Goal: Task Accomplishment & Management: Manage account settings

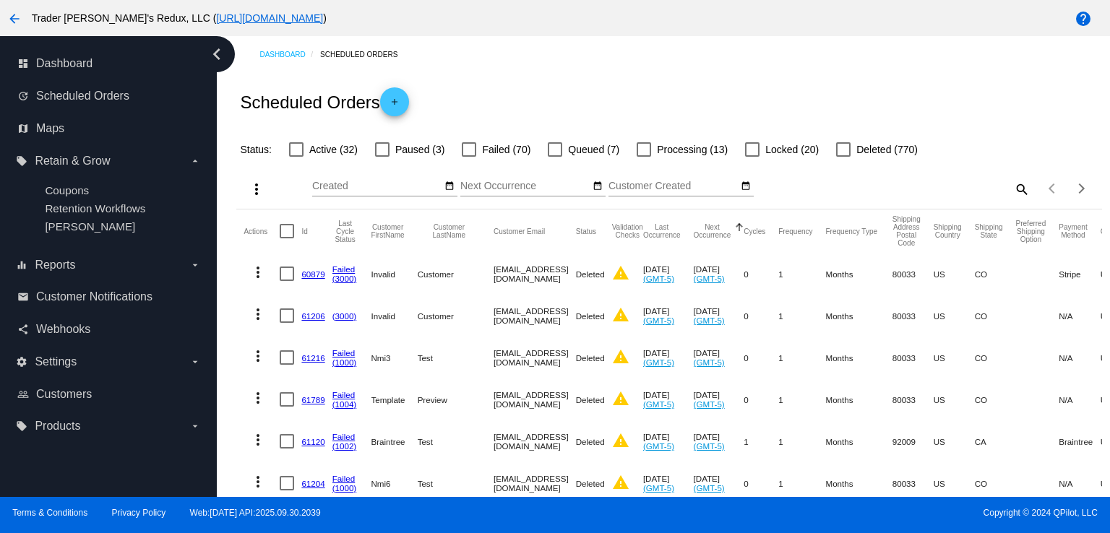
click at [584, 57] on div "Dashboard Scheduled Orders" at bounding box center [680, 54] width 842 height 22
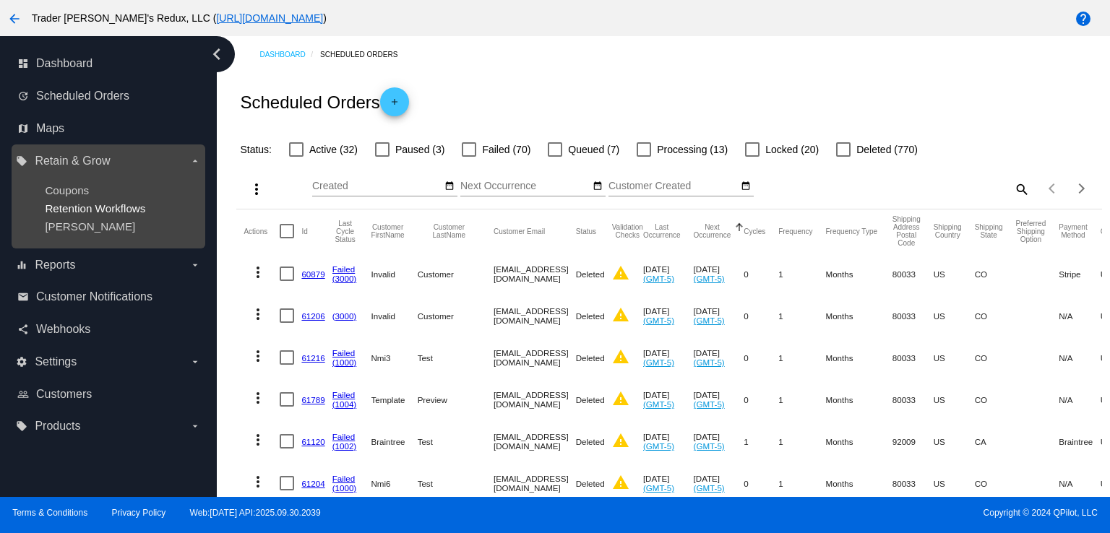
click at [120, 205] on span "Retention Workflows" at bounding box center [95, 208] width 100 height 12
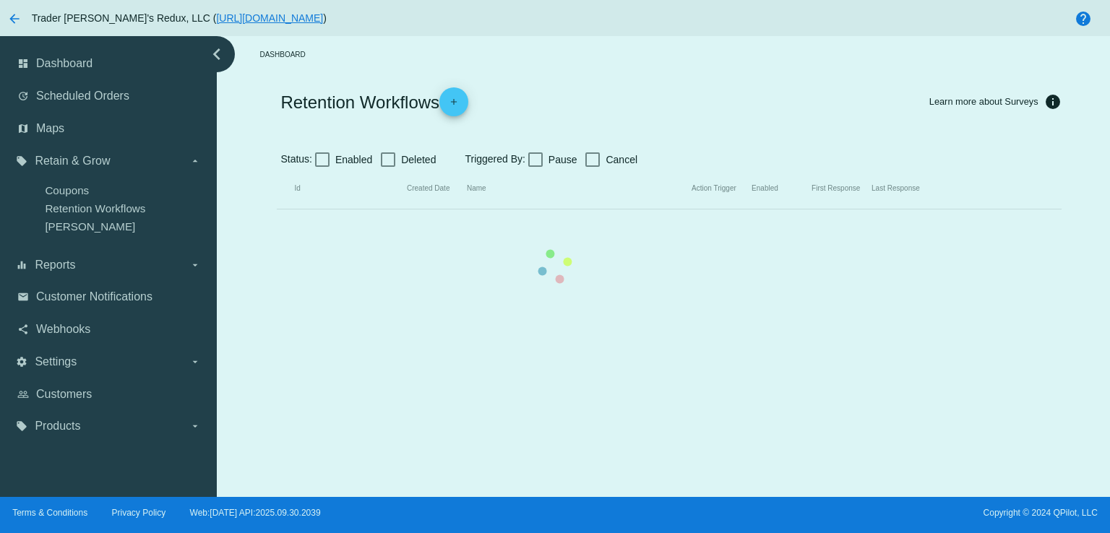
click at [404, 168] on mat-table "Id Created Date Name Action Trigger Enabled First Response Last Response" at bounding box center [669, 188] width 784 height 41
click at [277, 168] on mat-table "Id Created Date Name Action Trigger Enabled First Response Last Response" at bounding box center [669, 188] width 784 height 41
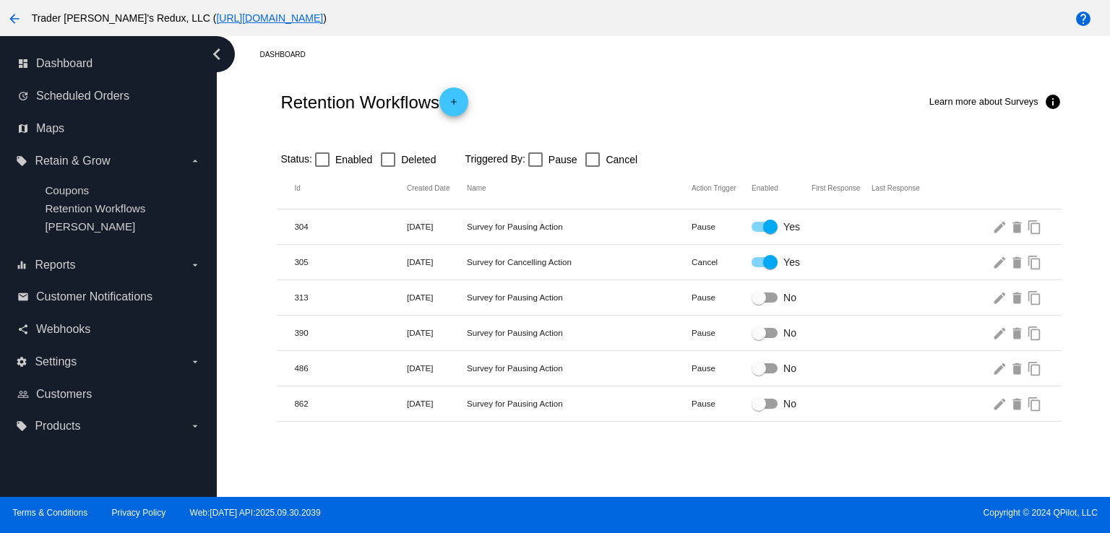
drag, startPoint x: 433, startPoint y: 68, endPoint x: 537, endPoint y: 97, distance: 108.0
click at [433, 68] on div "Dashboard Retention Workflows add Learn more about Surveys info Status: Enabled…" at bounding box center [668, 229] width 881 height 386
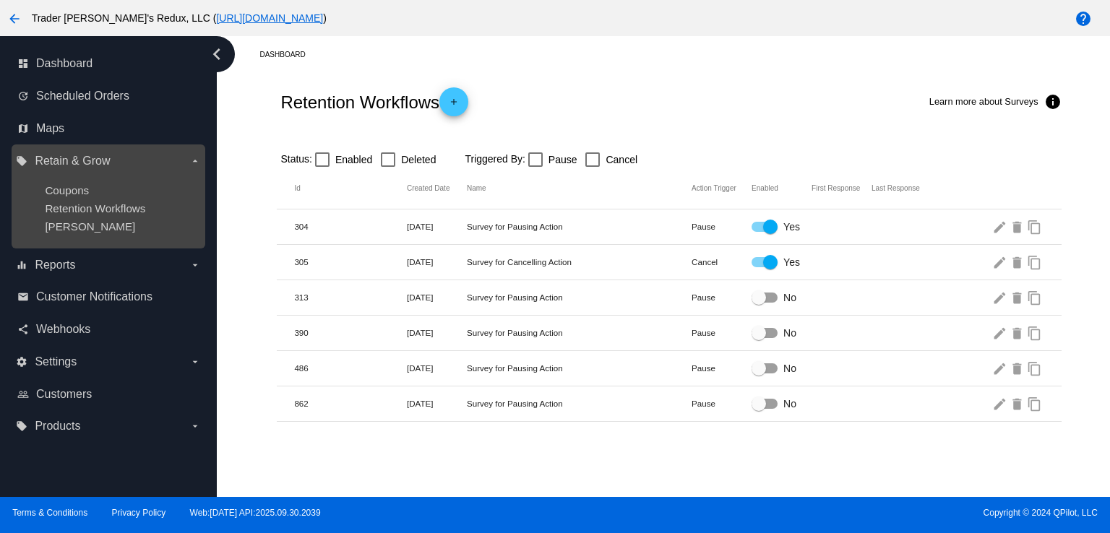
click at [72, 200] on ul "Coupons Retention Workflows [PERSON_NAME]" at bounding box center [108, 209] width 184 height 72
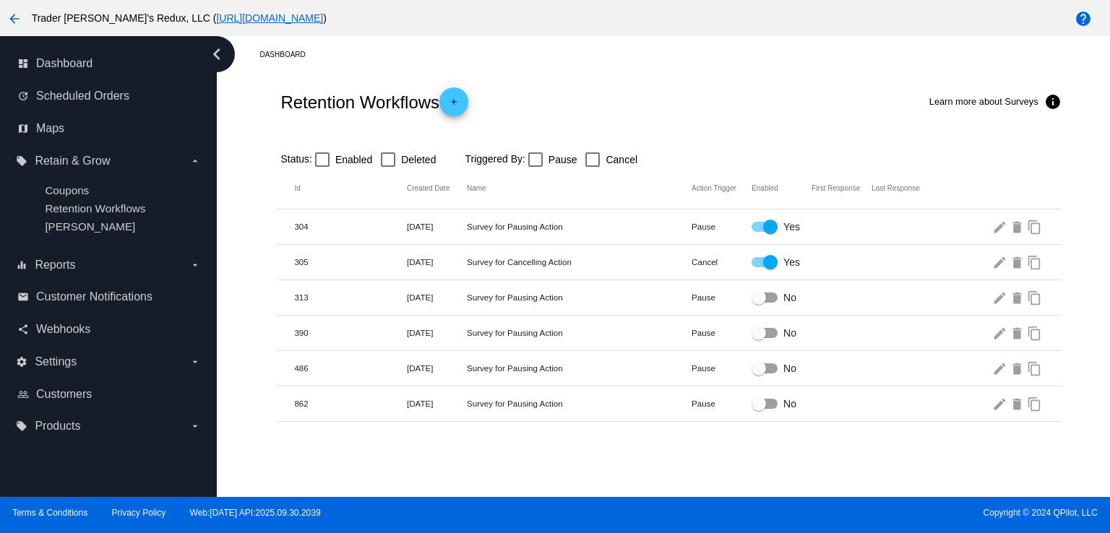
drag, startPoint x: 592, startPoint y: 116, endPoint x: 584, endPoint y: 116, distance: 7.9
click at [592, 116] on div "Retention Workflows add Learn more about Surveys info" at bounding box center [669, 102] width 784 height 58
click at [90, 102] on span "Scheduled Orders" at bounding box center [82, 96] width 93 height 13
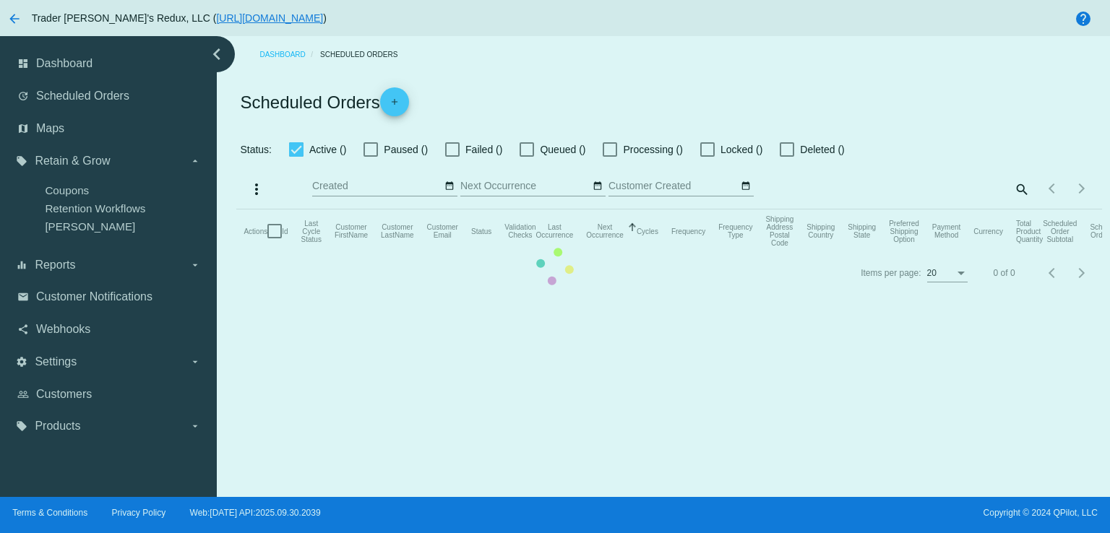
checkbox input "false"
drag, startPoint x: 508, startPoint y: 95, endPoint x: 471, endPoint y: 103, distance: 37.5
click at [506, 210] on mat-table "Actions Id Last Cycle Status Customer FirstName Customer LastName Customer Emai…" at bounding box center [668, 231] width 865 height 43
click at [236, 210] on mat-table "Actions Id Last Cycle Status Customer FirstName Customer LastName Customer Emai…" at bounding box center [668, 231] width 865 height 43
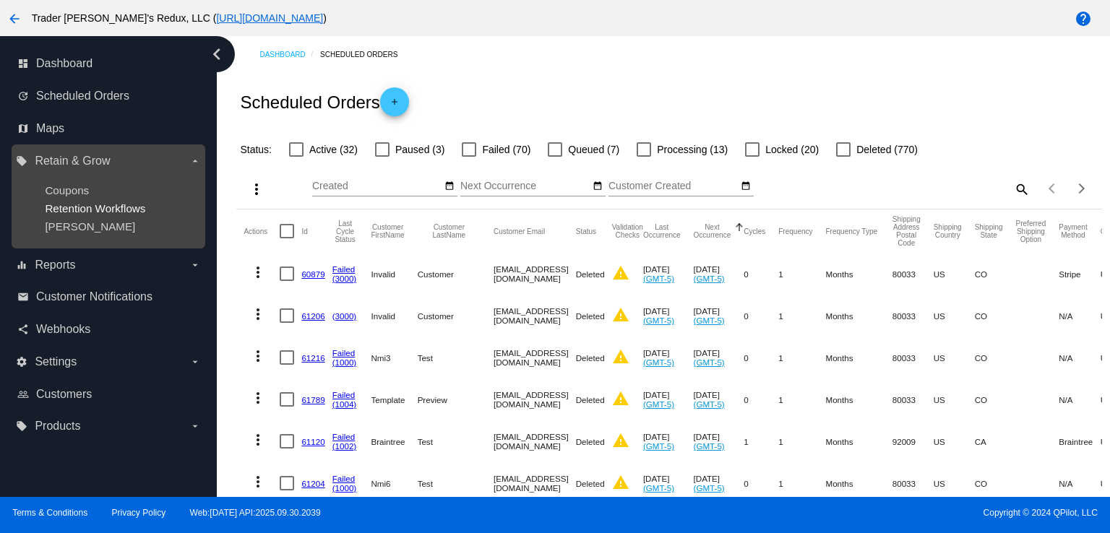
click at [120, 204] on span "Retention Workflows" at bounding box center [95, 208] width 100 height 12
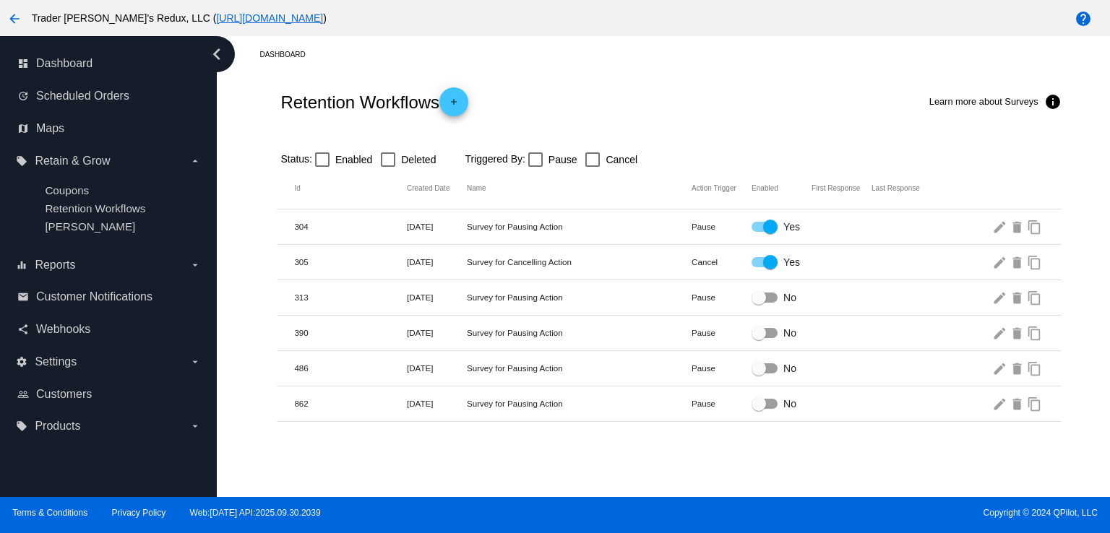
click at [574, 250] on mat-row "305 [DATE] Survey for Cancelling Action Cancel Yes edit delete content_copy" at bounding box center [669, 262] width 784 height 35
click at [30, 101] on link "update Scheduled Orders" at bounding box center [108, 96] width 183 height 23
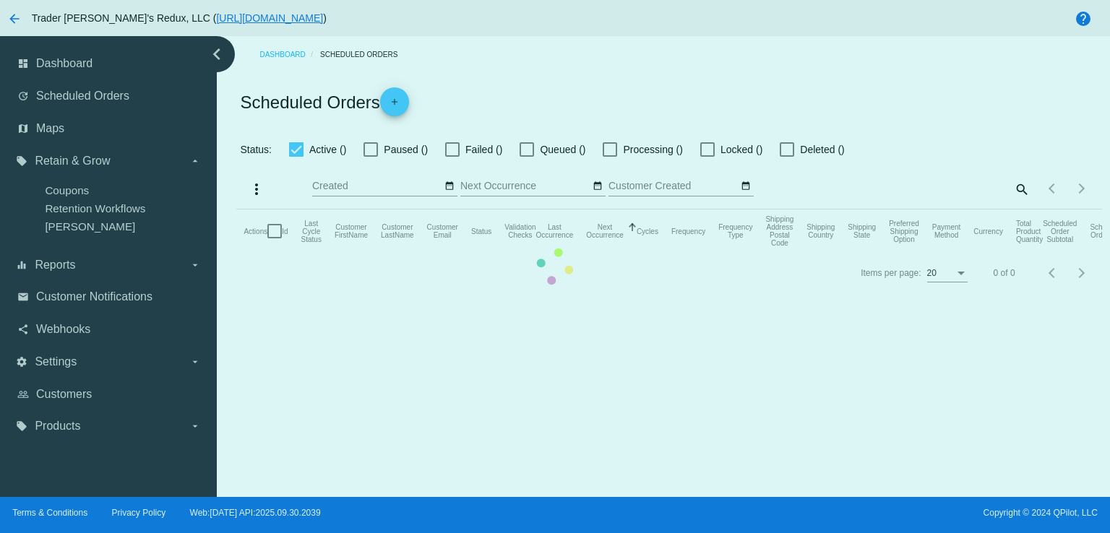
checkbox input "false"
click at [236, 210] on mat-table "Actions Id Last Cycle Status Customer FirstName Customer LastName Customer Emai…" at bounding box center [668, 231] width 865 height 43
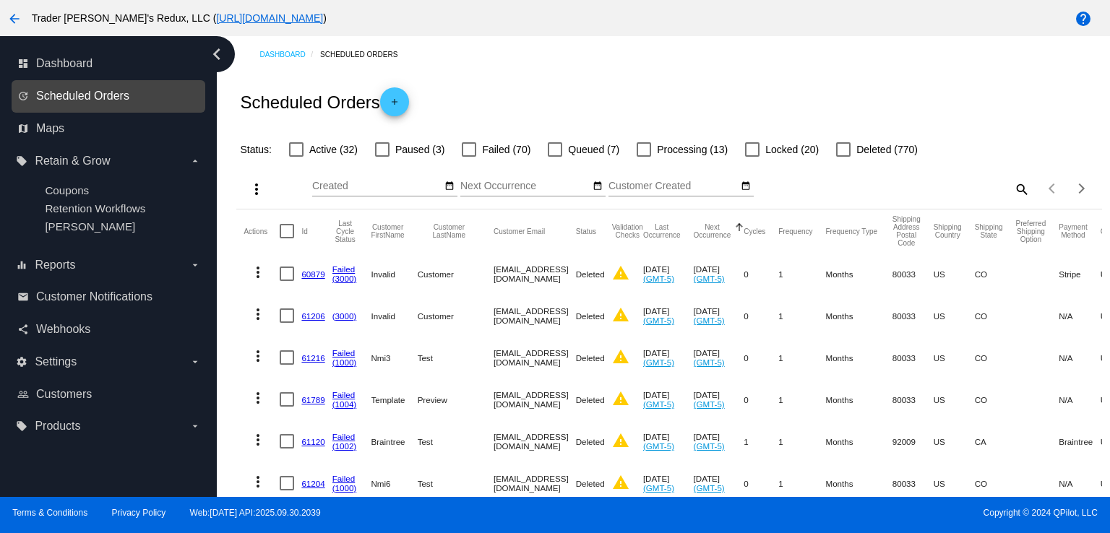
click at [68, 101] on span "Scheduled Orders" at bounding box center [82, 96] width 93 height 13
click at [481, 102] on div "Scheduled Orders add" at bounding box center [668, 102] width 865 height 58
click at [76, 103] on link "update Scheduled Orders" at bounding box center [108, 96] width 183 height 23
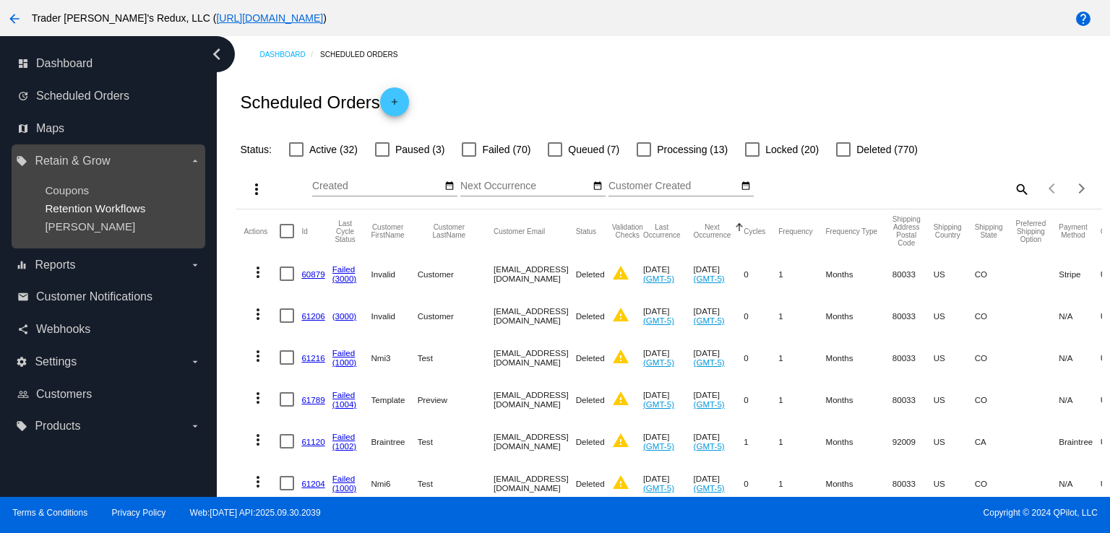
click at [78, 207] on span "Retention Workflows" at bounding box center [95, 208] width 100 height 12
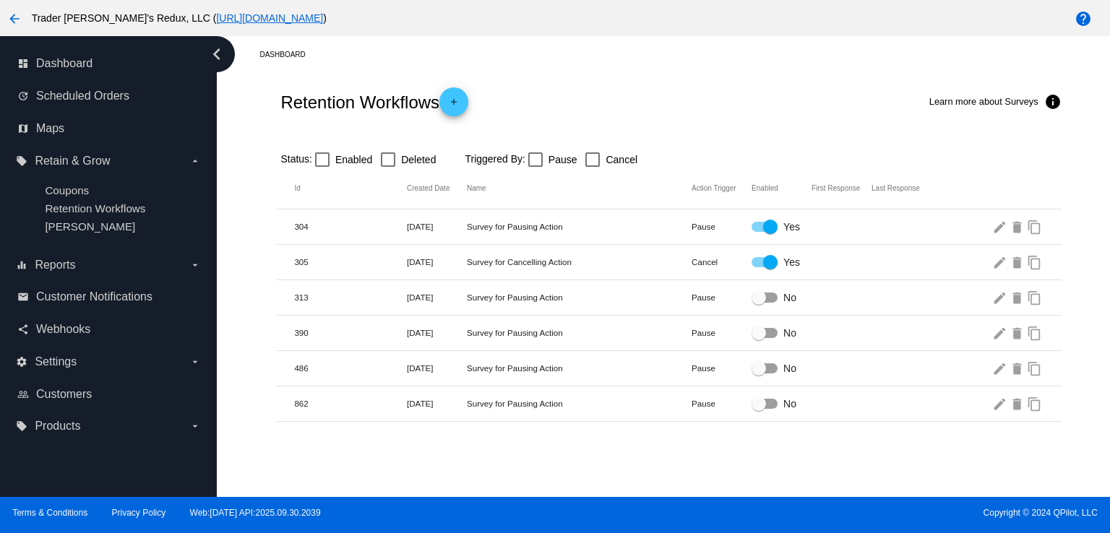
drag, startPoint x: 598, startPoint y: 129, endPoint x: 660, endPoint y: 146, distance: 64.3
click at [606, 132] on div at bounding box center [669, 136] width 784 height 10
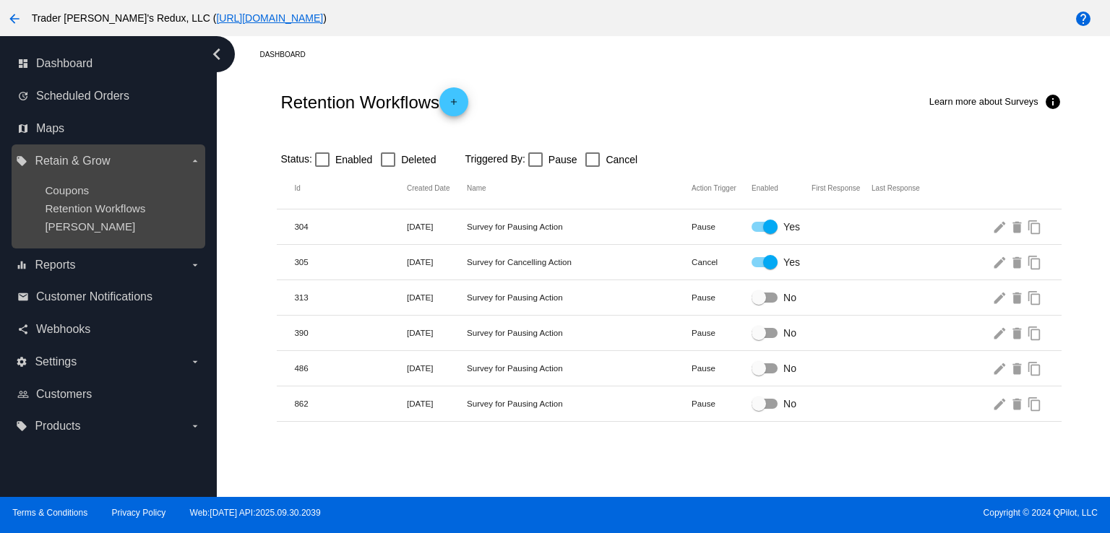
click at [71, 215] on div "Retention Workflows" at bounding box center [120, 208] width 150 height 12
click at [73, 208] on span "Retention Workflows" at bounding box center [95, 208] width 100 height 12
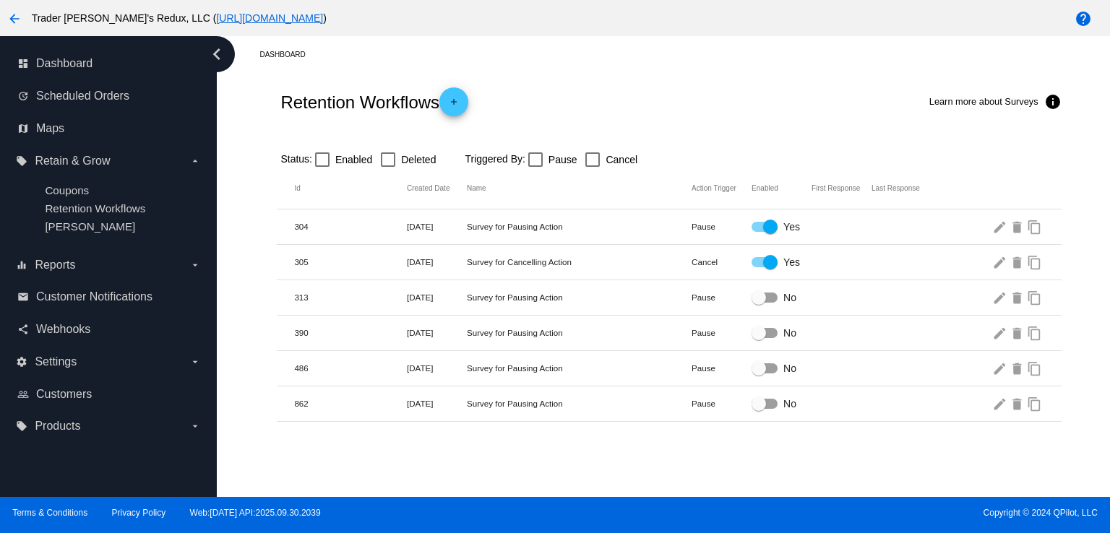
drag, startPoint x: 954, startPoint y: 175, endPoint x: 826, endPoint y: 184, distance: 128.2
click at [943, 183] on mat-header-row "Id Created Date Name Action Trigger Enabled First Response Last Response" at bounding box center [669, 188] width 784 height 41
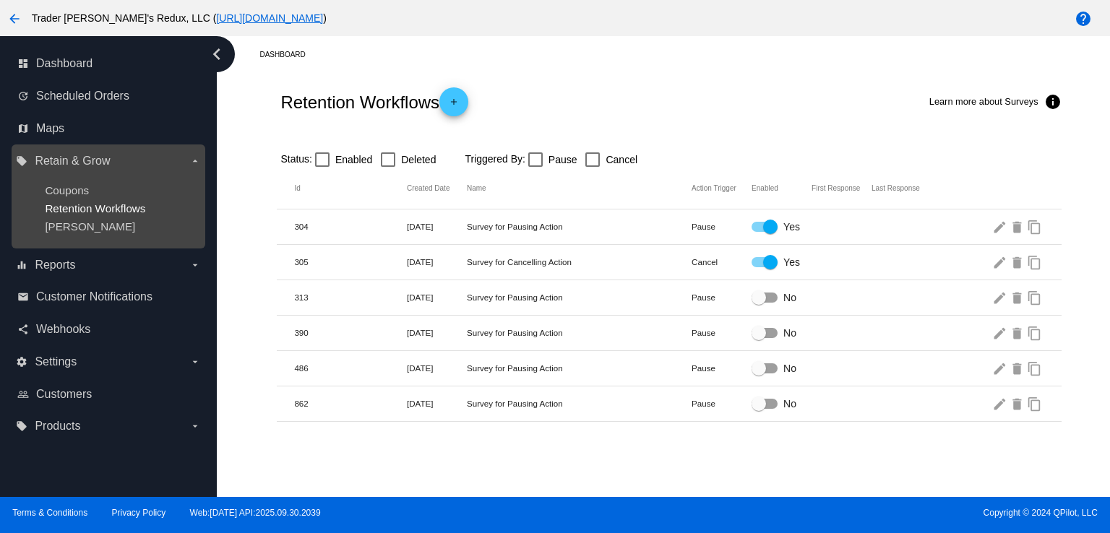
click at [61, 209] on span "Retention Workflows" at bounding box center [95, 208] width 100 height 12
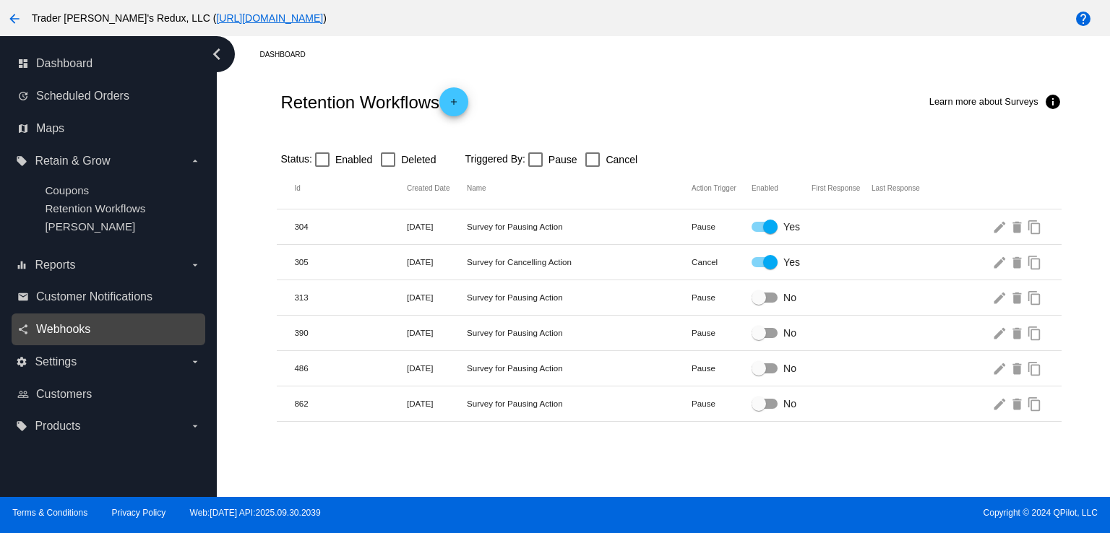
click at [44, 325] on span "Webhooks" at bounding box center [63, 329] width 54 height 13
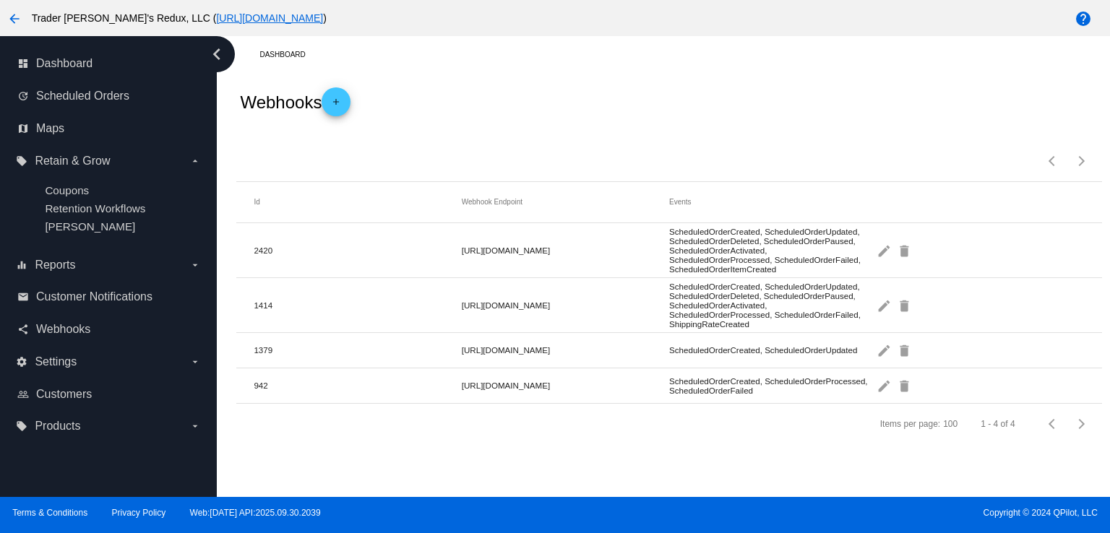
click at [731, 105] on div "Webhooks add" at bounding box center [668, 102] width 865 height 58
click at [106, 282] on div "email Customer Notifications" at bounding box center [109, 297] width 194 height 33
drag, startPoint x: 530, startPoint y: 126, endPoint x: 506, endPoint y: 125, distance: 23.9
click at [526, 125] on div "Webhooks add" at bounding box center [668, 102] width 865 height 58
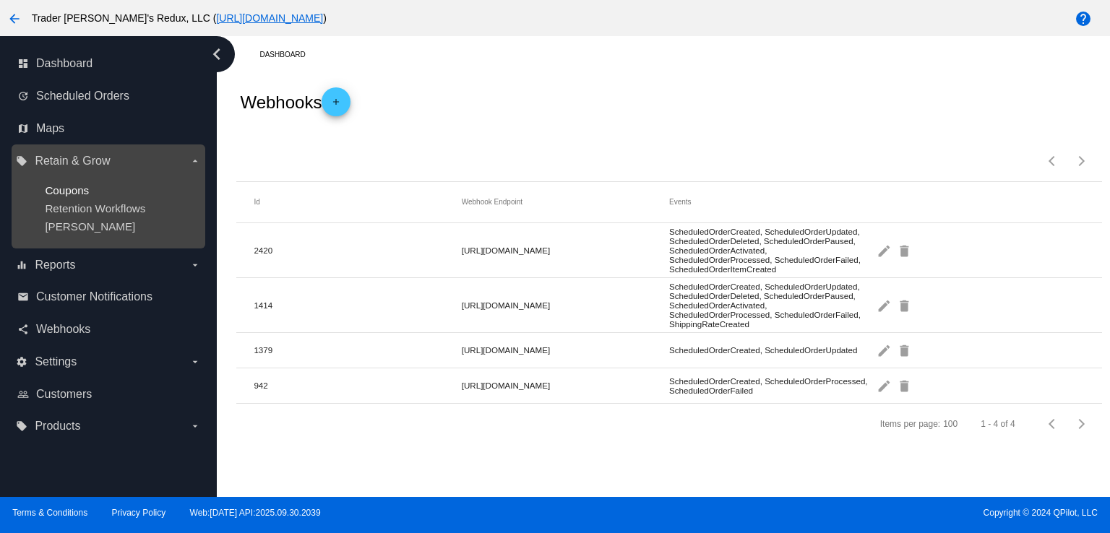
click at [75, 186] on span "Coupons" at bounding box center [67, 190] width 44 height 12
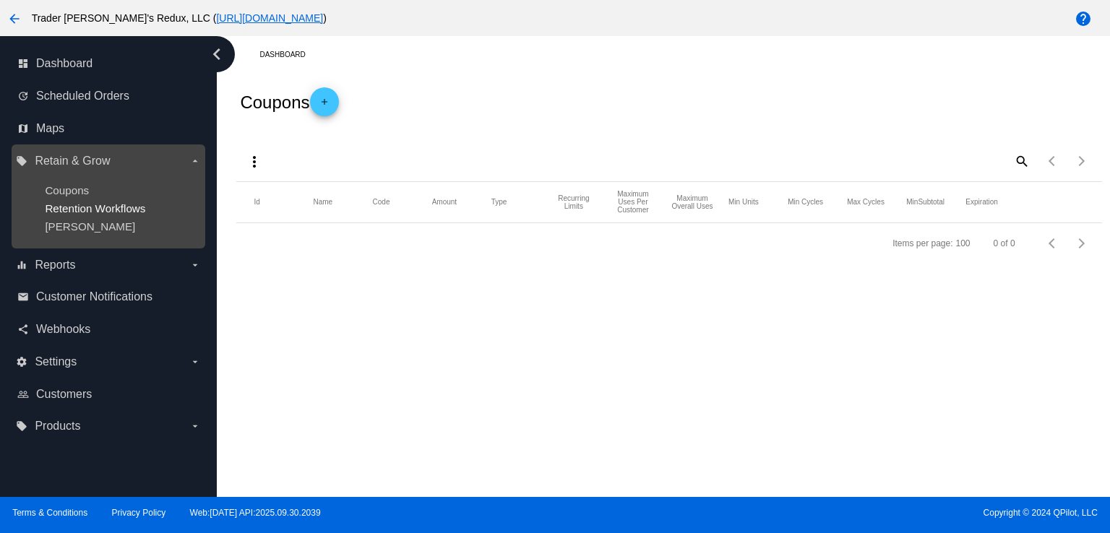
click at [134, 212] on span "Retention Workflows" at bounding box center [95, 208] width 100 height 12
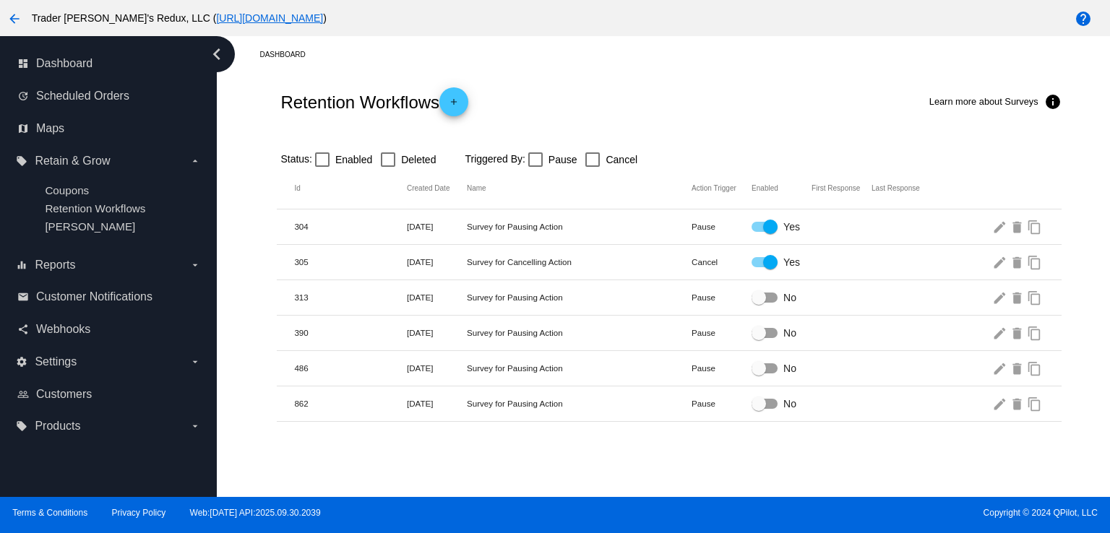
click at [627, 79] on div "Retention Workflows add Learn more about Surveys info" at bounding box center [669, 102] width 784 height 58
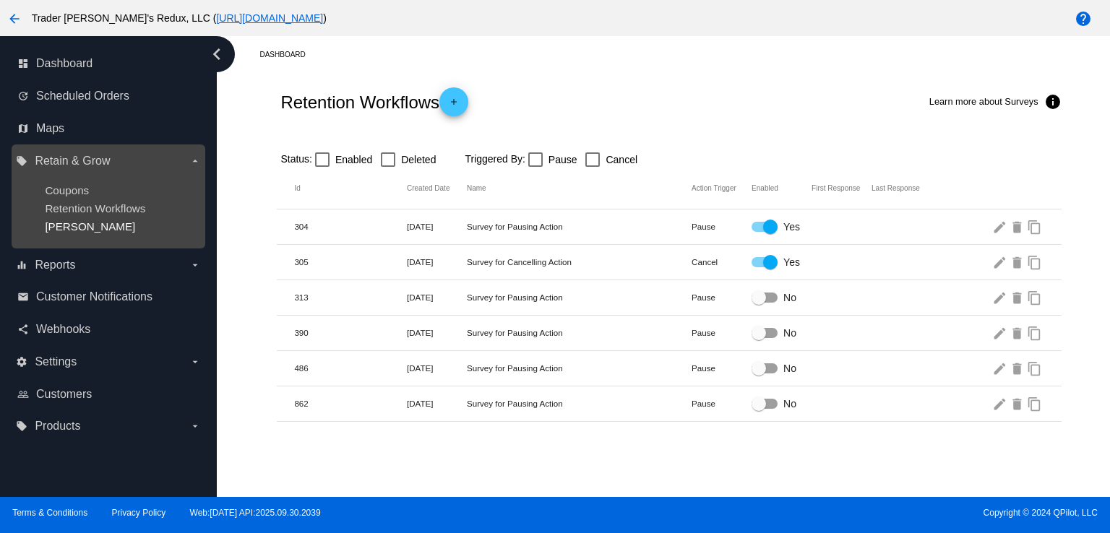
click at [74, 223] on span "[PERSON_NAME]" at bounding box center [90, 226] width 90 height 12
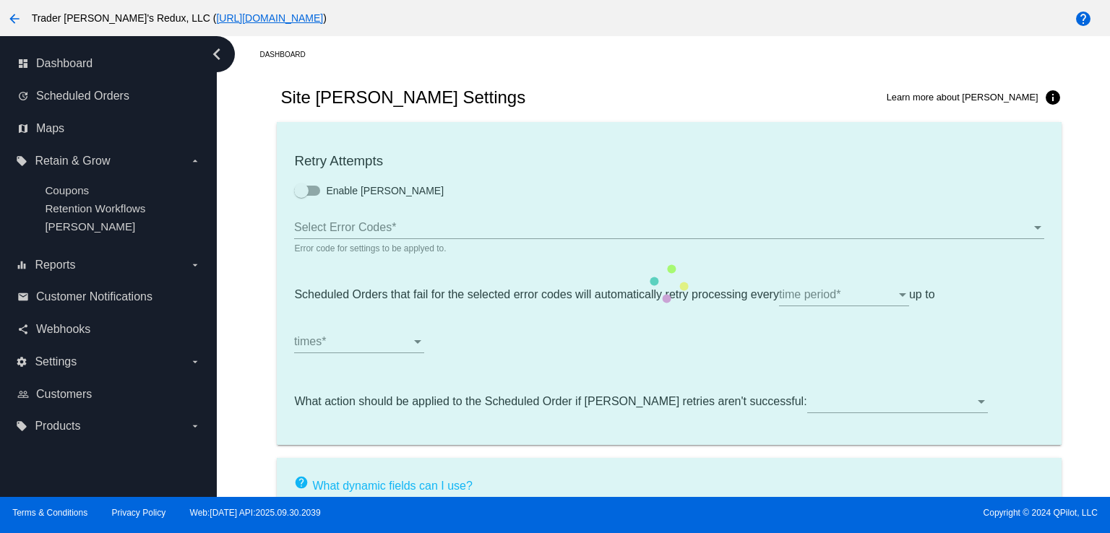
type input "If no changes are made, we will automatically retry processing your {{Scheduled…"
type input "If no changes are made, we will automatically {{DunningAction}} your {{Schedule…"
type input "Your {{ScheduledOrder}} was {{DunningAction}}."
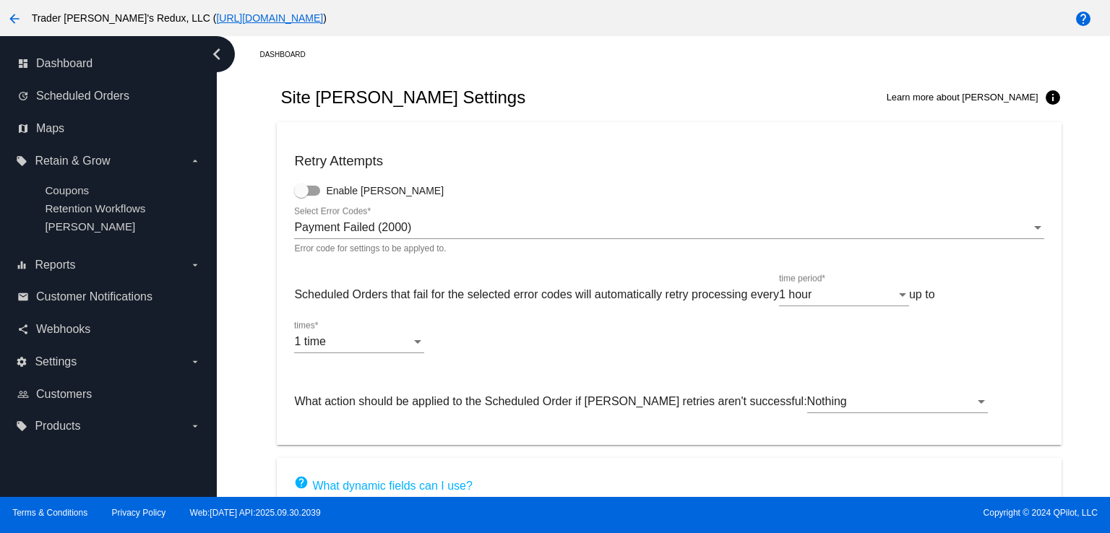
drag, startPoint x: 572, startPoint y: 78, endPoint x: 576, endPoint y: 72, distance: 7.4
click at [575, 76] on div "Site [PERSON_NAME] Settings Learn more about [PERSON_NAME] info" at bounding box center [669, 97] width 784 height 49
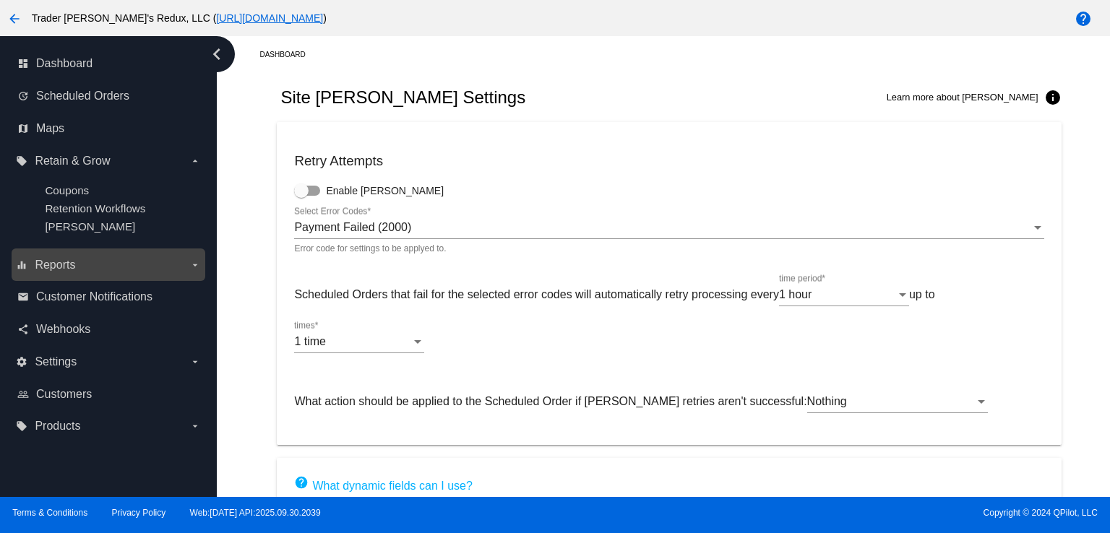
click at [56, 263] on span "Reports" at bounding box center [55, 265] width 40 height 13
click at [0, 0] on input "equalizer Reports arrow_drop_down" at bounding box center [0, 0] width 0 height 0
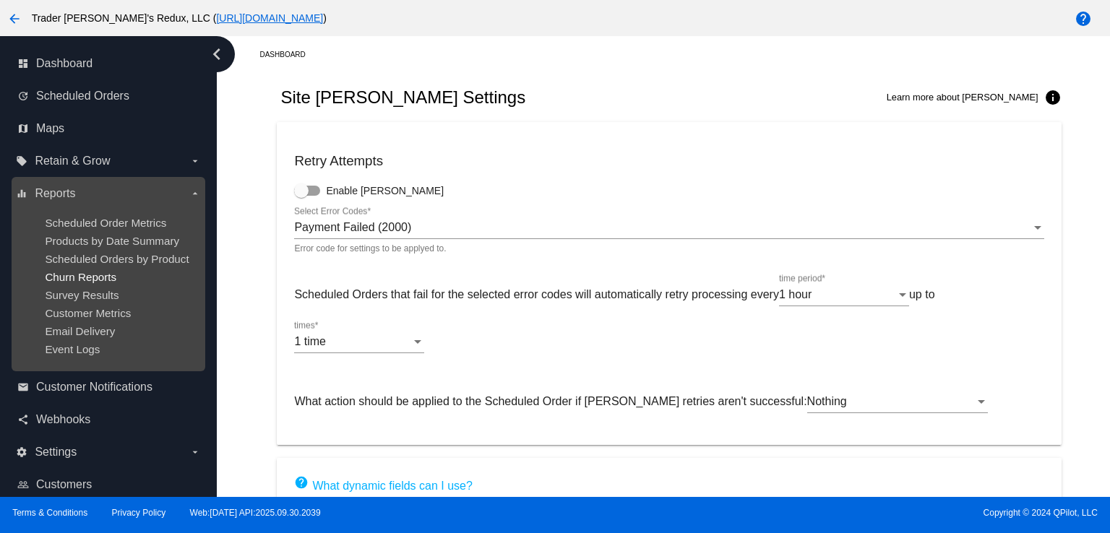
click at [67, 281] on span "Churn Reports" at bounding box center [81, 277] width 72 height 12
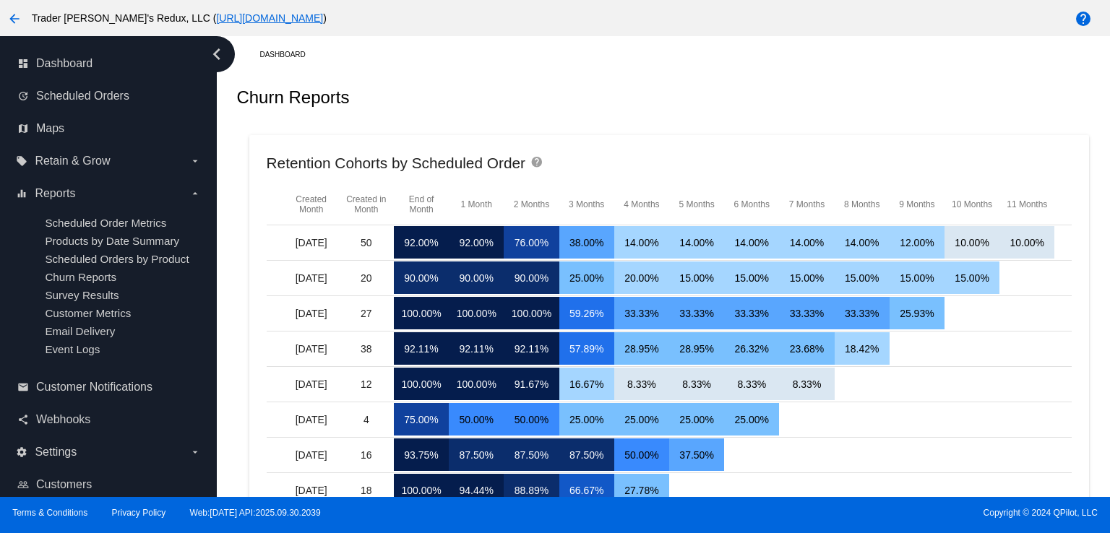
click at [725, 96] on div "Churn Reports" at bounding box center [668, 97] width 865 height 49
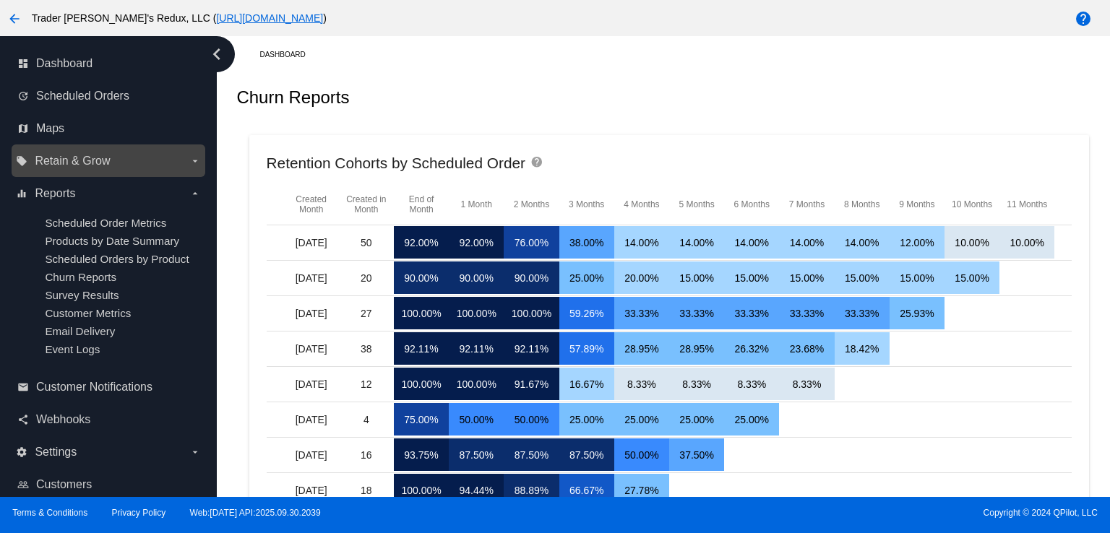
click at [70, 150] on label "local_offer Retain & Grow arrow_drop_down" at bounding box center [108, 161] width 184 height 23
click at [0, 0] on input "local_offer Retain & Grow arrow_drop_down" at bounding box center [0, 0] width 0 height 0
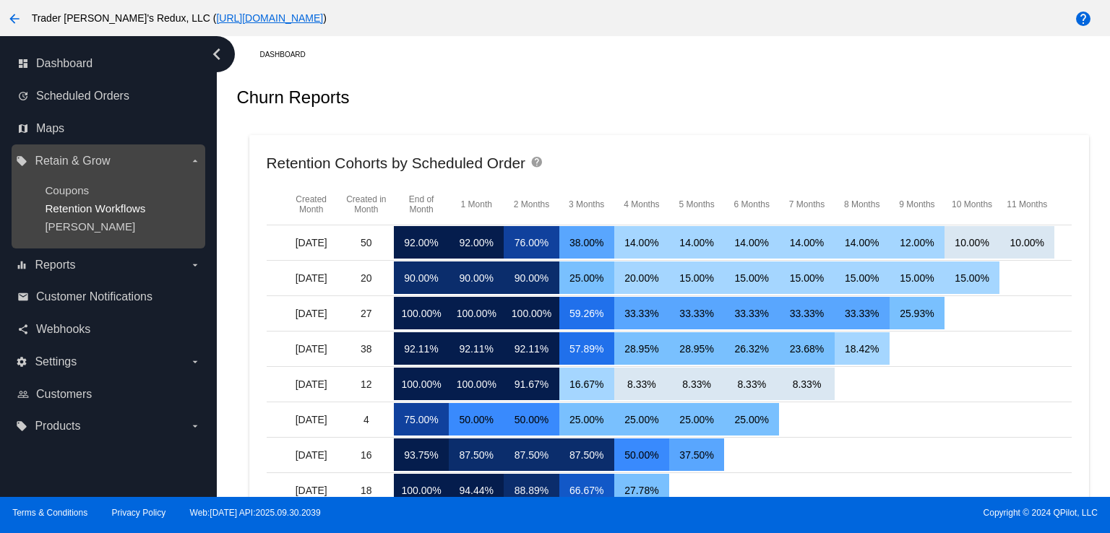
click at [77, 203] on span "Retention Workflows" at bounding box center [95, 208] width 100 height 12
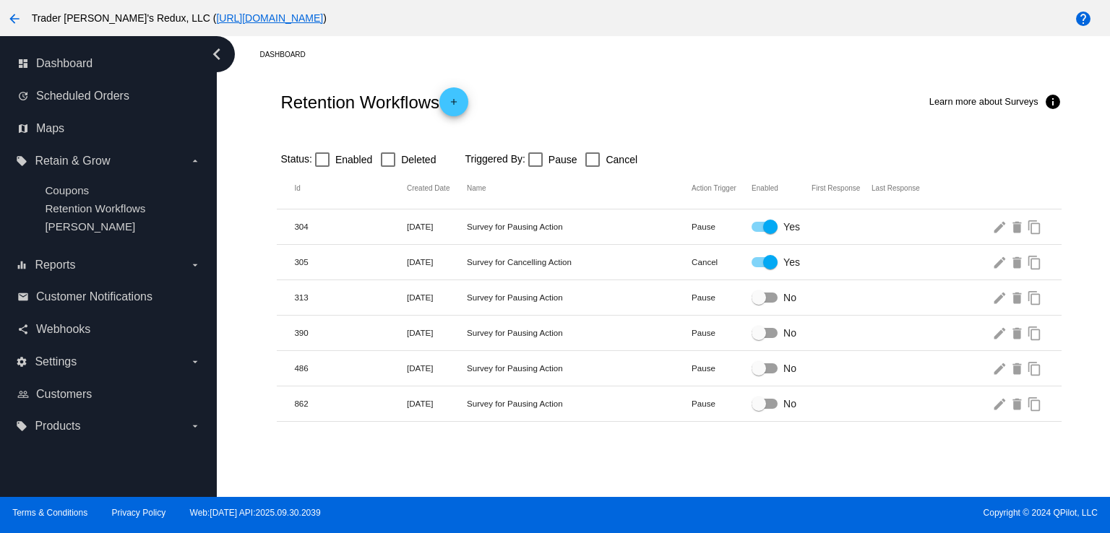
click at [687, 113] on div "Retention Workflows add Learn more about Surveys info" at bounding box center [669, 102] width 784 height 58
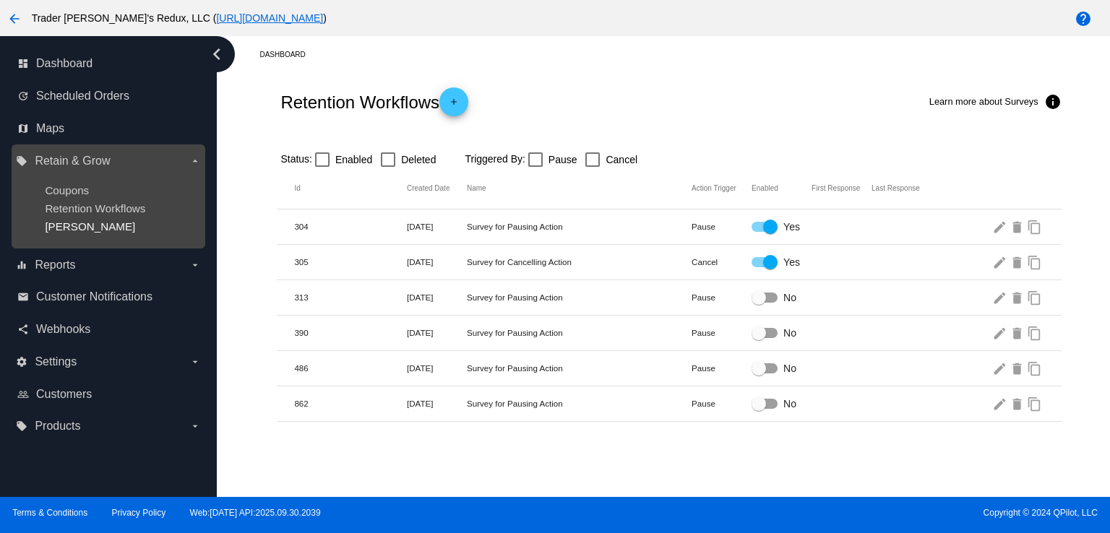
click at [71, 223] on span "[PERSON_NAME]" at bounding box center [90, 226] width 90 height 12
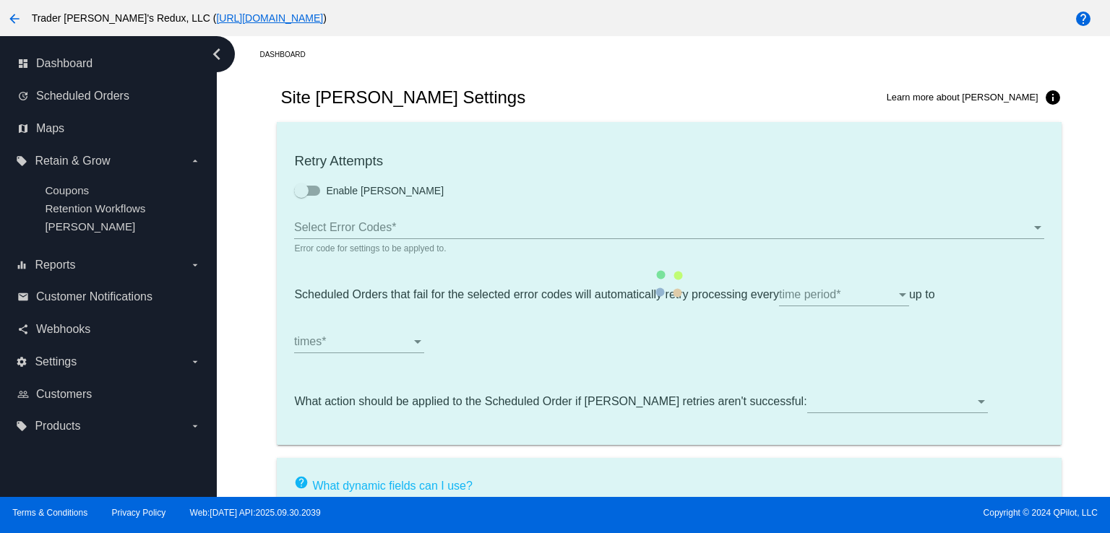
type input "If no changes are made, we will automatically retry processing your {{Scheduled…"
type input "If no changes are made, we will automatically {{DunningAction}} your {{Schedule…"
type input "Your {{ScheduledOrder}} was {{DunningAction}}."
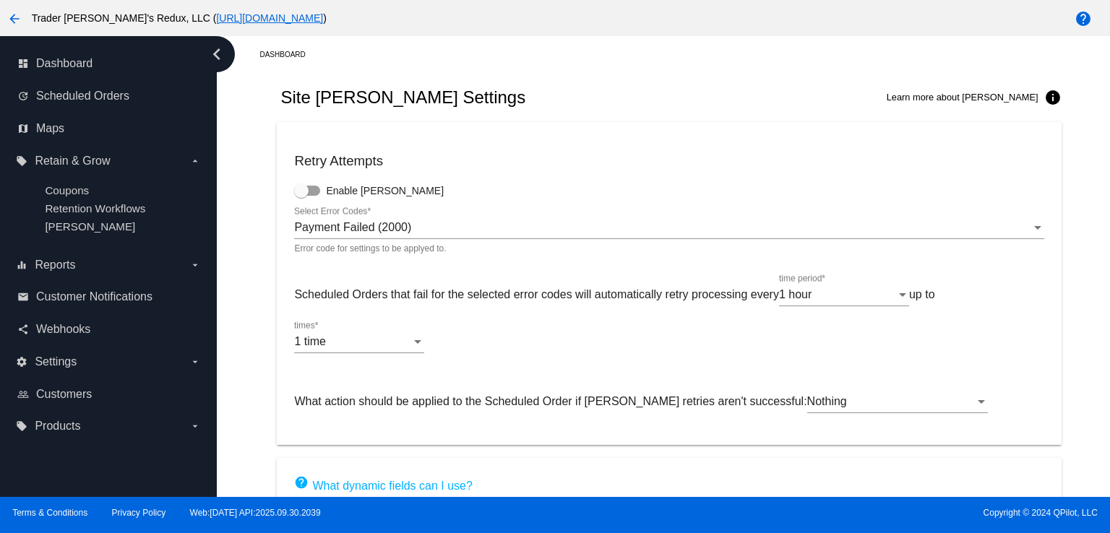
drag, startPoint x: 580, startPoint y: 90, endPoint x: 582, endPoint y: 101, distance: 10.9
click at [580, 90] on div "Site [PERSON_NAME] Settings Learn more about [PERSON_NAME] info" at bounding box center [669, 97] width 784 height 49
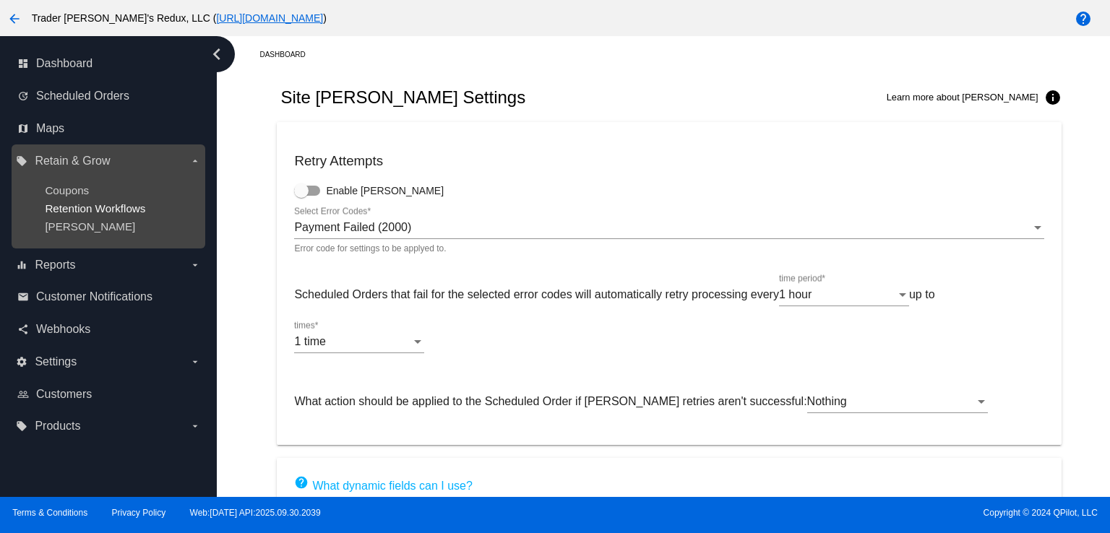
click at [64, 207] on span "Retention Workflows" at bounding box center [95, 208] width 100 height 12
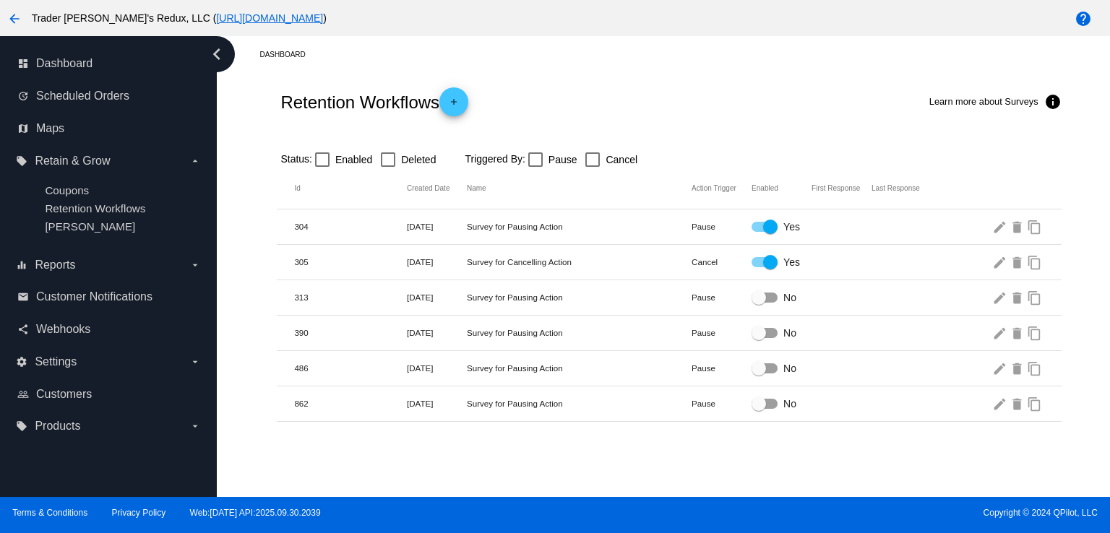
click at [518, 212] on mat-row "304 [DATE] Survey for Pausing Action Pause Yes edit delete content_copy" at bounding box center [669, 227] width 784 height 35
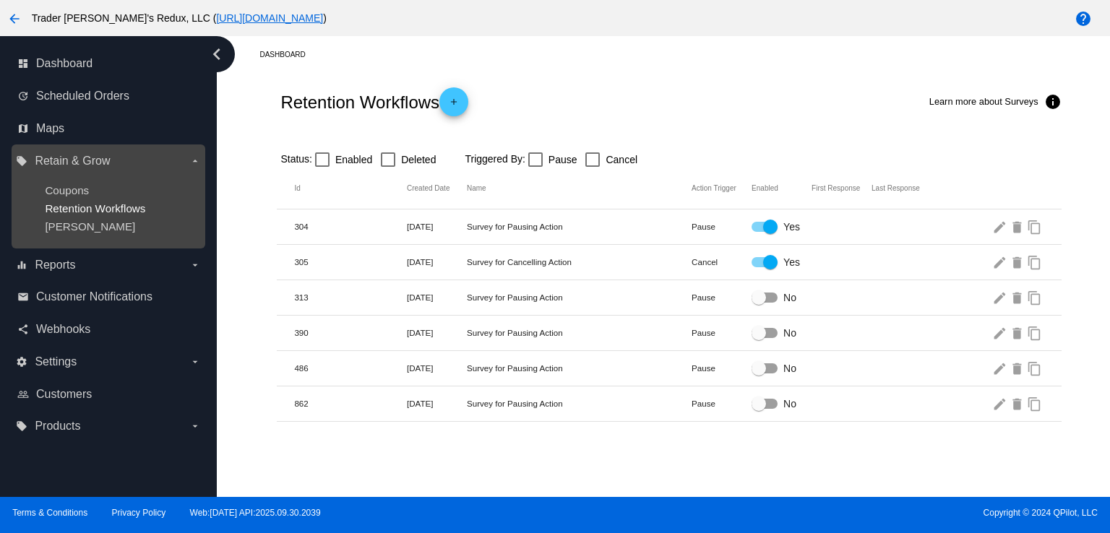
click at [80, 212] on span "Retention Workflows" at bounding box center [95, 208] width 100 height 12
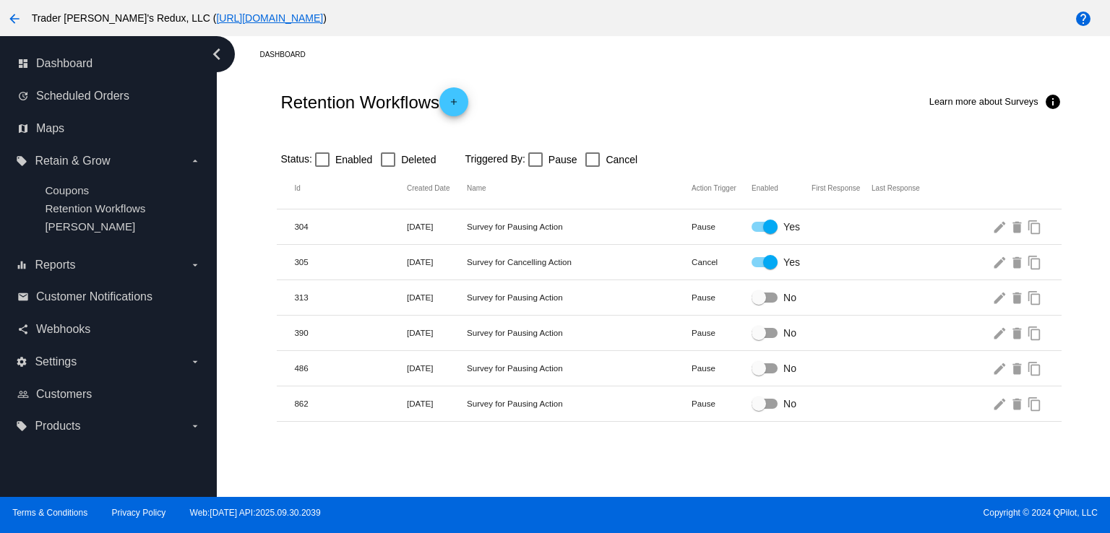
click at [585, 80] on div "Retention Workflows add Learn more about Surveys info" at bounding box center [669, 102] width 784 height 58
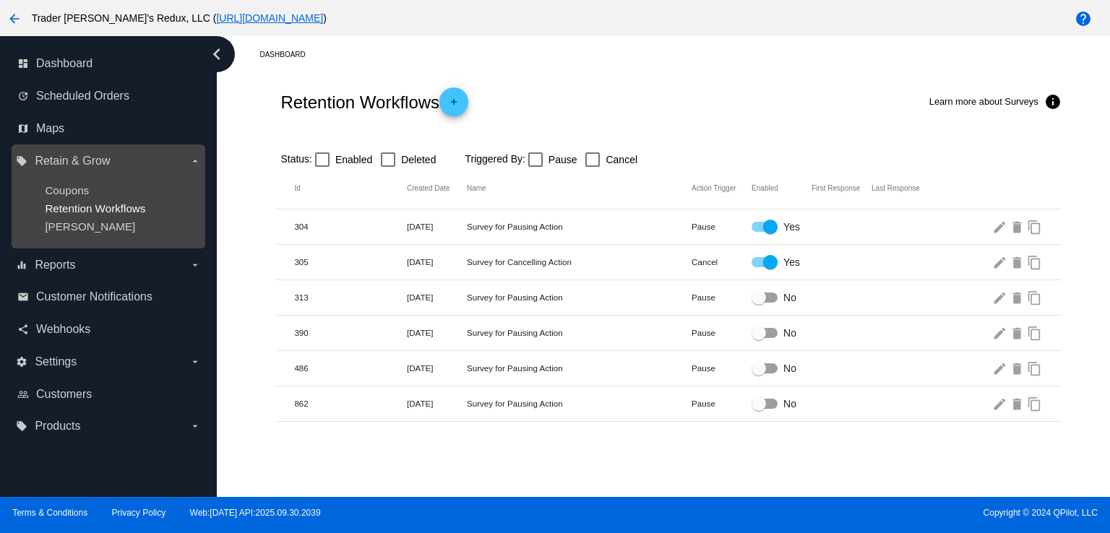
click at [96, 206] on span "Retention Workflows" at bounding box center [95, 208] width 100 height 12
click at [97, 209] on span "Retention Workflows" at bounding box center [95, 208] width 100 height 12
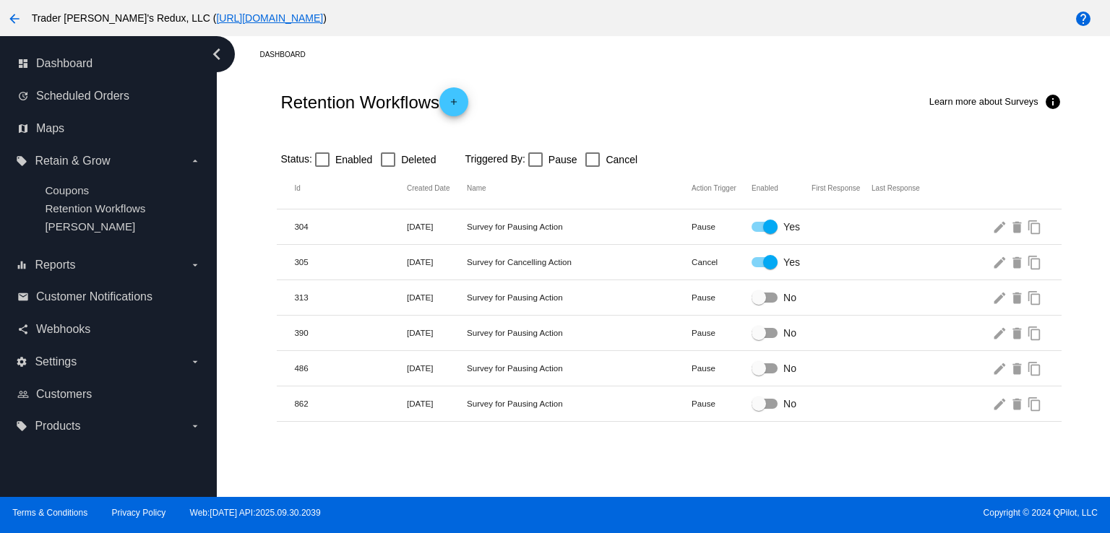
click at [528, 63] on div "Dashboard" at bounding box center [680, 54] width 842 height 22
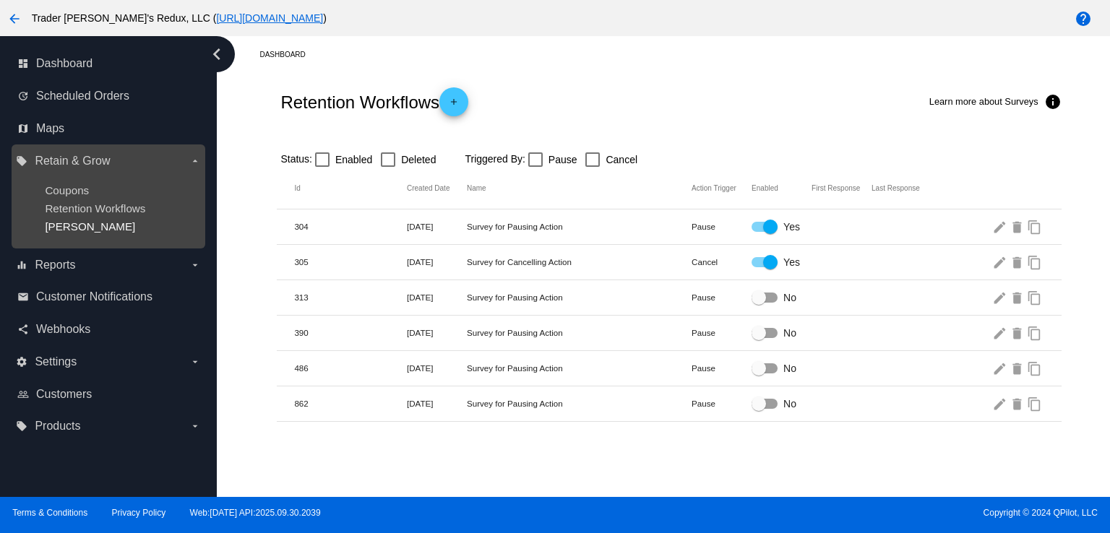
click at [72, 222] on span "[PERSON_NAME]" at bounding box center [90, 226] width 90 height 12
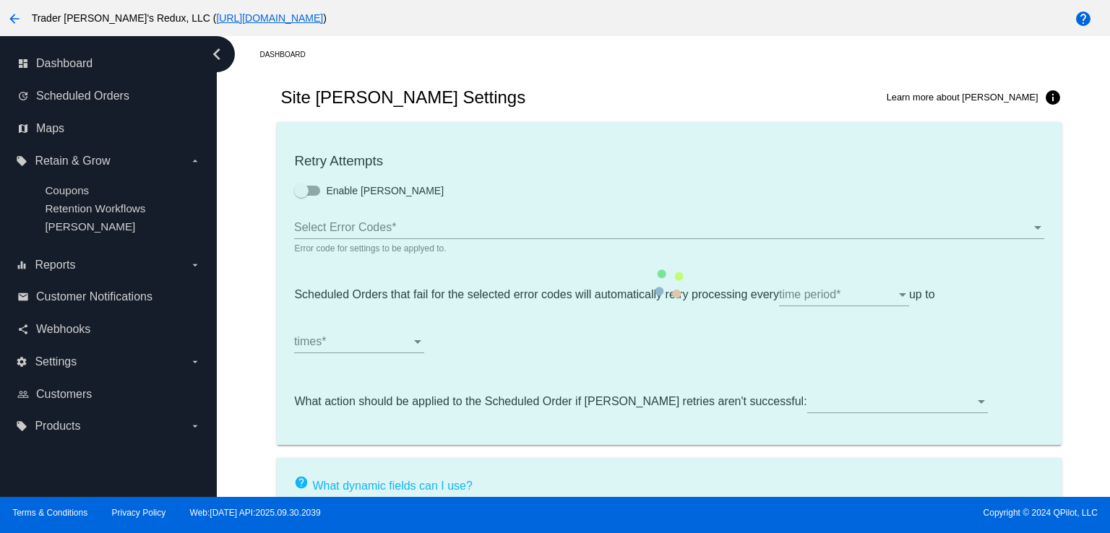
type input "If no changes are made, we will automatically retry processing your {{Scheduled…"
type input "If no changes are made, we will automatically {{DunningAction}} your {{Schedule…"
type input "Your {{ScheduledOrder}} was {{DunningAction}}."
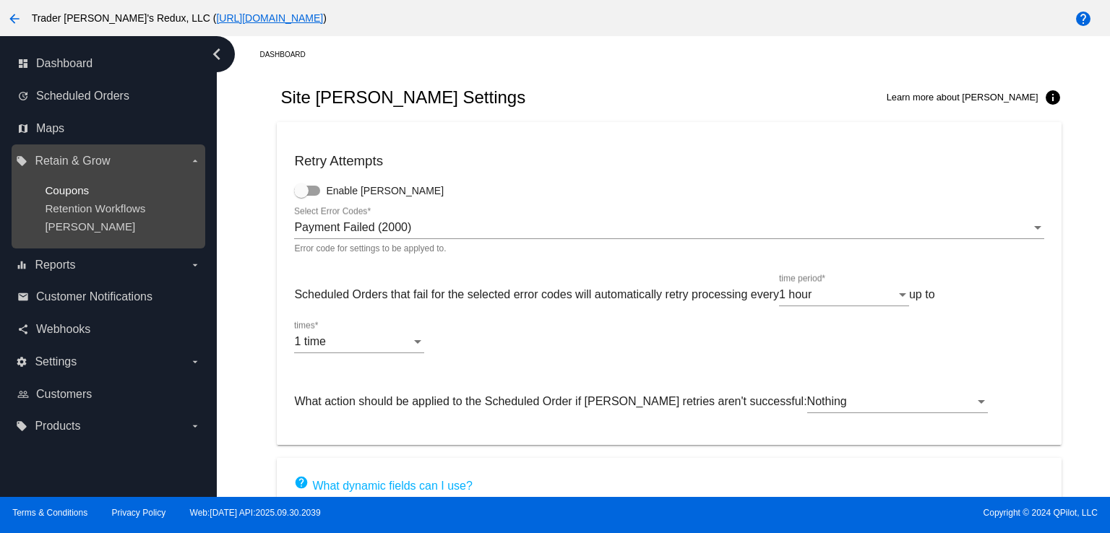
drag, startPoint x: 1108, startPoint y: 1, endPoint x: 52, endPoint y: 195, distance: 1073.8
click at [52, 195] on span "Coupons" at bounding box center [67, 190] width 44 height 12
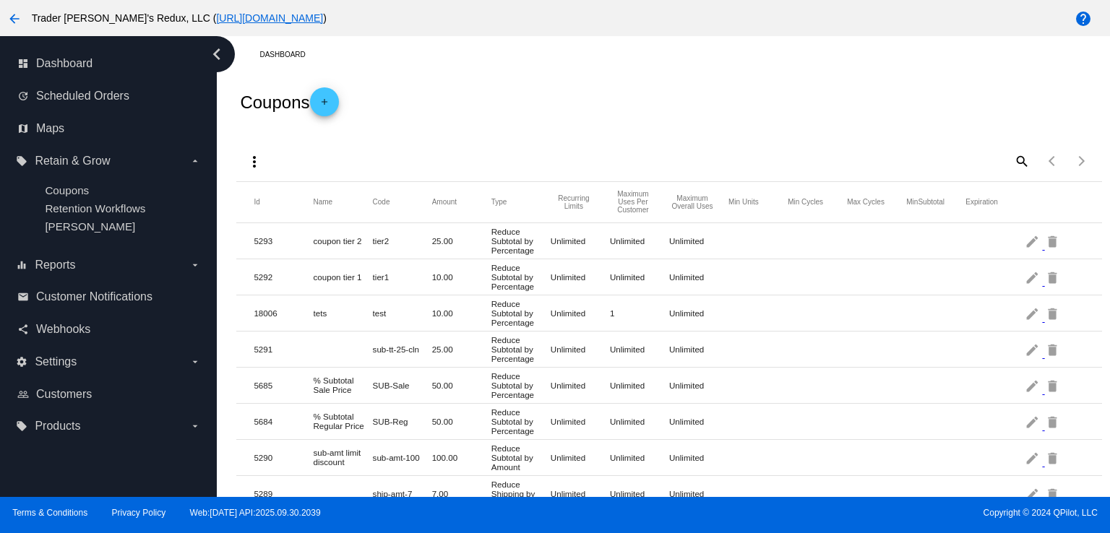
click at [595, 114] on div "Coupons add" at bounding box center [668, 102] width 865 height 58
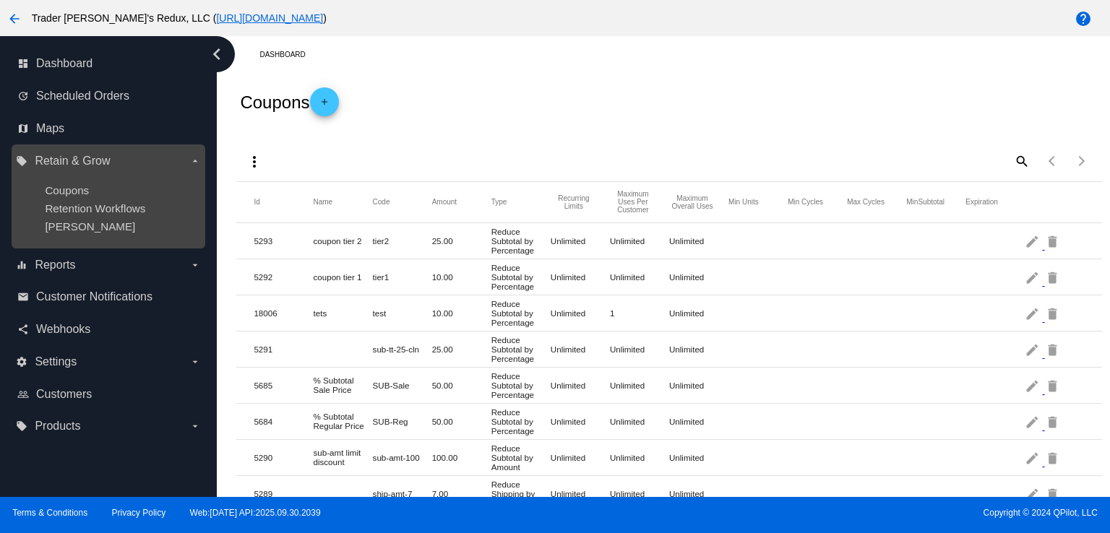
click at [109, 221] on div "[PERSON_NAME]" at bounding box center [120, 226] width 150 height 12
click at [108, 206] on span "Retention Workflows" at bounding box center [95, 208] width 100 height 12
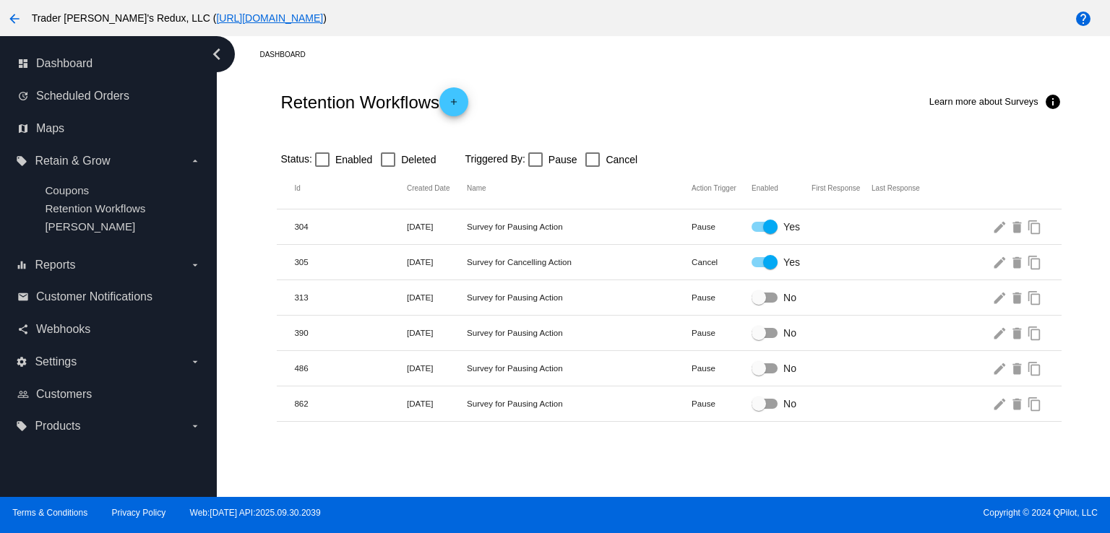
click at [626, 101] on div "Retention Workflows add Learn more about Surveys info" at bounding box center [669, 102] width 784 height 58
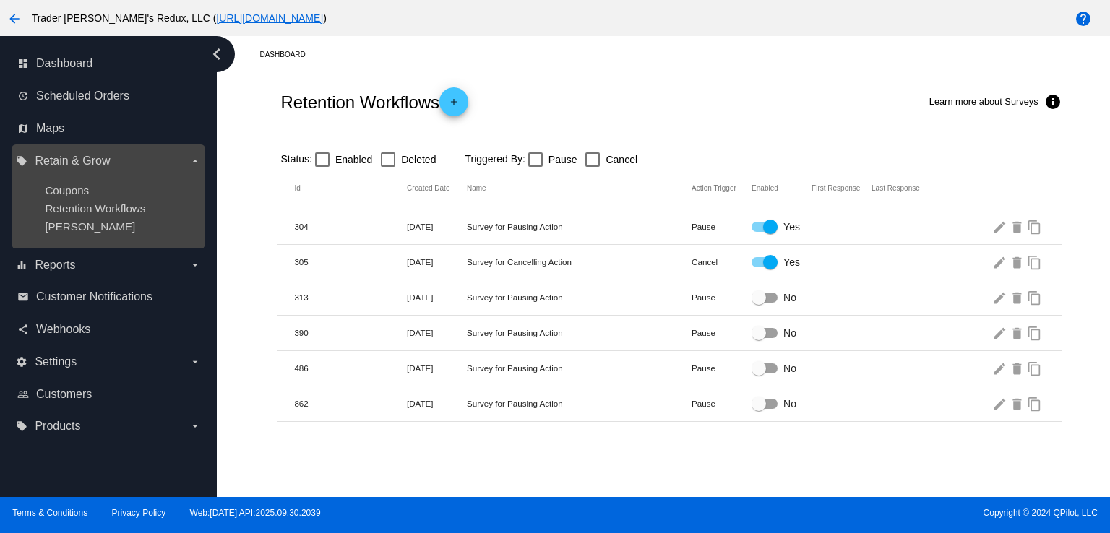
click at [124, 226] on div "[PERSON_NAME]" at bounding box center [120, 226] width 150 height 12
click at [117, 208] on span "Retention Workflows" at bounding box center [95, 208] width 100 height 12
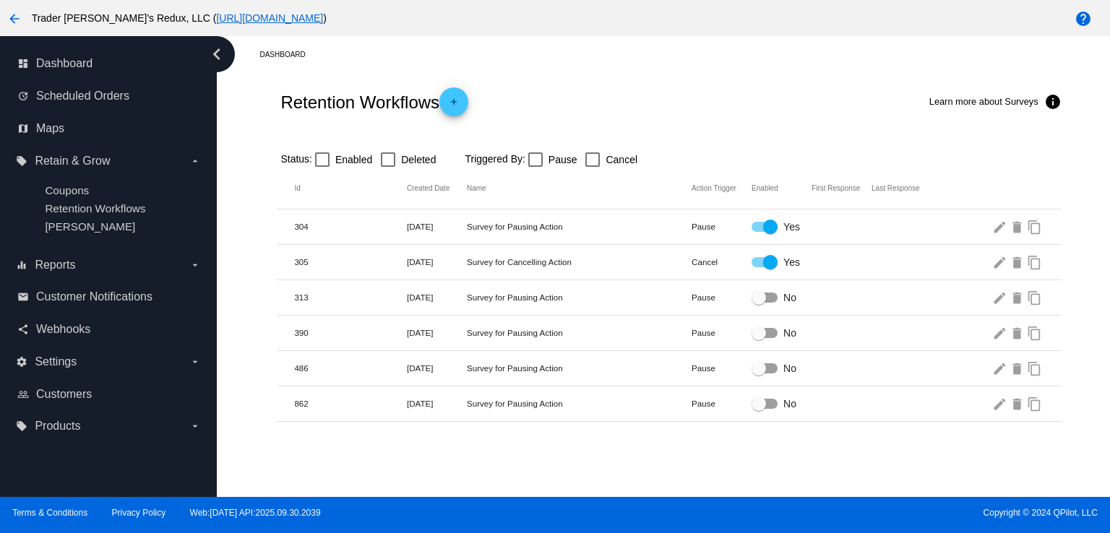
click at [788, 15] on div "arrow_back Trader [PERSON_NAME]'s Redux, LLC ( [URL][DOMAIN_NAME] )" at bounding box center [462, 18] width 925 height 29
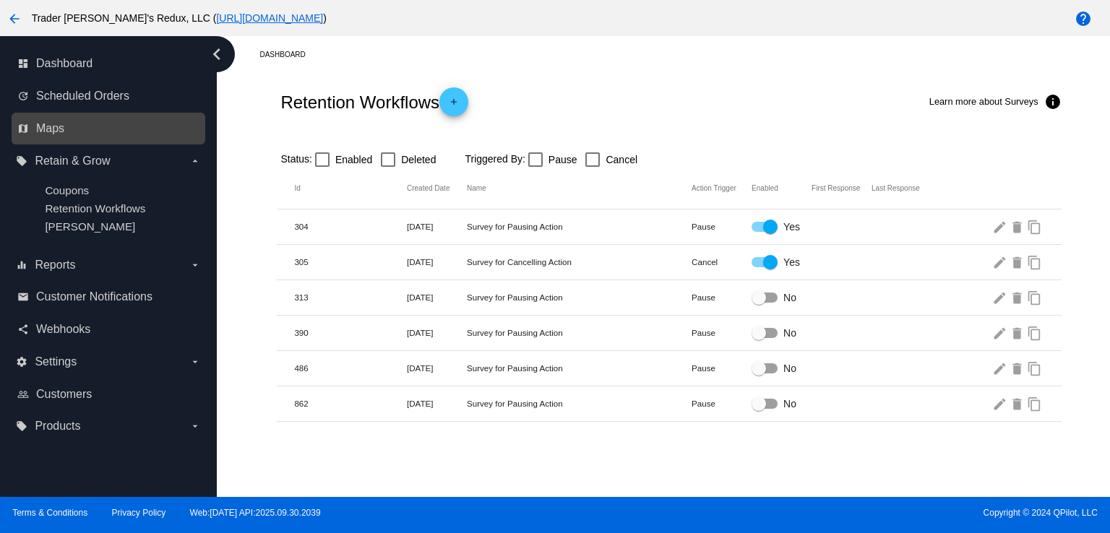
click at [51, 136] on link "map Maps" at bounding box center [108, 128] width 183 height 23
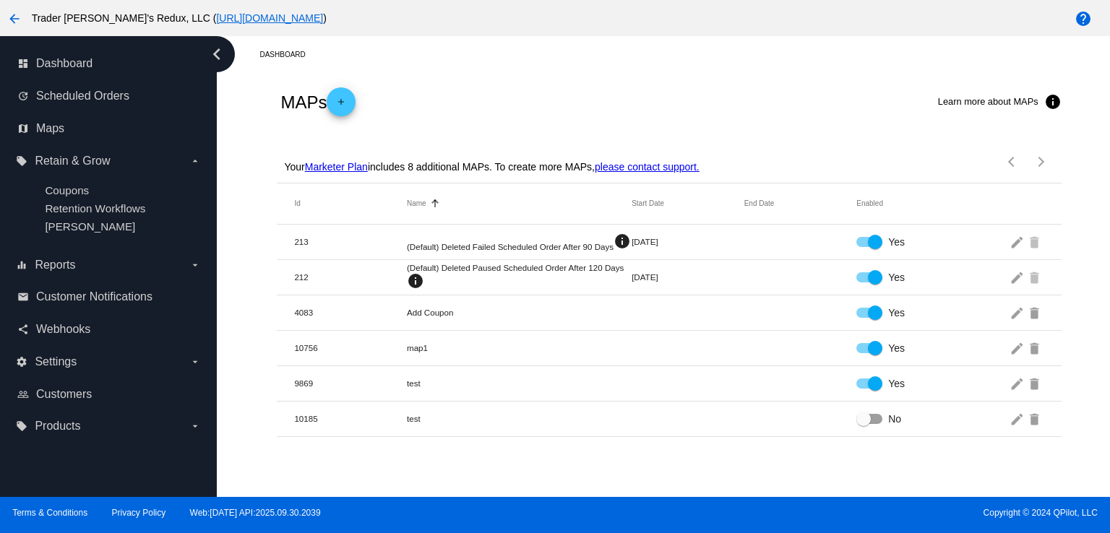
click at [775, 190] on mat-header-row "Id Name Sorted by Name ascending Start Date End Date Enabled" at bounding box center [669, 203] width 784 height 41
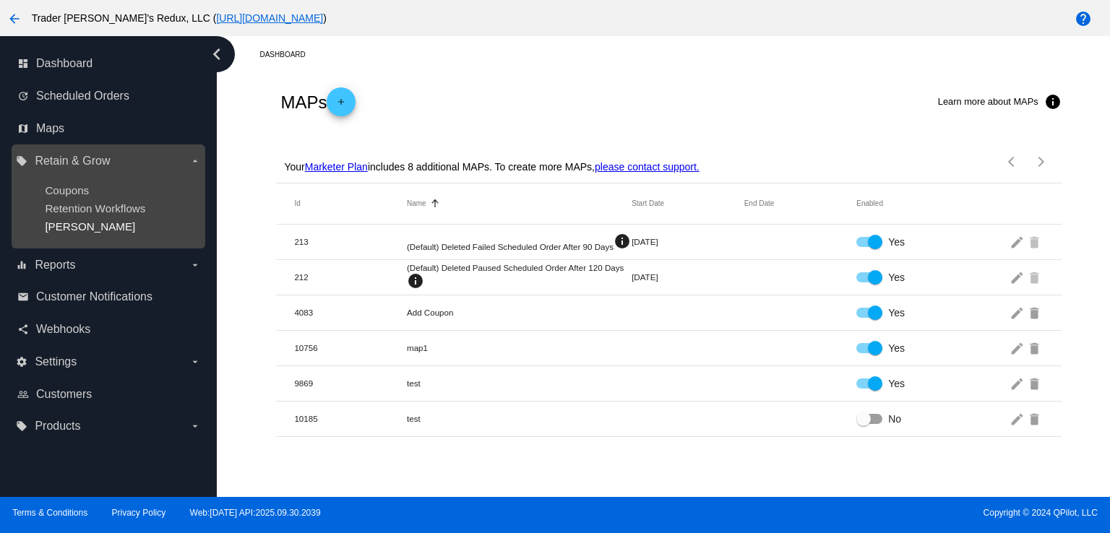
click at [67, 232] on span "[PERSON_NAME]" at bounding box center [90, 226] width 90 height 12
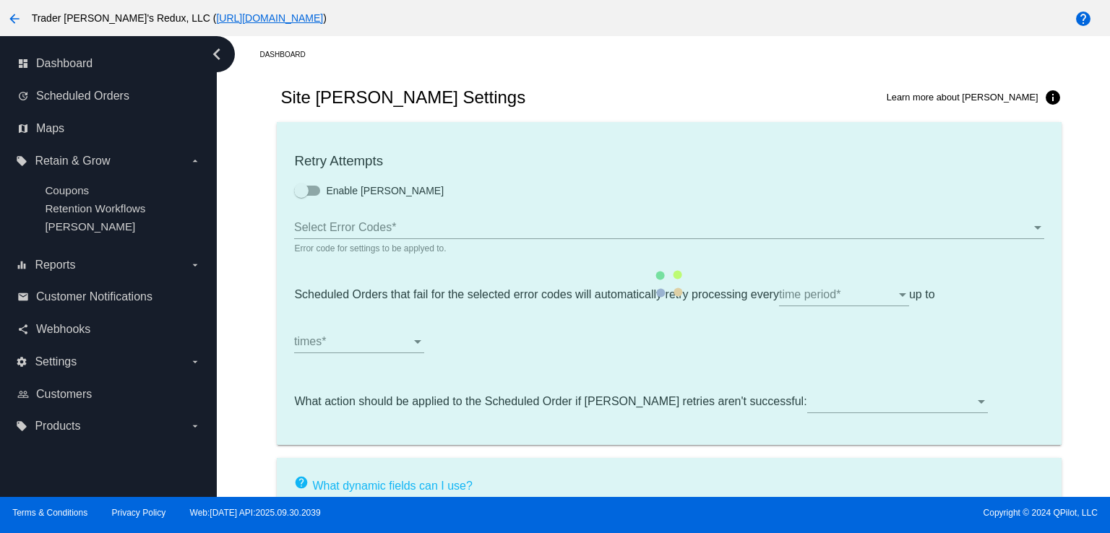
type input "If no changes are made, we will automatically retry processing your {{Scheduled…"
type input "If no changes are made, we will automatically {{DunningAction}} your {{Schedule…"
type input "Your {{ScheduledOrder}} was {{DunningAction}}."
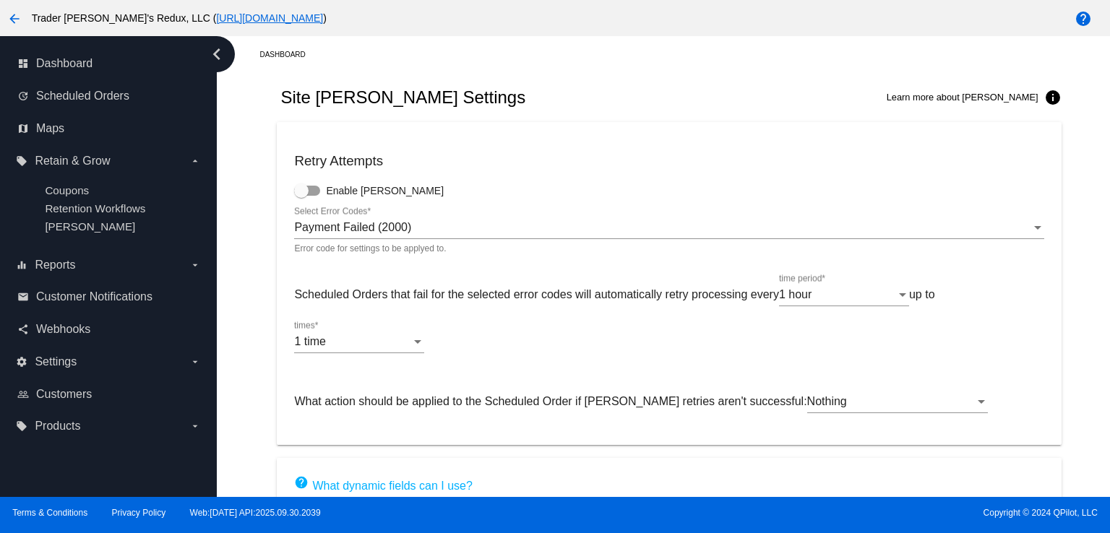
click at [568, 333] on div "Scheduled Orders that fail for the selected error codes will automatically retr…" at bounding box center [668, 321] width 749 height 94
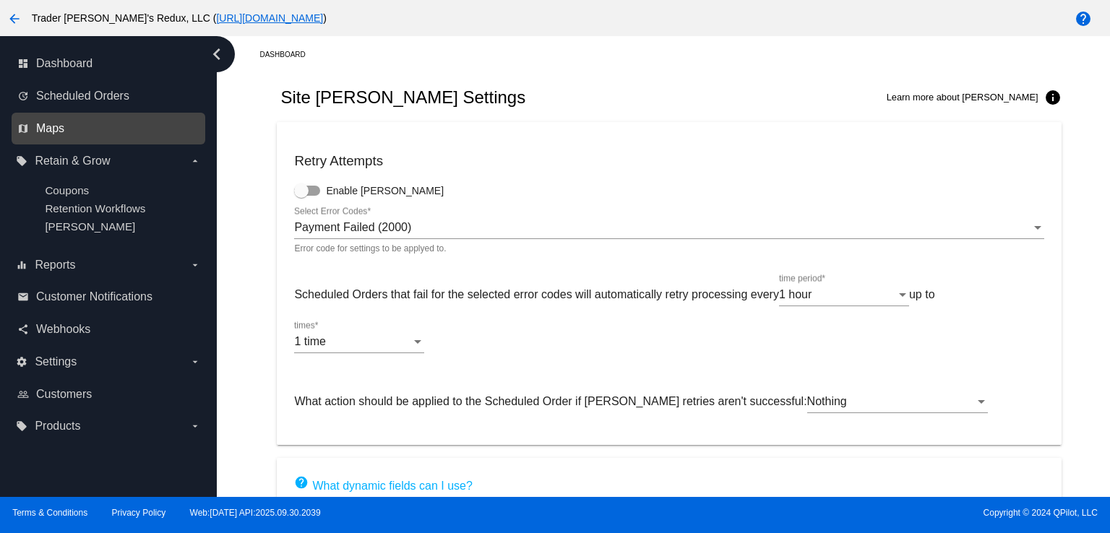
click at [47, 131] on span "Maps" at bounding box center [50, 128] width 28 height 13
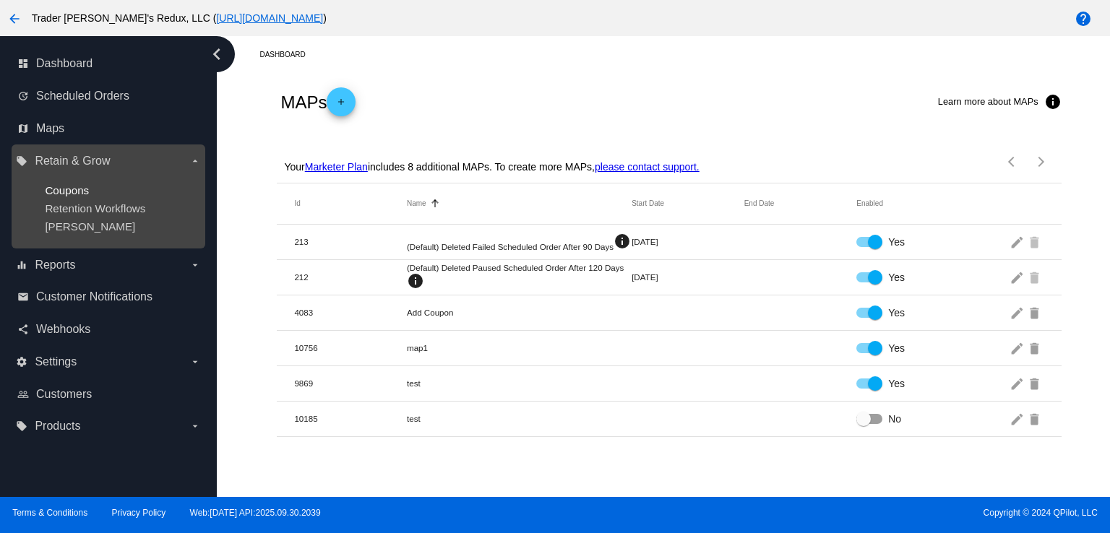
click at [84, 192] on span "Coupons" at bounding box center [67, 190] width 44 height 12
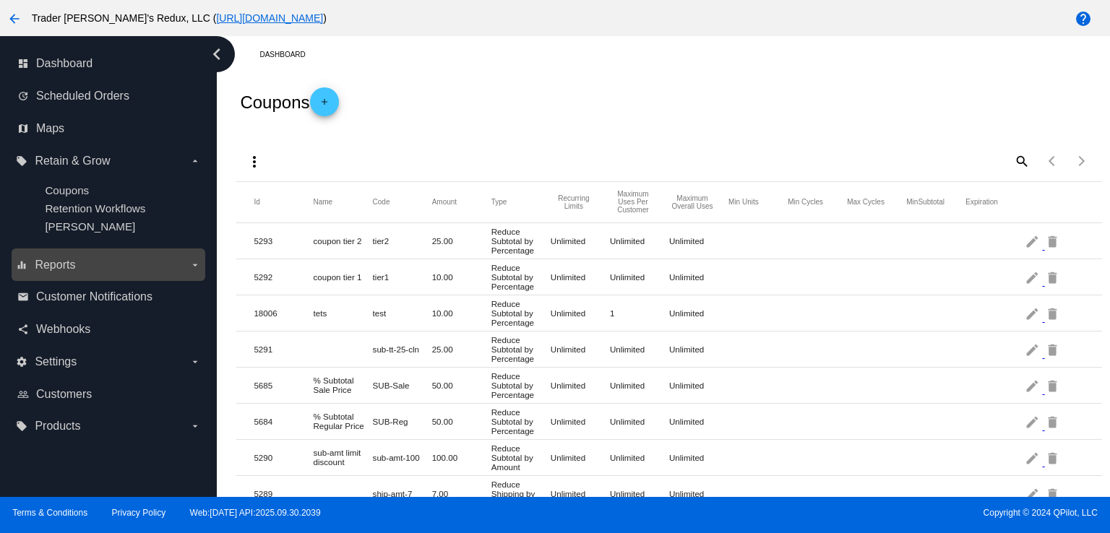
click at [63, 272] on label "equalizer Reports arrow_drop_down" at bounding box center [108, 265] width 184 height 23
click at [0, 0] on input "equalizer Reports arrow_drop_down" at bounding box center [0, 0] width 0 height 0
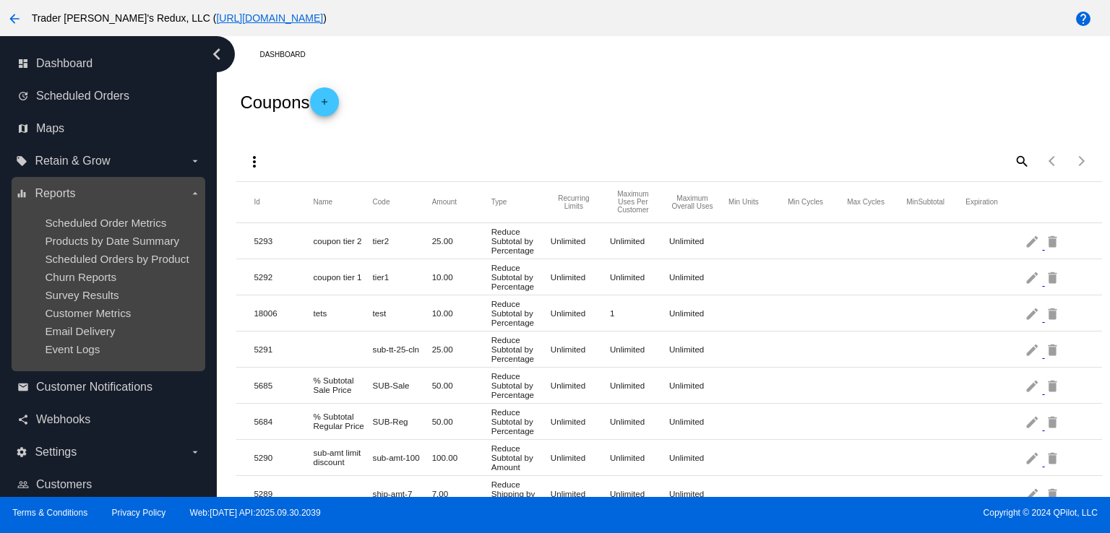
click at [80, 304] on ul "Scheduled Order Metrics Products by Date Summary Scheduled Orders by Product Ch…" at bounding box center [108, 286] width 184 height 162
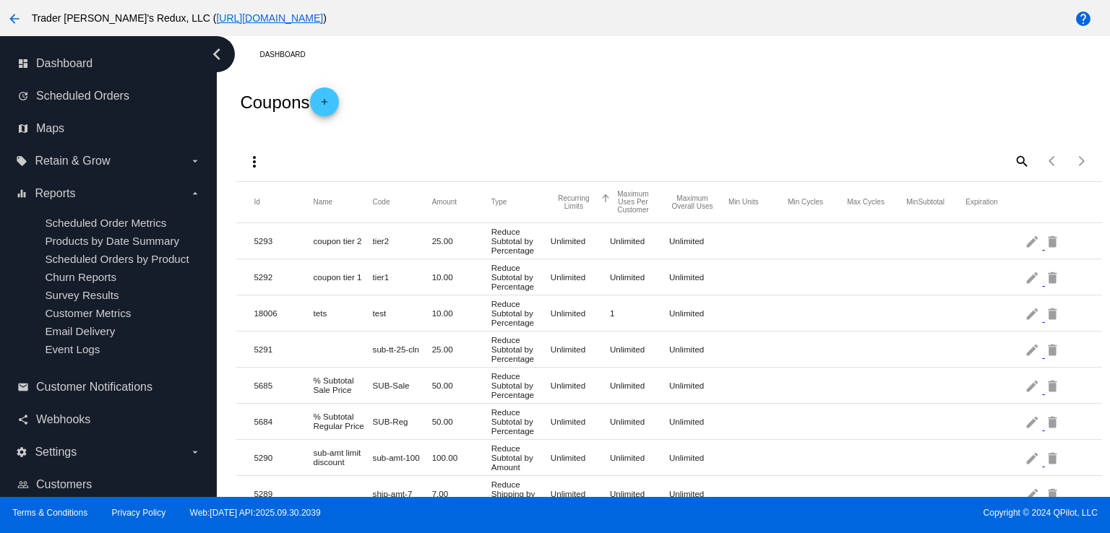
drag, startPoint x: 558, startPoint y: 209, endPoint x: 523, endPoint y: 213, distance: 34.9
click at [558, 209] on button "Recurring Limits" at bounding box center [573, 202] width 46 height 16
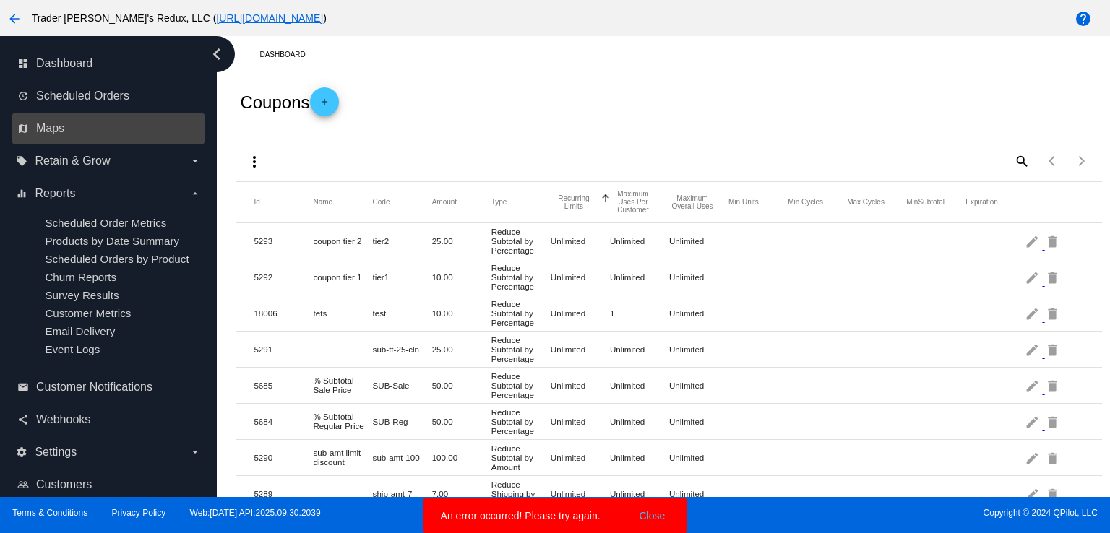
click at [49, 135] on link "map Maps" at bounding box center [108, 128] width 183 height 23
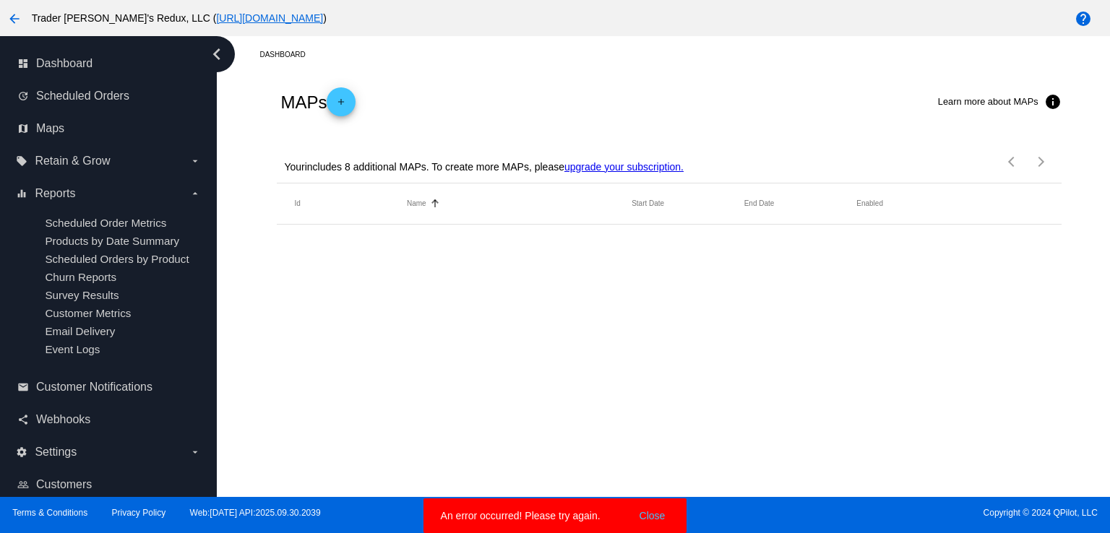
click at [664, 518] on button "Close" at bounding box center [652, 516] width 35 height 14
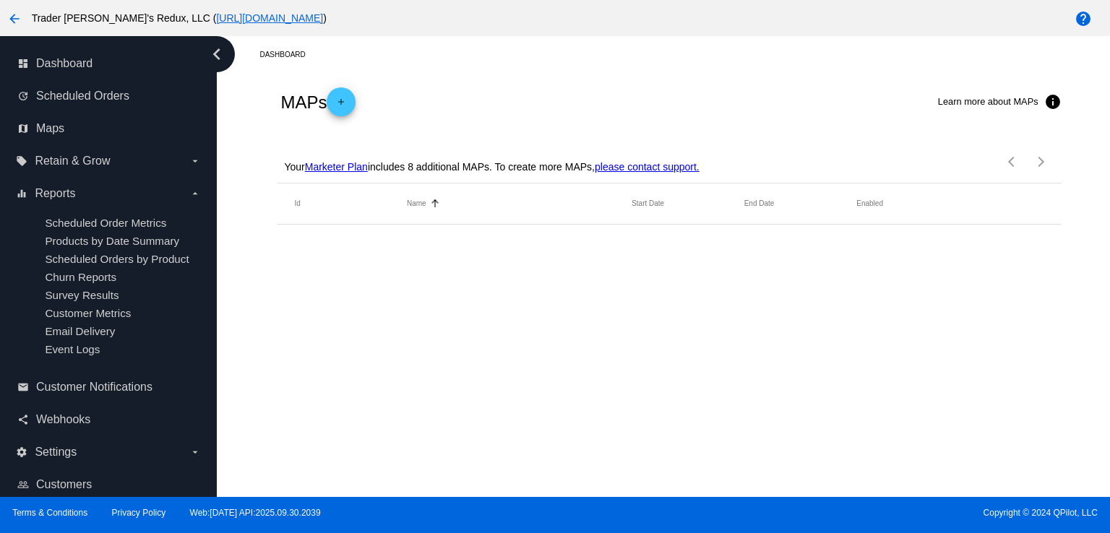
click at [489, 413] on div "Dashboard MAPs add Learn more about MAPs info Your Marketer Plan includes 8 add…" at bounding box center [663, 266] width 893 height 461
click at [543, 387] on div "Dashboard MAPs add Learn more about MAPs info Your Marketer Plan includes 8 add…" at bounding box center [663, 266] width 893 height 461
click at [410, 341] on div "Dashboard MAPs add Learn more about MAPs info Your Marketer Plan includes 8 add…" at bounding box center [663, 266] width 893 height 461
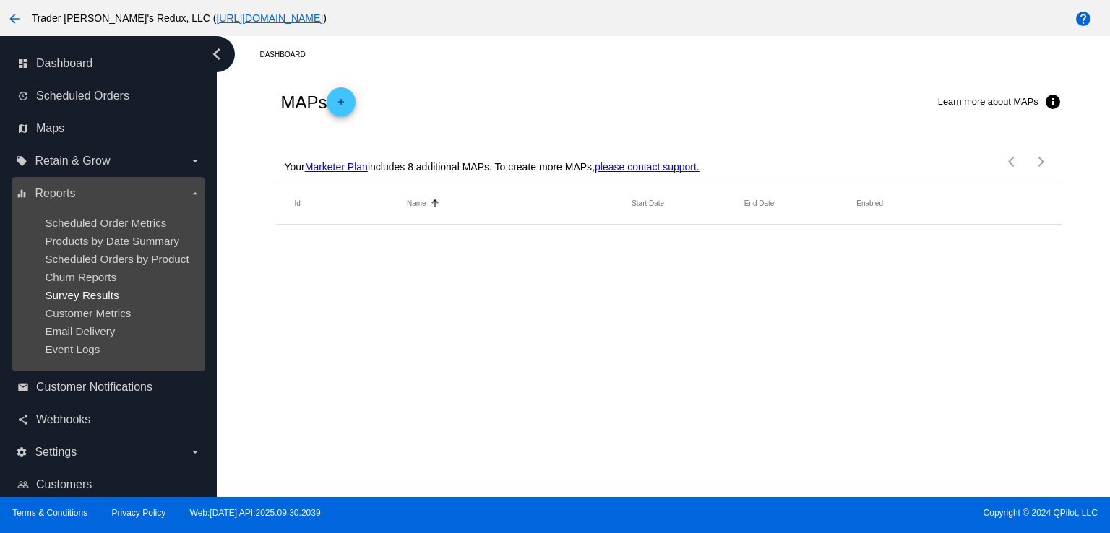
click at [84, 301] on span "Survey Results" at bounding box center [82, 295] width 74 height 12
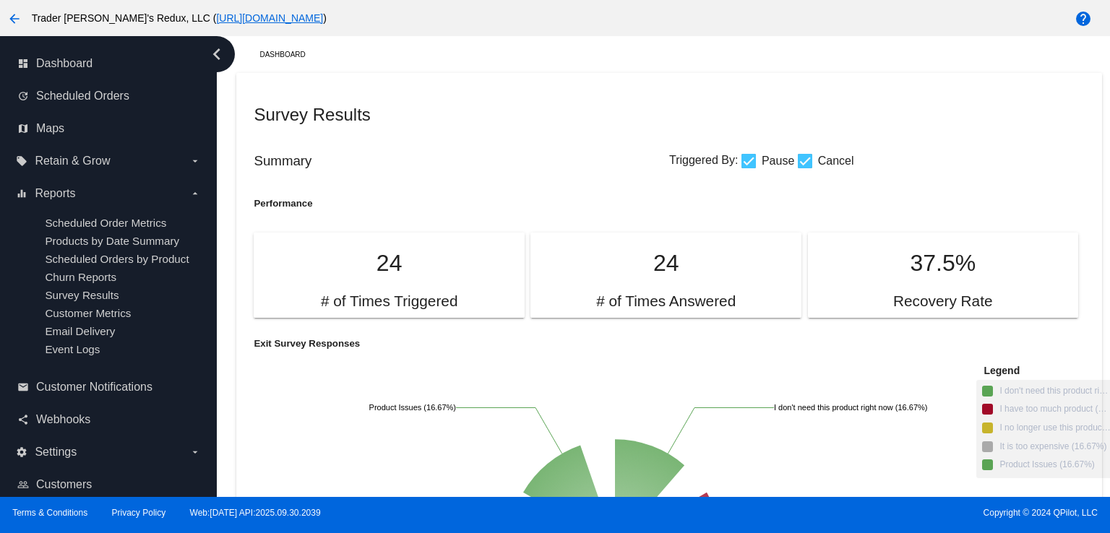
drag, startPoint x: 502, startPoint y: 141, endPoint x: 326, endPoint y: 116, distance: 178.0
click at [493, 144] on div "Summary Triggered By: Pause Cancel" at bounding box center [669, 160] width 830 height 43
drag, startPoint x: 94, startPoint y: 65, endPoint x: 212, endPoint y: 97, distance: 122.7
click at [92, 66] on link "dashboard Dashboard" at bounding box center [108, 63] width 183 height 23
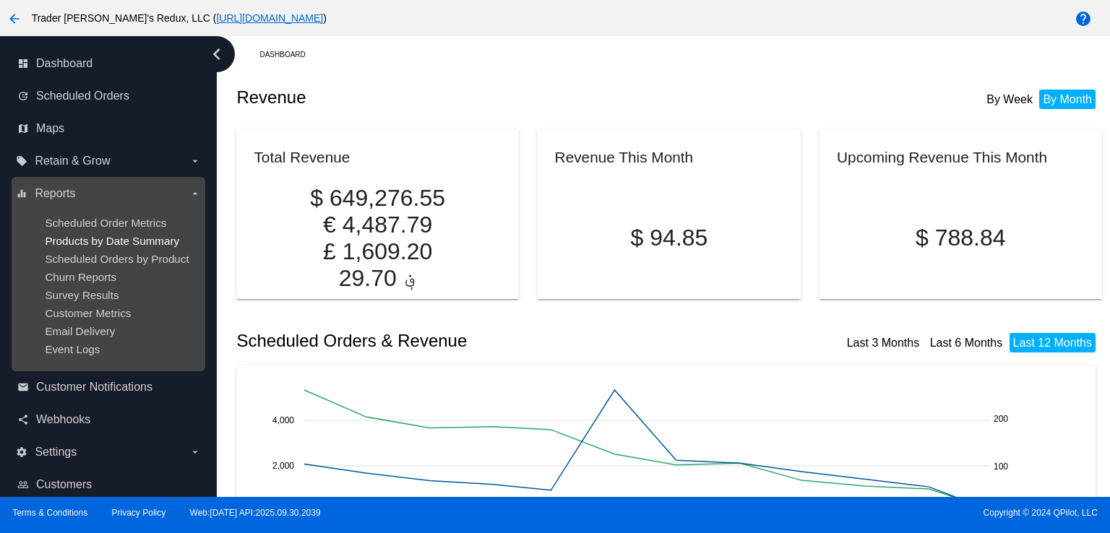
click at [92, 240] on span "Products by Date Summary" at bounding box center [112, 241] width 134 height 12
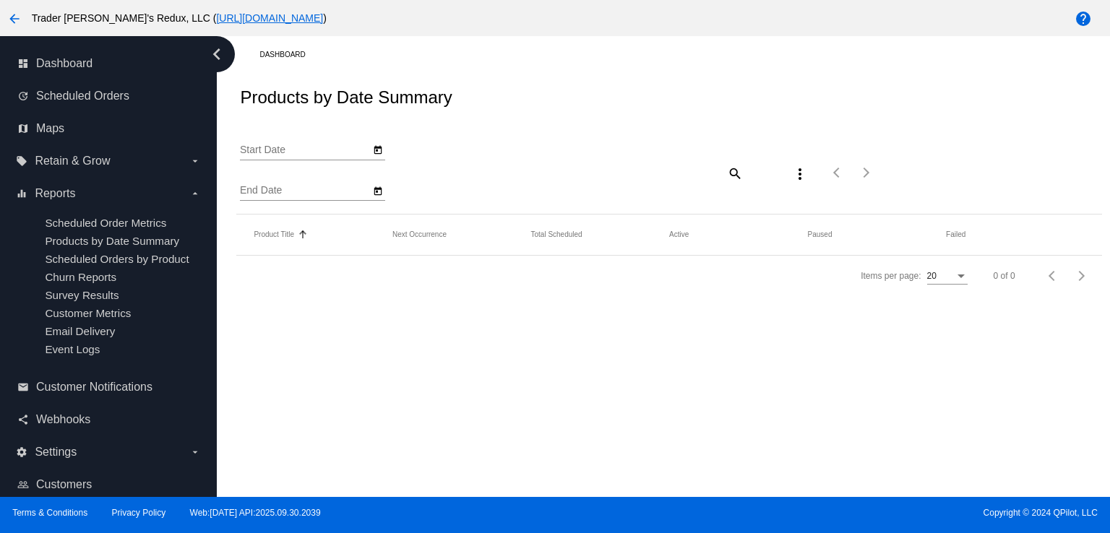
type input "[DATE]"
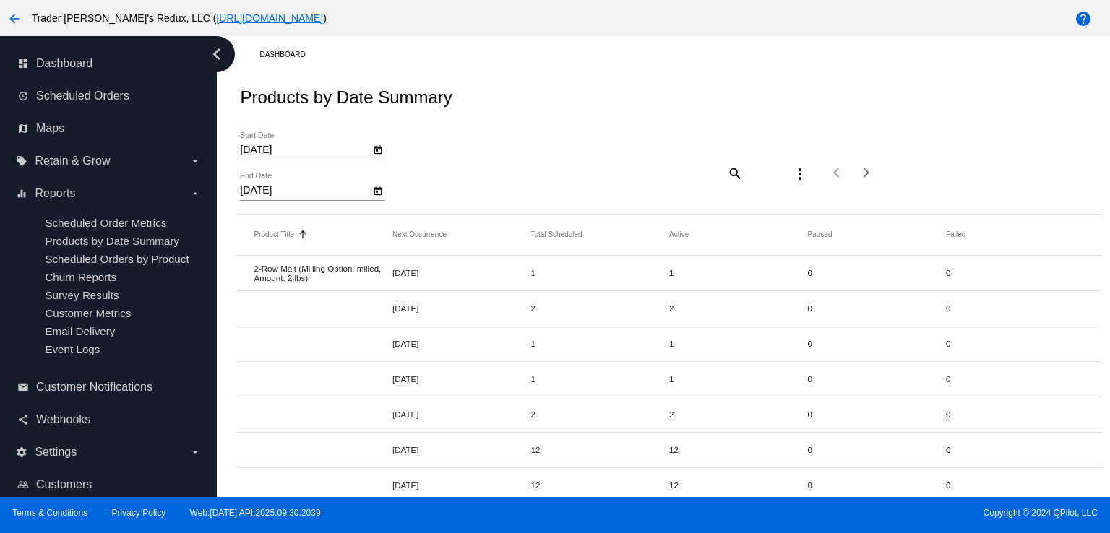
click at [537, 180] on div "search" at bounding box center [634, 173] width 215 height 22
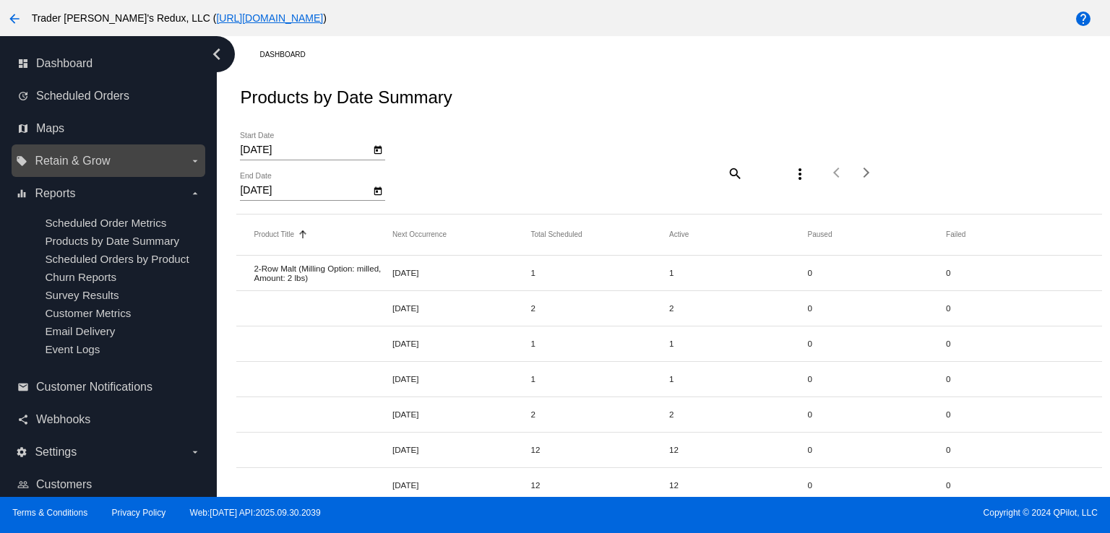
click at [66, 171] on label "local_offer Retain & Grow arrow_drop_down" at bounding box center [108, 161] width 184 height 23
click at [0, 0] on input "local_offer Retain & Grow arrow_drop_down" at bounding box center [0, 0] width 0 height 0
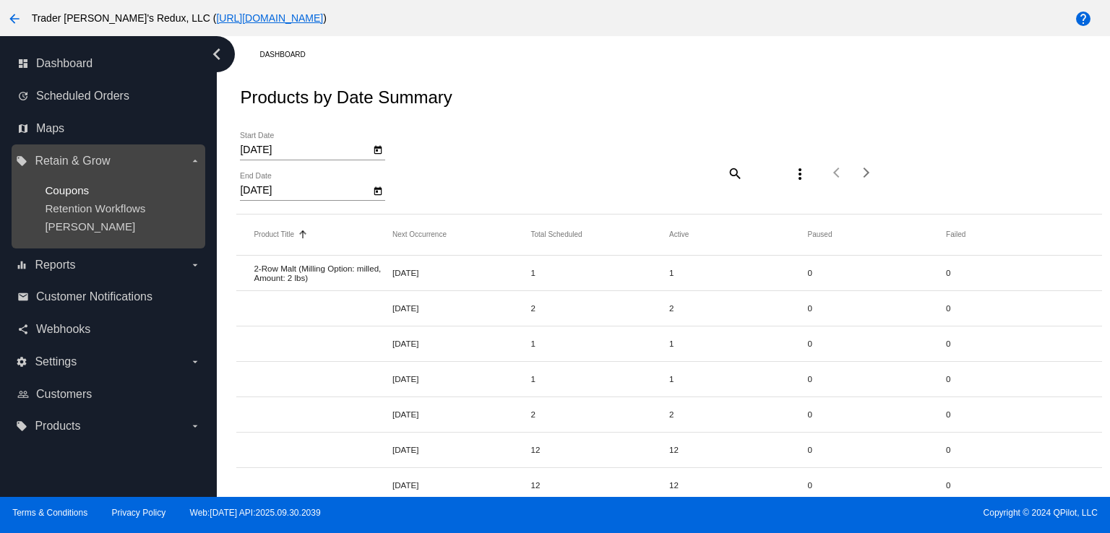
click at [81, 185] on ul "Coupons Retention Workflows [PERSON_NAME]" at bounding box center [108, 209] width 184 height 72
click at [81, 186] on span "Coupons" at bounding box center [67, 190] width 44 height 12
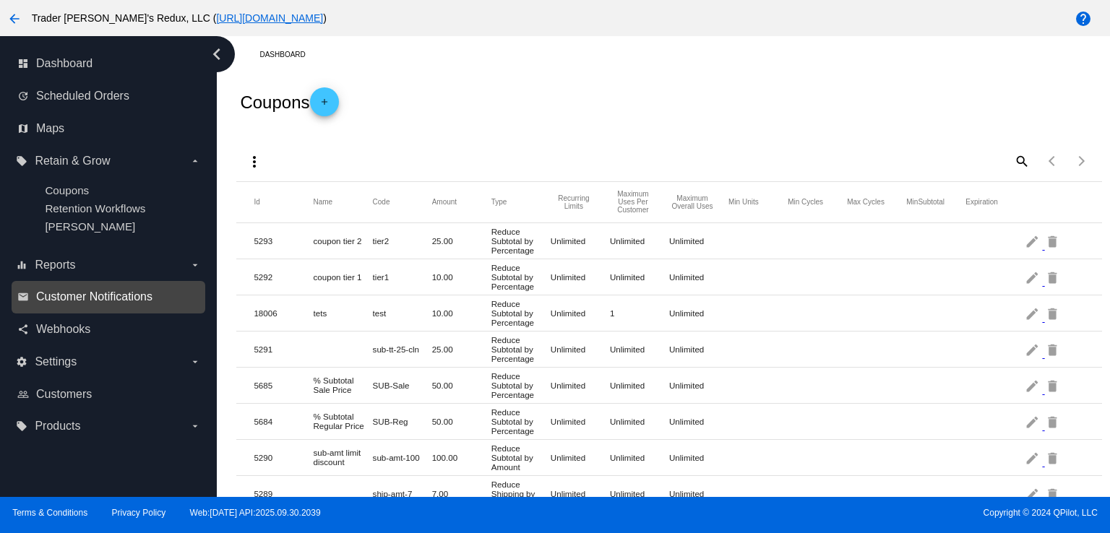
click at [90, 295] on span "Customer Notifications" at bounding box center [94, 296] width 116 height 13
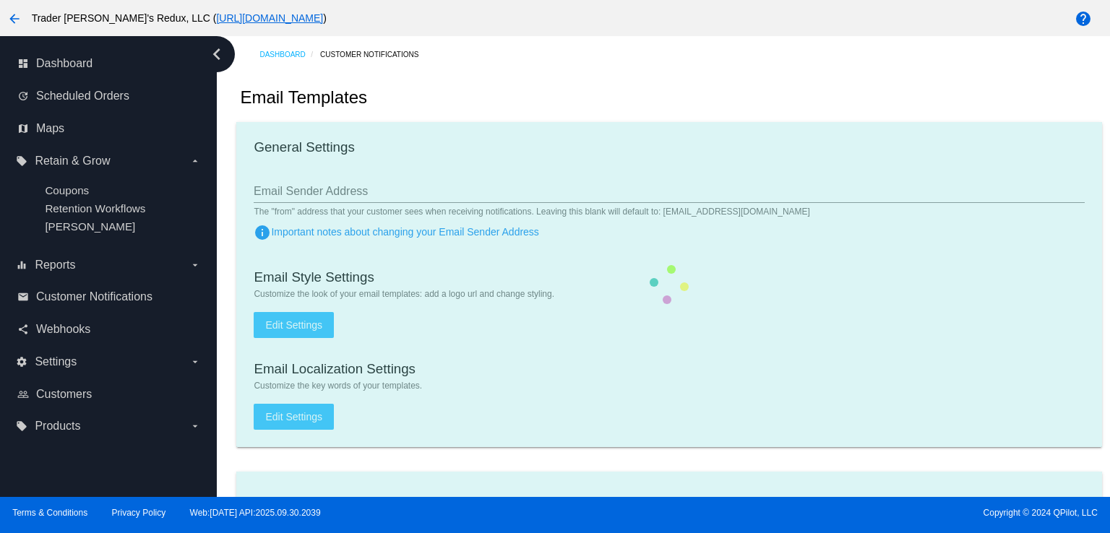
checkbox input "true"
type input "1"
checkbox input "true"
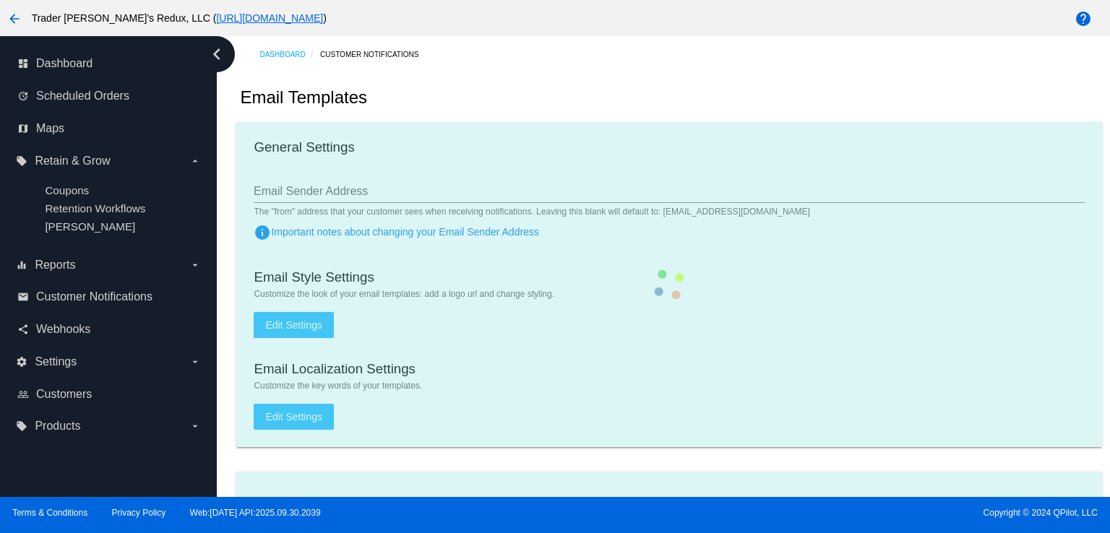
checkbox input "true"
type input "[EMAIL_ADDRESS][DOMAIN_NAME]"
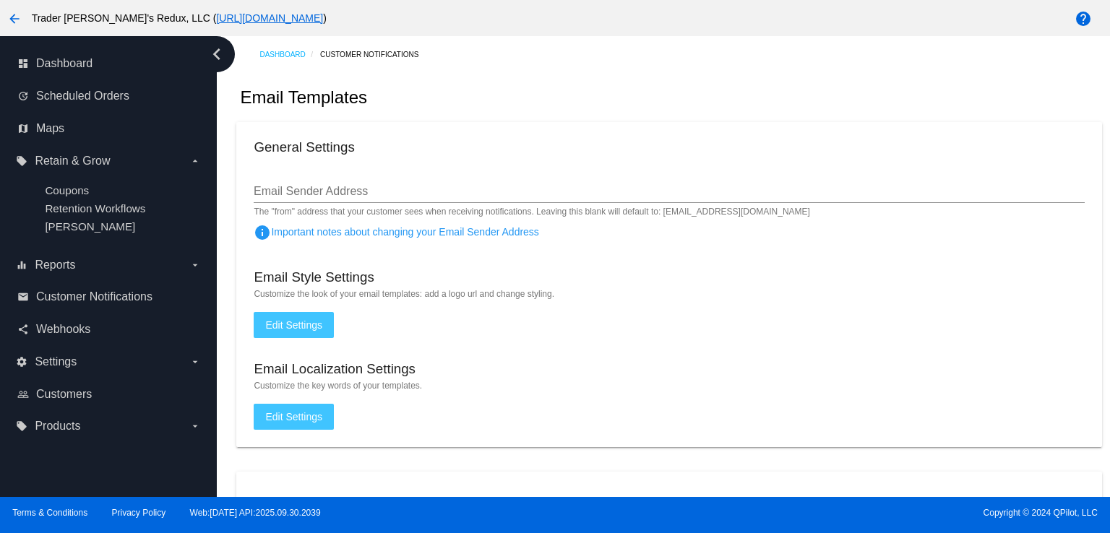
click at [569, 156] on div "General Settings" at bounding box center [669, 149] width 830 height 20
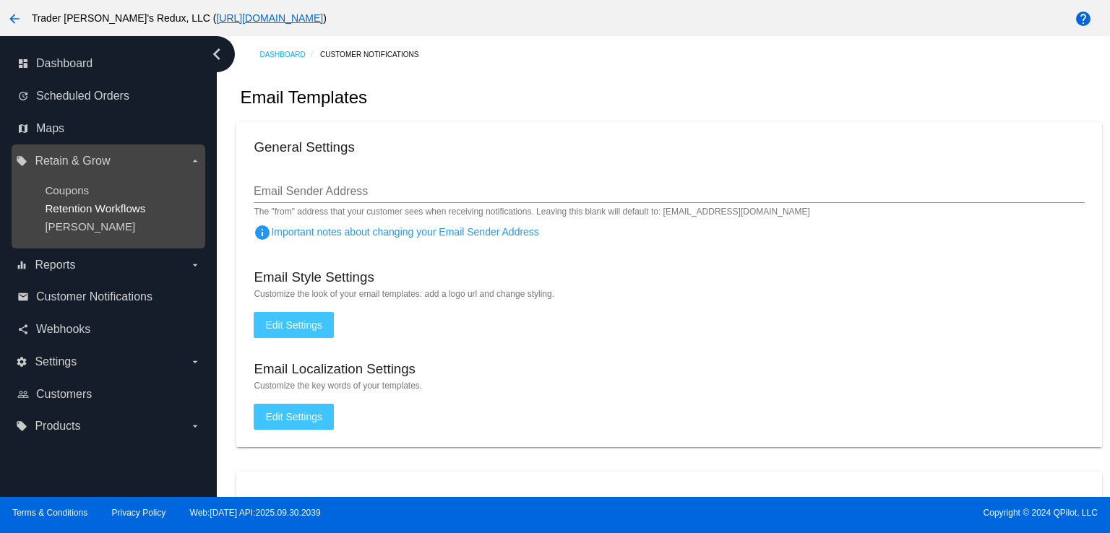
click at [94, 212] on span "Retention Workflows" at bounding box center [95, 208] width 100 height 12
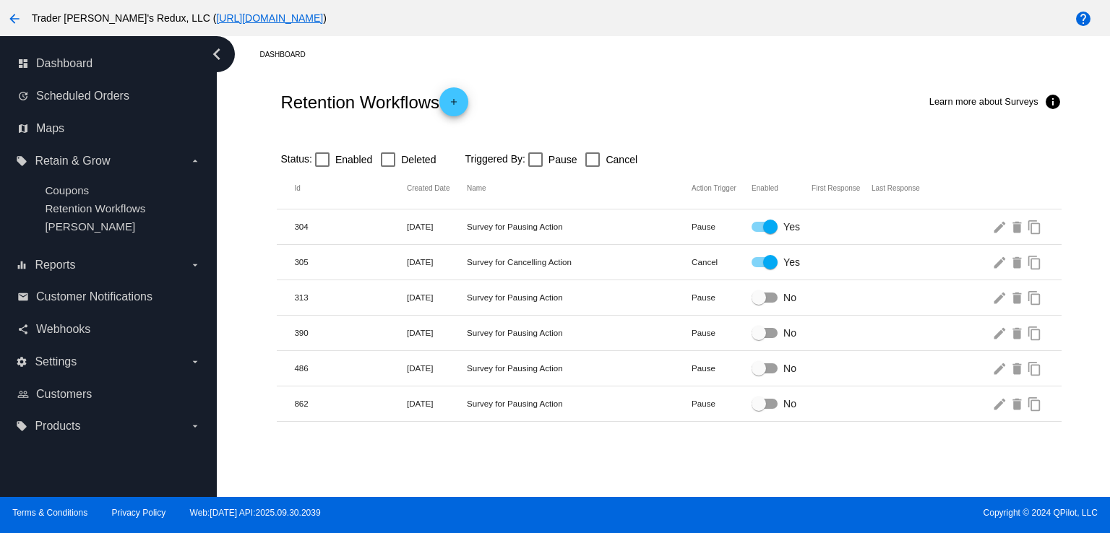
click at [685, 95] on div "Retention Workflows add Learn more about Surveys info" at bounding box center [669, 102] width 784 height 58
click at [789, 194] on mat-header-row "Id Created Date Name Action Trigger Enabled First Response Last Response" at bounding box center [669, 188] width 784 height 41
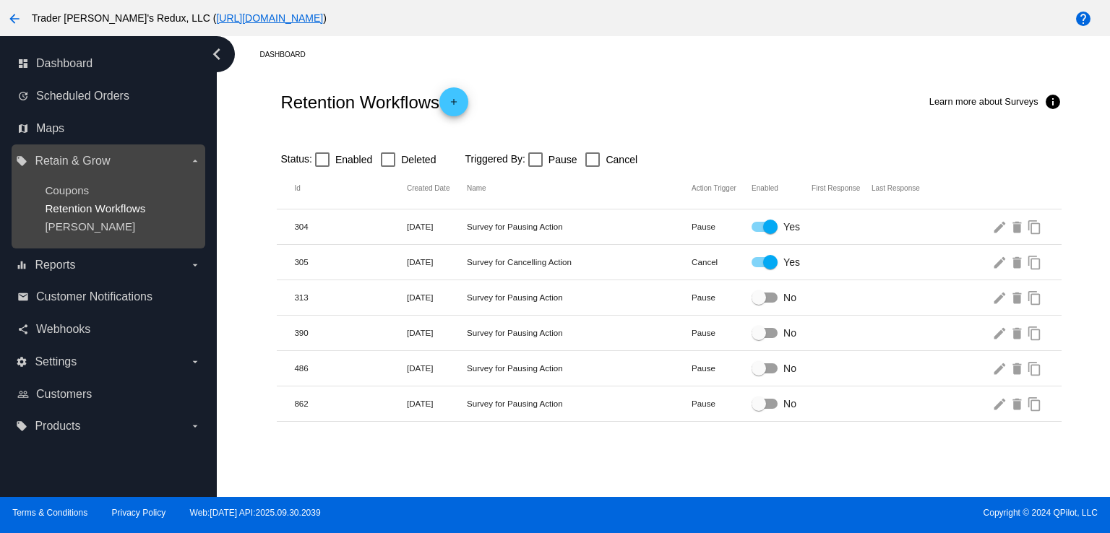
click at [103, 208] on span "Retention Workflows" at bounding box center [95, 208] width 100 height 12
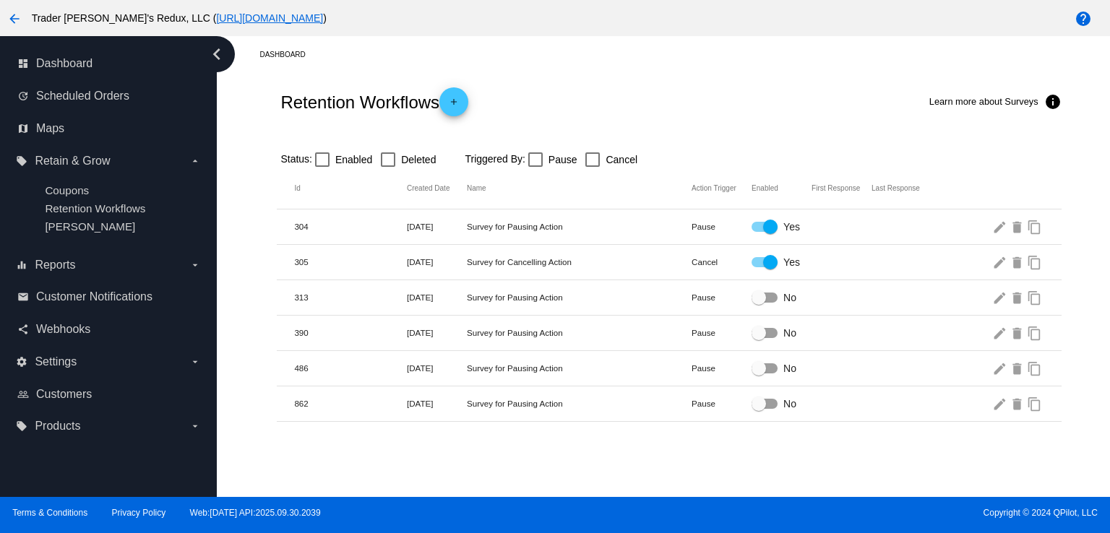
drag, startPoint x: 876, startPoint y: 155, endPoint x: 888, endPoint y: 148, distance: 14.2
click at [881, 152] on div "Status: Enabled Deleted Triggered By: Pause Cancel" at bounding box center [669, 154] width 784 height 27
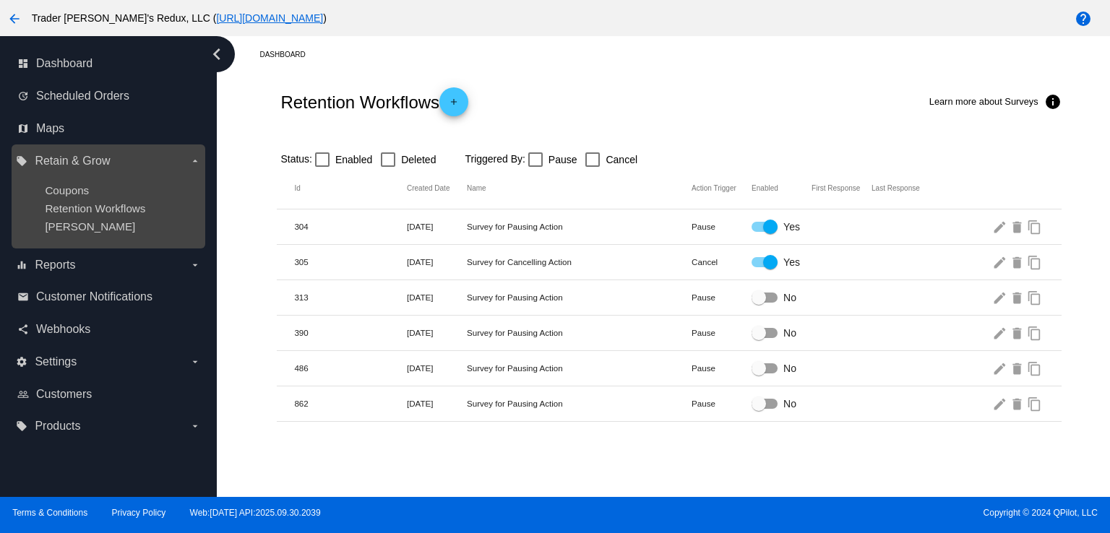
click at [44, 227] on ul "Coupons Retention Workflows [PERSON_NAME]" at bounding box center [108, 209] width 184 height 72
click at [74, 222] on span "[PERSON_NAME]" at bounding box center [90, 226] width 90 height 12
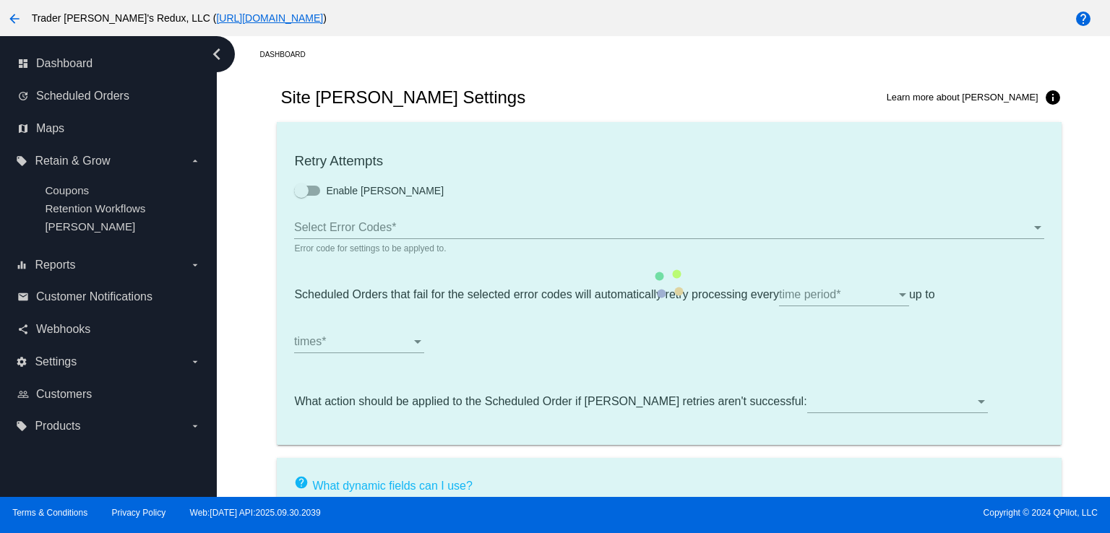
type input "If no changes are made, we will automatically retry processing your {{Scheduled…"
type input "If no changes are made, we will automatically {{DunningAction}} your {{Schedule…"
type input "Your {{ScheduledOrder}} was {{DunningAction}}."
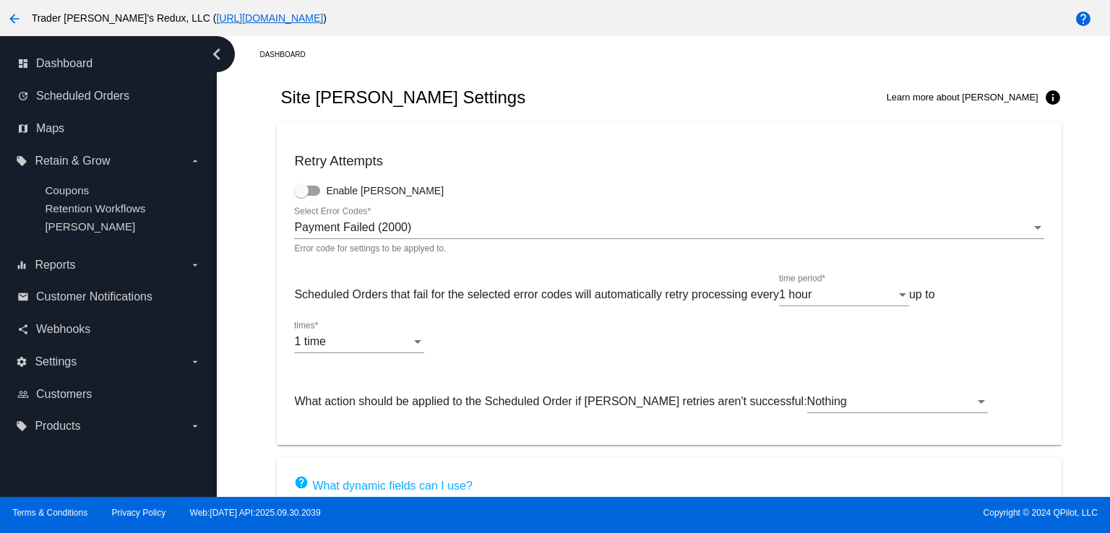
click at [565, 113] on div "Site [PERSON_NAME] Settings Learn more about [PERSON_NAME] info" at bounding box center [669, 97] width 784 height 49
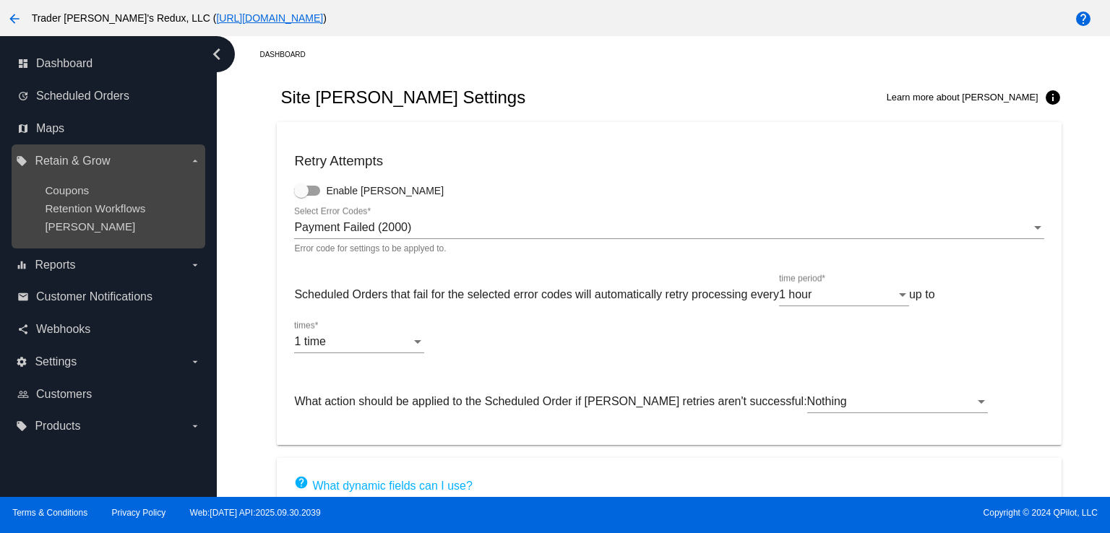
click at [99, 196] on div "Coupons" at bounding box center [120, 190] width 150 height 12
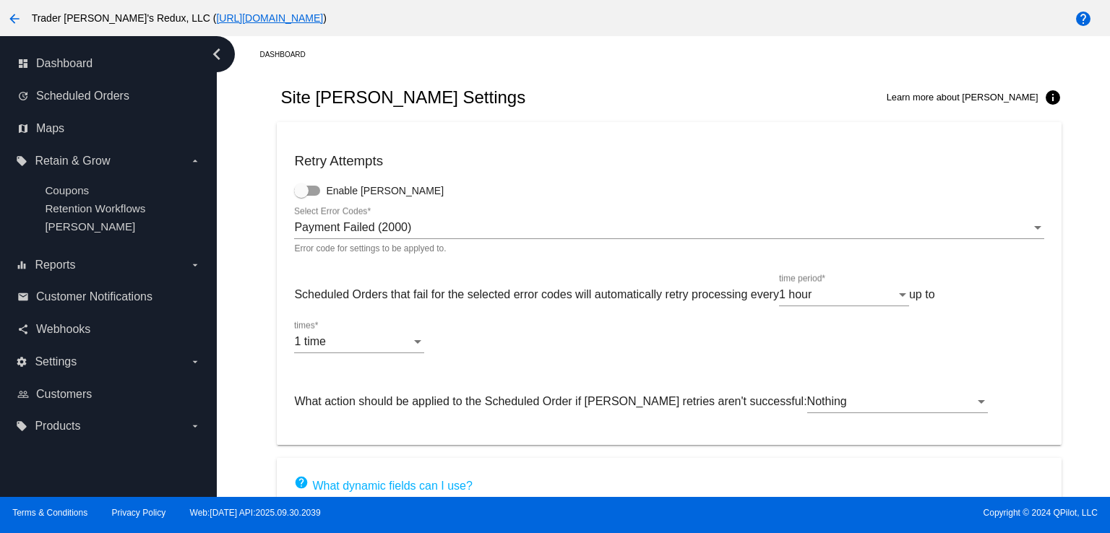
click at [812, 210] on div "Payment Failed (2000) Select Error Codes *" at bounding box center [668, 223] width 749 height 33
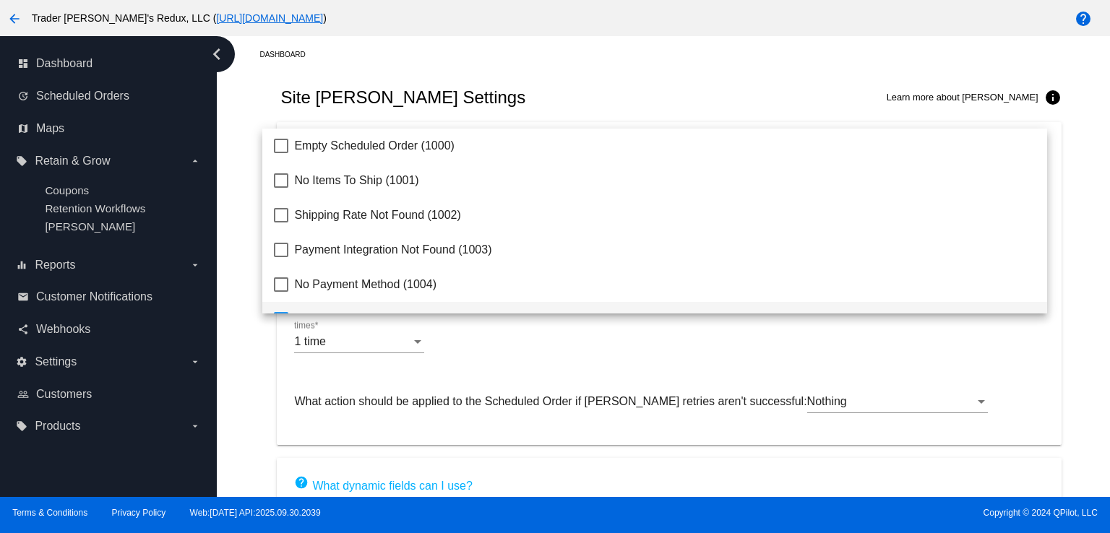
scroll to position [92, 0]
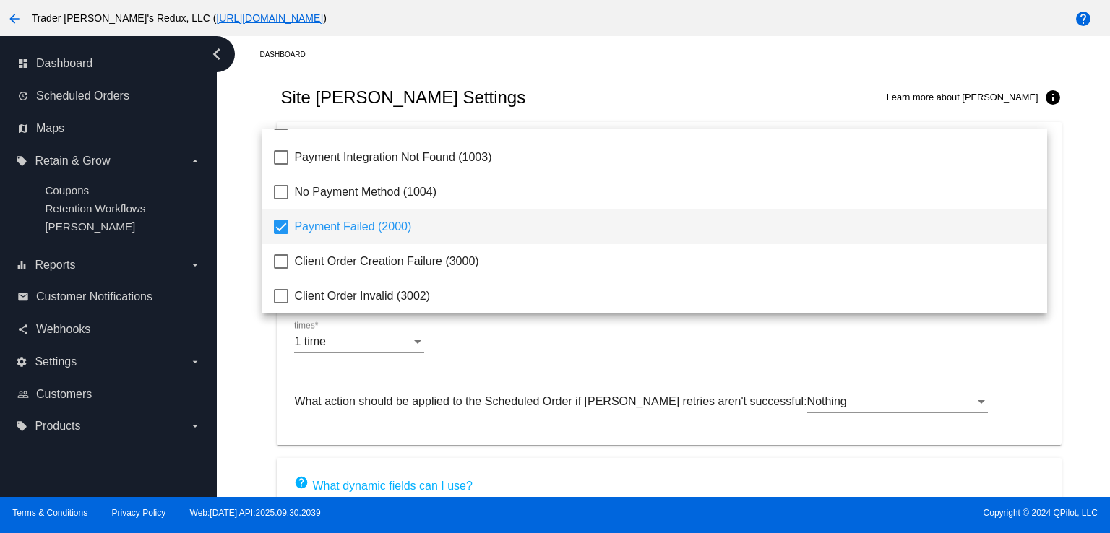
click at [107, 218] on div at bounding box center [555, 266] width 1110 height 533
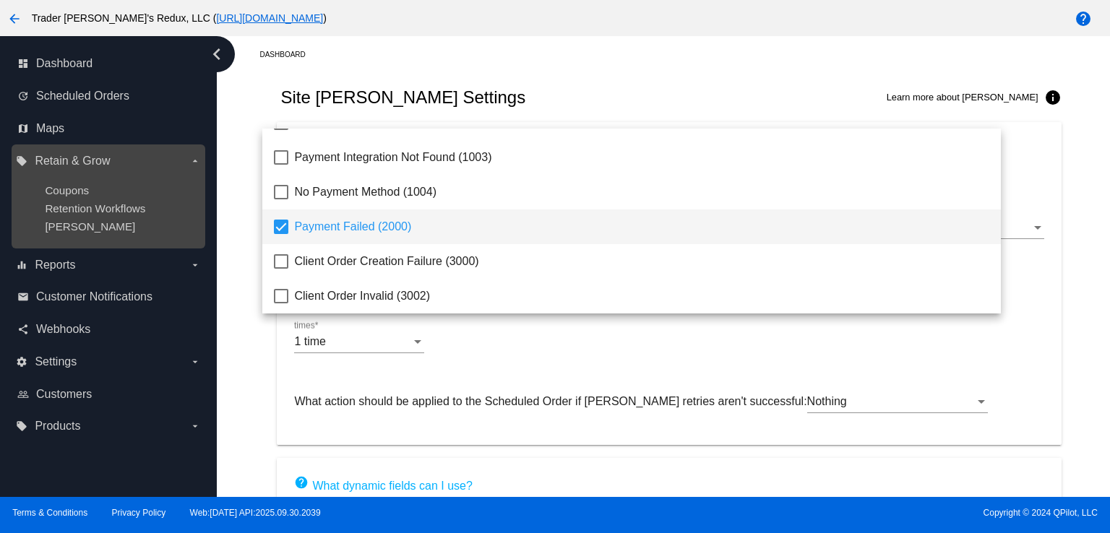
click at [107, 188] on div "Coupons" at bounding box center [120, 190] width 150 height 12
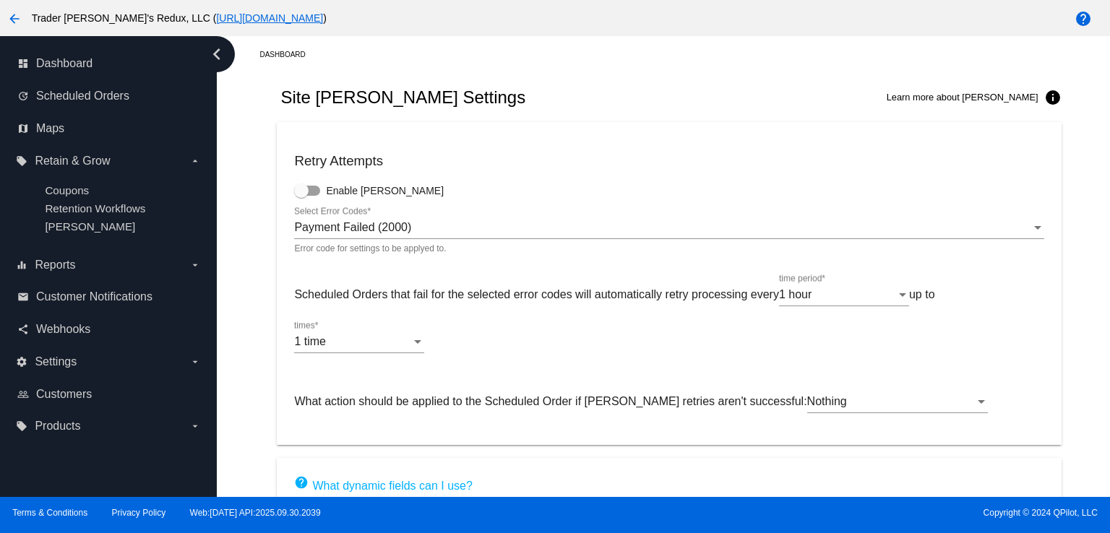
drag, startPoint x: 688, startPoint y: 183, endPoint x: 705, endPoint y: 183, distance: 17.4
click at [689, 183] on mat-card "Retry Attempts Enable [PERSON_NAME] Payment Failed (2000) Select Error Codes * …" at bounding box center [669, 283] width 784 height 323
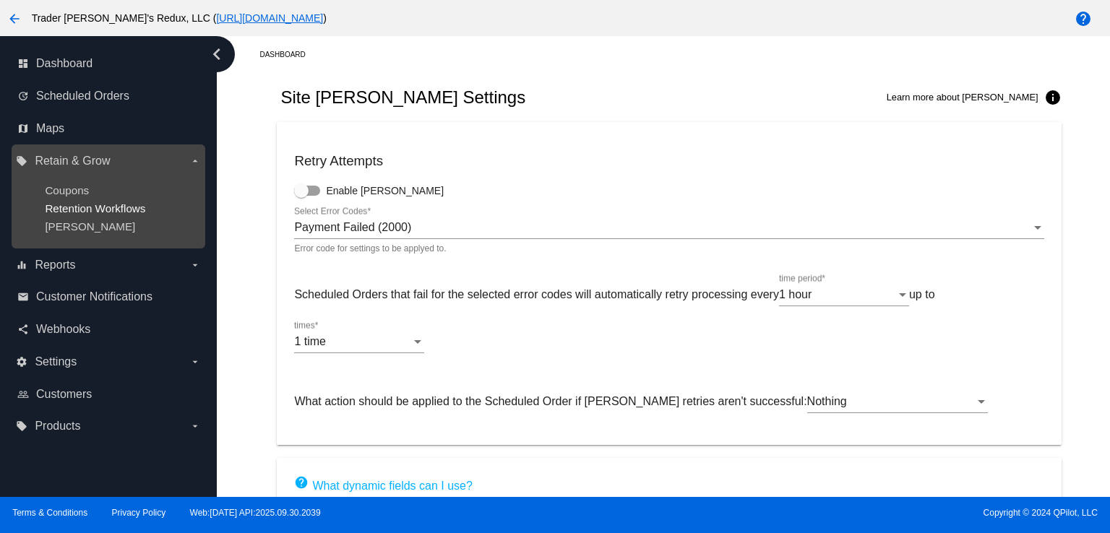
click at [77, 207] on span "Retention Workflows" at bounding box center [95, 208] width 100 height 12
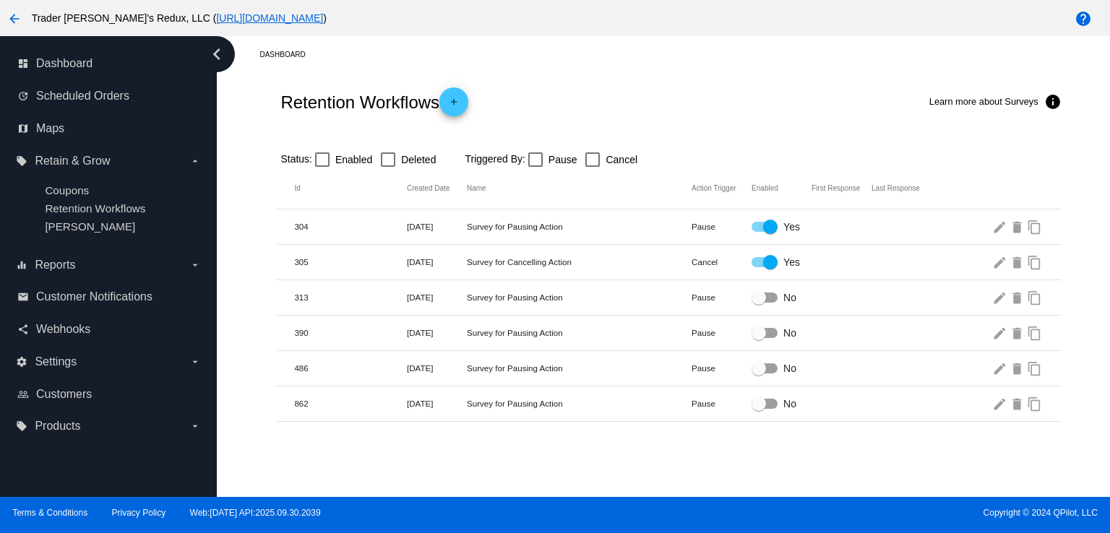
click at [341, 93] on h2 "Retention Workflows add" at bounding box center [374, 101] width 188 height 29
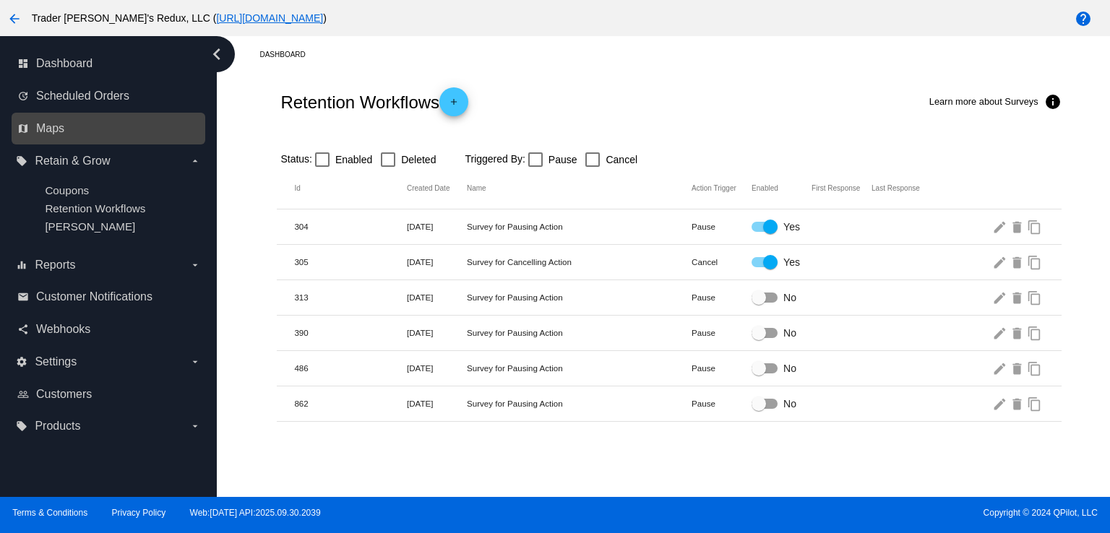
click at [74, 125] on link "map Maps" at bounding box center [108, 128] width 183 height 23
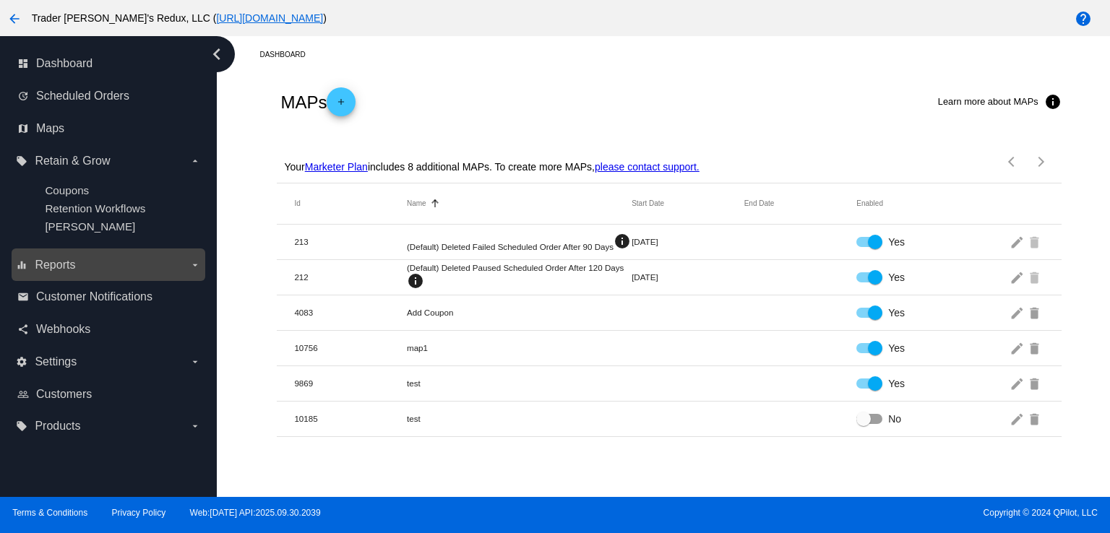
click at [37, 265] on span "Reports" at bounding box center [55, 265] width 40 height 13
click at [0, 0] on input "equalizer Reports arrow_drop_down" at bounding box center [0, 0] width 0 height 0
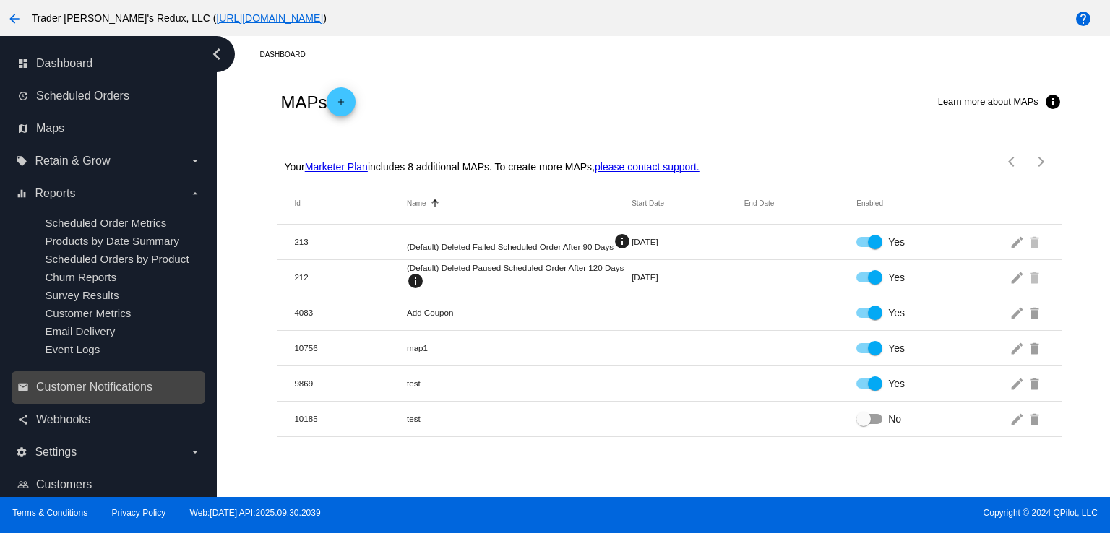
click at [107, 399] on link "email Customer Notifications" at bounding box center [108, 387] width 183 height 23
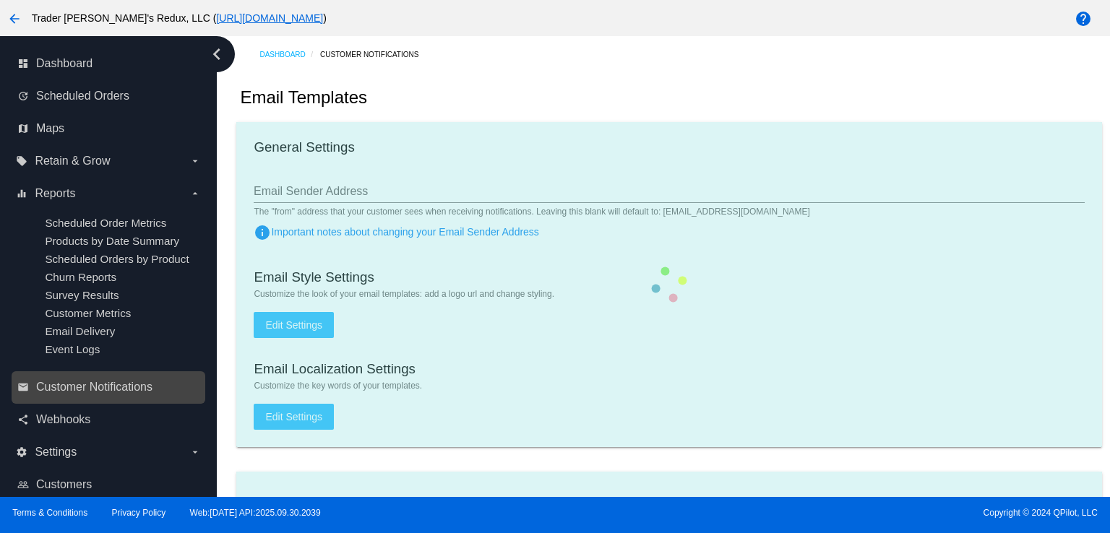
checkbox input "true"
type input "1"
checkbox input "true"
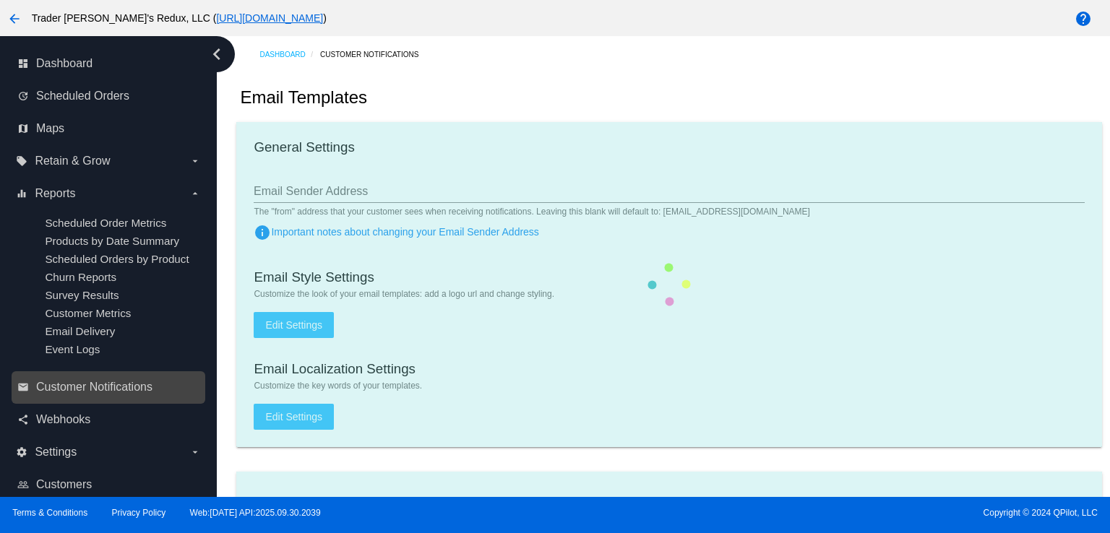
checkbox input "true"
type input "[EMAIL_ADDRESS][DOMAIN_NAME]"
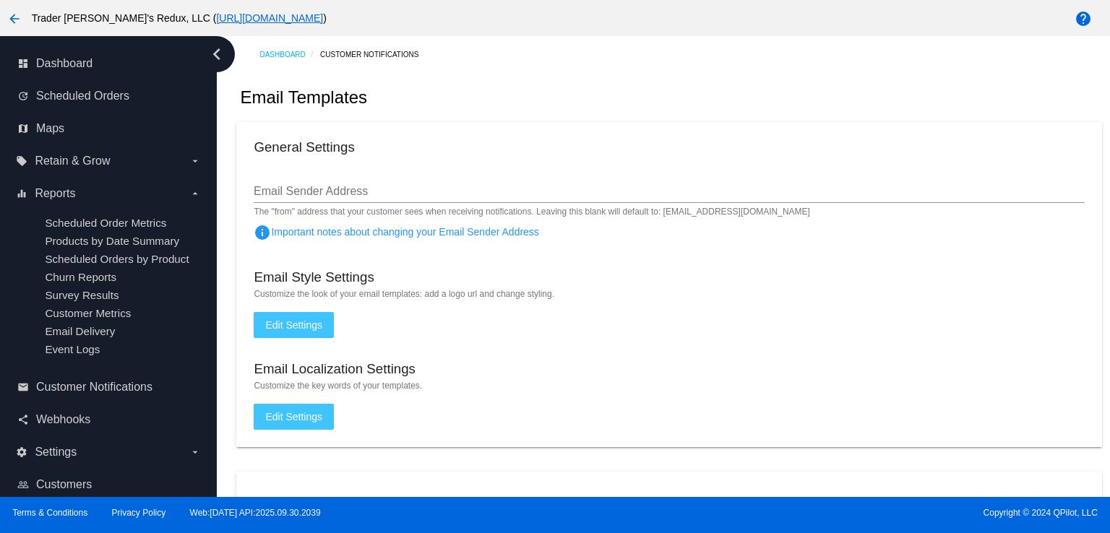
click at [642, 170] on div "Email Sender Address" at bounding box center [669, 186] width 830 height 33
click at [890, 279] on div "Email Style Settings" at bounding box center [669, 279] width 830 height 20
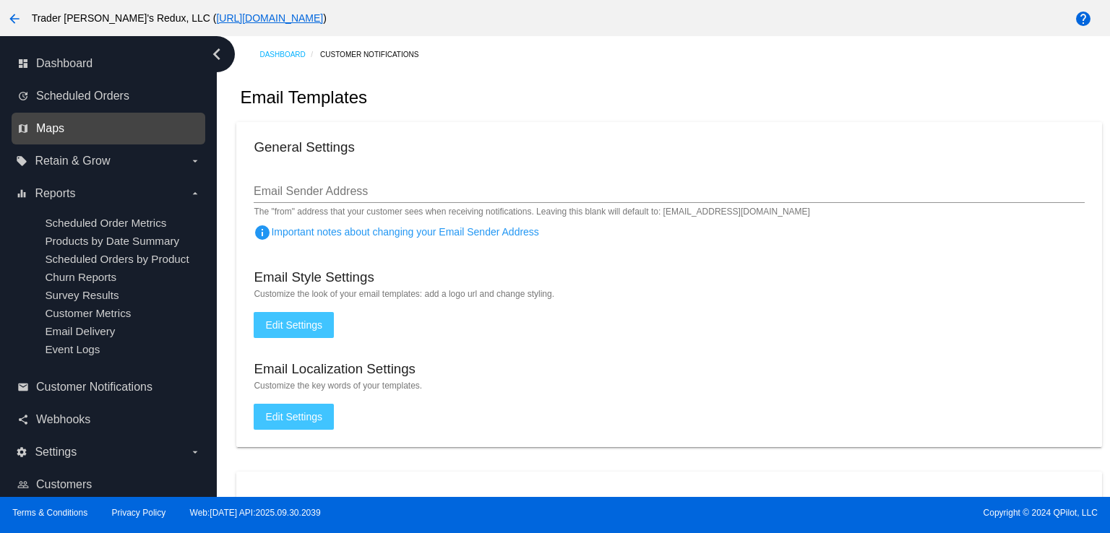
click at [43, 128] on span "Maps" at bounding box center [50, 128] width 28 height 13
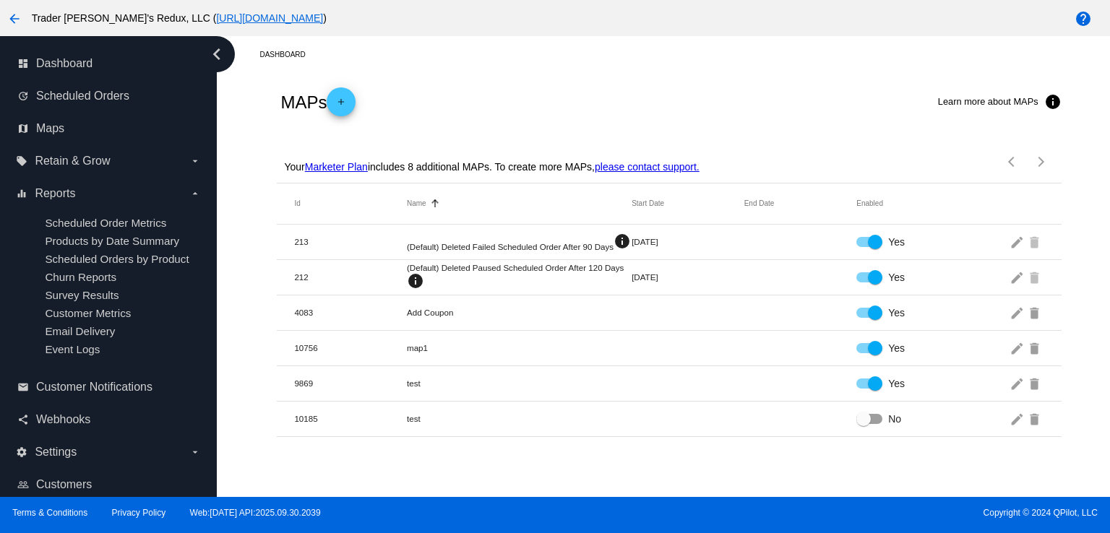
drag, startPoint x: 500, startPoint y: 111, endPoint x: 433, endPoint y: 196, distance: 107.5
click at [496, 116] on div "MAPs add Learn more about MAPs info" at bounding box center [669, 102] width 784 height 58
drag, startPoint x: 65, startPoint y: 444, endPoint x: 66, endPoint y: 423, distance: 20.2
click at [66, 443] on div "settings Settings arrow_drop_down" at bounding box center [109, 452] width 194 height 33
drag, startPoint x: 64, startPoint y: 403, endPoint x: 237, endPoint y: 437, distance: 176.7
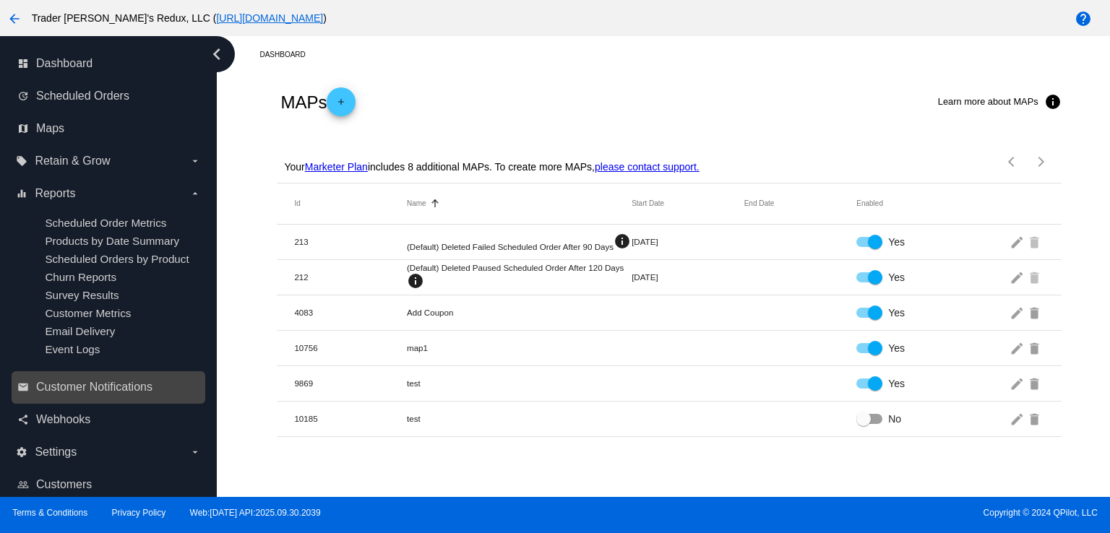
click at [64, 402] on div "email Customer Notifications" at bounding box center [109, 387] width 194 height 33
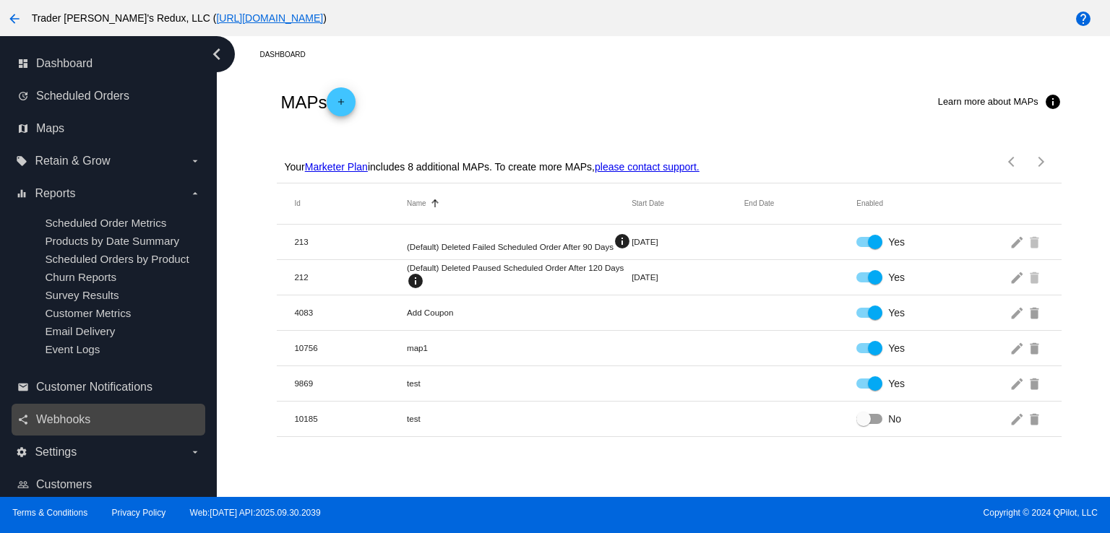
click at [50, 431] on link "share Webhooks" at bounding box center [108, 419] width 183 height 23
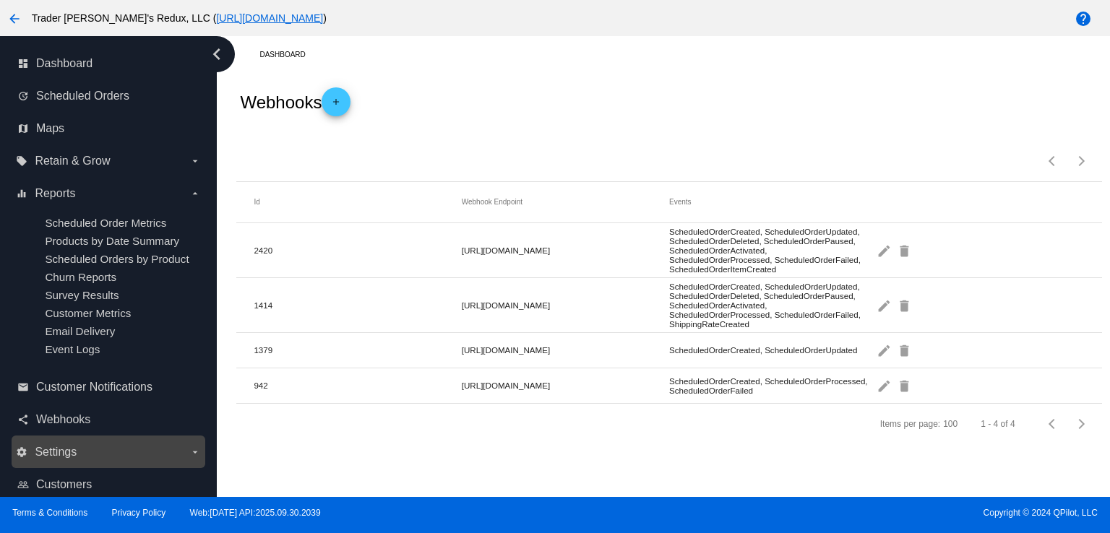
click at [84, 450] on label "settings Settings arrow_drop_down" at bounding box center [108, 452] width 184 height 23
click at [0, 0] on input "settings Settings arrow_drop_down" at bounding box center [0, 0] width 0 height 0
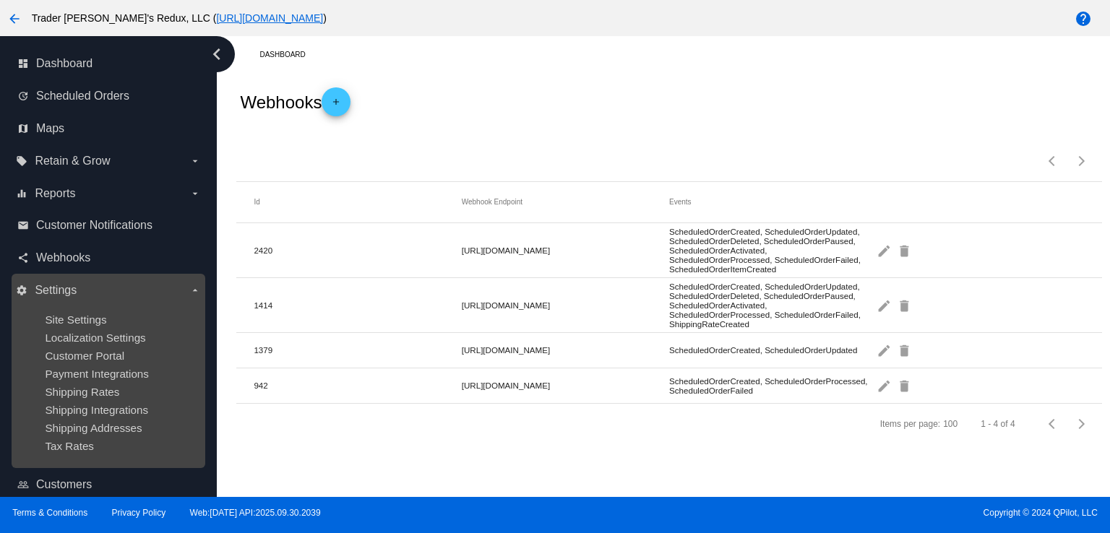
click at [72, 416] on div "Shipping Integrations" at bounding box center [120, 410] width 150 height 12
click at [66, 431] on span "Shipping Addresses" at bounding box center [93, 428] width 97 height 12
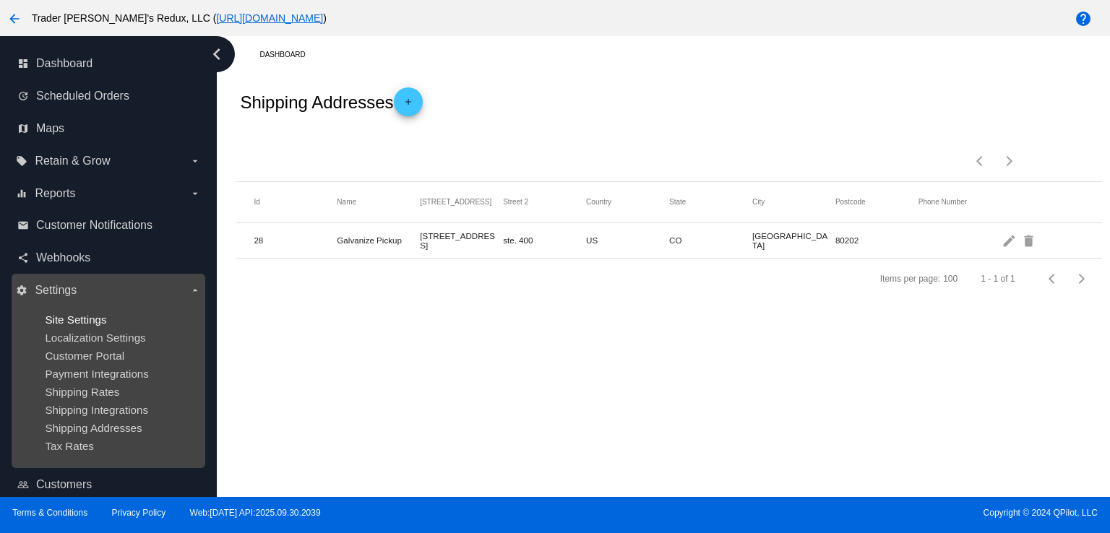
click at [82, 324] on span "Site Settings" at bounding box center [75, 320] width 61 height 12
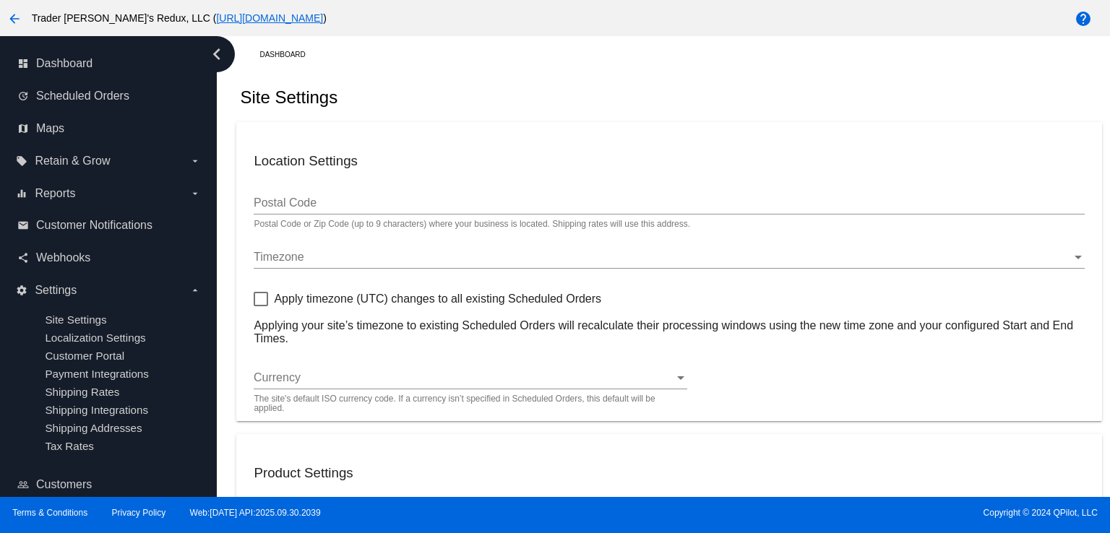
type input "80034"
checkbox input "true"
type input "09:00"
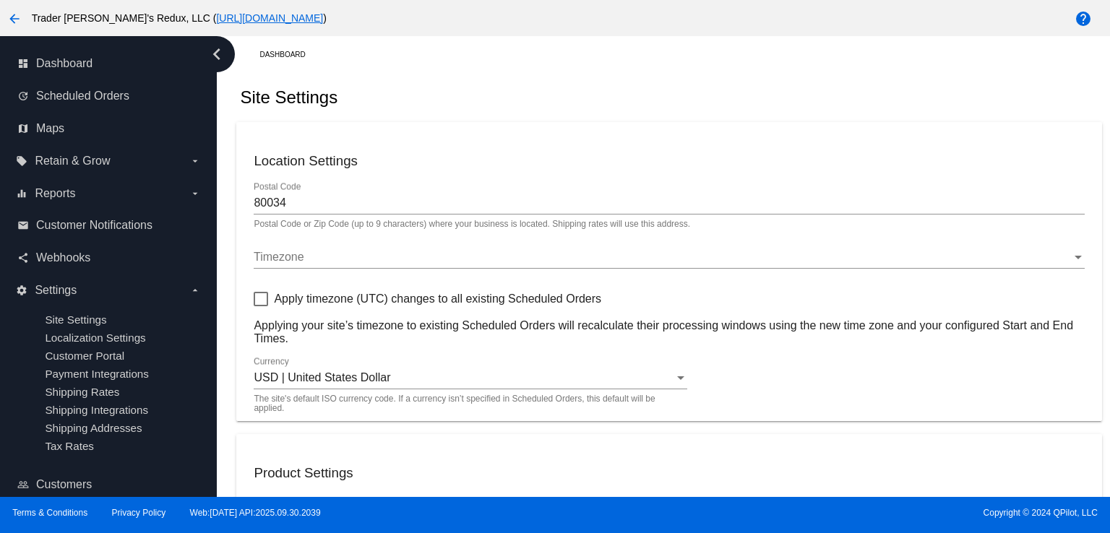
checkbox input "true"
click at [598, 153] on h3 "Location Settings" at bounding box center [669, 161] width 830 height 16
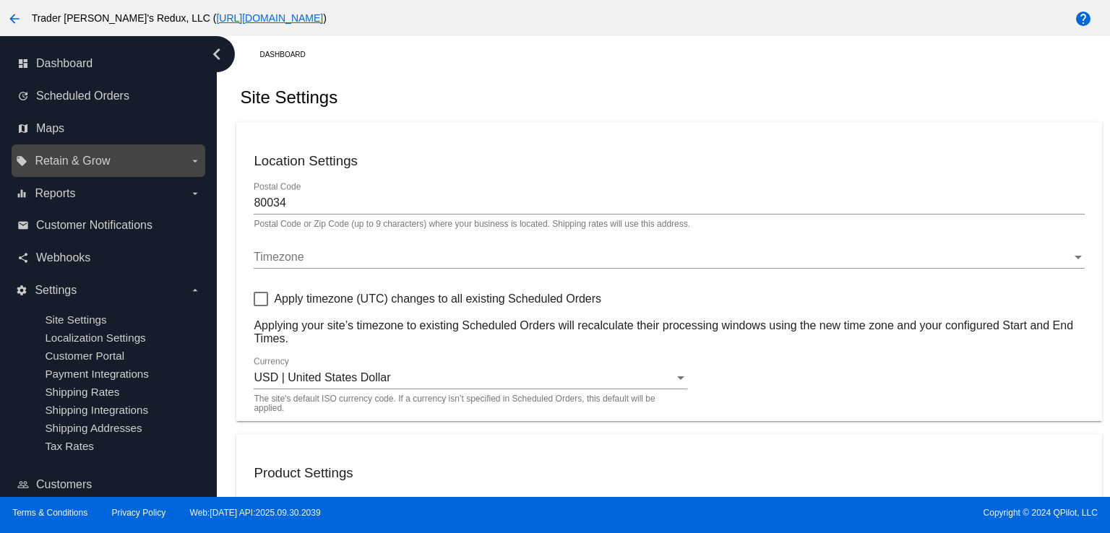
click at [46, 169] on label "local_offer Retain & Grow arrow_drop_down" at bounding box center [108, 161] width 184 height 23
click at [0, 0] on input "local_offer Retain & Grow arrow_drop_down" at bounding box center [0, 0] width 0 height 0
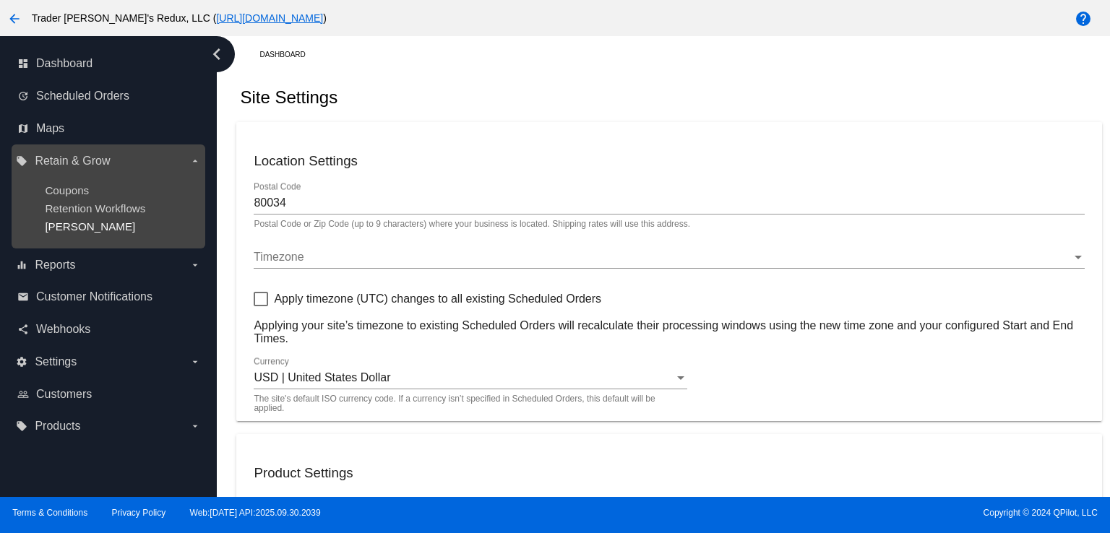
click at [62, 229] on span "[PERSON_NAME]" at bounding box center [90, 226] width 90 height 12
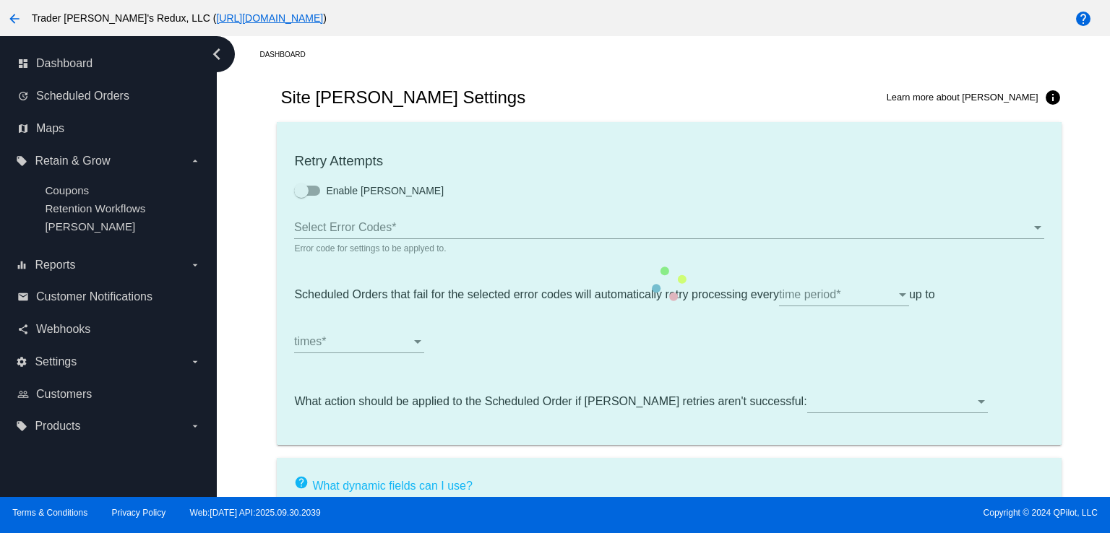
type input "If no changes are made, we will automatically retry processing your {{Scheduled…"
type input "If no changes are made, we will automatically {{DunningAction}} your {{Schedule…"
type input "Your {{ScheduledOrder}} was {{DunningAction}}."
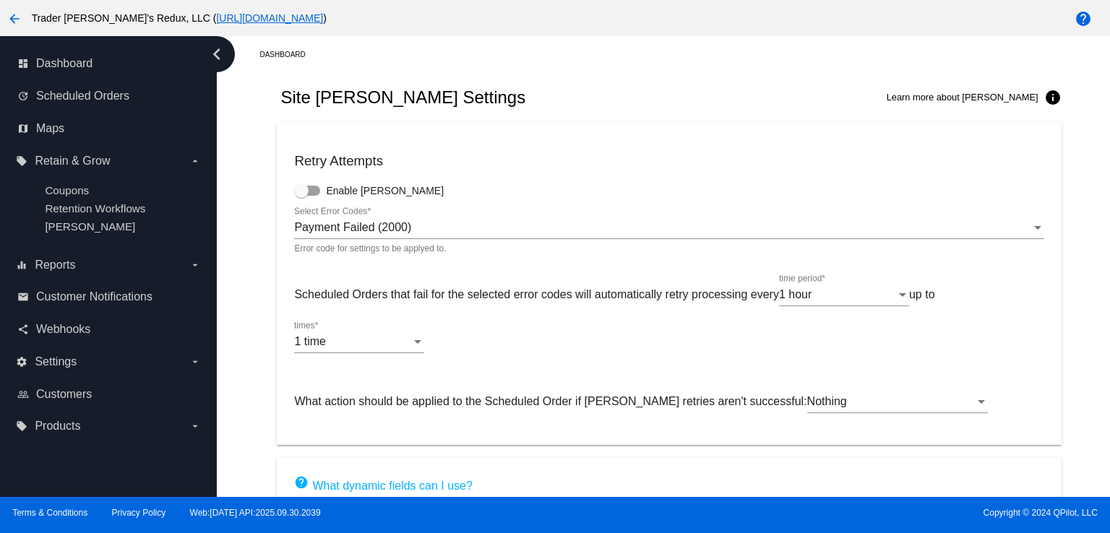
drag, startPoint x: 764, startPoint y: 116, endPoint x: 775, endPoint y: 124, distance: 13.9
click at [769, 116] on div "Site [PERSON_NAME] Settings Learn more about [PERSON_NAME] info" at bounding box center [669, 97] width 784 height 49
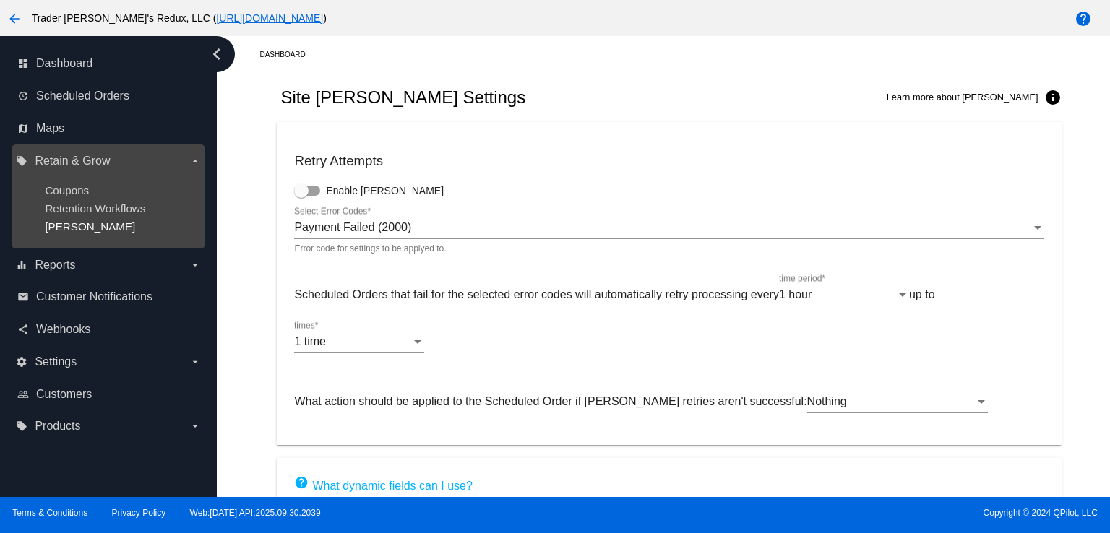
click at [72, 223] on span "[PERSON_NAME]" at bounding box center [90, 226] width 90 height 12
click at [73, 200] on ul "Coupons Retention Workflows [PERSON_NAME]" at bounding box center [108, 209] width 184 height 72
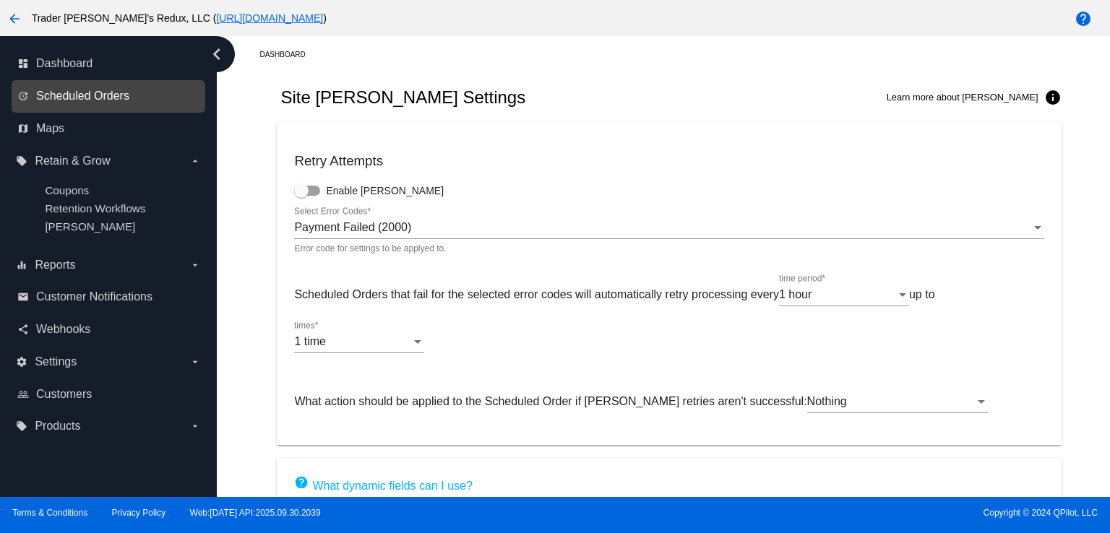
click at [98, 93] on span "Scheduled Orders" at bounding box center [82, 96] width 93 height 13
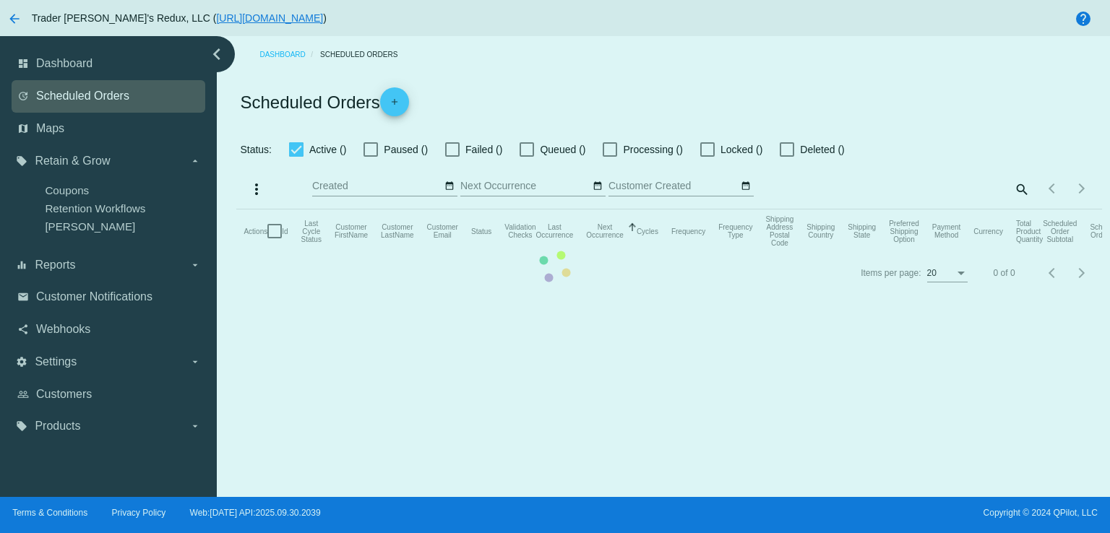
checkbox input "false"
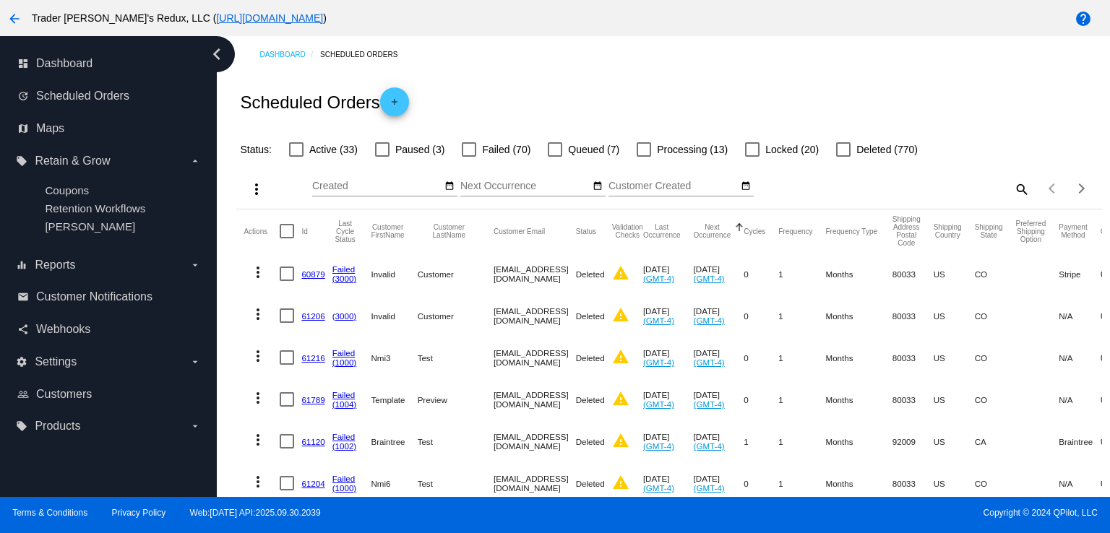
click at [619, 113] on div "Scheduled Orders add" at bounding box center [668, 102] width 865 height 58
drag, startPoint x: 61, startPoint y: 79, endPoint x: 66, endPoint y: 85, distance: 7.7
click at [61, 81] on div "update Scheduled Orders" at bounding box center [109, 96] width 194 height 33
click at [69, 98] on span "Scheduled Orders" at bounding box center [82, 96] width 93 height 13
click at [488, 102] on div "Scheduled Orders add" at bounding box center [668, 102] width 865 height 58
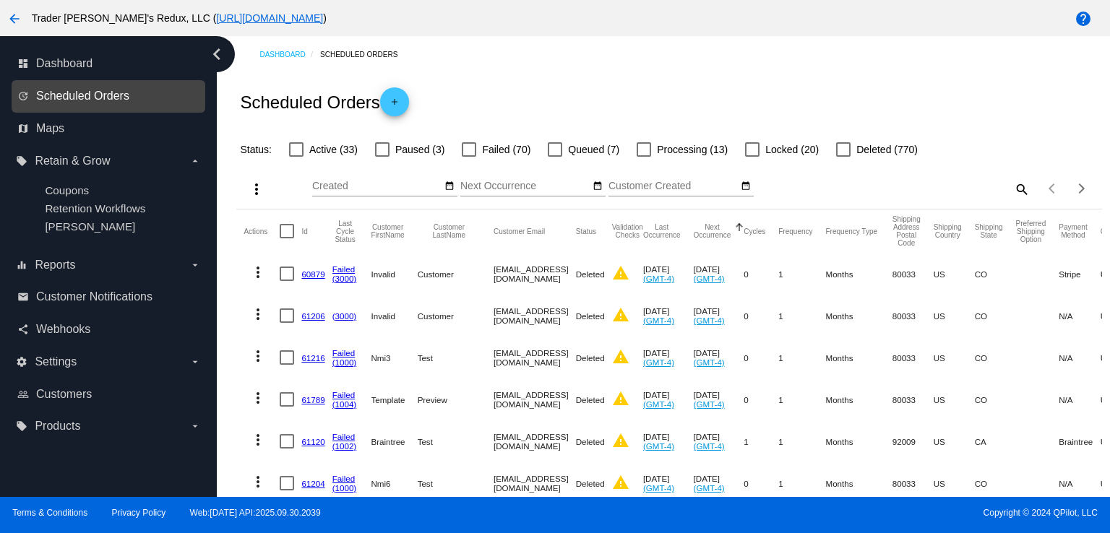
click at [58, 91] on span "Scheduled Orders" at bounding box center [82, 96] width 93 height 13
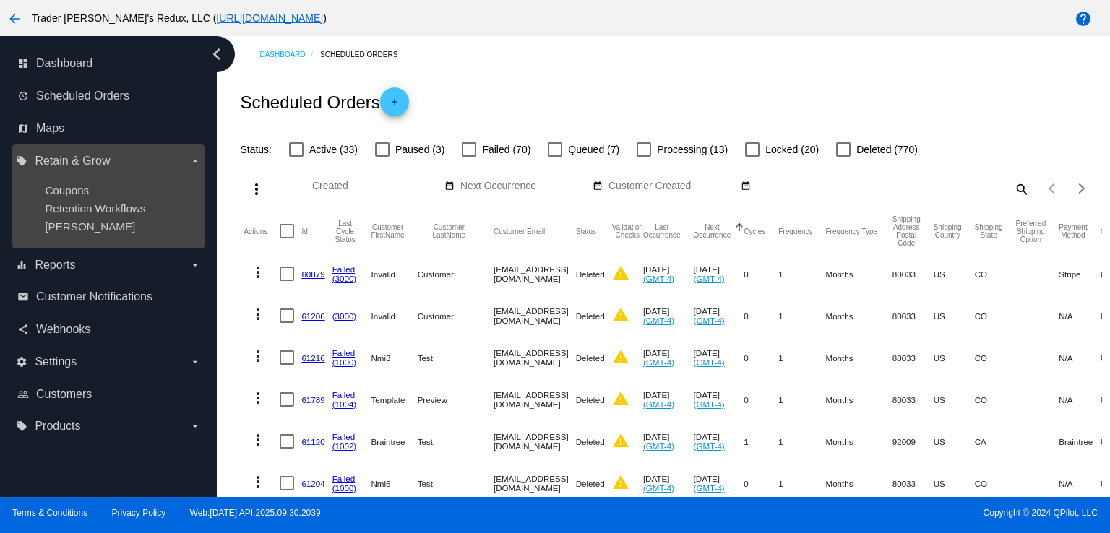
click at [75, 197] on ul "Coupons Retention Workflows [PERSON_NAME]" at bounding box center [108, 209] width 184 height 72
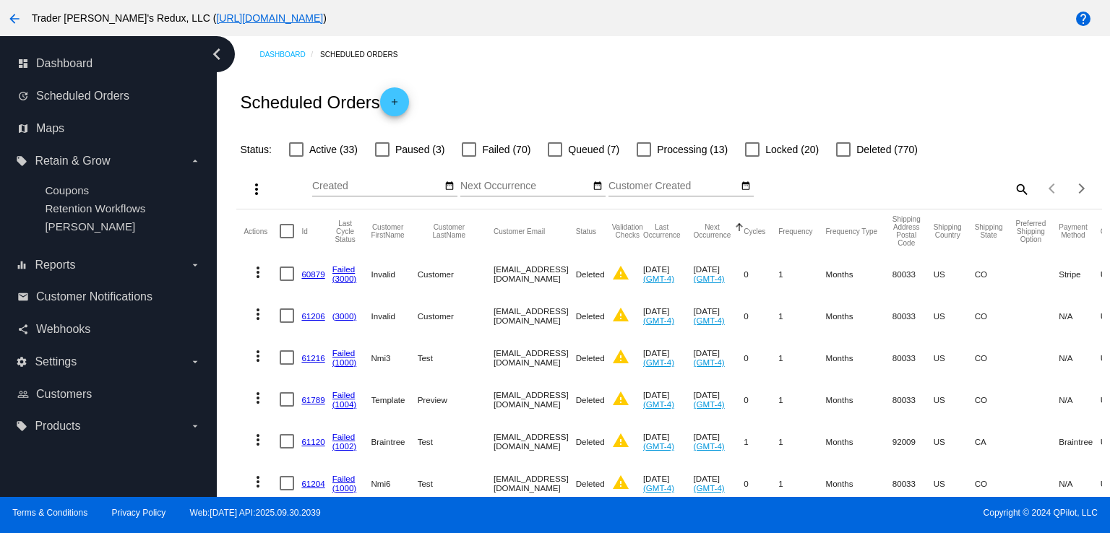
click at [646, 97] on div "Scheduled Orders add" at bounding box center [668, 102] width 865 height 58
click at [80, 98] on span "Scheduled Orders" at bounding box center [82, 96] width 93 height 13
click at [90, 69] on span "Dashboard" at bounding box center [64, 63] width 56 height 13
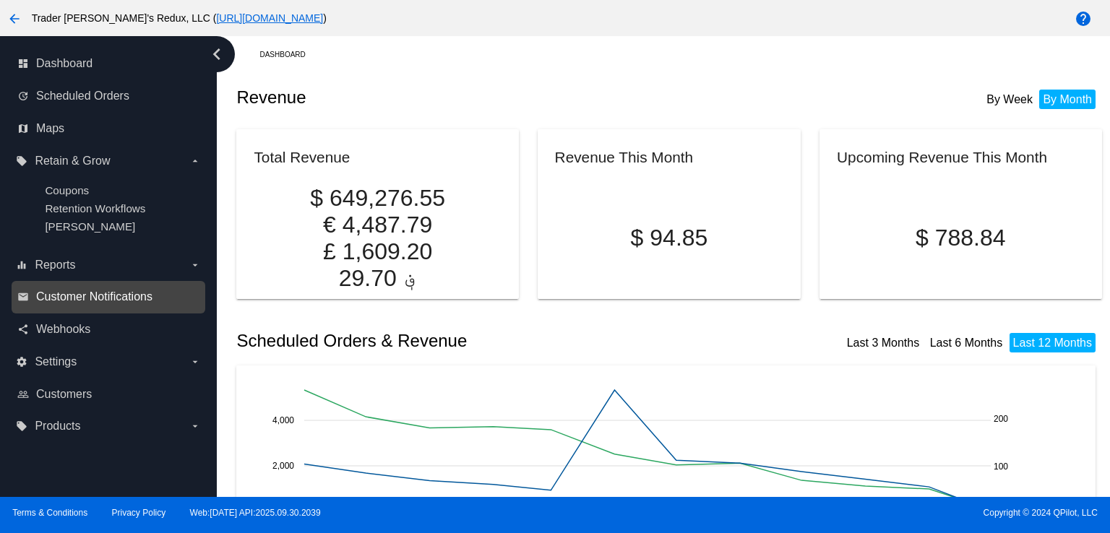
click at [51, 303] on span "Customer Notifications" at bounding box center [94, 296] width 116 height 13
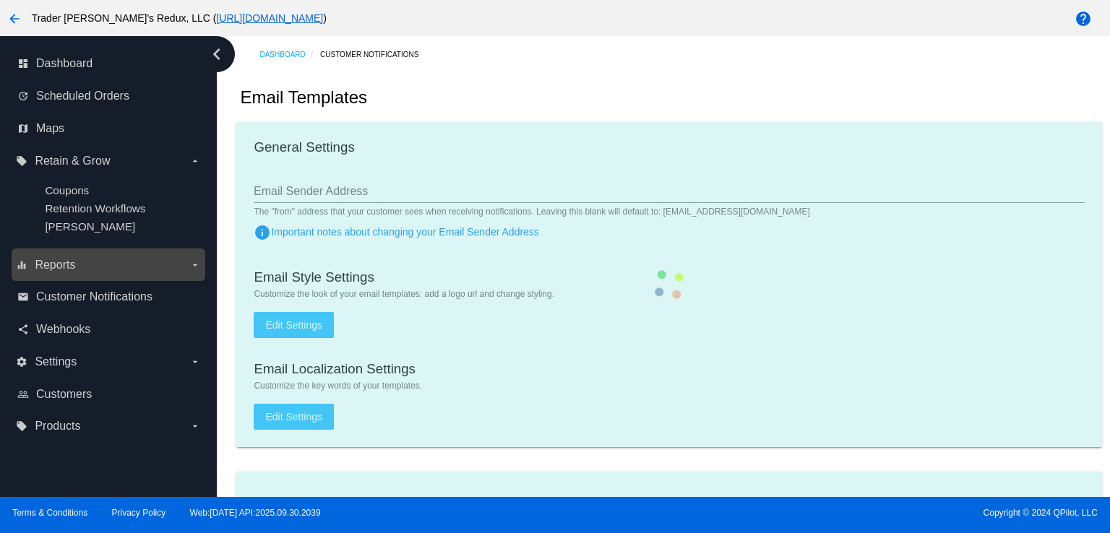
checkbox input "true"
type input "1"
checkbox input "true"
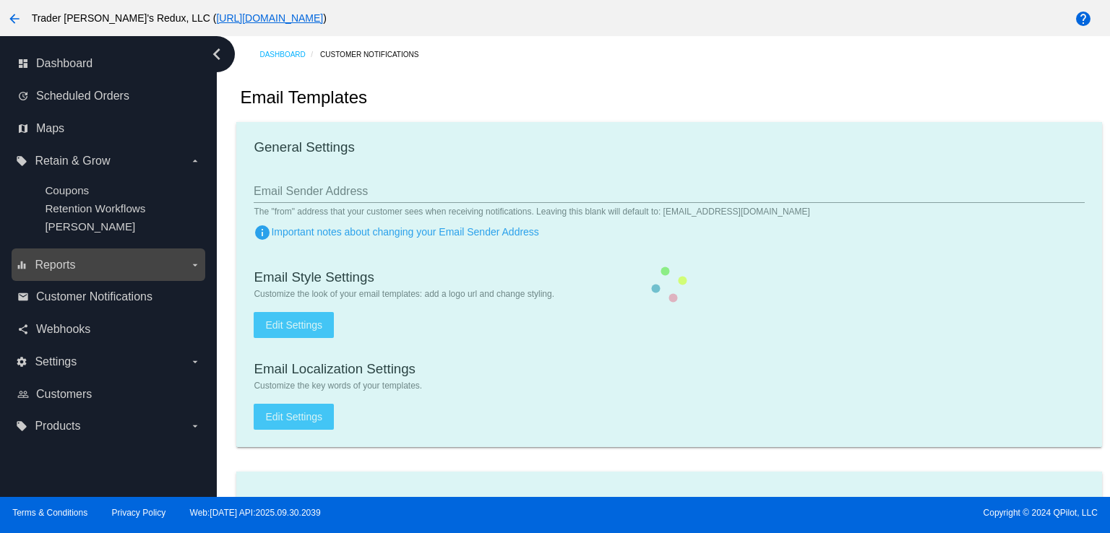
checkbox input "true"
type input "[EMAIL_ADDRESS][DOMAIN_NAME]"
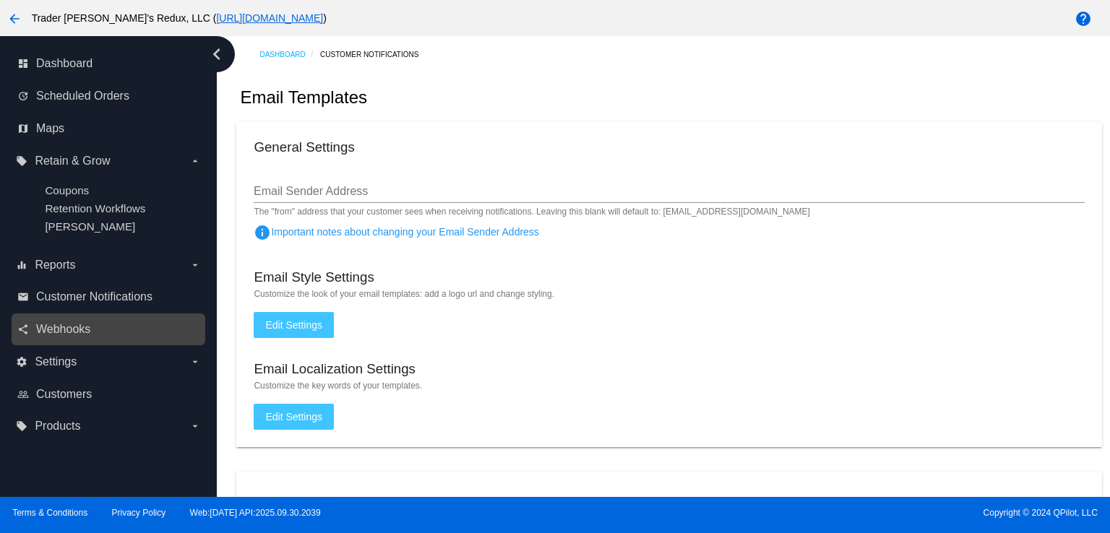
click at [98, 336] on link "share Webhooks" at bounding box center [108, 329] width 183 height 23
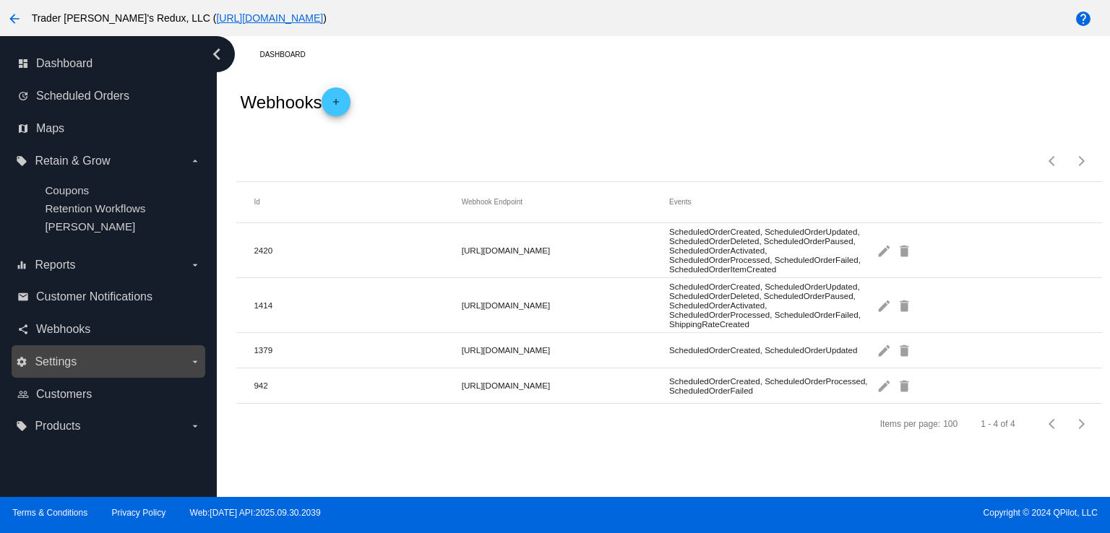
click at [74, 368] on span "Settings" at bounding box center [56, 361] width 42 height 13
click at [0, 0] on input "settings Settings arrow_drop_down" at bounding box center [0, 0] width 0 height 0
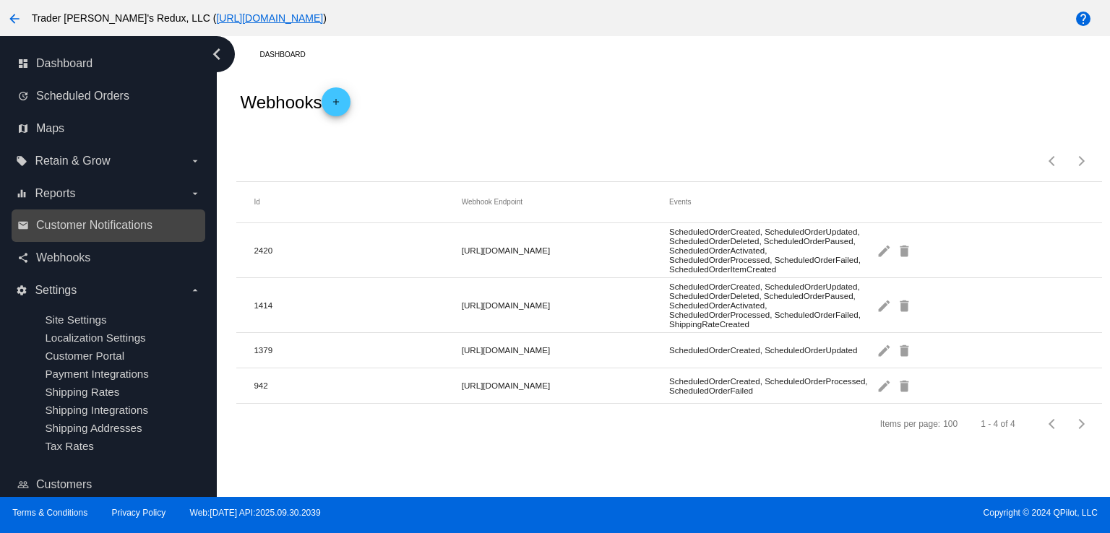
click at [82, 232] on link "email Customer Notifications" at bounding box center [108, 225] width 183 height 23
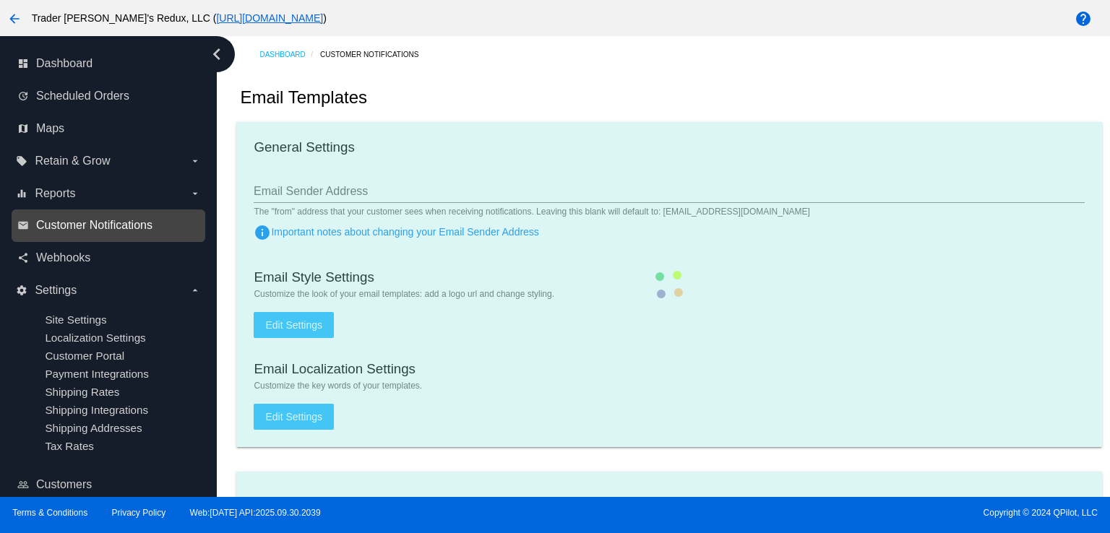
checkbox input "true"
type input "1"
checkbox input "true"
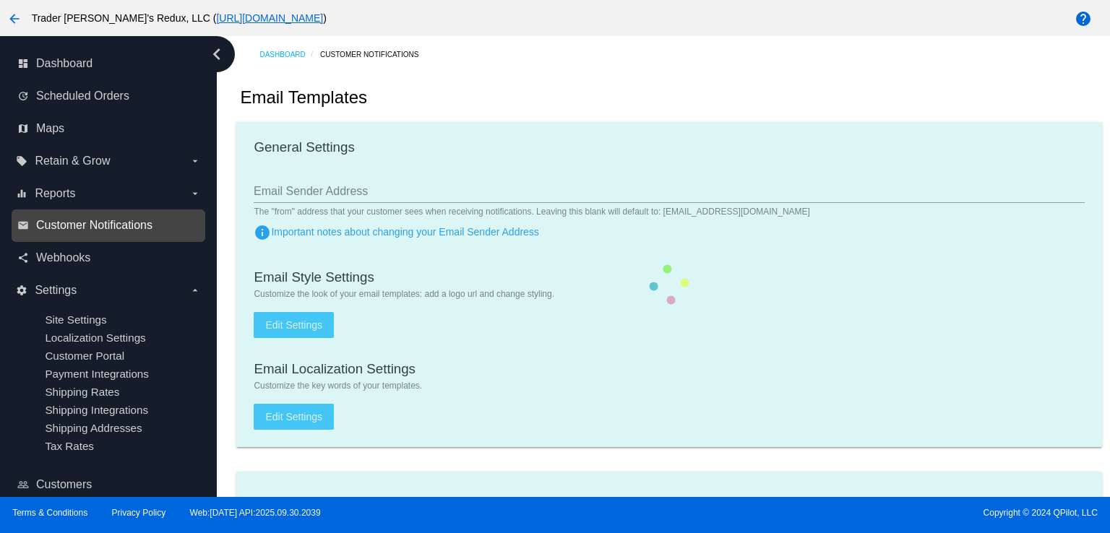
checkbox input "true"
type input "[EMAIL_ADDRESS][DOMAIN_NAME]"
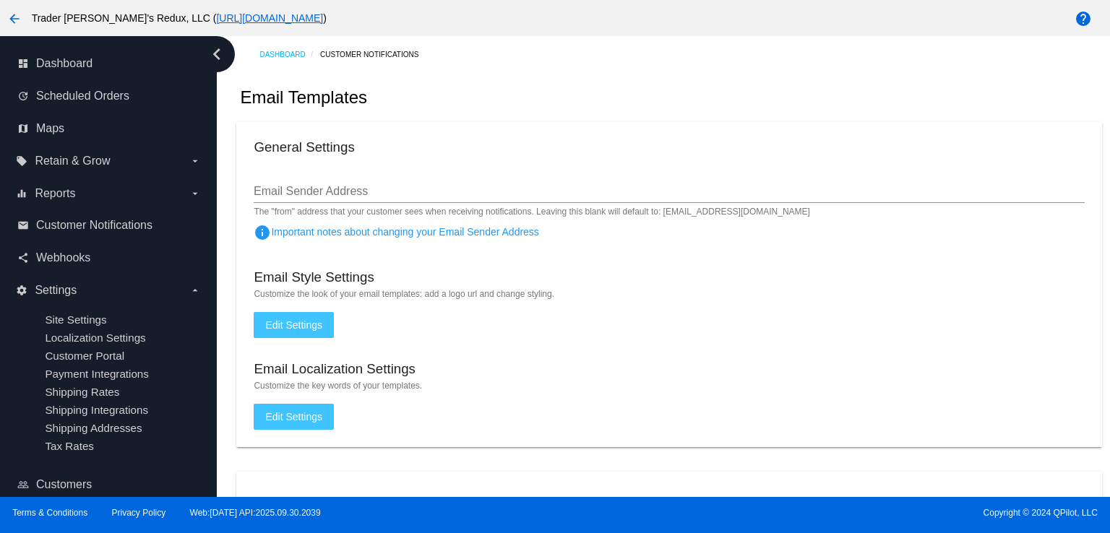
click at [443, 96] on div "Email Templates" at bounding box center [668, 97] width 865 height 49
click at [77, 90] on span "Scheduled Orders" at bounding box center [82, 96] width 93 height 13
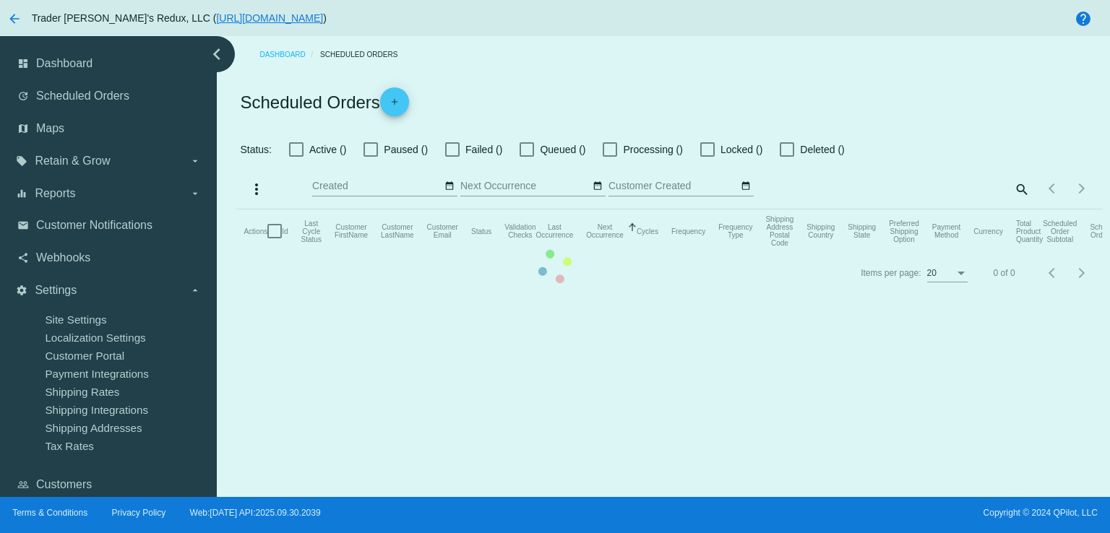
checkbox input "false"
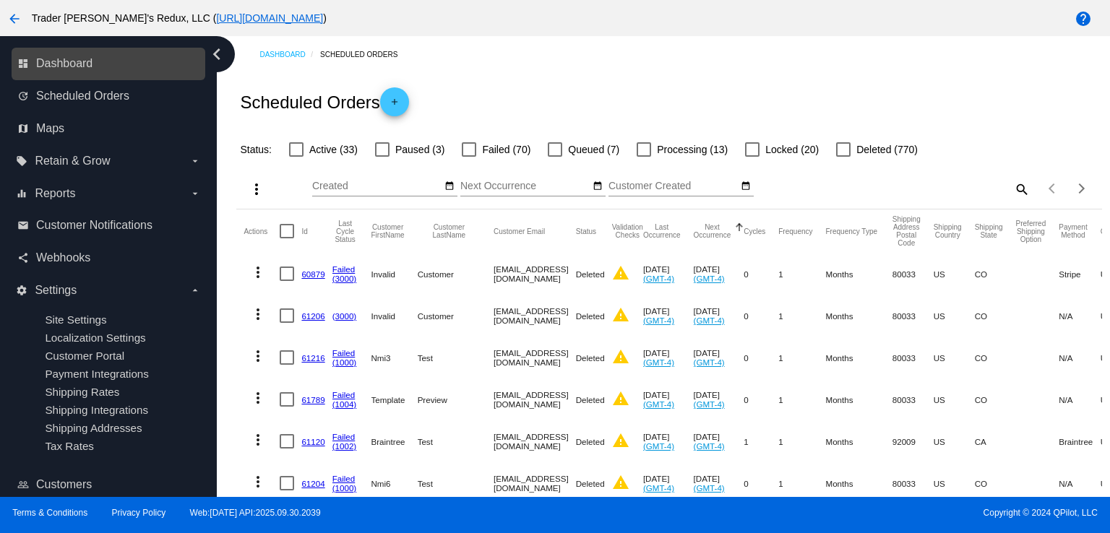
click at [87, 56] on link "dashboard Dashboard" at bounding box center [108, 63] width 183 height 23
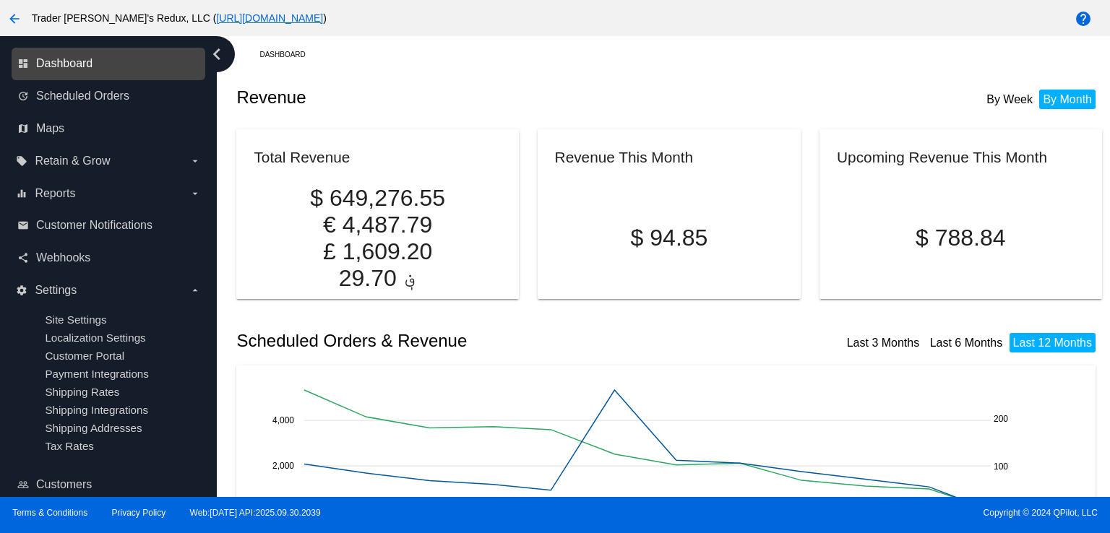
click at [45, 67] on span "Dashboard" at bounding box center [64, 63] width 56 height 13
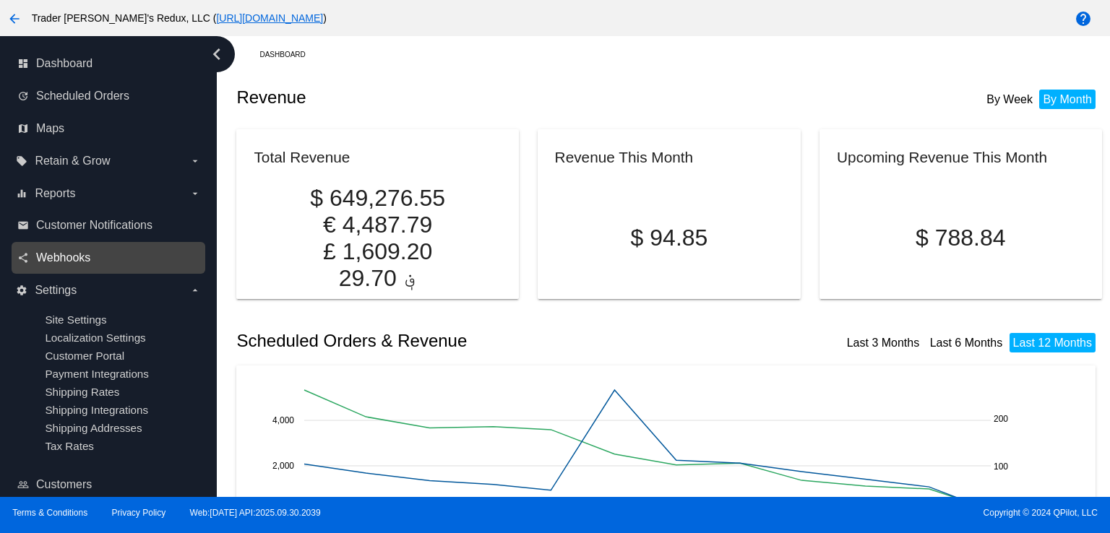
click at [73, 261] on span "Webhooks" at bounding box center [63, 257] width 54 height 13
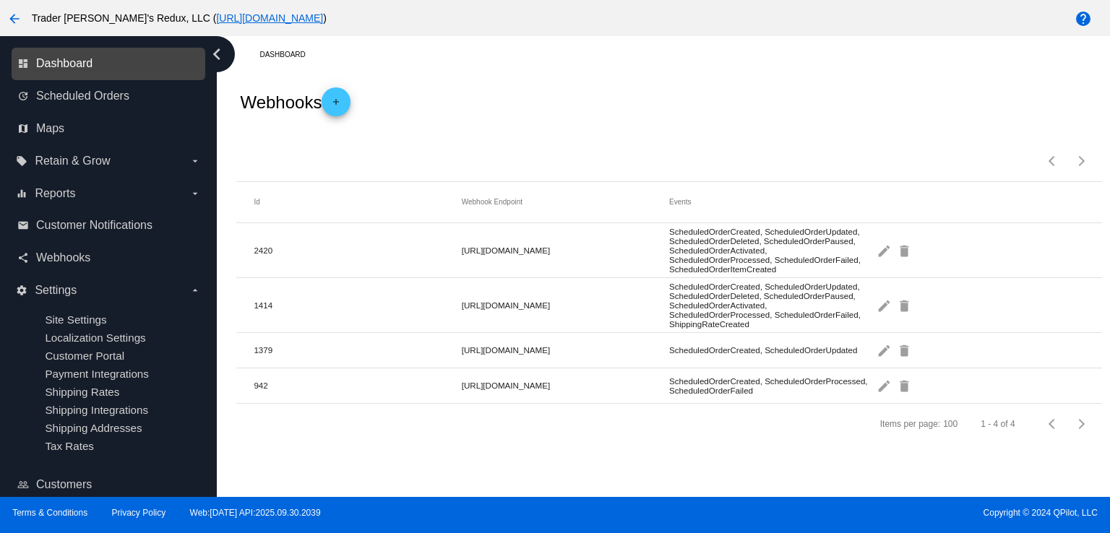
click at [61, 68] on span "Dashboard" at bounding box center [64, 63] width 56 height 13
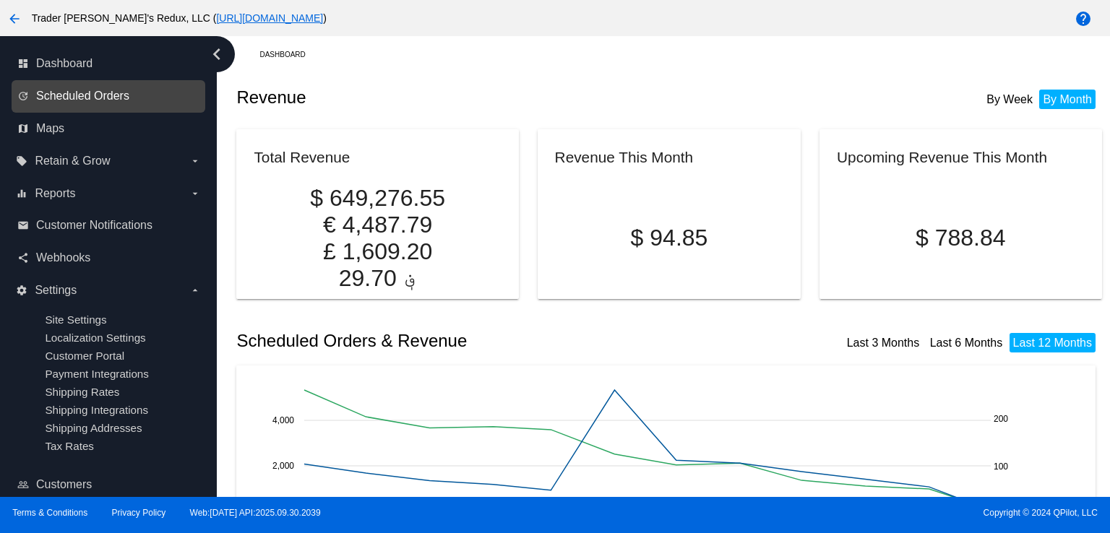
click at [39, 90] on span "Scheduled Orders" at bounding box center [82, 96] width 93 height 13
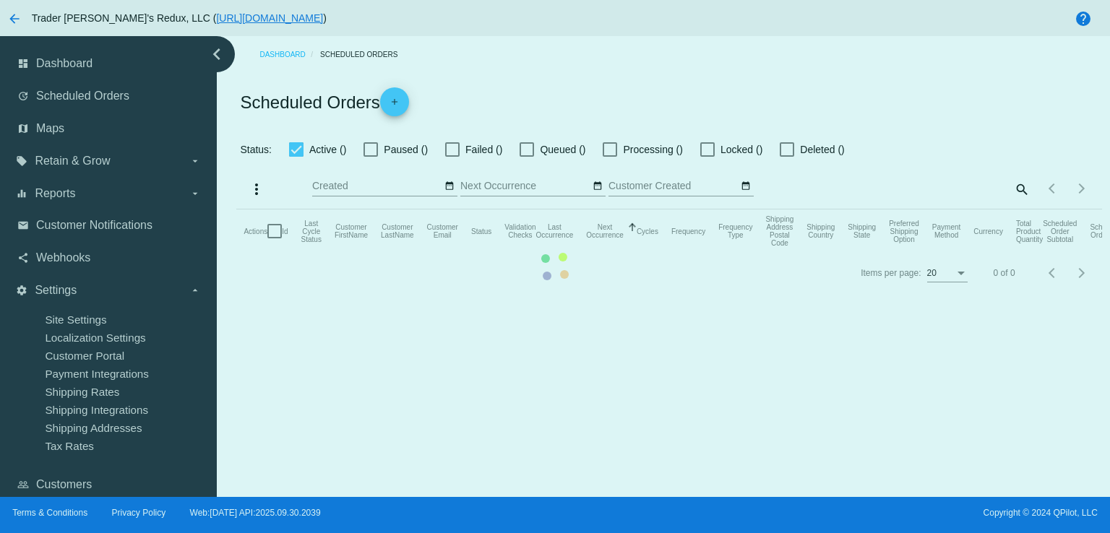
checkbox input "false"
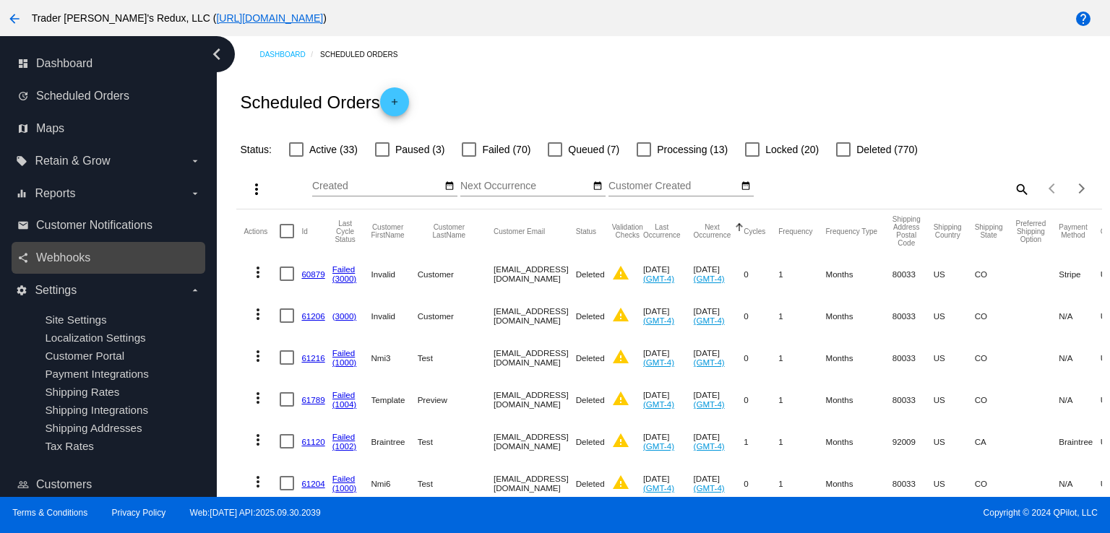
click at [55, 273] on nav "dashboard Dashboard update Scheduled Orders map Maps local_offer Retain & Grow …" at bounding box center [108, 290] width 217 height 509
click at [626, 83] on div "Scheduled Orders add" at bounding box center [668, 102] width 865 height 58
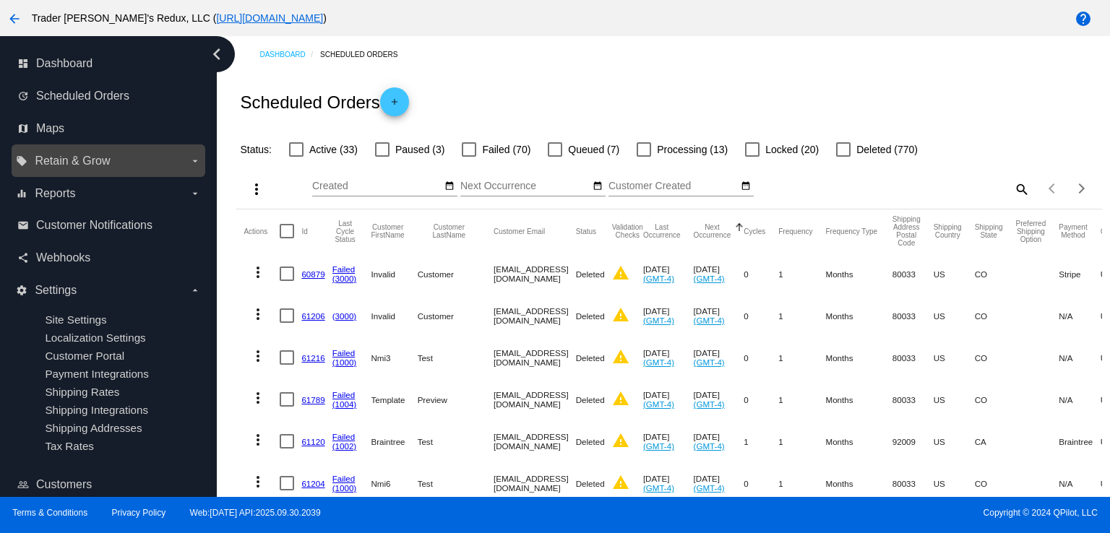
click at [69, 165] on span "Retain & Grow" at bounding box center [72, 161] width 75 height 13
click at [0, 0] on input "local_offer Retain & Grow arrow_drop_down" at bounding box center [0, 0] width 0 height 0
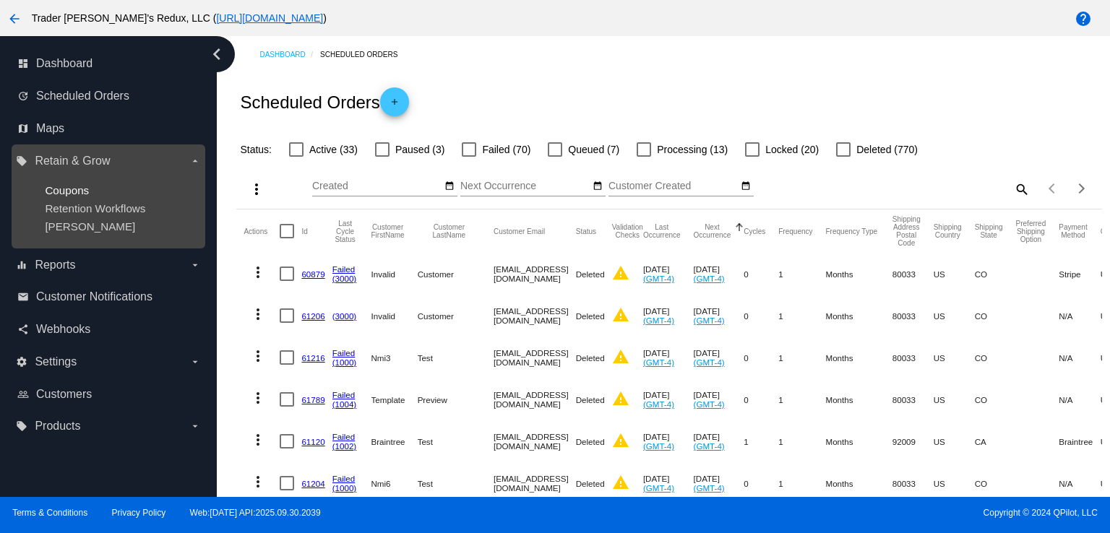
click at [52, 189] on span "Coupons" at bounding box center [67, 190] width 44 height 12
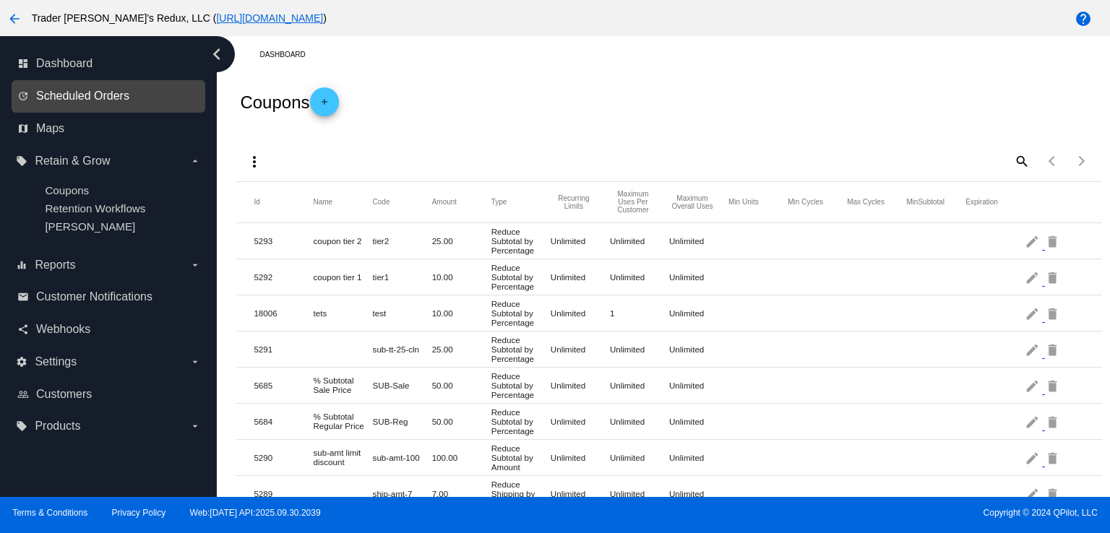
click at [80, 95] on span "Scheduled Orders" at bounding box center [82, 96] width 93 height 13
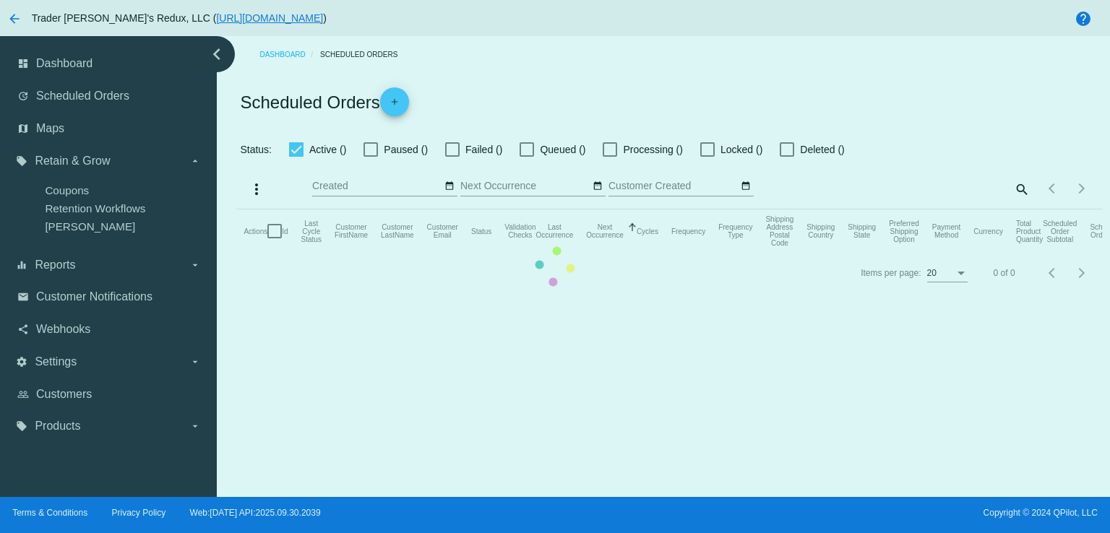
checkbox input "false"
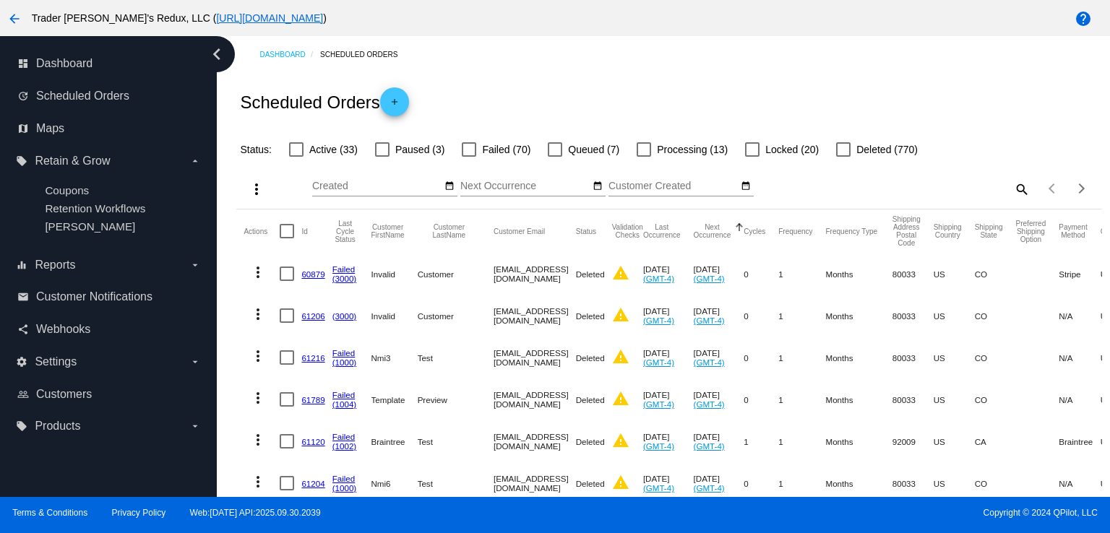
click at [524, 108] on div "Scheduled Orders add" at bounding box center [668, 102] width 865 height 58
click at [390, 99] on mat-icon "add" at bounding box center [394, 105] width 17 height 17
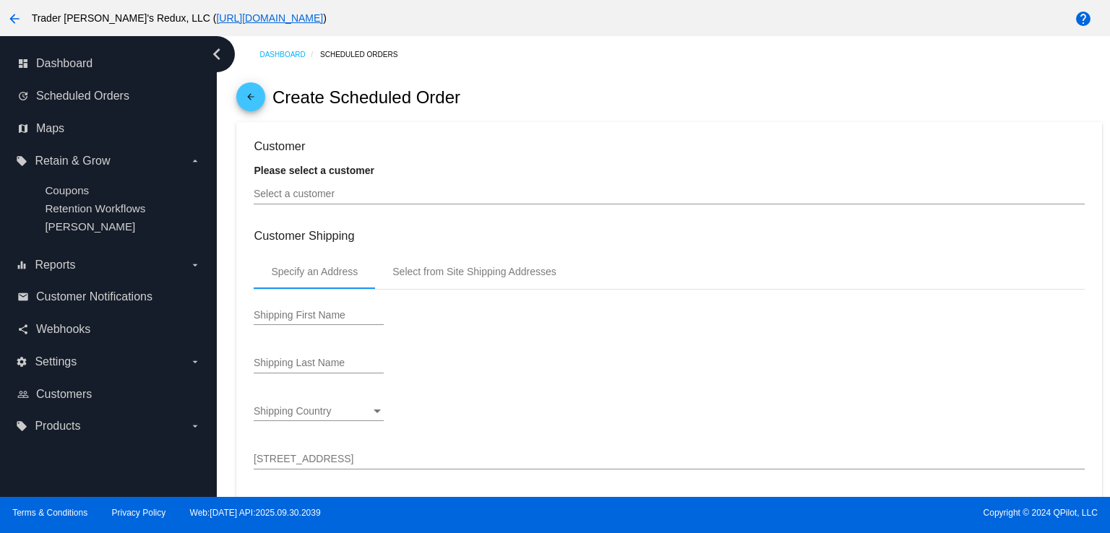
type input "[DATE]"
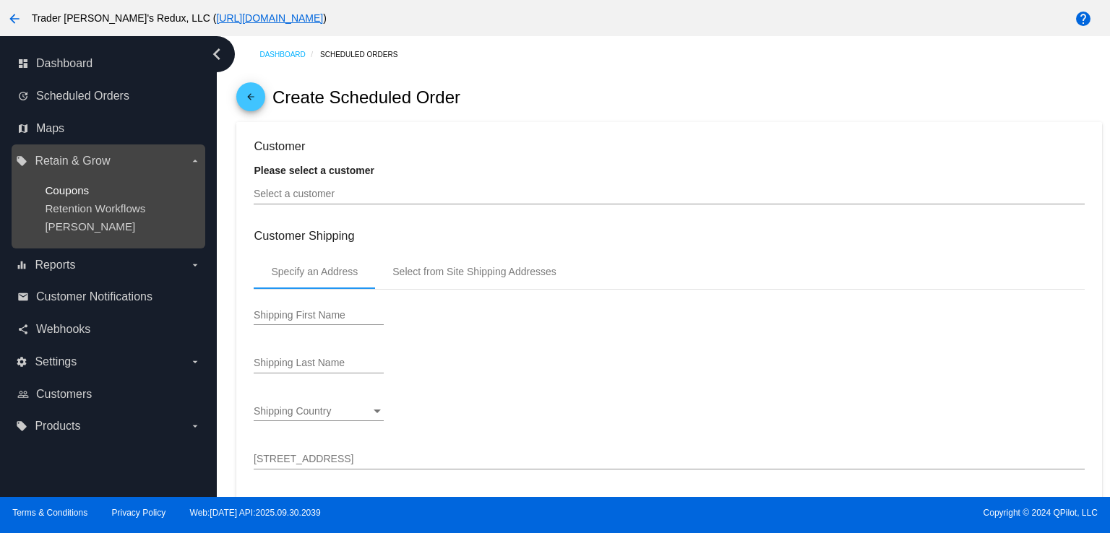
click at [82, 195] on span "Coupons" at bounding box center [67, 190] width 44 height 12
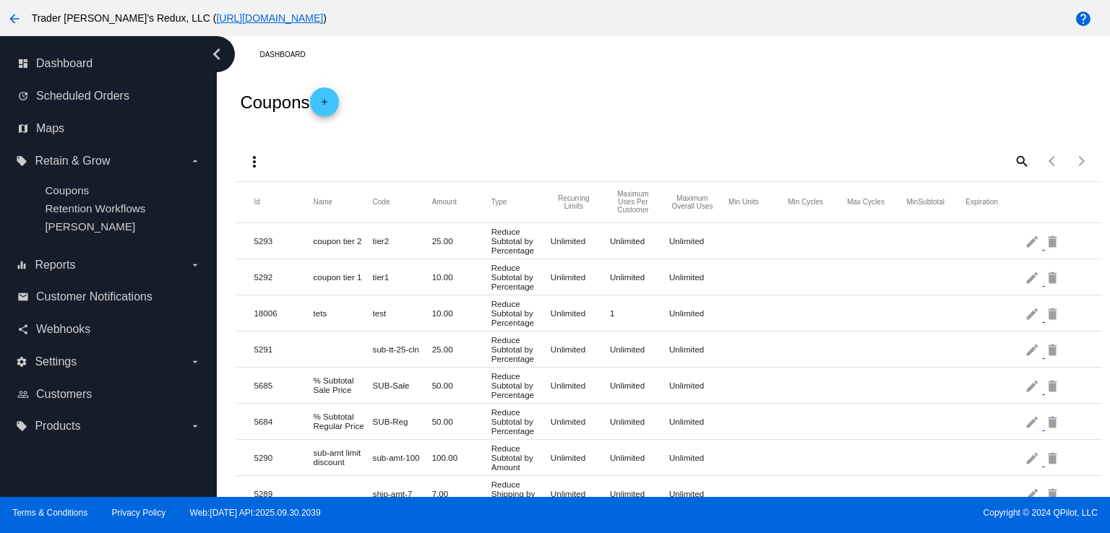
drag, startPoint x: 485, startPoint y: 74, endPoint x: 480, endPoint y: 82, distance: 8.8
click at [480, 82] on div "Coupons add" at bounding box center [668, 102] width 865 height 58
click at [69, 92] on span "Scheduled Orders" at bounding box center [82, 96] width 93 height 13
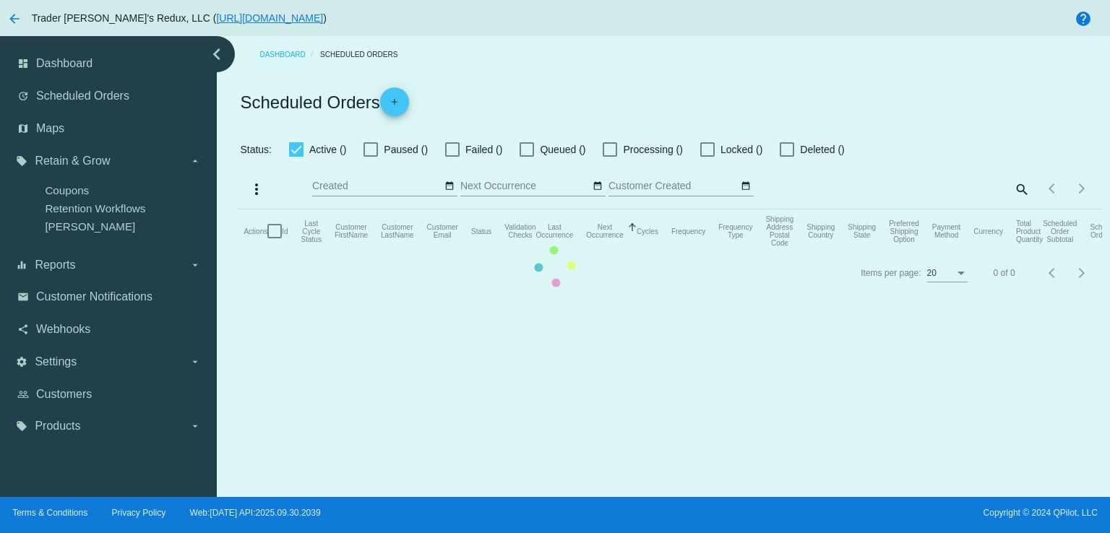
checkbox input "false"
click at [236, 210] on mat-table "Actions Id Last Cycle Status Customer FirstName Customer LastName Customer Emai…" at bounding box center [668, 231] width 865 height 43
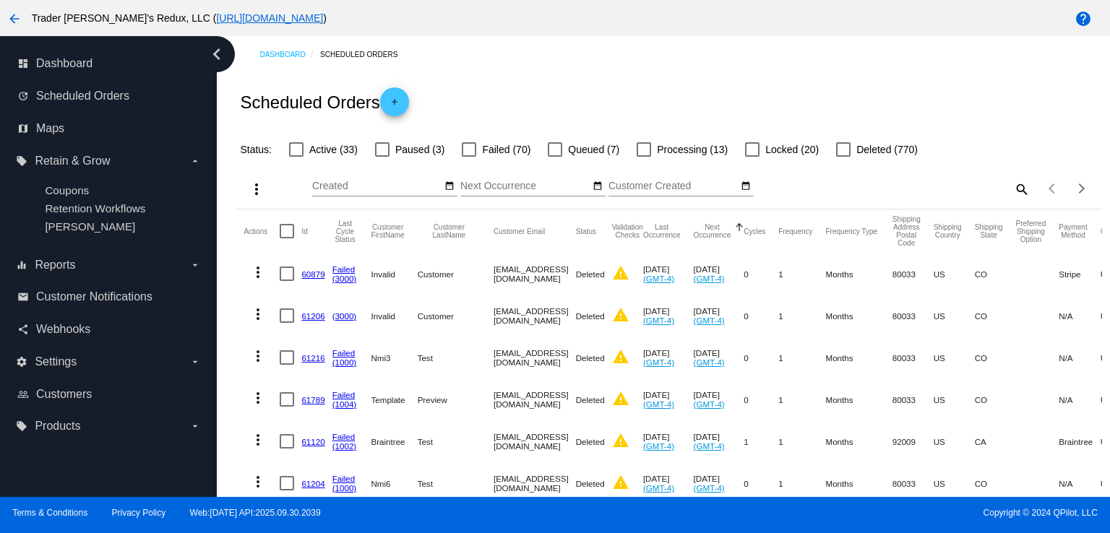
click at [586, 194] on div "Oct Jan Feb Mar Apr Su Mo Tu We Th" at bounding box center [525, 182] width 130 height 28
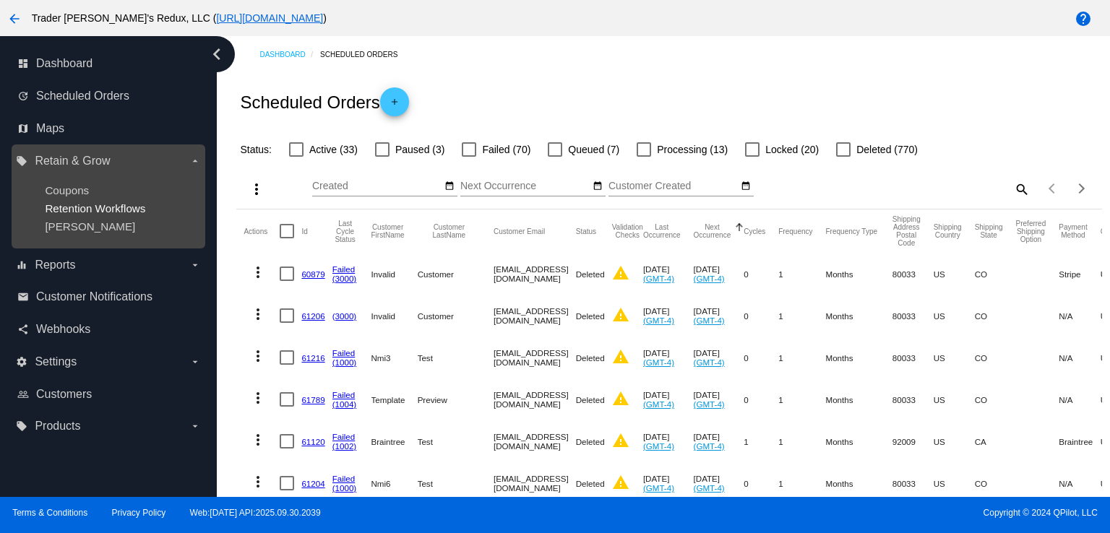
click at [79, 211] on span "Retention Workflows" at bounding box center [95, 208] width 100 height 12
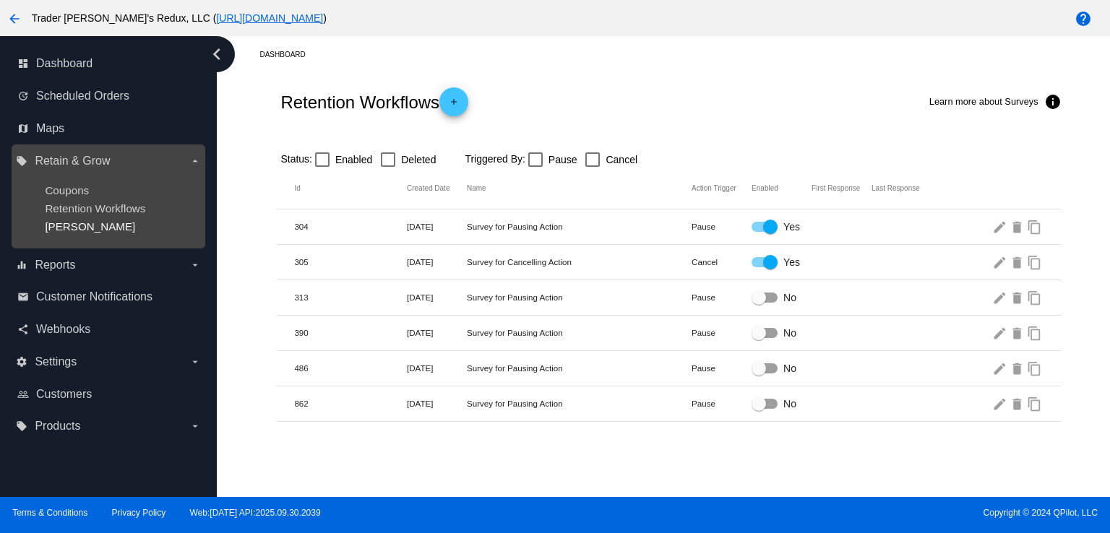
click at [70, 223] on span "[PERSON_NAME]" at bounding box center [90, 226] width 90 height 12
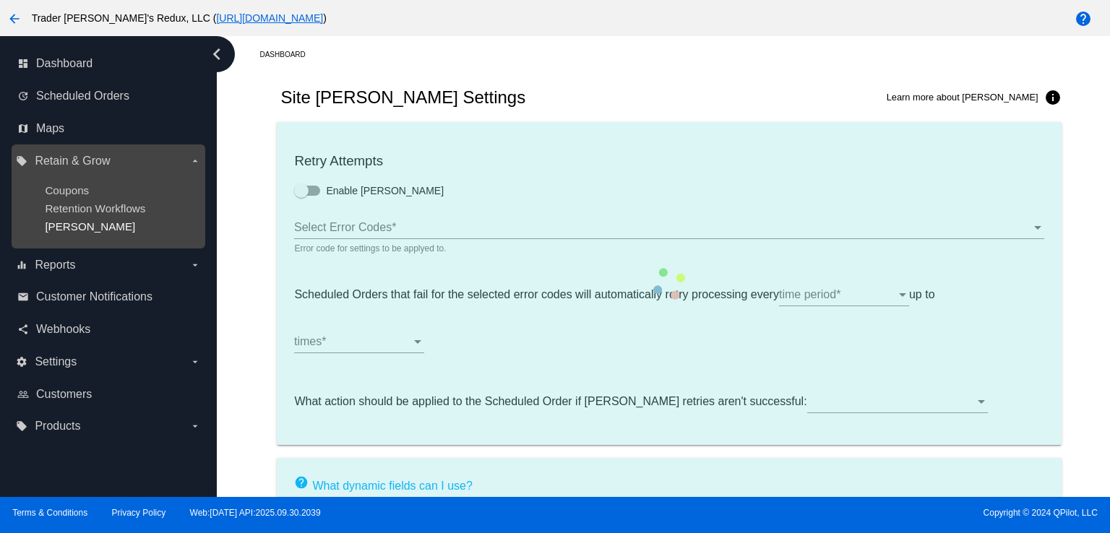
type input "If no changes are made, we will automatically retry processing your {{Scheduled…"
type input "If no changes are made, we will automatically {{DunningAction}} your {{Schedule…"
type input "Your {{ScheduledOrder}} was {{DunningAction}}."
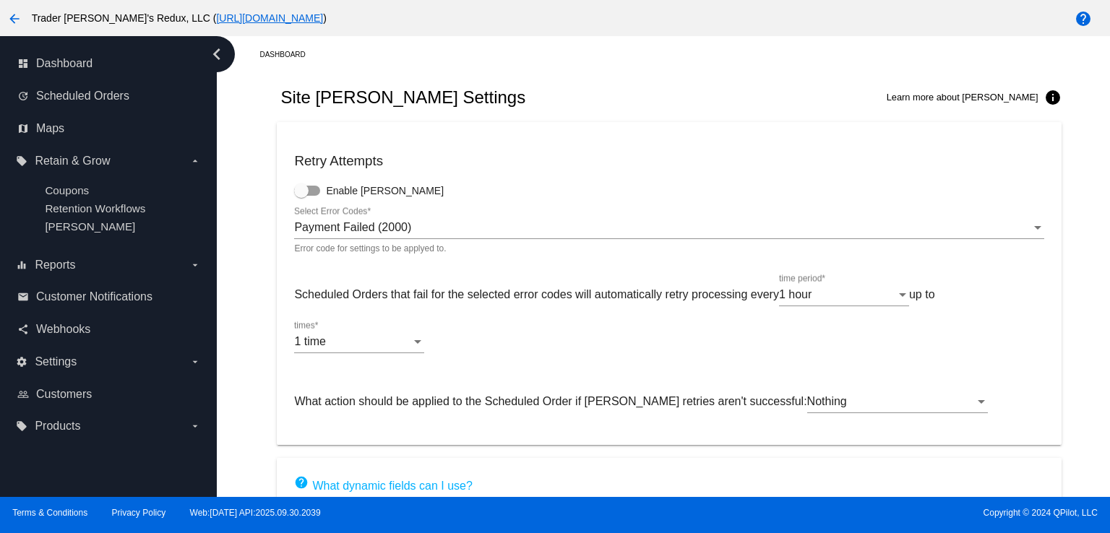
click at [700, 131] on mat-card "Retry Attempts Enable [PERSON_NAME] Payment Failed (2000) Select Error Codes * …" at bounding box center [669, 283] width 784 height 323
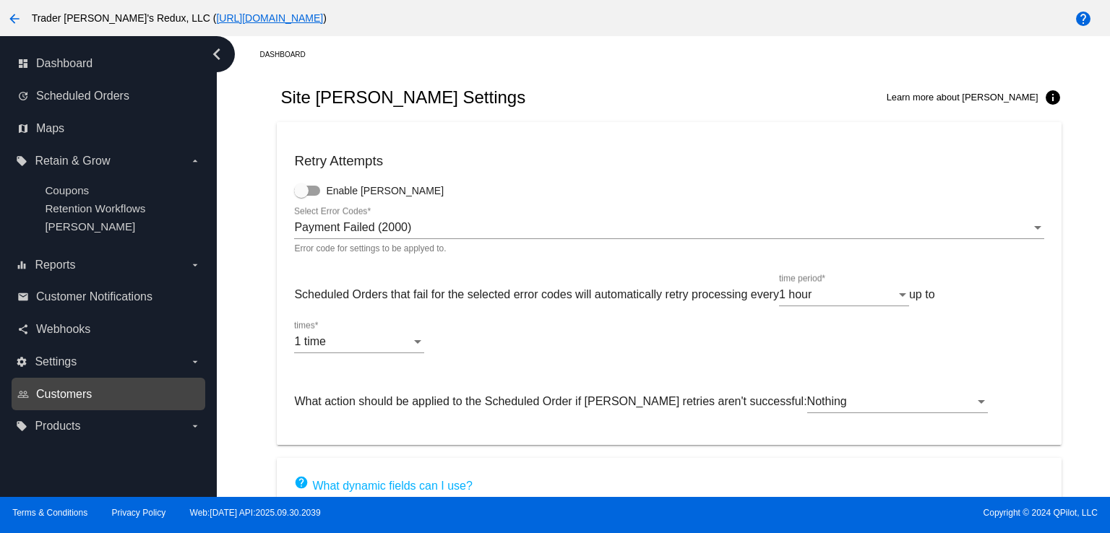
click at [81, 391] on span "Customers" at bounding box center [64, 394] width 56 height 13
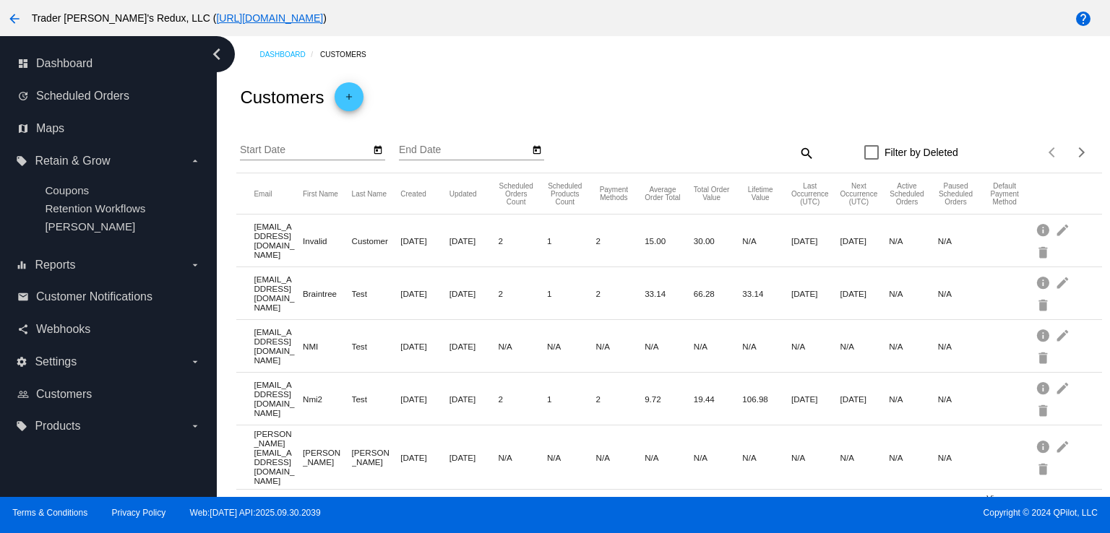
click at [529, 61] on div "Dashboard Customers" at bounding box center [680, 54] width 842 height 22
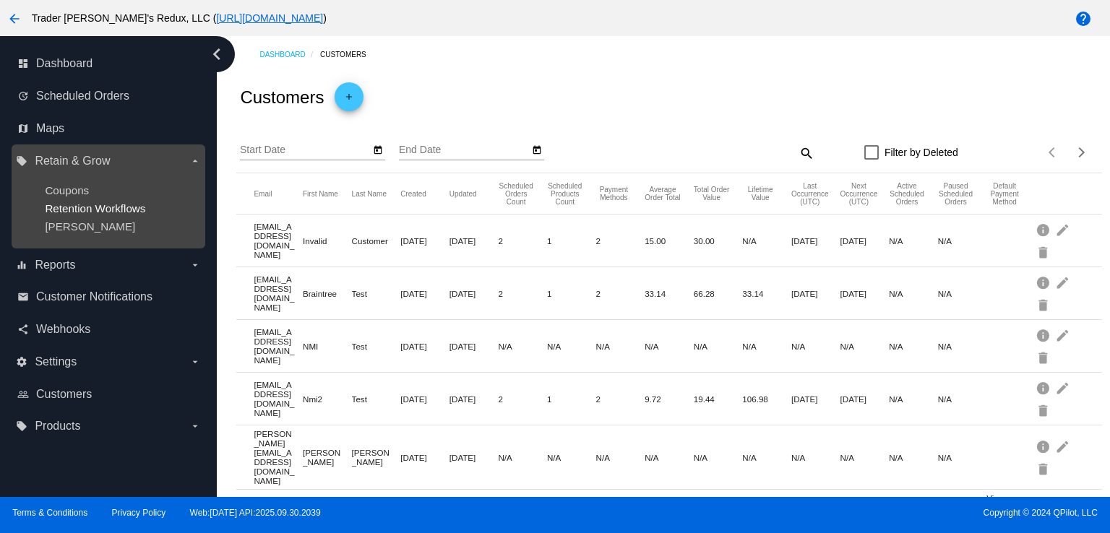
click at [94, 204] on span "Retention Workflows" at bounding box center [95, 208] width 100 height 12
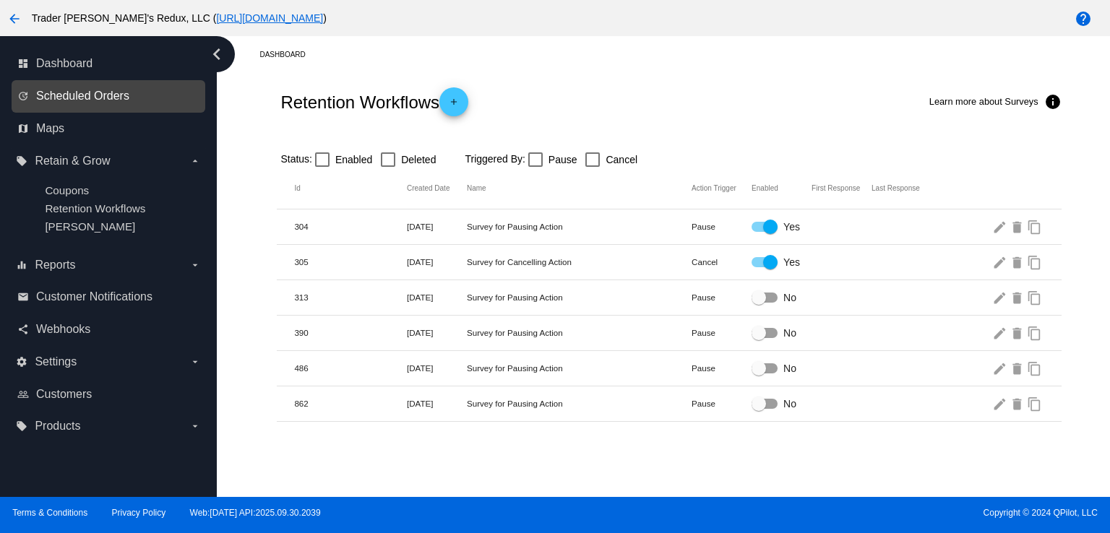
click at [77, 90] on span "Scheduled Orders" at bounding box center [82, 96] width 93 height 13
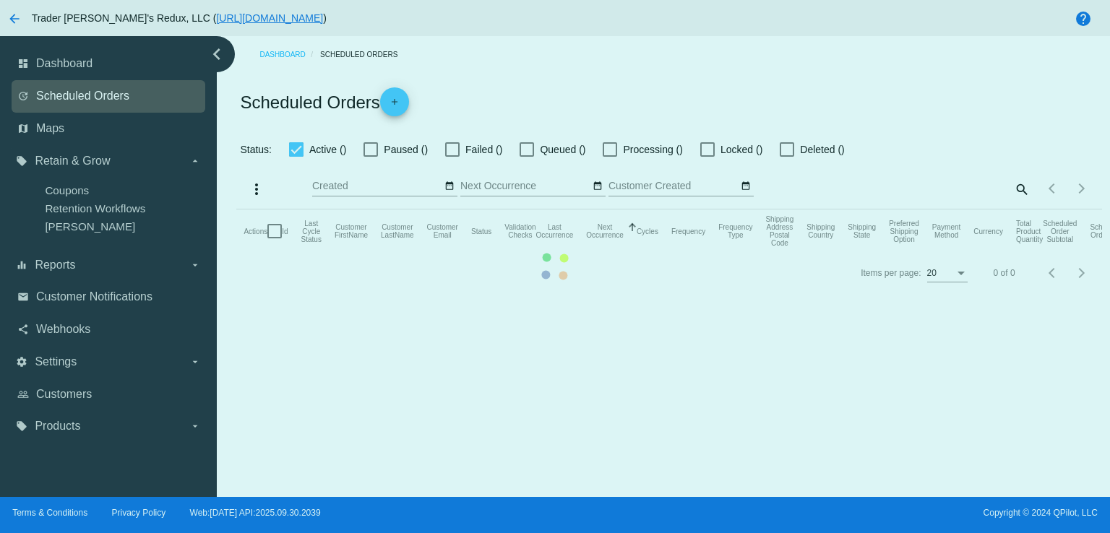
checkbox input "false"
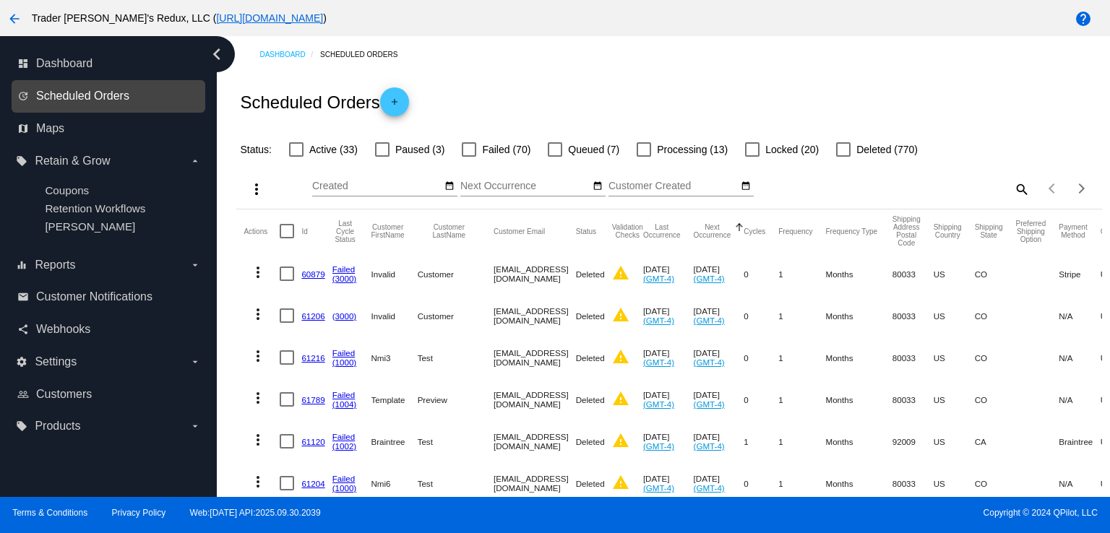
click at [88, 94] on span "Scheduled Orders" at bounding box center [82, 96] width 93 height 13
drag, startPoint x: 539, startPoint y: 67, endPoint x: 533, endPoint y: 78, distance: 12.3
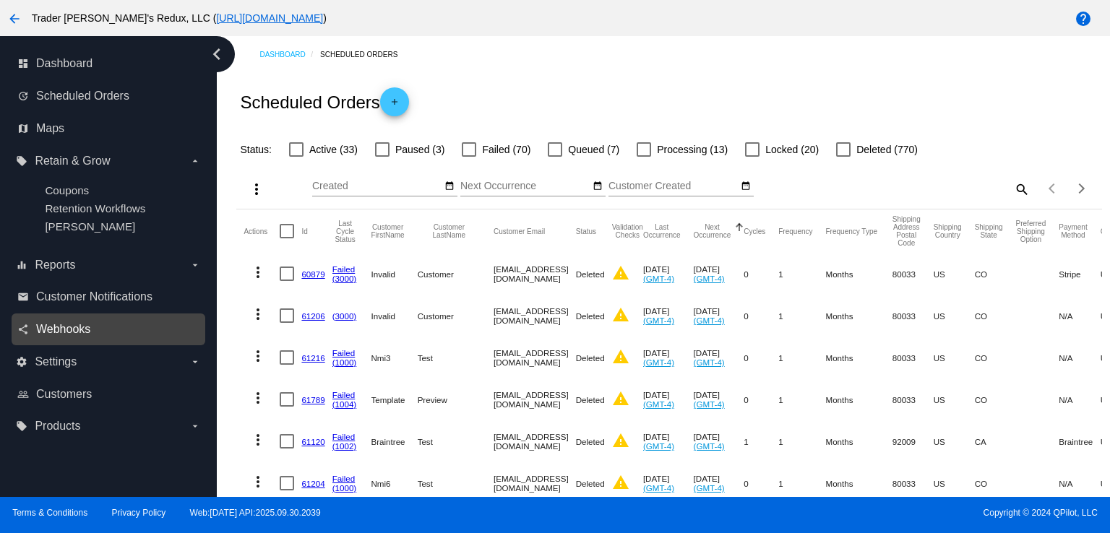
click at [56, 334] on span "Webhooks" at bounding box center [63, 329] width 54 height 13
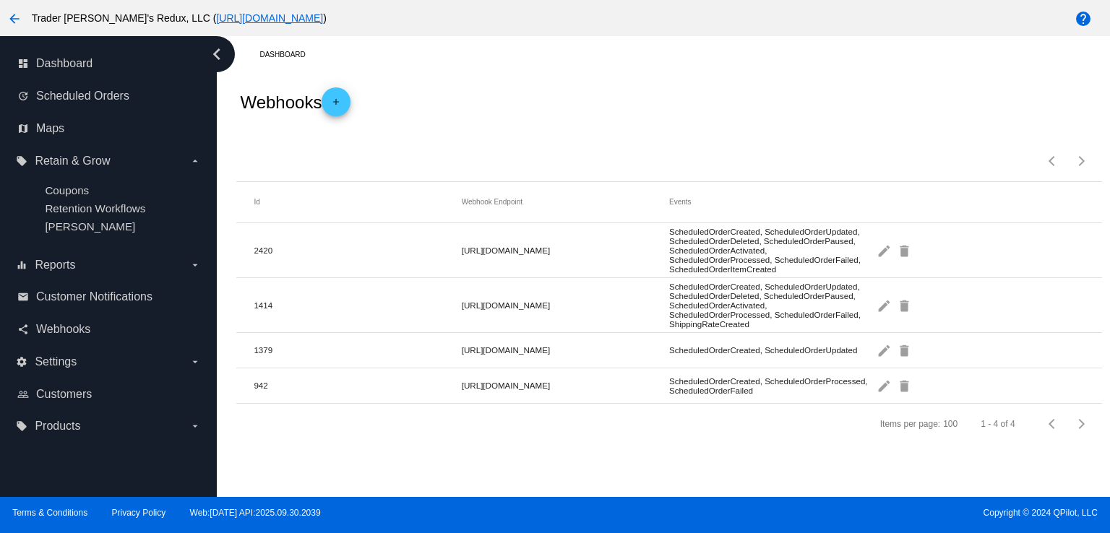
click at [494, 108] on div "Webhooks add" at bounding box center [668, 102] width 865 height 58
click at [121, 98] on span "Scheduled Orders" at bounding box center [82, 96] width 93 height 13
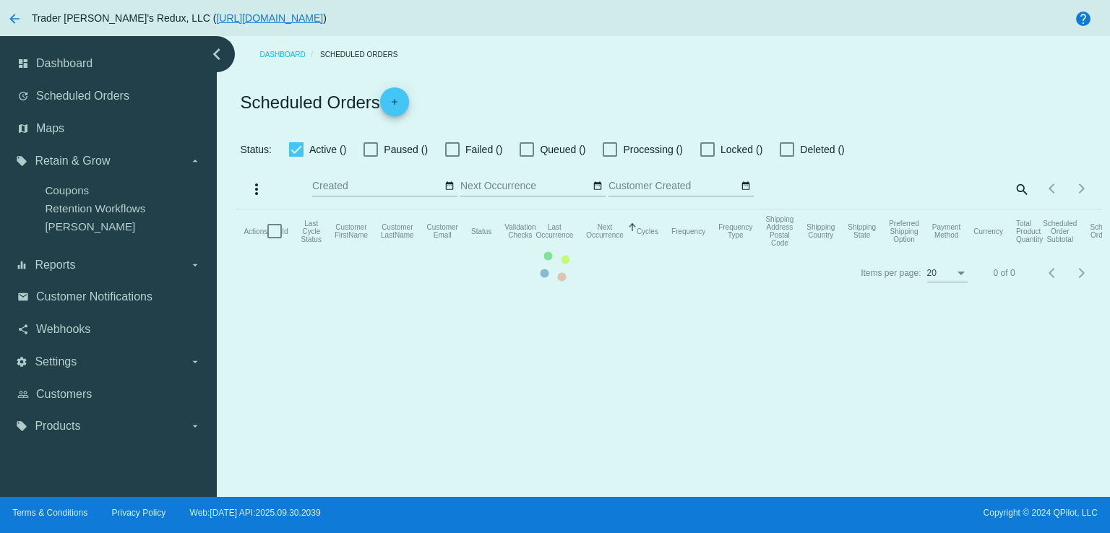
checkbox input "false"
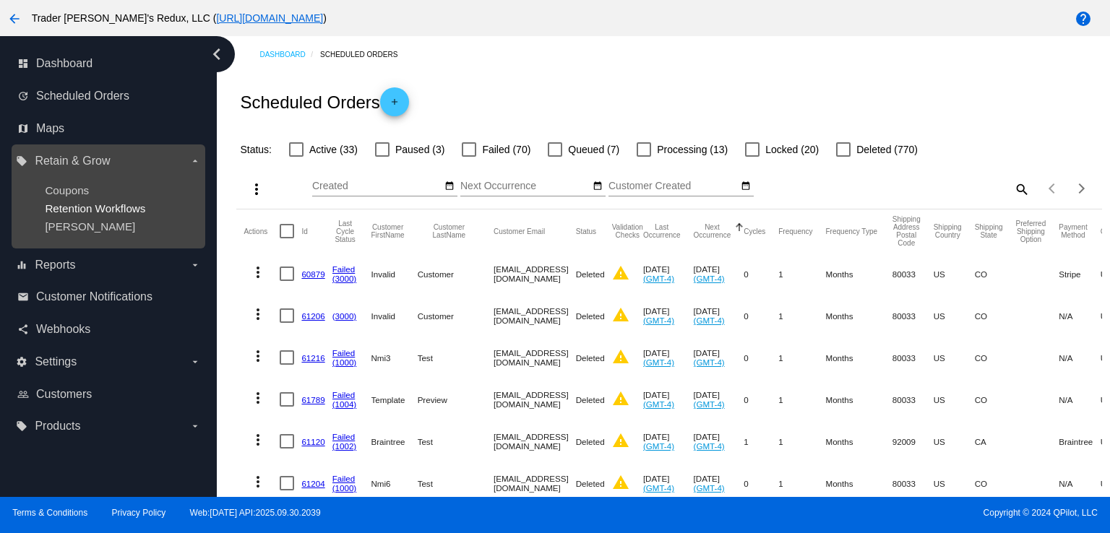
click at [78, 204] on span "Retention Workflows" at bounding box center [95, 208] width 100 height 12
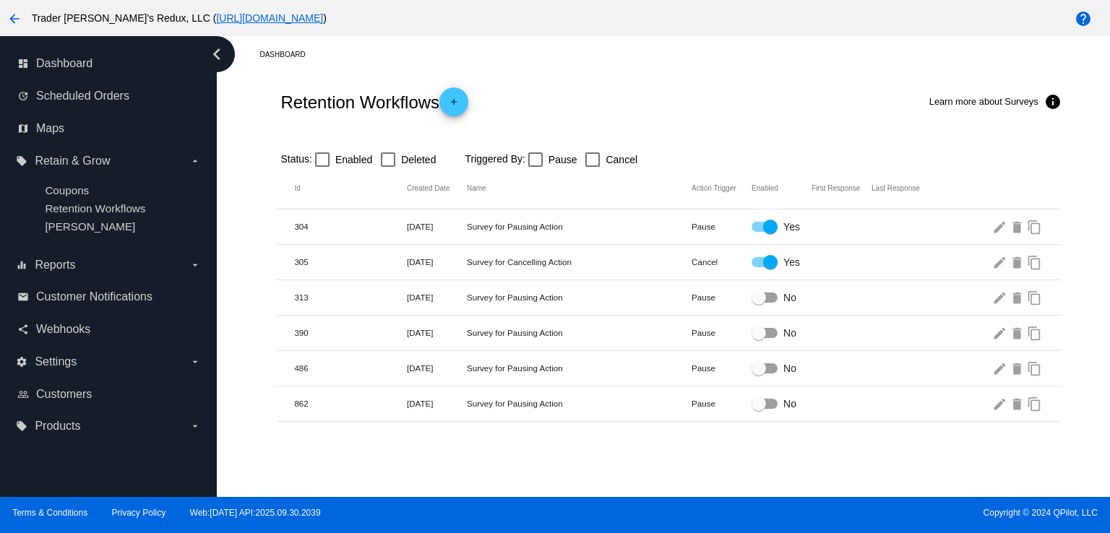
click at [599, 84] on div "Retention Workflows add Learn more about Surveys info" at bounding box center [669, 102] width 784 height 58
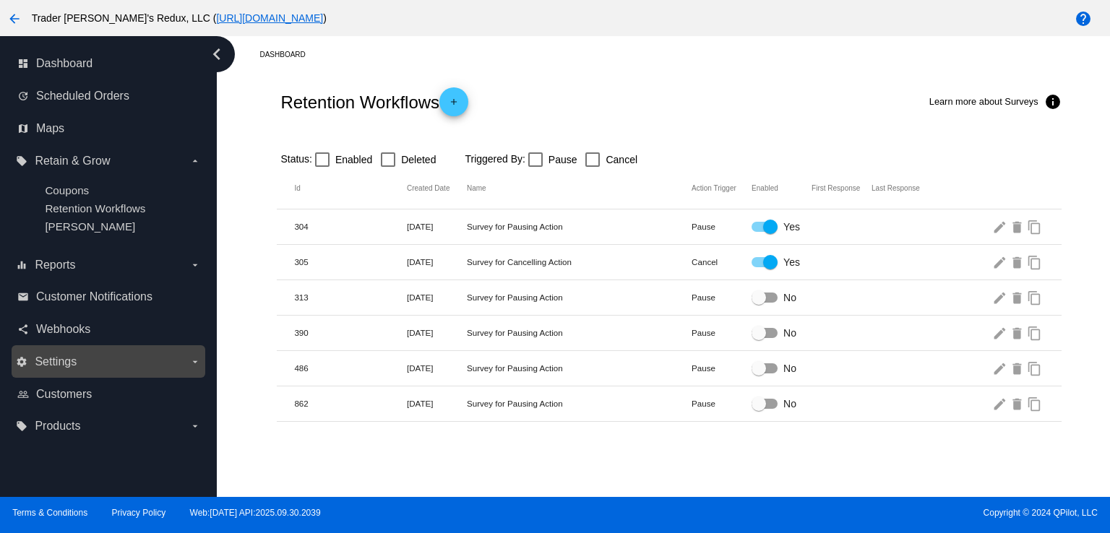
click at [87, 358] on label "settings Settings arrow_drop_down" at bounding box center [108, 361] width 184 height 23
click at [0, 0] on input "settings Settings arrow_drop_down" at bounding box center [0, 0] width 0 height 0
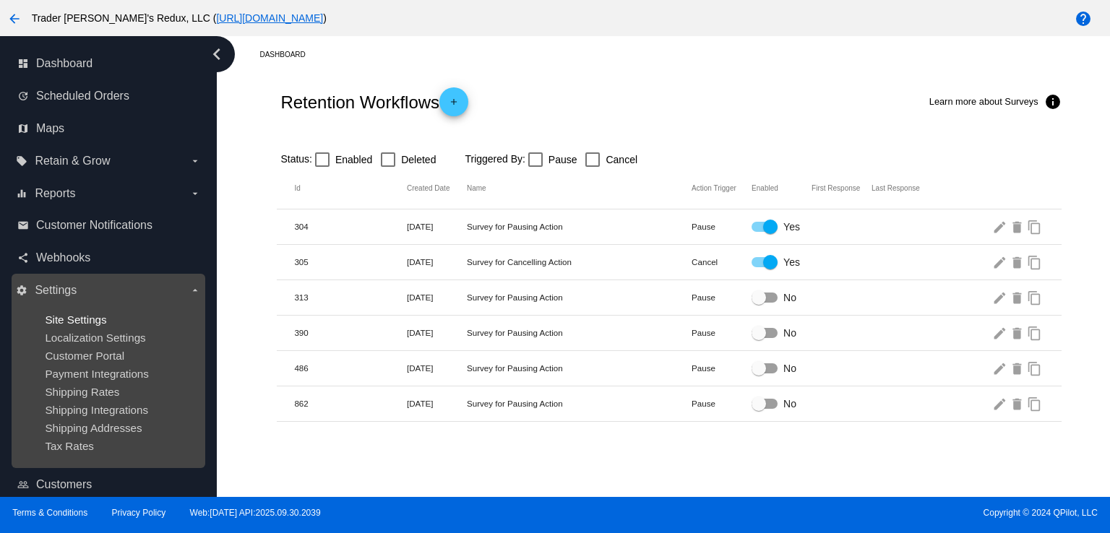
click at [87, 316] on span "Site Settings" at bounding box center [75, 320] width 61 height 12
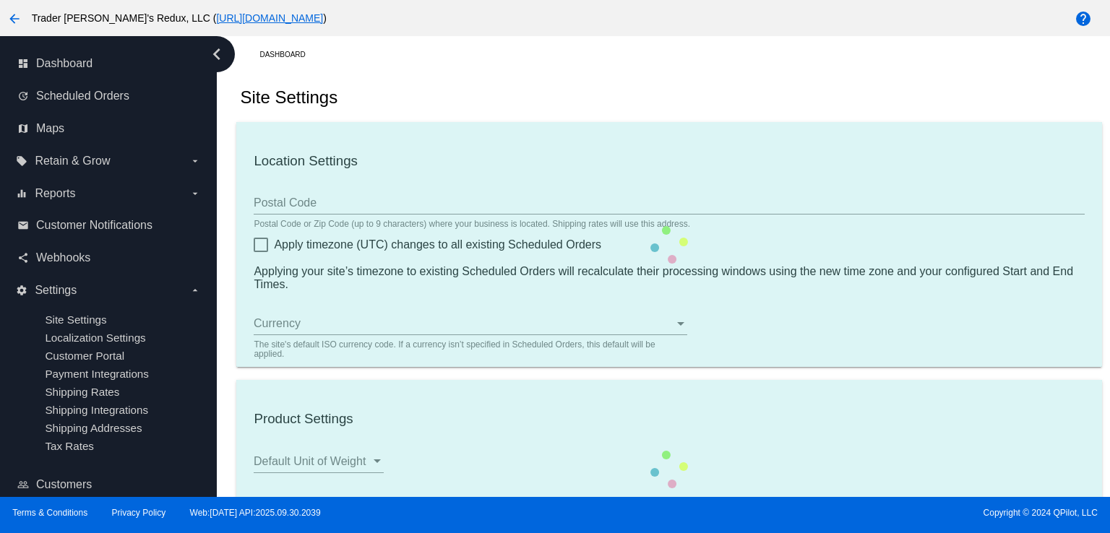
type input "80034"
checkbox input "true"
type input "09:00"
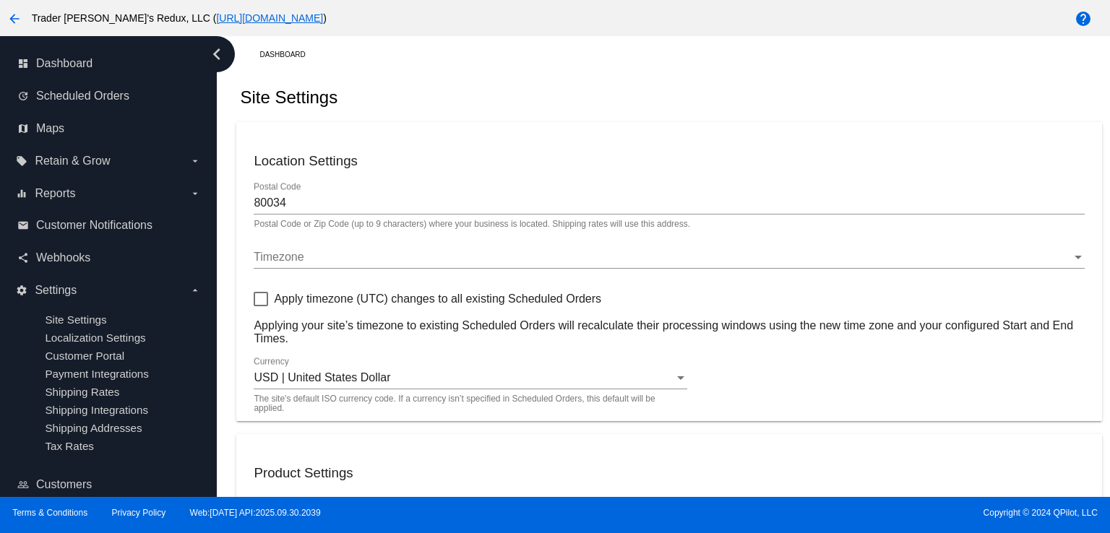
checkbox input "true"
click at [75, 196] on label "equalizer Reports arrow_drop_down" at bounding box center [108, 193] width 184 height 23
click at [0, 0] on input "equalizer Reports arrow_drop_down" at bounding box center [0, 0] width 0 height 0
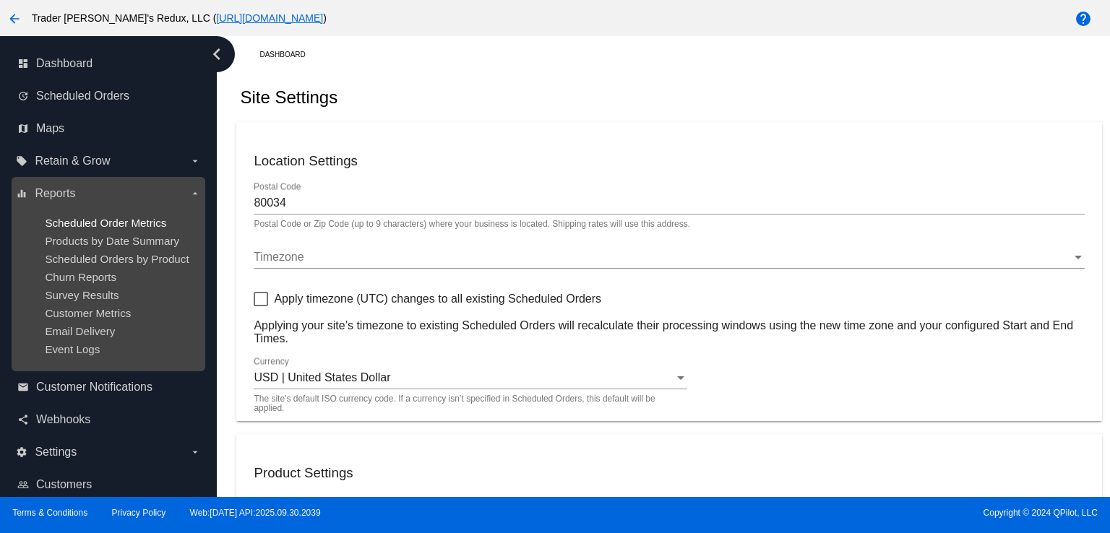
click at [74, 217] on span "Scheduled Order Metrics" at bounding box center [105, 223] width 121 height 12
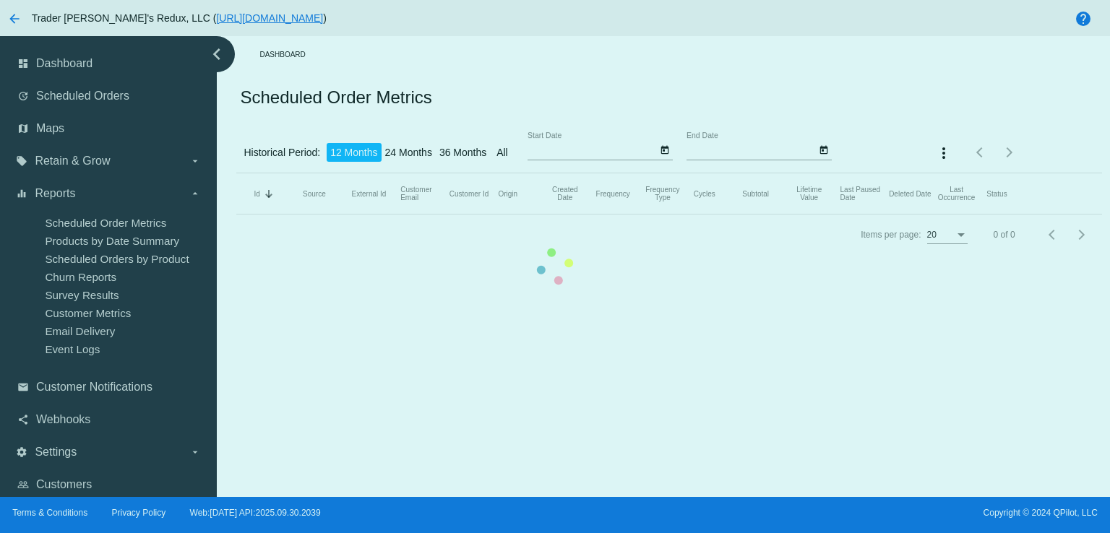
type input "[DATE]"
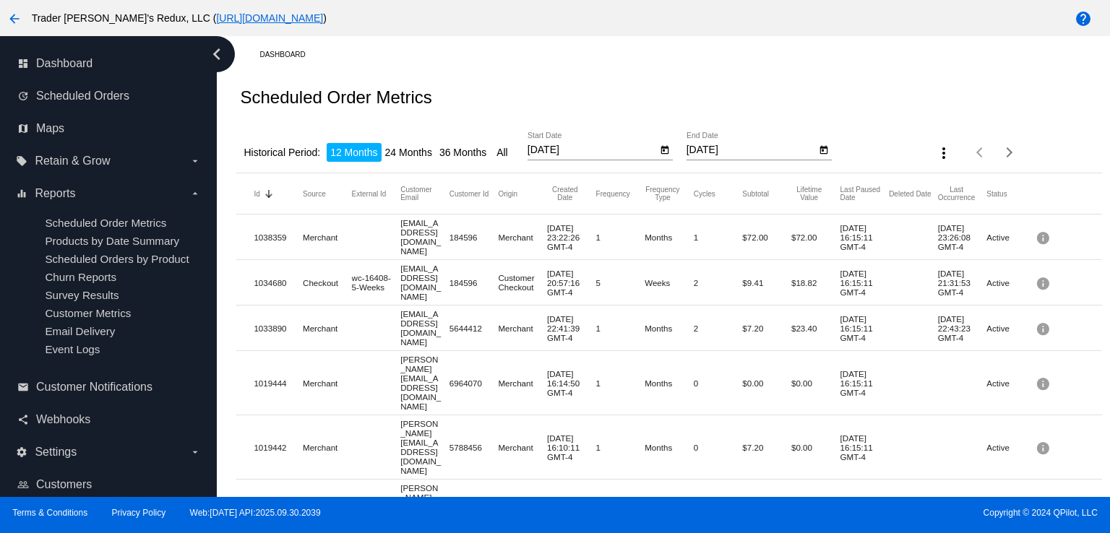
click at [612, 96] on div "Scheduled Order Metrics" at bounding box center [668, 97] width 865 height 49
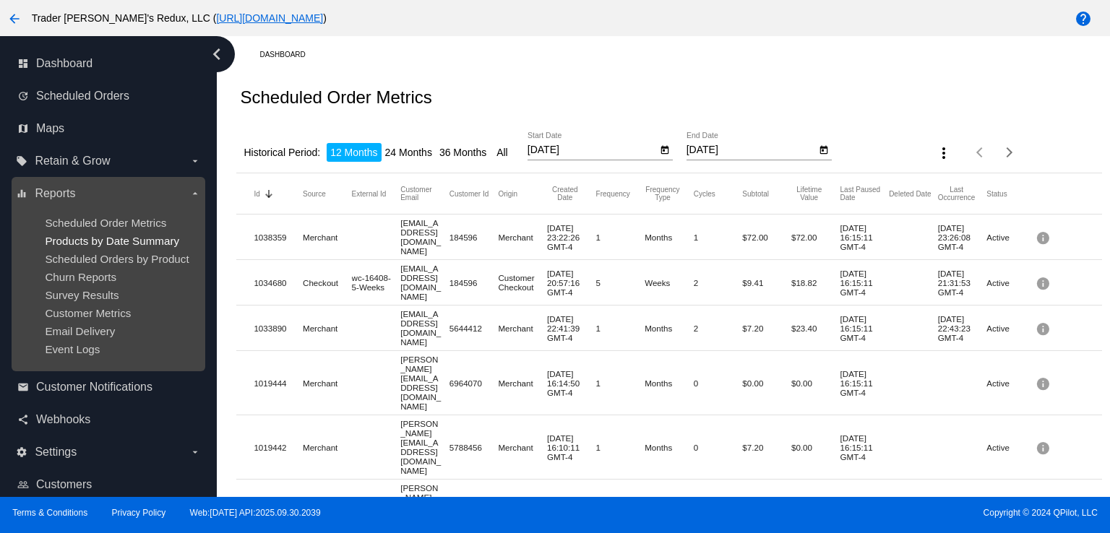
click at [116, 241] on span "Products by Date Summary" at bounding box center [112, 241] width 134 height 12
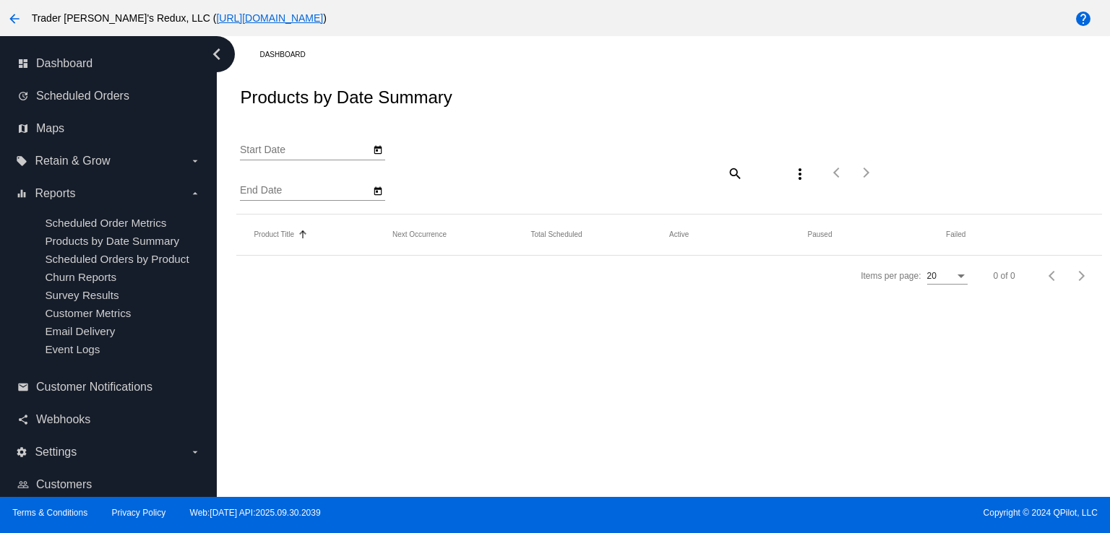
type input "[DATE]"
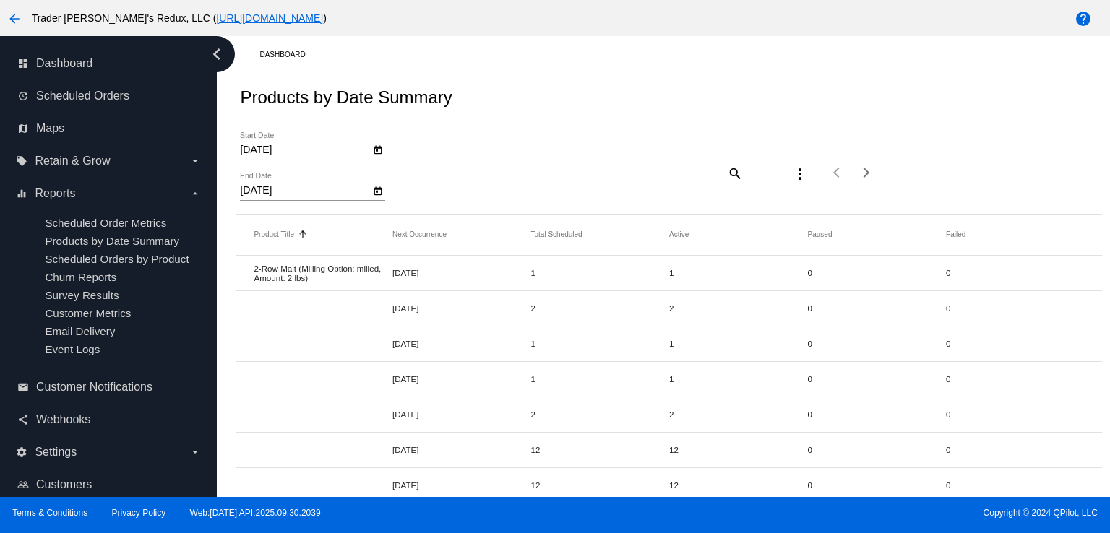
click at [582, 128] on div "[DATE] Start Date [DATE] End Date search more_vert Items per page: 20 1 - 20 of…" at bounding box center [668, 168] width 865 height 92
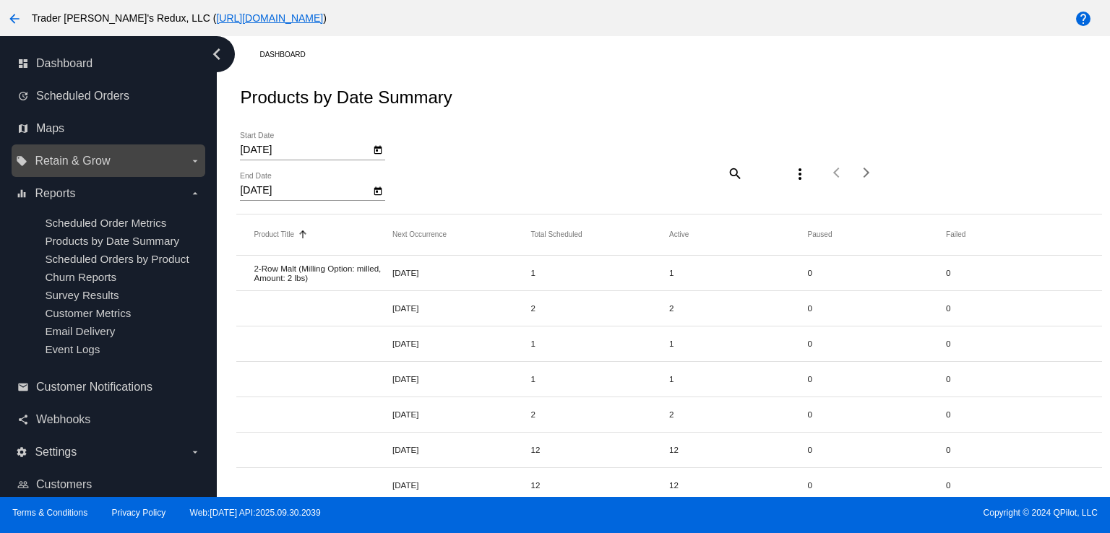
click at [81, 155] on span "Retain & Grow" at bounding box center [72, 161] width 75 height 13
click at [0, 0] on input "local_offer Retain & Grow arrow_drop_down" at bounding box center [0, 0] width 0 height 0
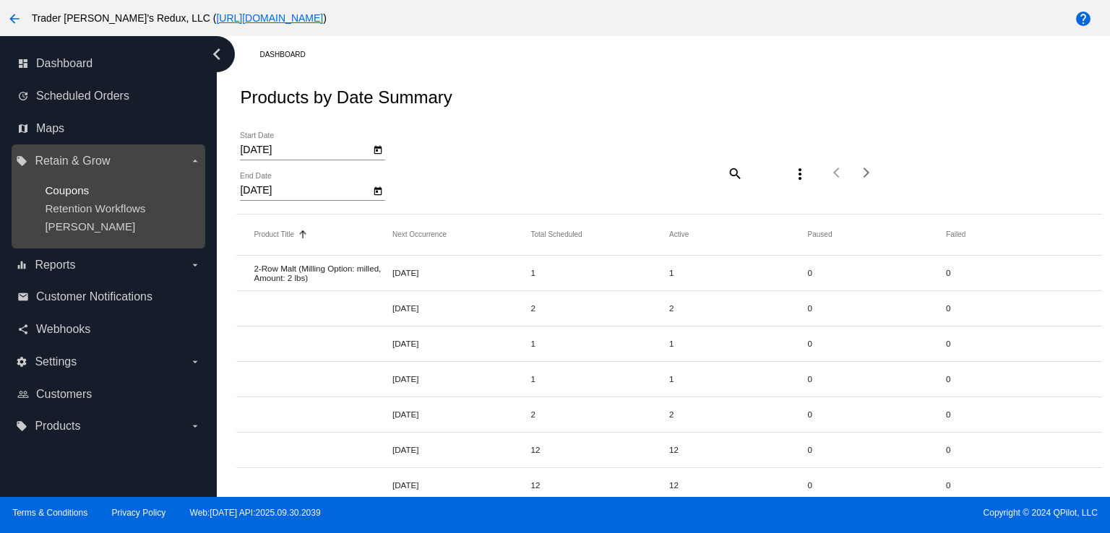
click at [84, 189] on span "Coupons" at bounding box center [67, 190] width 44 height 12
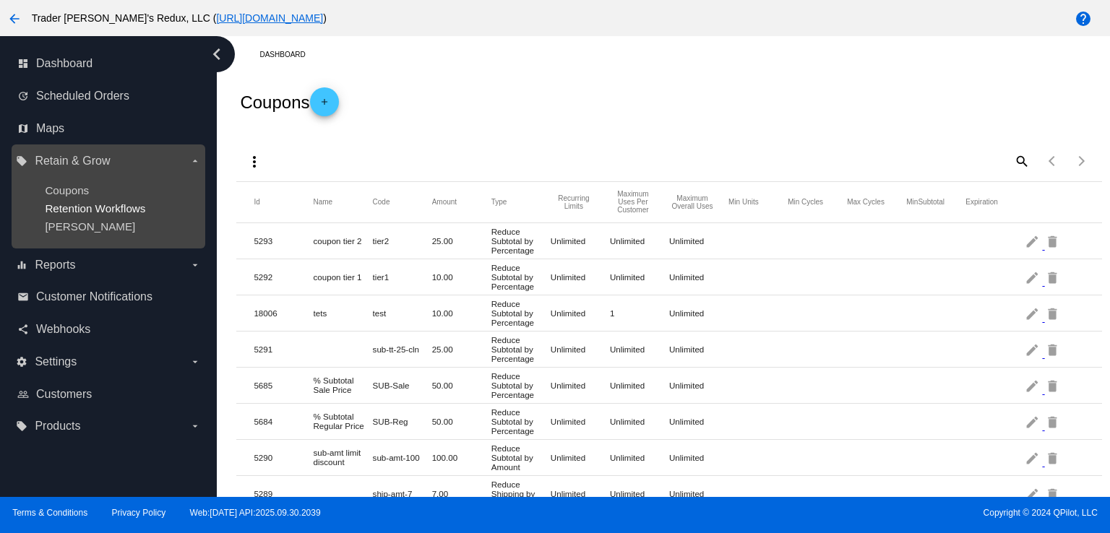
click at [118, 201] on ul "Coupons Retention Workflows [PERSON_NAME]" at bounding box center [108, 209] width 184 height 72
click at [123, 212] on span "Retention Workflows" at bounding box center [95, 208] width 100 height 12
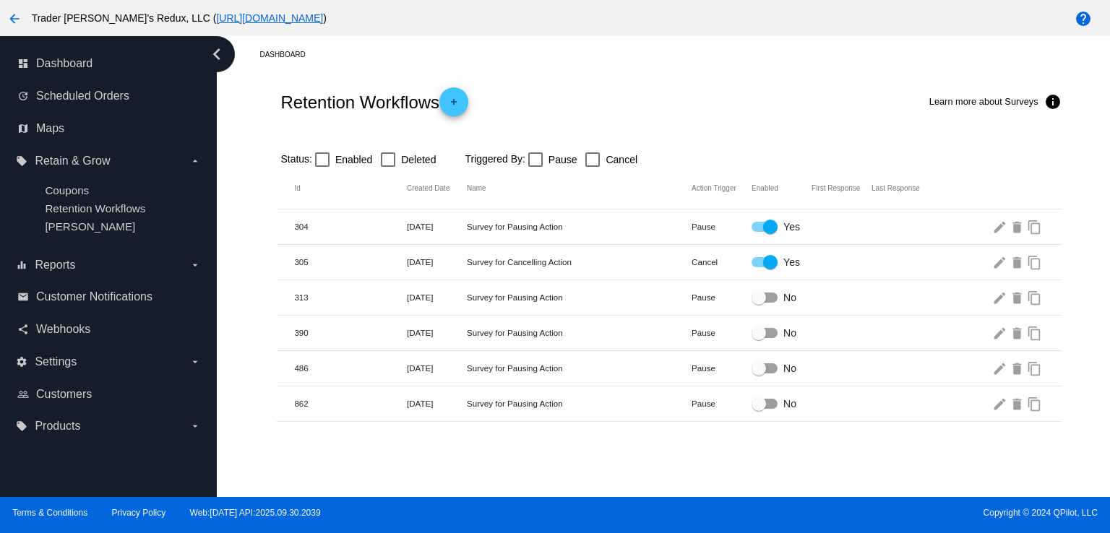
click at [498, 79] on div "Retention Workflows add Learn more about Surveys info" at bounding box center [669, 102] width 784 height 58
click at [52, 62] on span "Dashboard" at bounding box center [64, 63] width 56 height 13
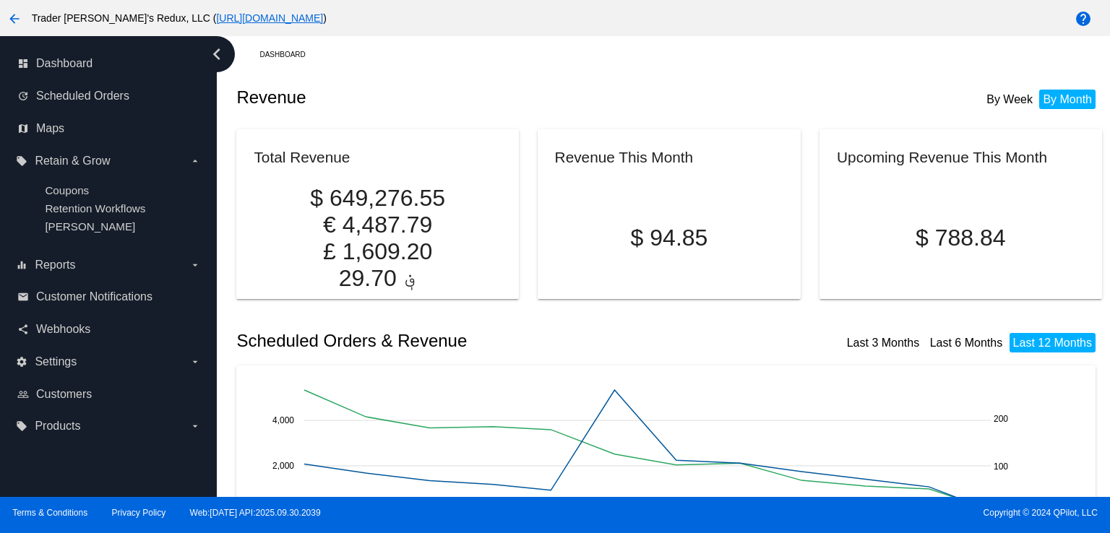
click at [534, 111] on div "Revenue By Week By Month" at bounding box center [668, 97] width 865 height 49
click at [110, 96] on span "Scheduled Orders" at bounding box center [82, 96] width 93 height 13
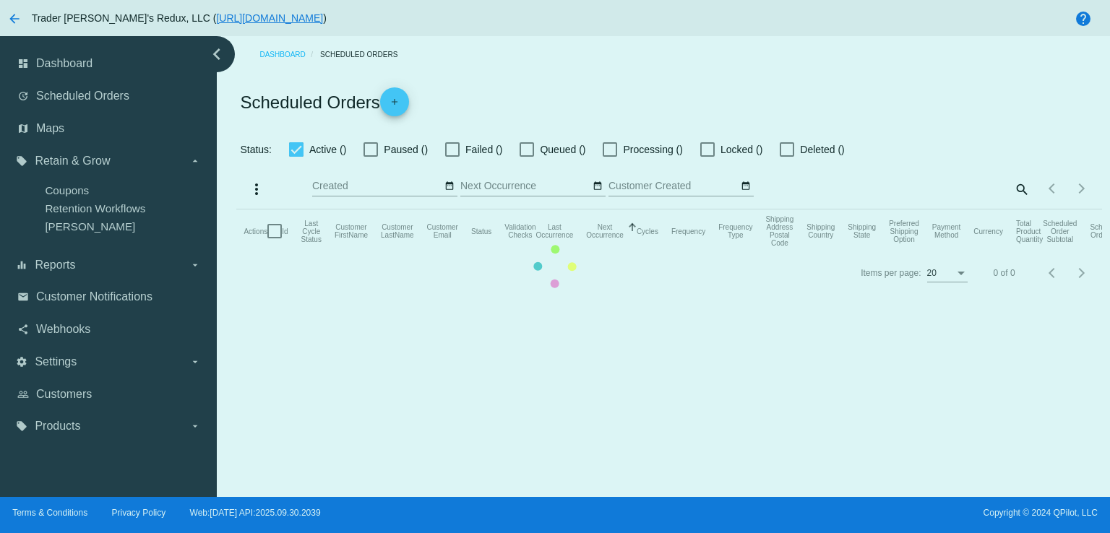
checkbox input "false"
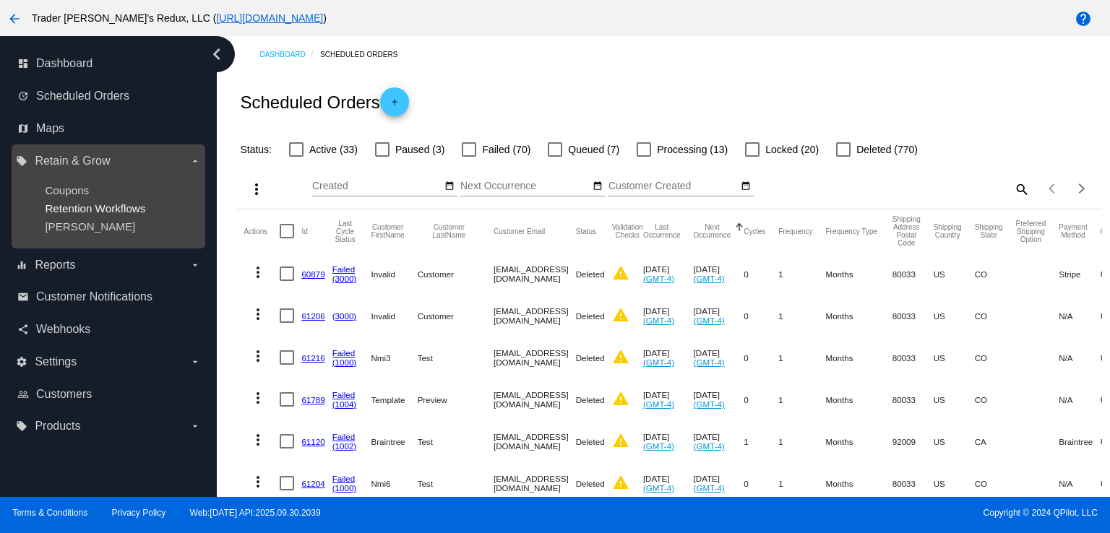
click at [107, 203] on span "Retention Workflows" at bounding box center [95, 208] width 100 height 12
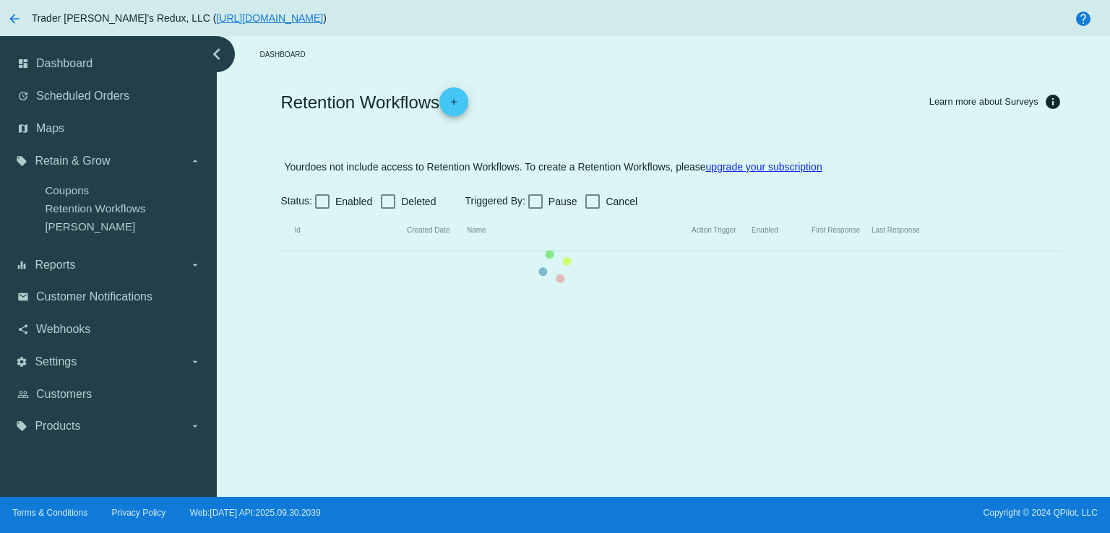
click at [277, 210] on mat-table "Id Created Date Name Action Trigger Enabled First Response Last Response" at bounding box center [669, 230] width 784 height 41
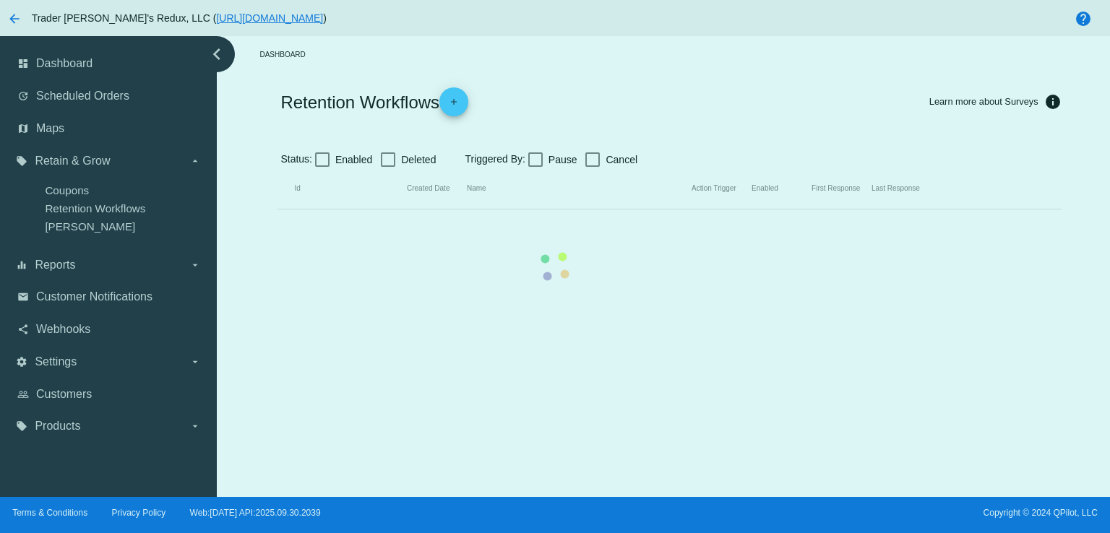
click at [277, 191] on mat-table "Id Created Date Name Action Trigger Enabled First Response Last Response" at bounding box center [669, 188] width 784 height 41
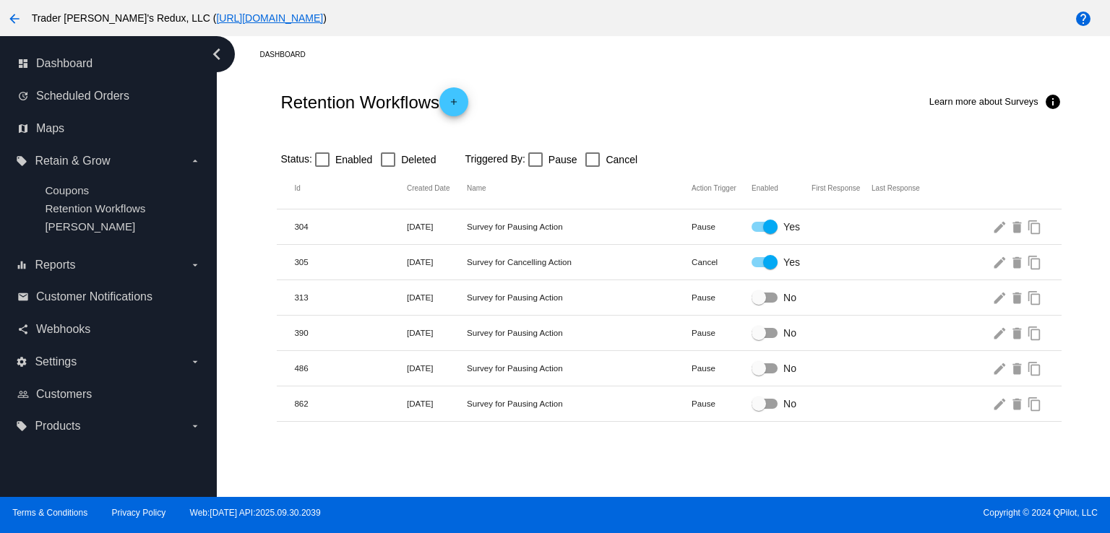
click at [308, 203] on mat-header-row "Id Created Date Name Action Trigger Enabled First Response Last Response" at bounding box center [669, 188] width 784 height 41
click at [457, 111] on mat-icon "add" at bounding box center [453, 105] width 17 height 17
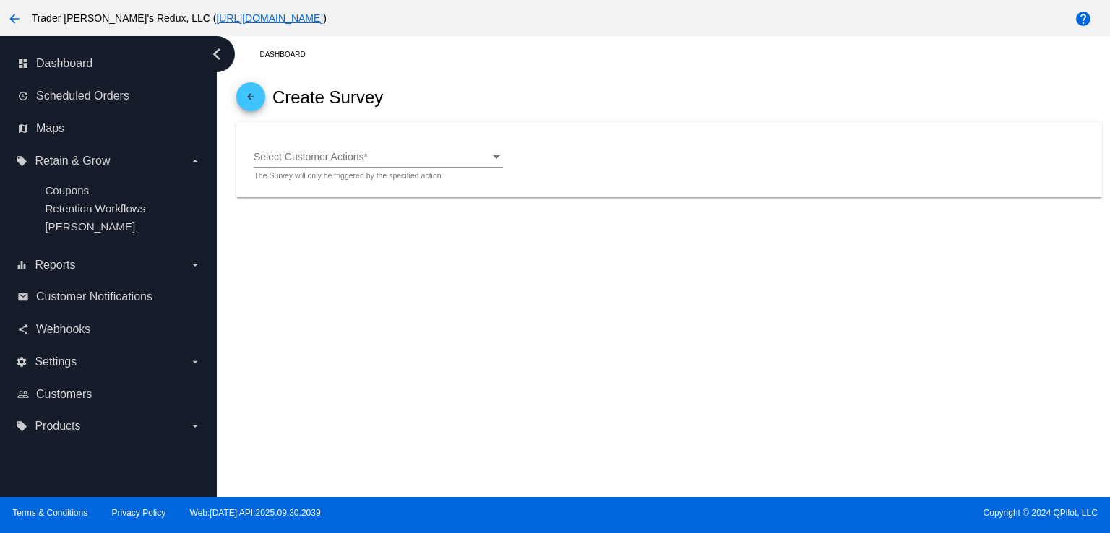
click at [619, 129] on mat-card "Select Customer Actions Select Customer Actions * The Survey will only be trigg…" at bounding box center [668, 160] width 865 height 76
drag, startPoint x: 964, startPoint y: 524, endPoint x: 977, endPoint y: 469, distance: 57.0
click at [977, 469] on div "arrow_back Trader [PERSON_NAME]'s Redux, LLC ( [URL][DOMAIN_NAME] ) help dashbo…" at bounding box center [555, 266] width 1110 height 533
click at [835, 277] on div "Dashboard arrow_back Create Survey Select Customer Actions Select Customer Acti…" at bounding box center [663, 266] width 893 height 461
drag, startPoint x: 72, startPoint y: 180, endPoint x: 387, endPoint y: 93, distance: 327.4
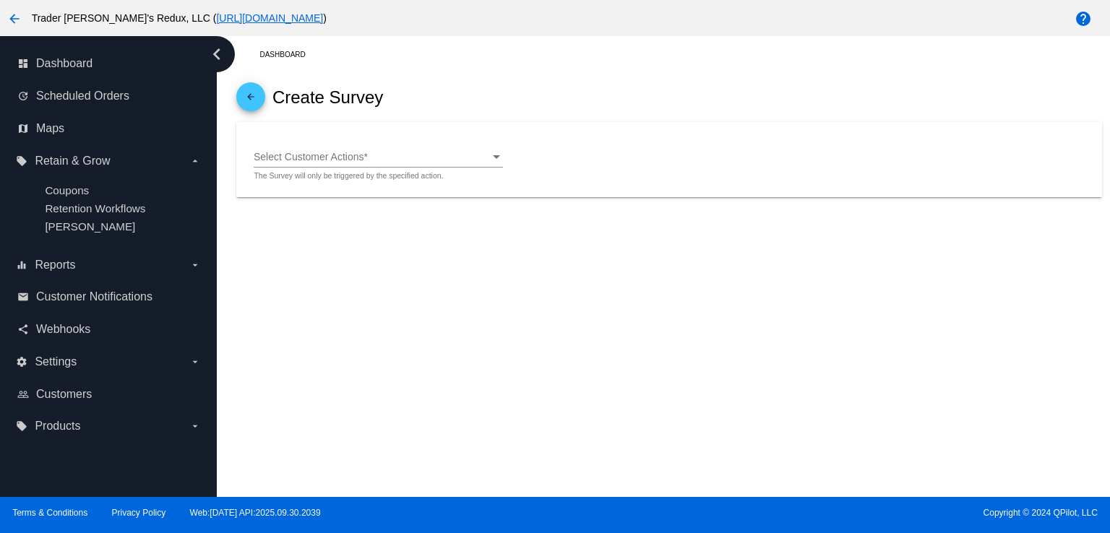
click at [75, 185] on ul "Coupons Retention Workflows [PERSON_NAME]" at bounding box center [108, 209] width 184 height 72
drag, startPoint x: 606, startPoint y: 320, endPoint x: 642, endPoint y: 310, distance: 36.8
click at [626, 324] on div "Dashboard arrow_back Create Survey Select Customer Actions Select Customer Acti…" at bounding box center [663, 266] width 893 height 461
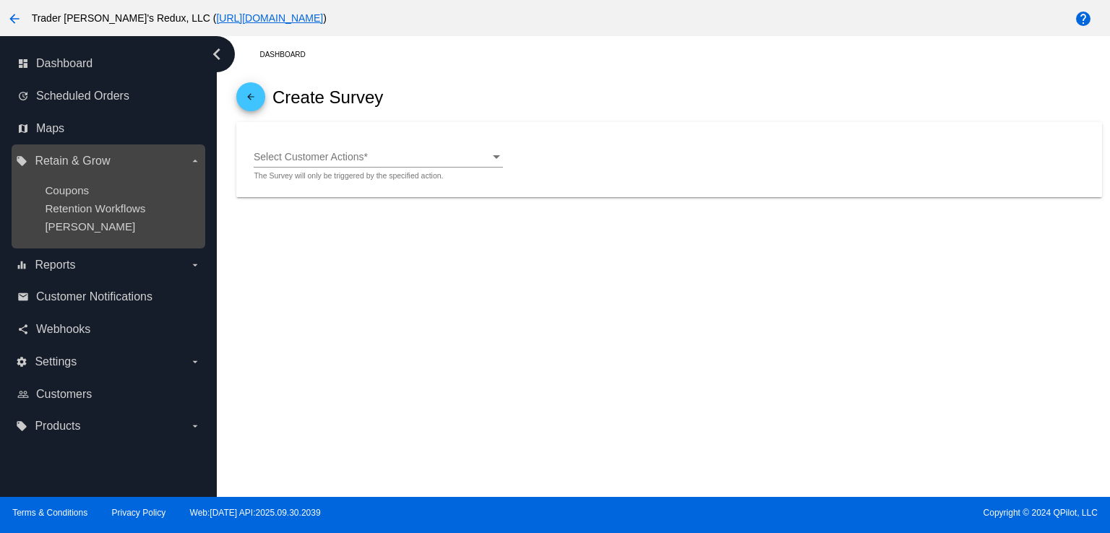
click at [57, 157] on span "Retain & Grow" at bounding box center [72, 161] width 75 height 13
click at [0, 0] on input "local_offer Retain & Grow arrow_drop_down" at bounding box center [0, 0] width 0 height 0
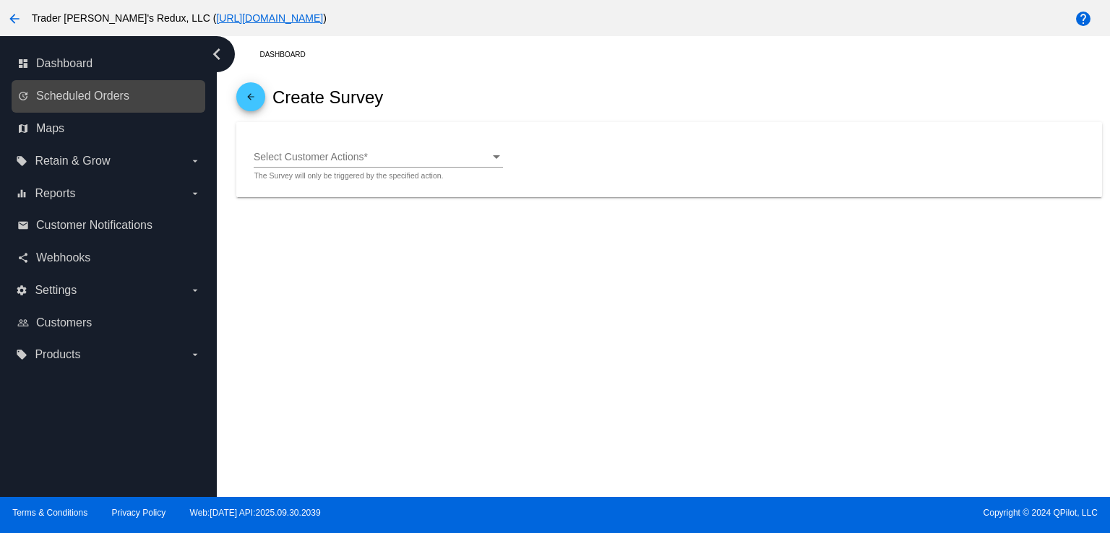
click at [57, 105] on link "update Scheduled Orders" at bounding box center [108, 96] width 183 height 23
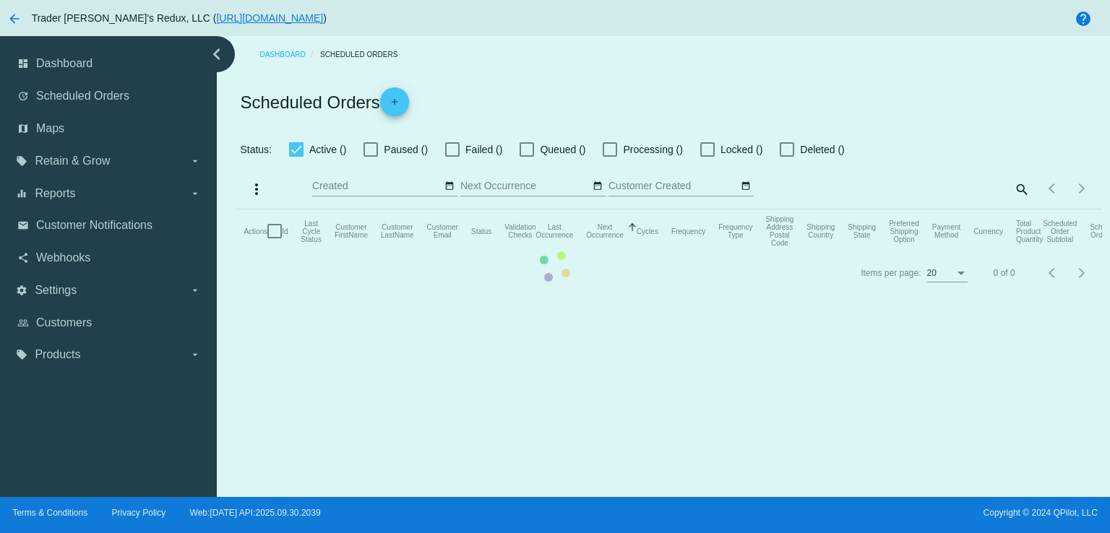
checkbox input "false"
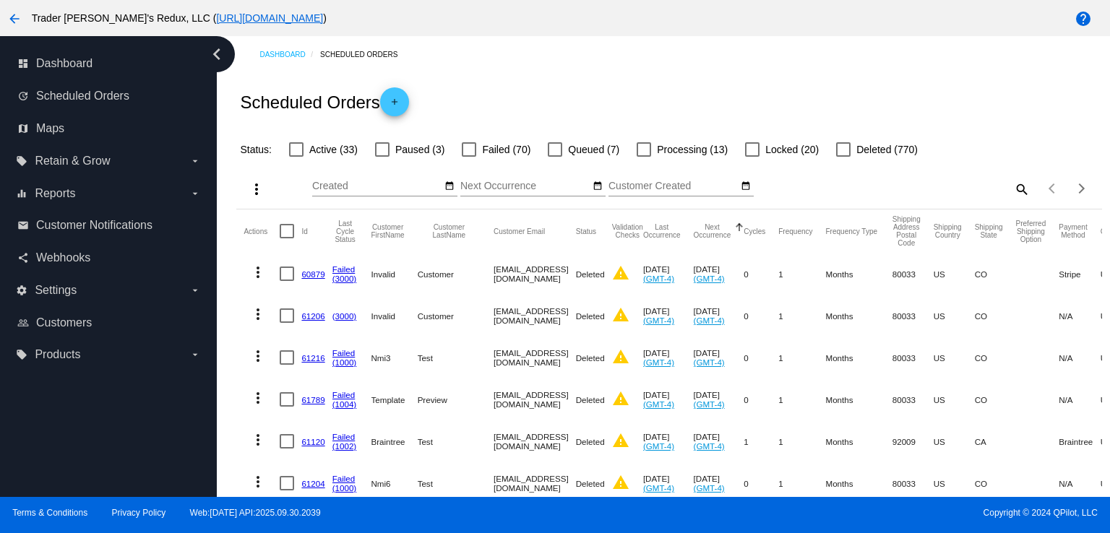
drag, startPoint x: 898, startPoint y: 186, endPoint x: 906, endPoint y: 194, distance: 11.8
click at [899, 191] on div "more_vert Oct Jan Feb Mar [DATE]" at bounding box center [668, 183] width 865 height 51
click at [64, 229] on span "Customer Notifications" at bounding box center [94, 225] width 116 height 13
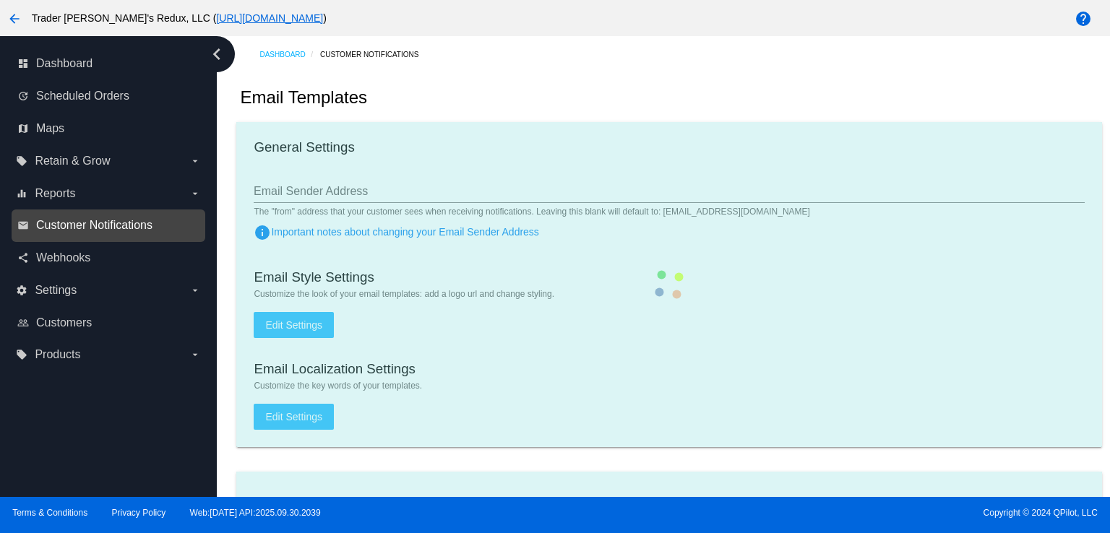
checkbox input "true"
type input "1"
checkbox input "true"
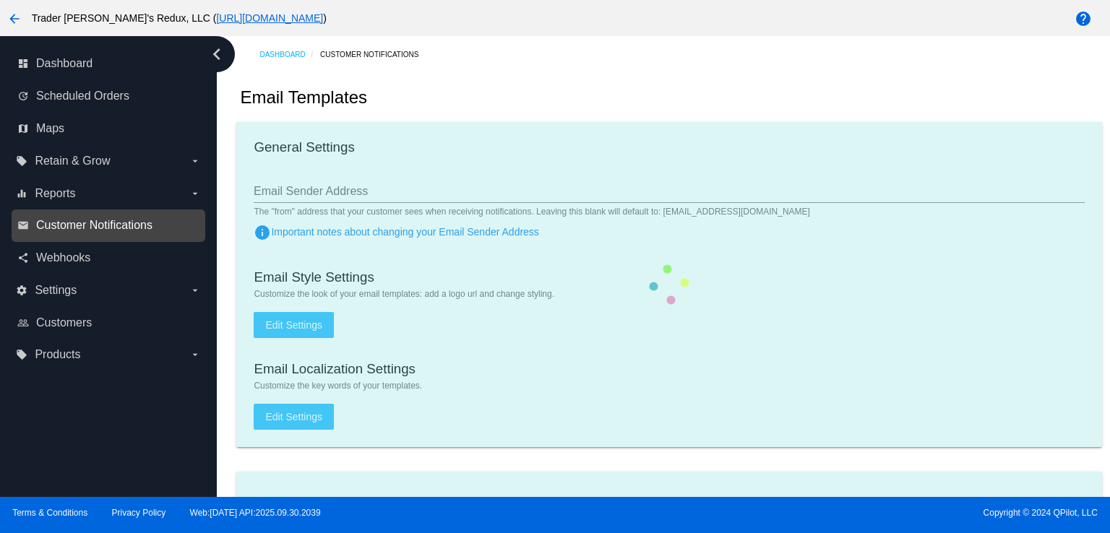
checkbox input "true"
type input "[EMAIL_ADDRESS][DOMAIN_NAME]"
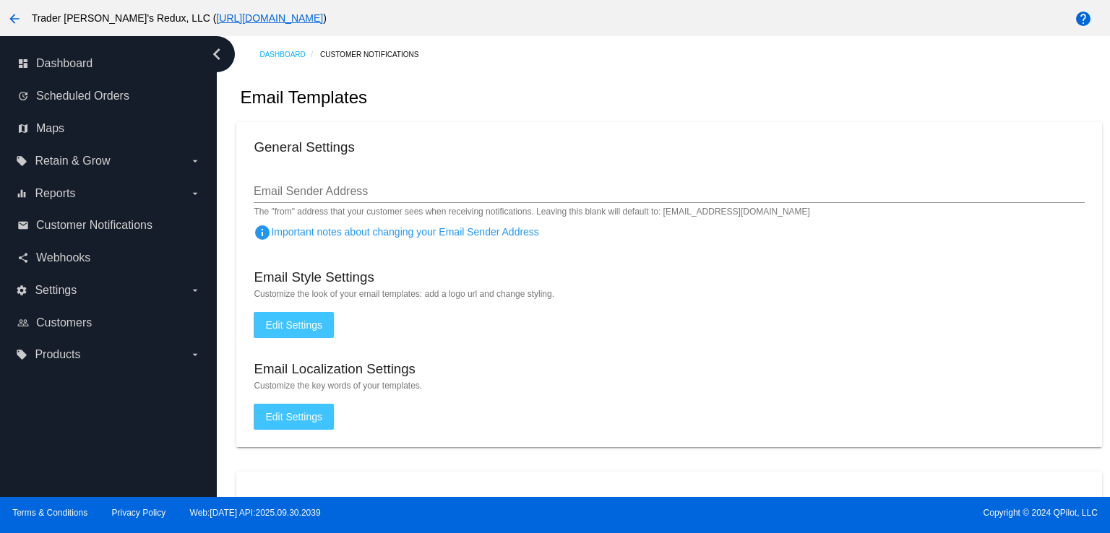
drag, startPoint x: 1068, startPoint y: 277, endPoint x: 1019, endPoint y: 35, distance: 247.5
click at [1065, 245] on mat-card "General Settings Email Sender Address The "from" address that your customer see…" at bounding box center [668, 284] width 865 height 325
click at [537, 144] on div "General Settings" at bounding box center [669, 149] width 830 height 20
drag, startPoint x: 64, startPoint y: 241, endPoint x: 72, endPoint y: 238, distance: 8.5
click at [66, 239] on div "email Customer Notifications" at bounding box center [109, 226] width 194 height 33
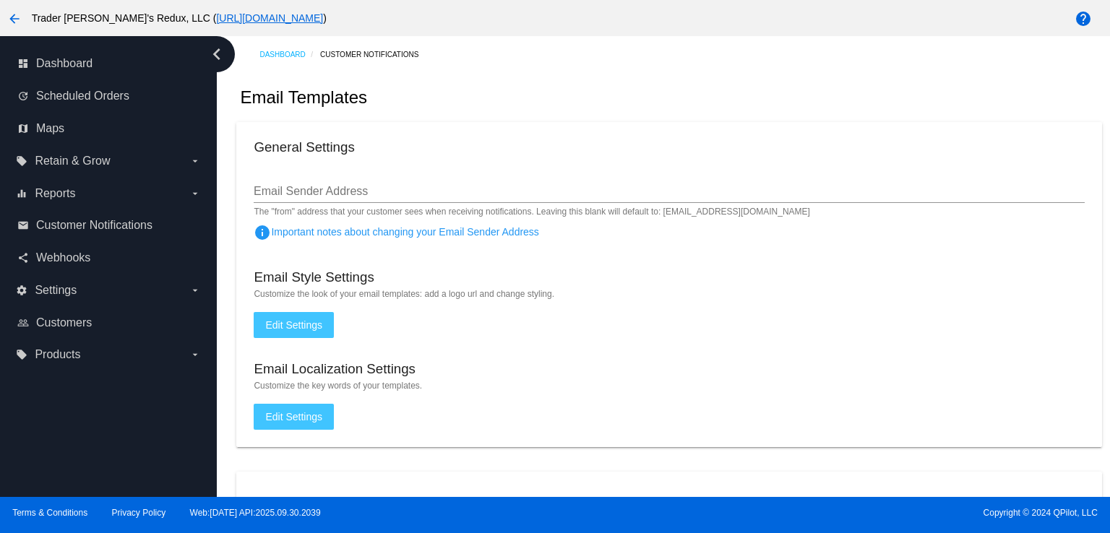
click at [500, 114] on div "Email Templates" at bounding box center [668, 97] width 865 height 49
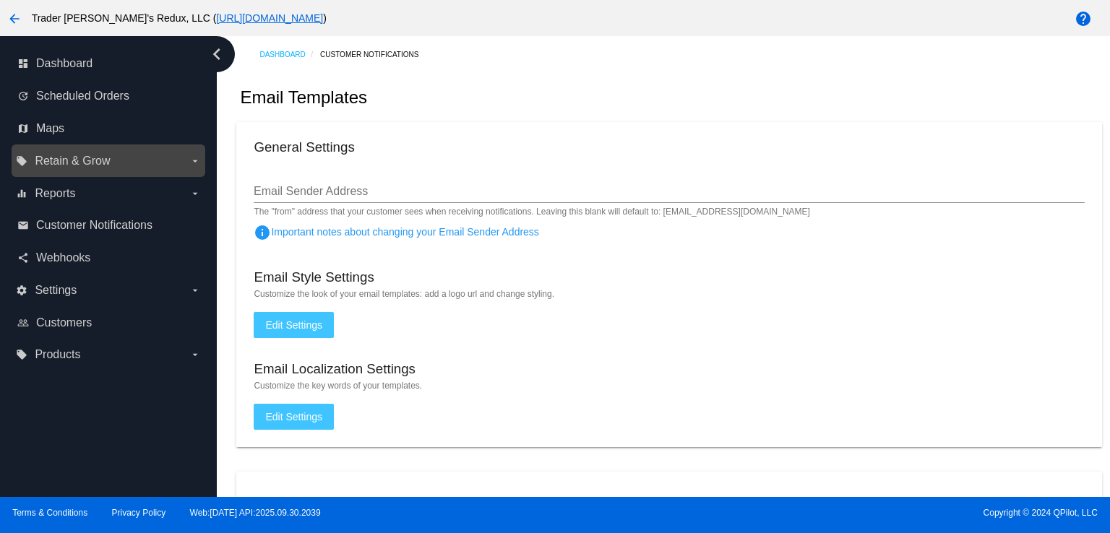
click at [80, 174] on div "local_offer Retain & Grow arrow_drop_down" at bounding box center [109, 160] width 194 height 33
click at [81, 160] on span "Retain & Grow" at bounding box center [72, 161] width 75 height 13
click at [0, 0] on input "local_offer Retain & Grow arrow_drop_down" at bounding box center [0, 0] width 0 height 0
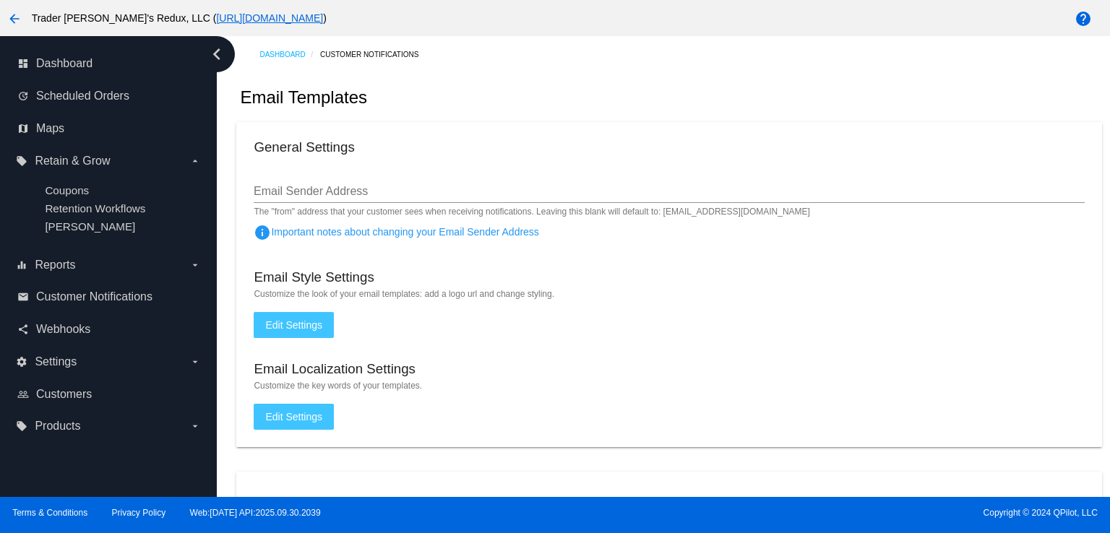
click at [589, 141] on div "General Settings" at bounding box center [669, 149] width 830 height 20
drag, startPoint x: 130, startPoint y: 280, endPoint x: 127, endPoint y: 289, distance: 9.8
click at [130, 286] on nav "dashboard Dashboard update Scheduled Orders map Maps local_offer Retain & Grow …" at bounding box center [108, 245] width 217 height 418
click at [127, 290] on link "email Customer Notifications" at bounding box center [108, 296] width 183 height 23
click at [131, 298] on span "Customer Notifications" at bounding box center [94, 296] width 116 height 13
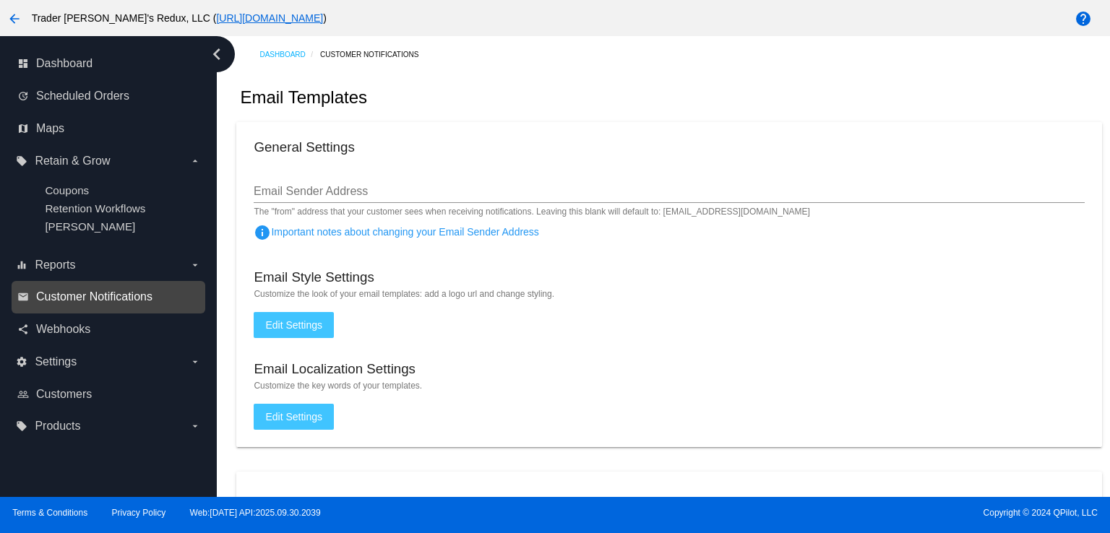
click at [131, 298] on span "Customer Notifications" at bounding box center [94, 296] width 116 height 13
click at [72, 303] on span "Customer Notifications" at bounding box center [94, 296] width 116 height 13
click at [494, 106] on div "Email Templates" at bounding box center [668, 97] width 865 height 49
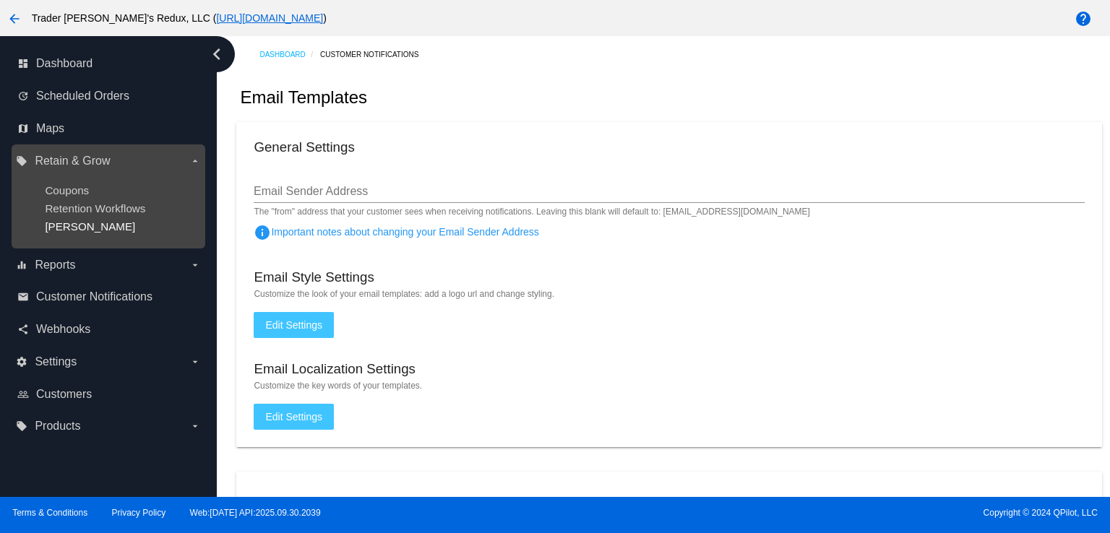
click at [72, 227] on span "[PERSON_NAME]" at bounding box center [90, 226] width 90 height 12
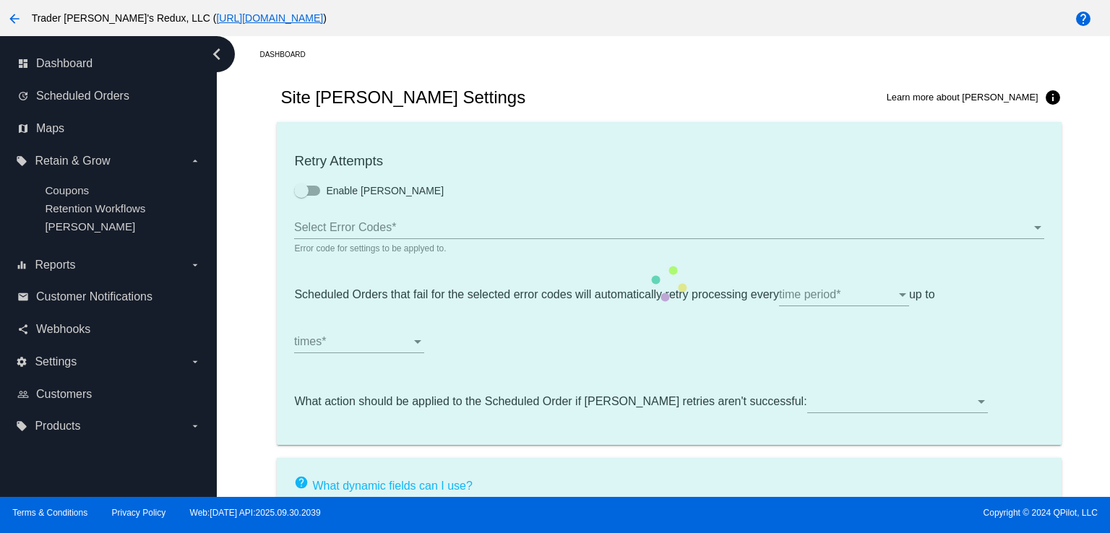
type input "If no changes are made, we will automatically retry processing your {{Scheduled…"
type input "If no changes are made, we will automatically {{DunningAction}} your {{Schedule…"
type input "Your {{ScheduledOrder}} was {{DunningAction}}."
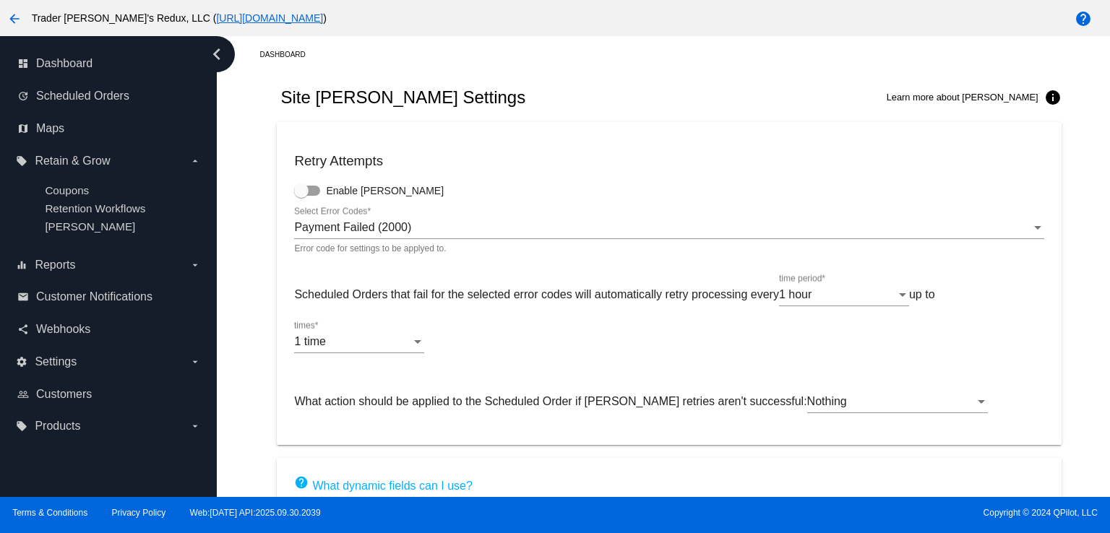
drag, startPoint x: 626, startPoint y: 156, endPoint x: 634, endPoint y: 122, distance: 34.9
click at [636, 139] on mat-card "Retry Attempts Enable [PERSON_NAME] Payment Failed (2000) Select Error Codes * …" at bounding box center [669, 283] width 784 height 323
drag, startPoint x: 923, startPoint y: 290, endPoint x: 919, endPoint y: 276, distance: 14.9
click at [921, 281] on div "Scheduled Orders that fail for the selected error codes will automatically retr…" at bounding box center [668, 321] width 749 height 94
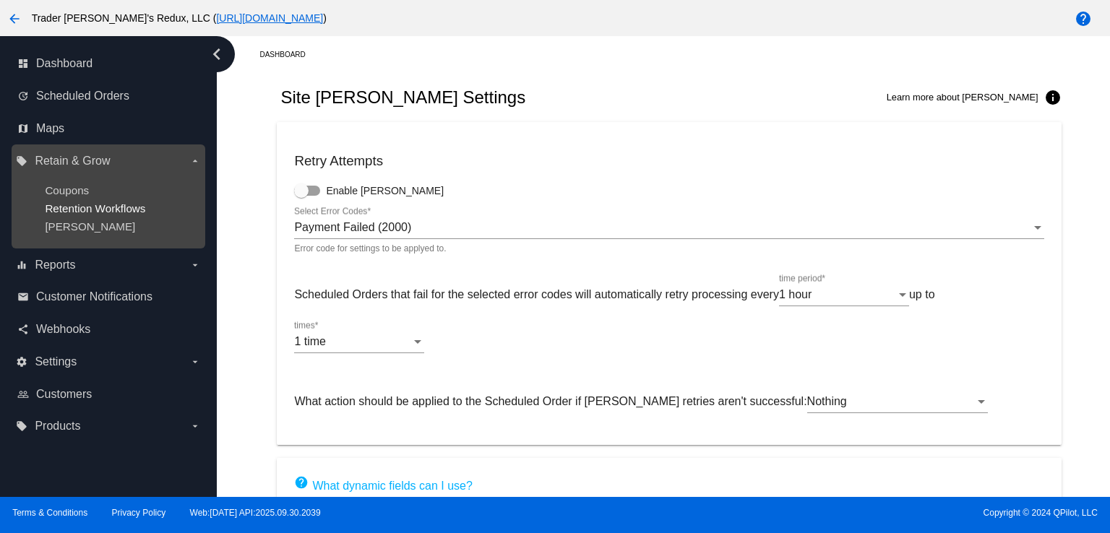
click at [90, 210] on span "Retention Workflows" at bounding box center [95, 208] width 100 height 12
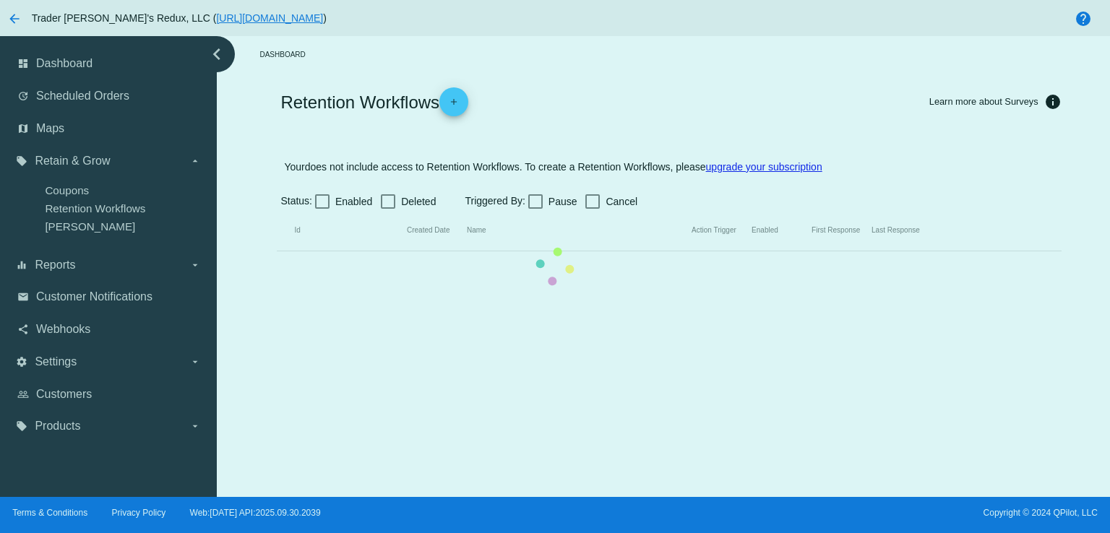
click at [277, 231] on mat-table "Id Created Date Name Action Trigger Enabled First Response Last Response" at bounding box center [669, 230] width 784 height 41
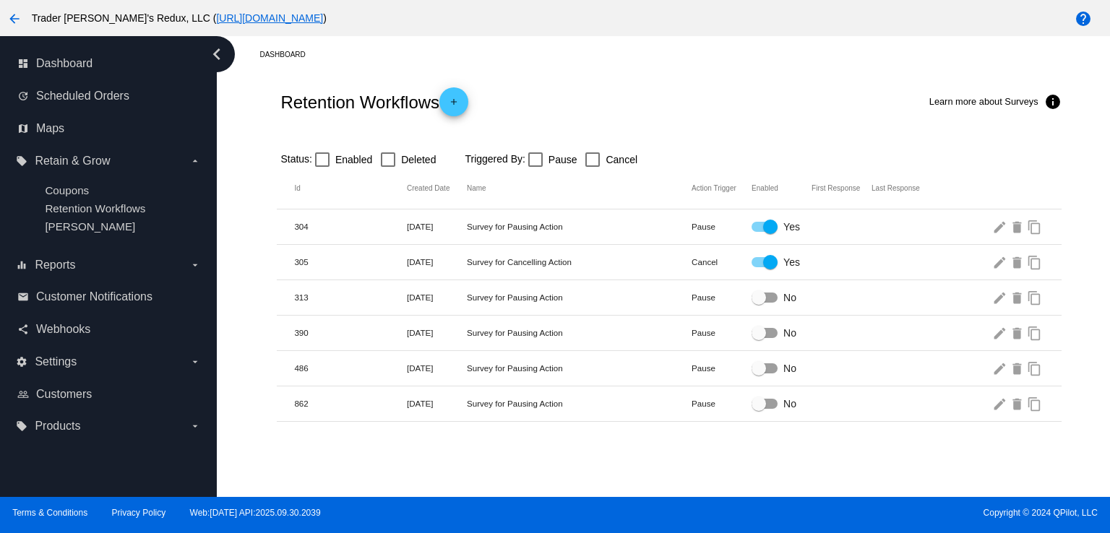
drag, startPoint x: 569, startPoint y: 350, endPoint x: 387, endPoint y: 326, distance: 183.7
click at [555, 351] on mat-row "486 [DATE] Survey for Pausing Action Pause No edit delete content_copy" at bounding box center [669, 368] width 784 height 35
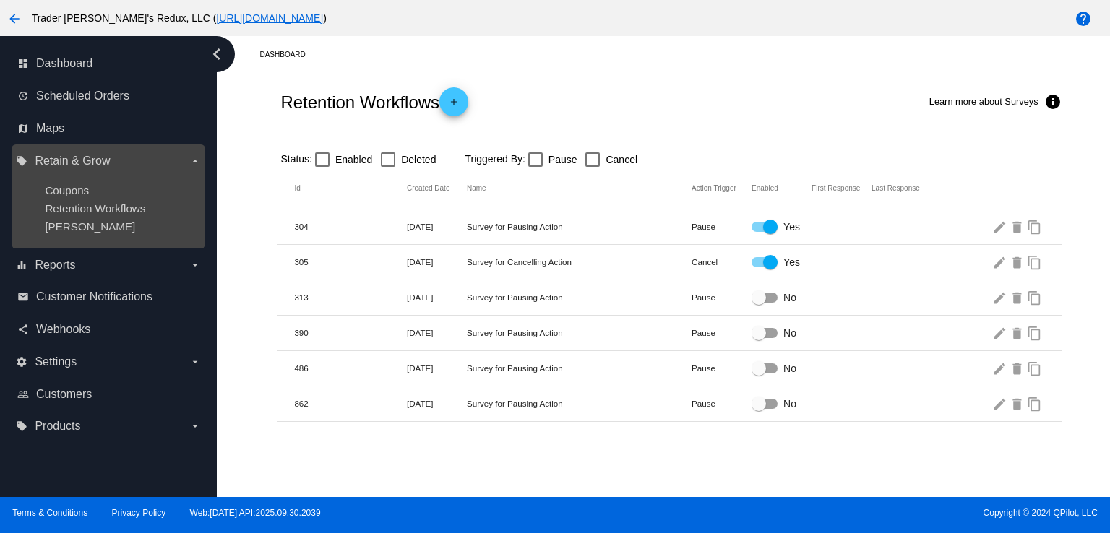
click at [74, 234] on ul "Coupons Retention Workflows [PERSON_NAME]" at bounding box center [108, 209] width 184 height 72
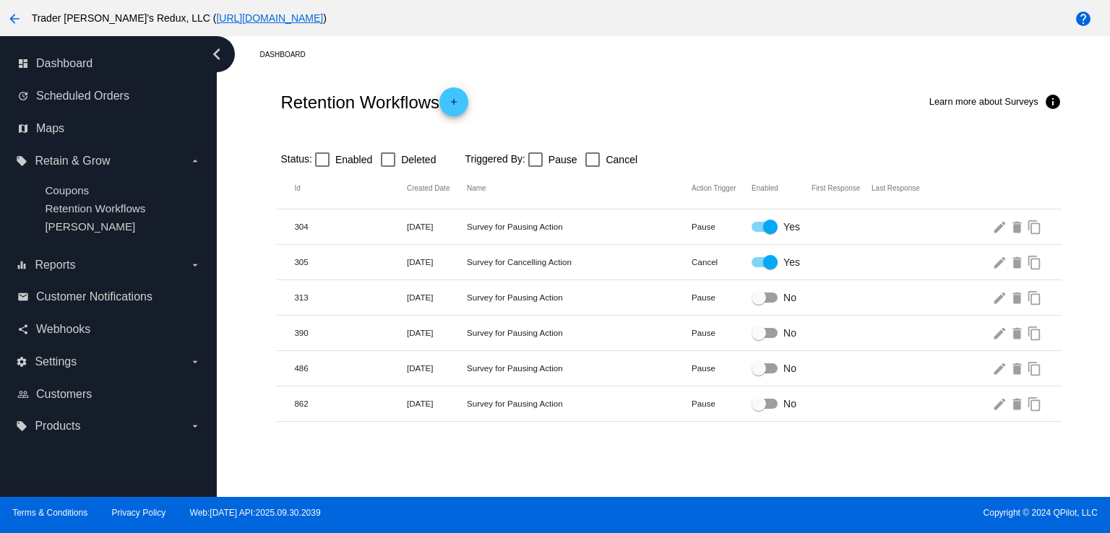
click at [641, 154] on div "Triggered By: Pause Cancel" at bounding box center [554, 159] width 178 height 17
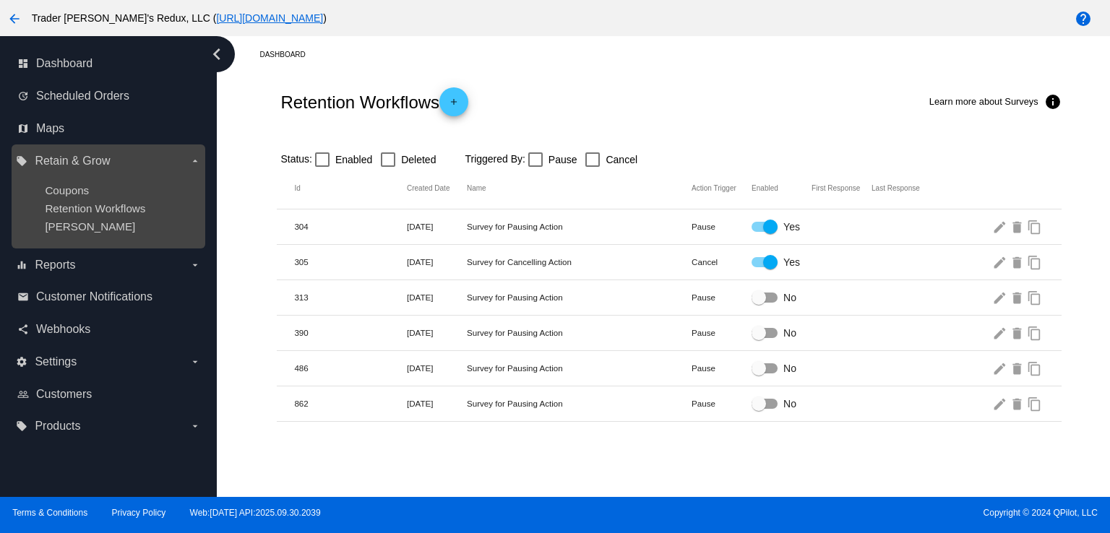
click at [113, 202] on ul "Coupons Retention Workflows [PERSON_NAME]" at bounding box center [108, 209] width 184 height 72
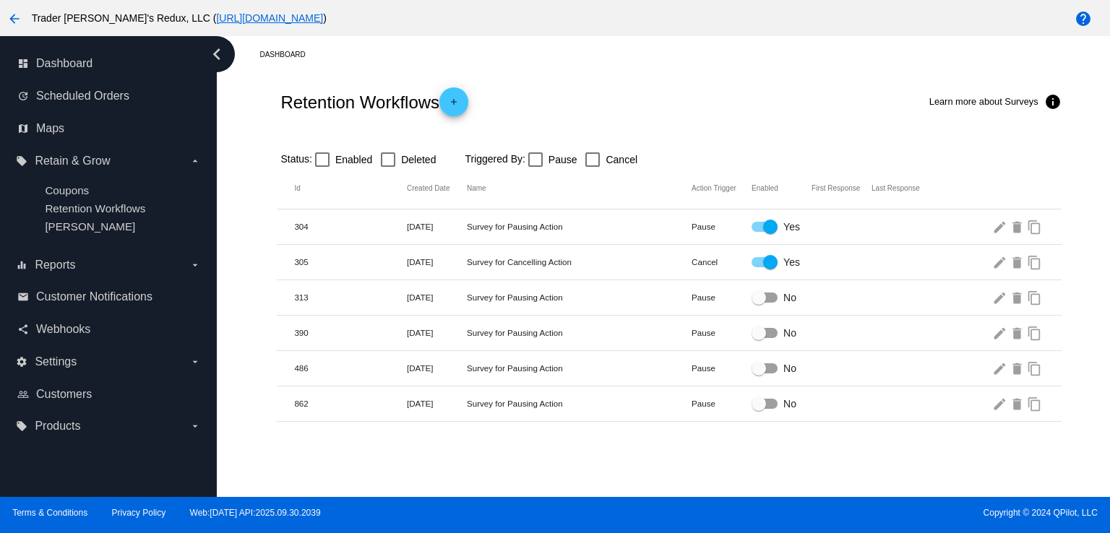
click at [702, 220] on mat-row "304 [DATE] Survey for Pausing Action Pause Yes edit delete content_copy" at bounding box center [669, 227] width 784 height 35
drag, startPoint x: 863, startPoint y: 78, endPoint x: 842, endPoint y: 124, distance: 50.8
click at [843, 103] on div "Retention Workflows add Learn more about Surveys info" at bounding box center [669, 102] width 784 height 58
drag, startPoint x: 775, startPoint y: 280, endPoint x: 782, endPoint y: 251, distance: 29.8
click at [795, 278] on mat-table "Id Created Date Name Action Trigger Enabled First Response Last Response 304 [D…" at bounding box center [669, 295] width 784 height 254
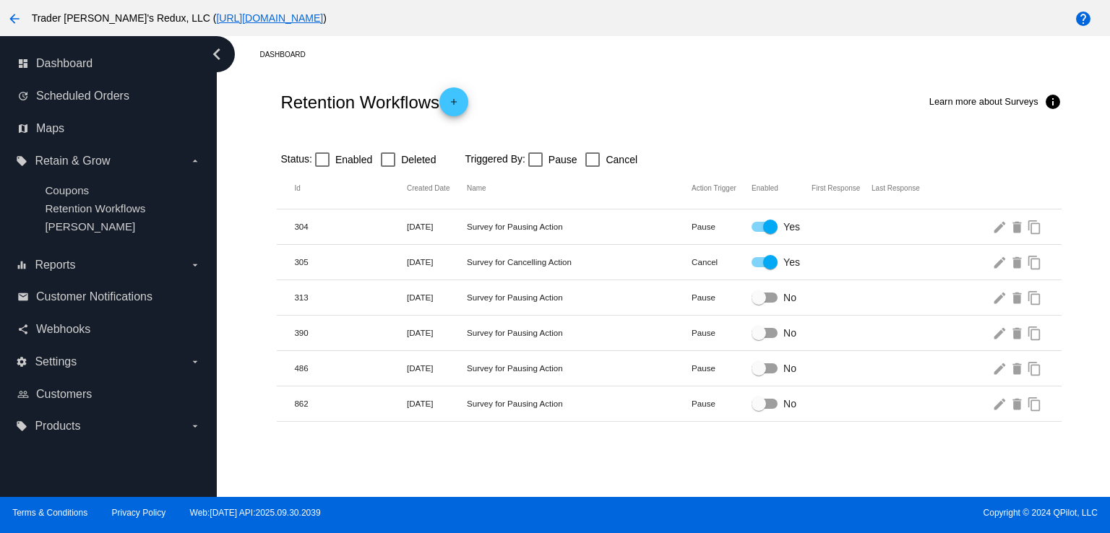
click at [336, 237] on mat-row "304 [DATE] Survey for Pausing Action Pause Yes edit delete content_copy" at bounding box center [669, 227] width 784 height 35
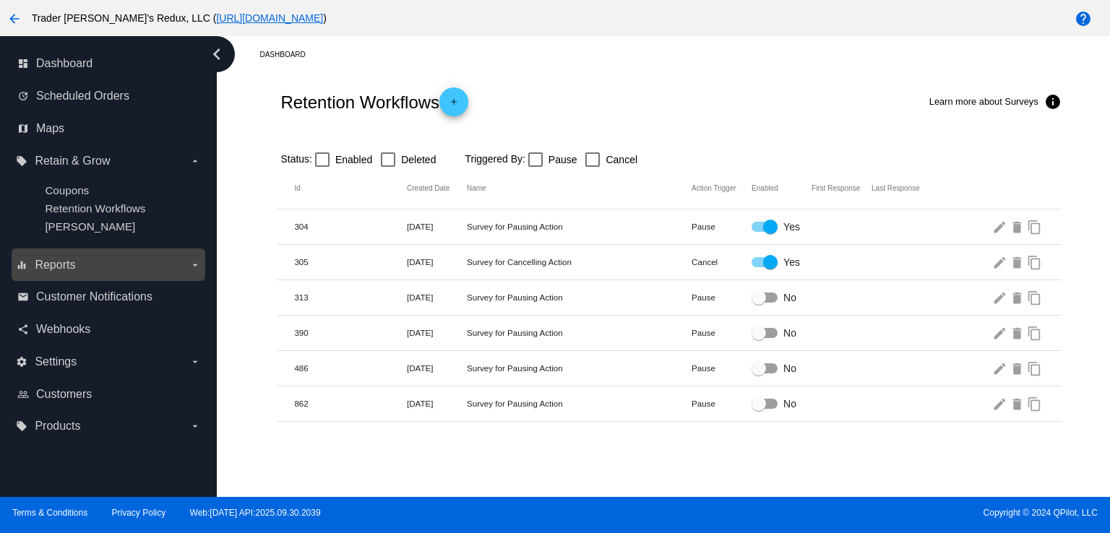
drag, startPoint x: 120, startPoint y: 275, endPoint x: 87, endPoint y: 275, distance: 33.2
click at [87, 275] on label "equalizer Reports arrow_drop_down" at bounding box center [108, 265] width 184 height 23
click at [0, 0] on input "equalizer Reports arrow_drop_down" at bounding box center [0, 0] width 0 height 0
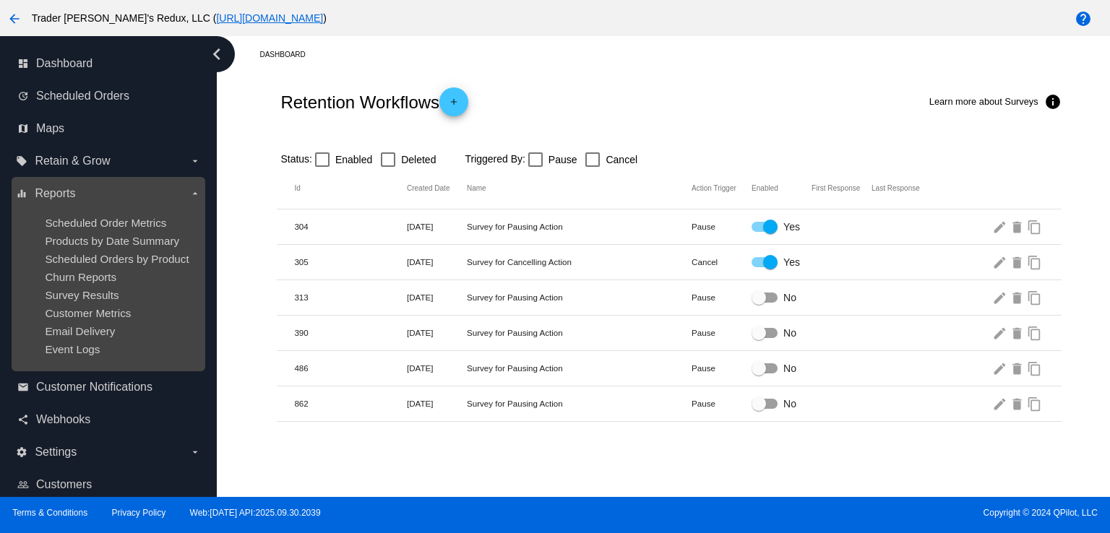
click at [61, 271] on ul "Scheduled Order Metrics Products by Date Summary Scheduled Orders by Product Ch…" at bounding box center [108, 286] width 184 height 162
click at [103, 275] on span "Churn Reports" at bounding box center [81, 277] width 72 height 12
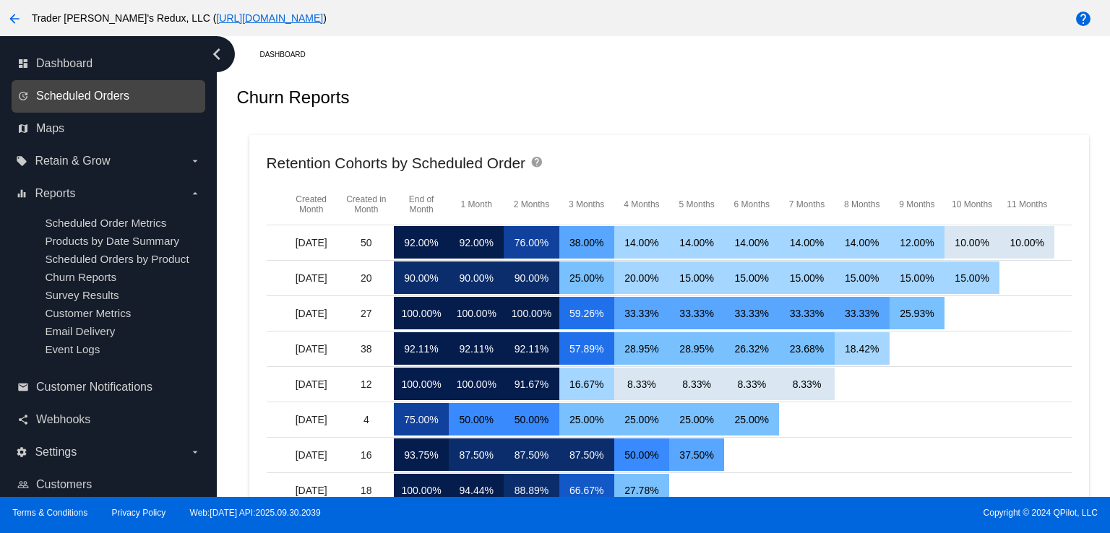
click at [56, 98] on span "Scheduled Orders" at bounding box center [82, 96] width 93 height 13
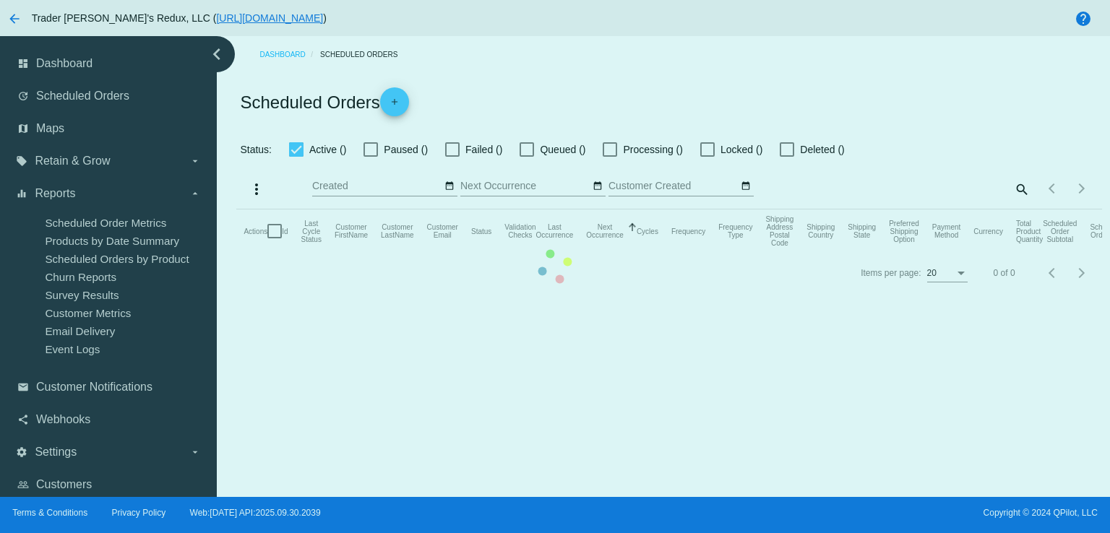
checkbox input "false"
click at [524, 64] on div "Dashboard Scheduled Orders Scheduled Orders add Status: Active (33) Paused (3) …" at bounding box center [668, 164] width 881 height 257
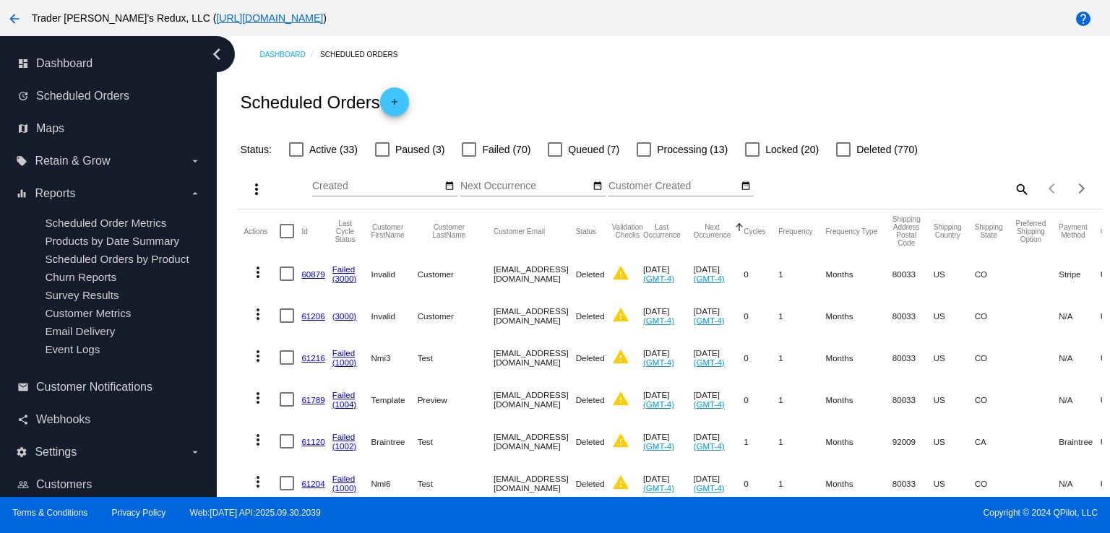
drag, startPoint x: 887, startPoint y: 209, endPoint x: 931, endPoint y: 258, distance: 66.0
click at [694, 272] on mat-cell "[DATE] (GMT-4)" at bounding box center [668, 274] width 51 height 42
click at [499, 157] on span "Failed (70)" at bounding box center [506, 149] width 48 height 17
click at [469, 157] on input "Failed (70)" at bounding box center [468, 157] width 1 height 1
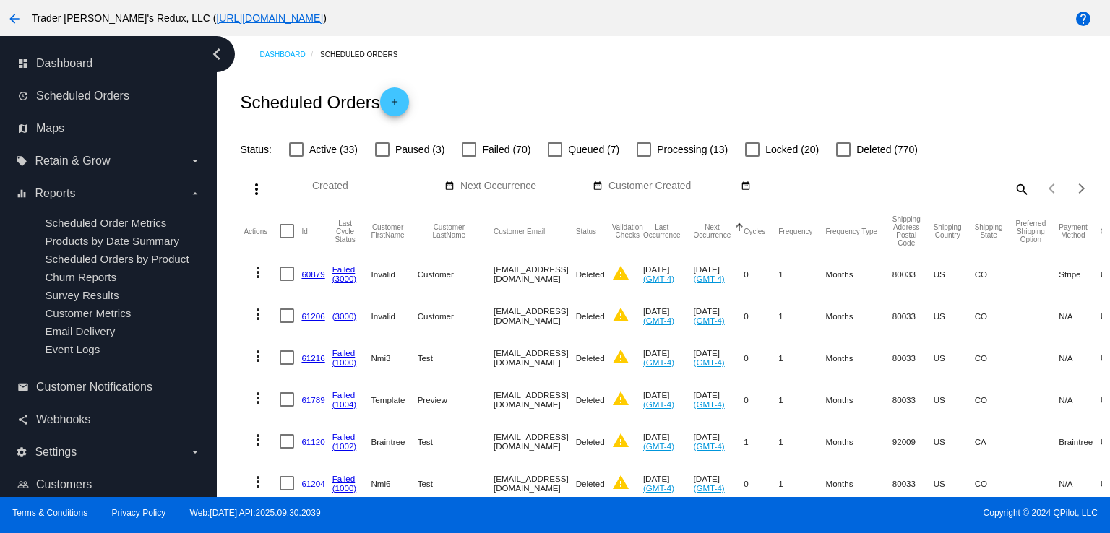
checkbox input "true"
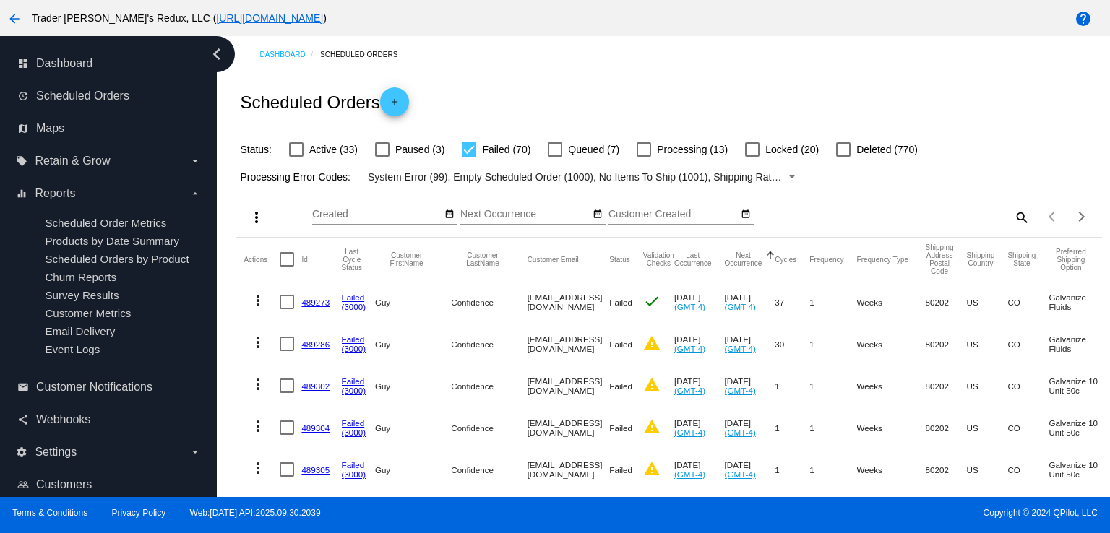
drag, startPoint x: 777, startPoint y: 366, endPoint x: 993, endPoint y: 300, distance: 226.5
click at [829, 281] on mat-cell "1" at bounding box center [832, 302] width 47 height 42
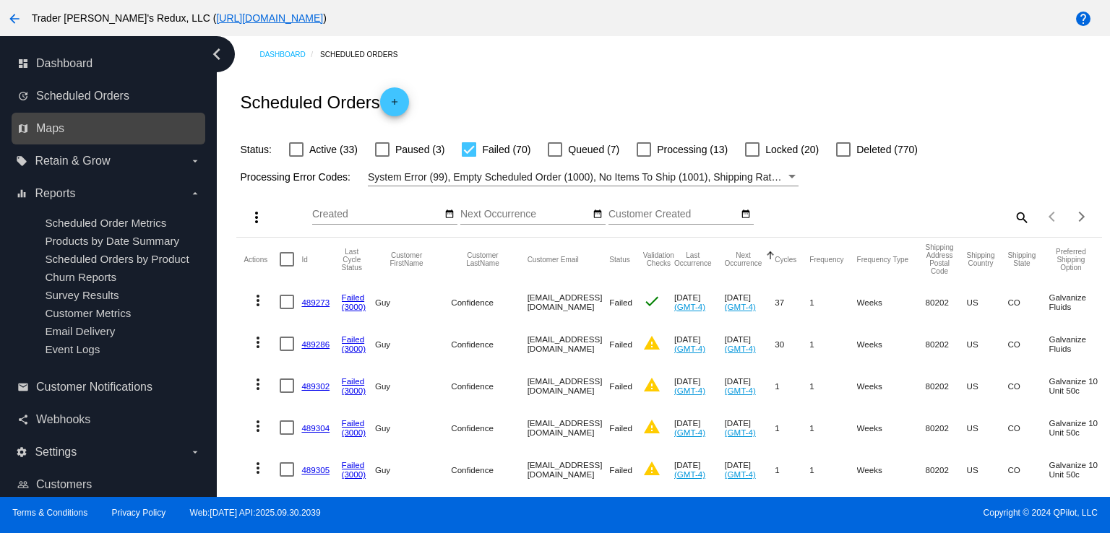
click at [69, 131] on link "map Maps" at bounding box center [108, 128] width 183 height 23
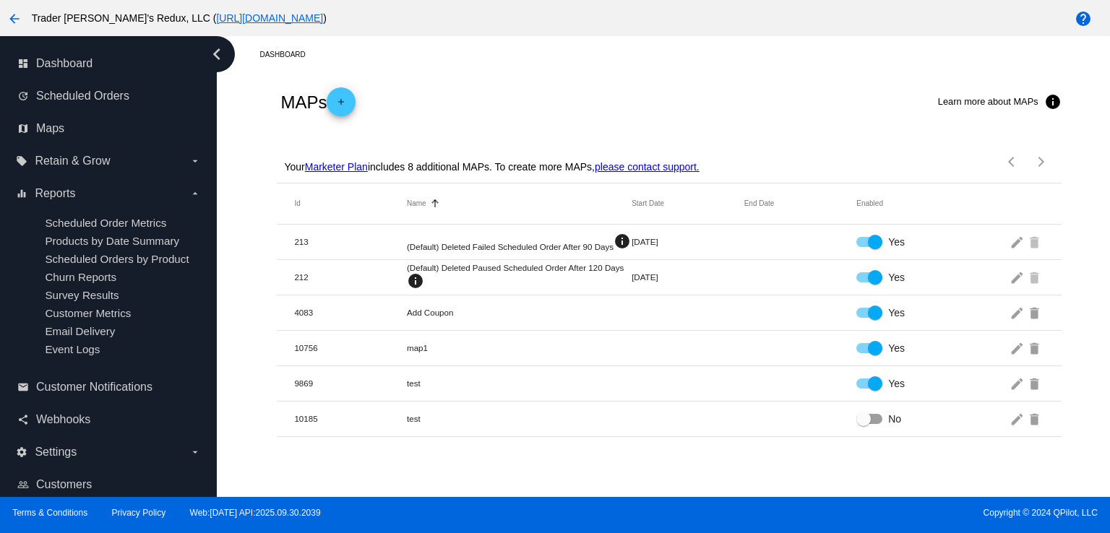
click at [640, 142] on div "Your Marketer Plan includes 8 additional MAPs. To create more MAPs, please cont…" at bounding box center [489, 162] width 418 height 42
drag, startPoint x: 876, startPoint y: 80, endPoint x: 858, endPoint y: 99, distance: 26.1
click at [870, 86] on div "MAPs add Learn more about MAPs info" at bounding box center [669, 102] width 784 height 58
drag, startPoint x: 592, startPoint y: 108, endPoint x: 446, endPoint y: 121, distance: 145.9
click at [453, 125] on div "MAPs add Learn more about MAPs info" at bounding box center [669, 102] width 784 height 58
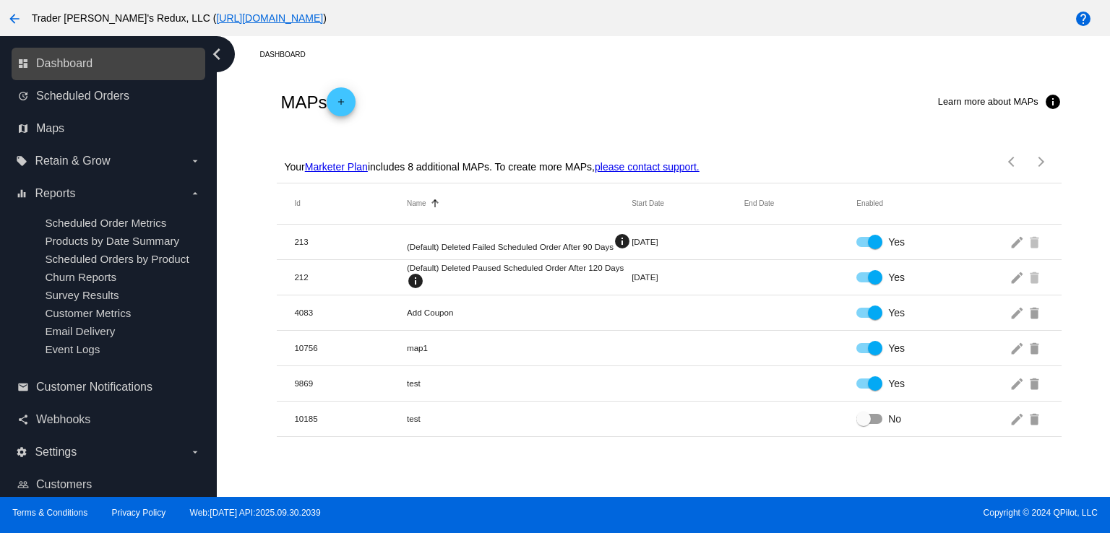
drag, startPoint x: 298, startPoint y: 90, endPoint x: 154, endPoint y: 54, distance: 148.2
click at [284, 87] on h2 "MAPs add" at bounding box center [317, 101] width 75 height 29
drag, startPoint x: 337, startPoint y: 101, endPoint x: 480, endPoint y: 40, distance: 155.7
click at [340, 101] on mat-icon "add" at bounding box center [340, 105] width 17 height 17
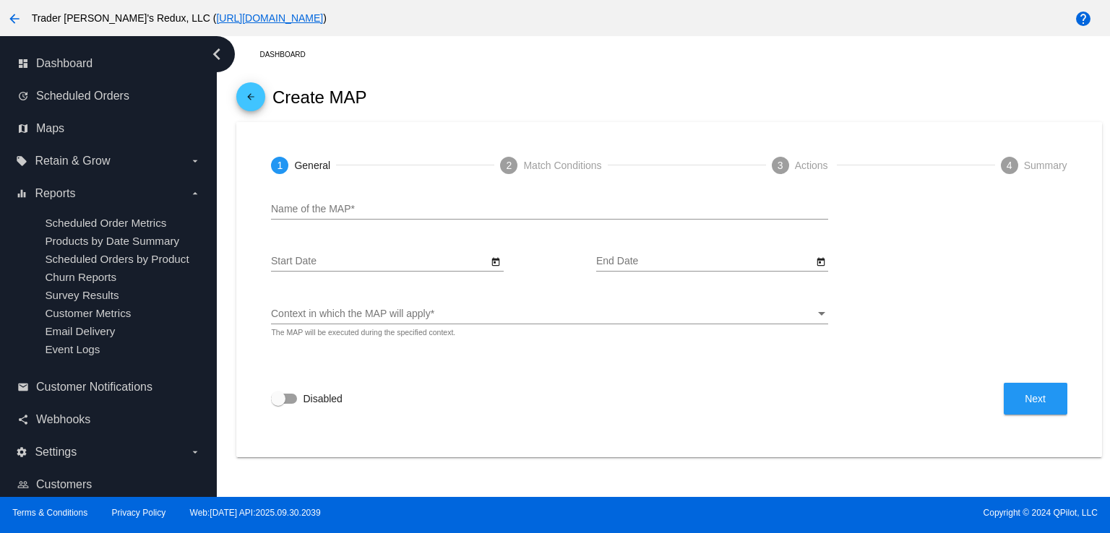
click at [520, 119] on div "arrow_back Create MAP" at bounding box center [668, 97] width 865 height 49
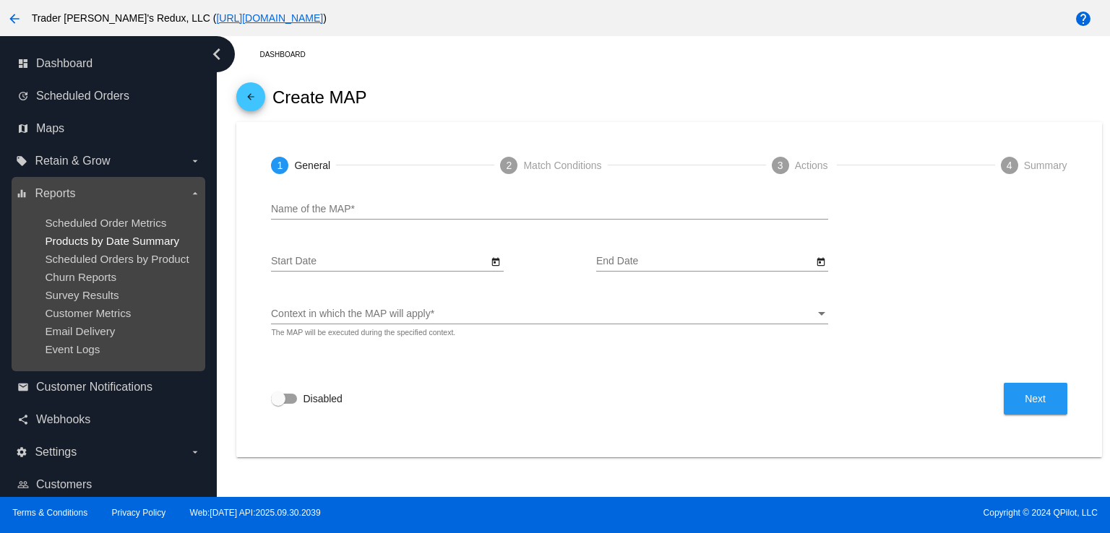
click at [98, 236] on span "Products by Date Summary" at bounding box center [112, 241] width 134 height 12
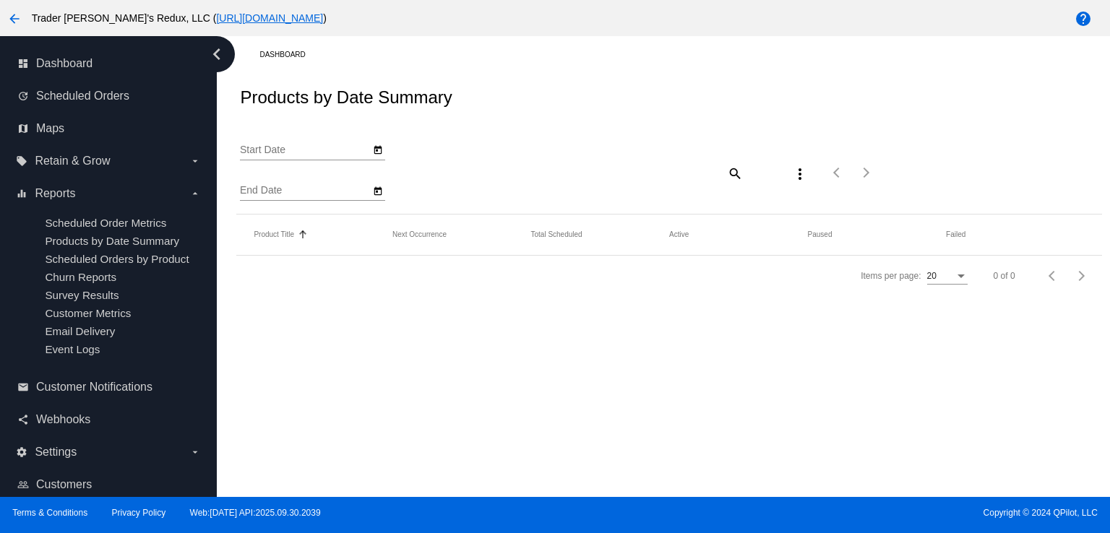
type input "[DATE]"
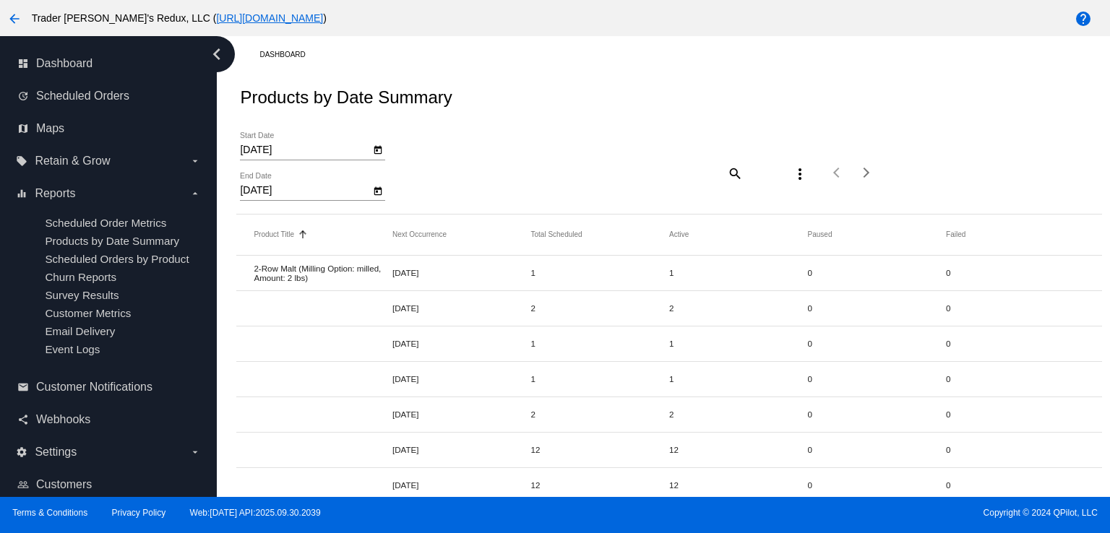
click at [569, 198] on div "[DATE] Start Date [DATE] End Date search more_vert Items per page: 20 1 - 20 of…" at bounding box center [668, 168] width 865 height 92
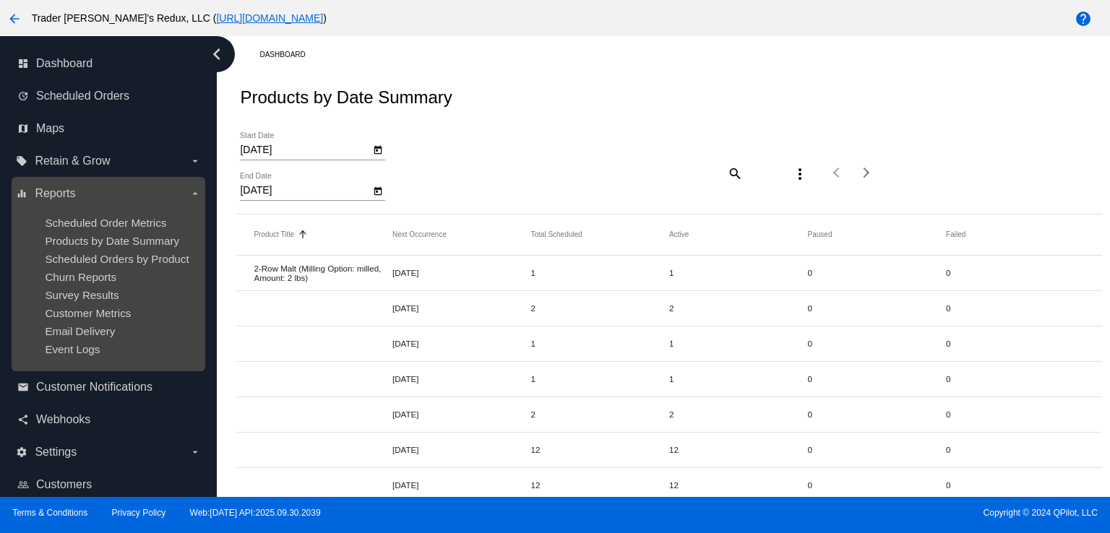
click at [141, 249] on ul "Scheduled Order Metrics Products by Date Summary Scheduled Orders by Product Ch…" at bounding box center [108, 286] width 184 height 162
click at [126, 240] on span "Products by Date Summary" at bounding box center [112, 241] width 134 height 12
click at [104, 212] on ul "Scheduled Order Metrics Products by Date Summary Scheduled Orders by Product Ch…" at bounding box center [108, 286] width 184 height 162
click at [104, 194] on label "equalizer Reports arrow_drop_down" at bounding box center [108, 193] width 184 height 23
click at [0, 0] on input "equalizer Reports arrow_drop_down" at bounding box center [0, 0] width 0 height 0
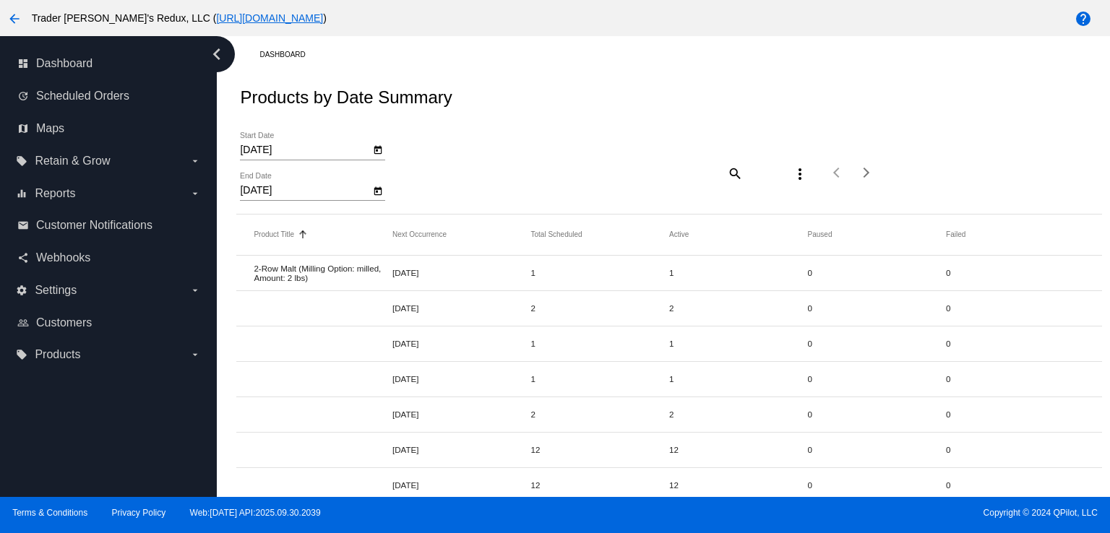
drag, startPoint x: 469, startPoint y: 211, endPoint x: 318, endPoint y: 209, distance: 151.0
click at [413, 212] on div "[DATE] Start Date [DATE] End Date" at bounding box center [383, 173] width 287 height 82
drag, startPoint x: 102, startPoint y: 232, endPoint x: 223, endPoint y: 164, distance: 139.1
click at [103, 231] on link "email Customer Notifications" at bounding box center [108, 225] width 183 height 23
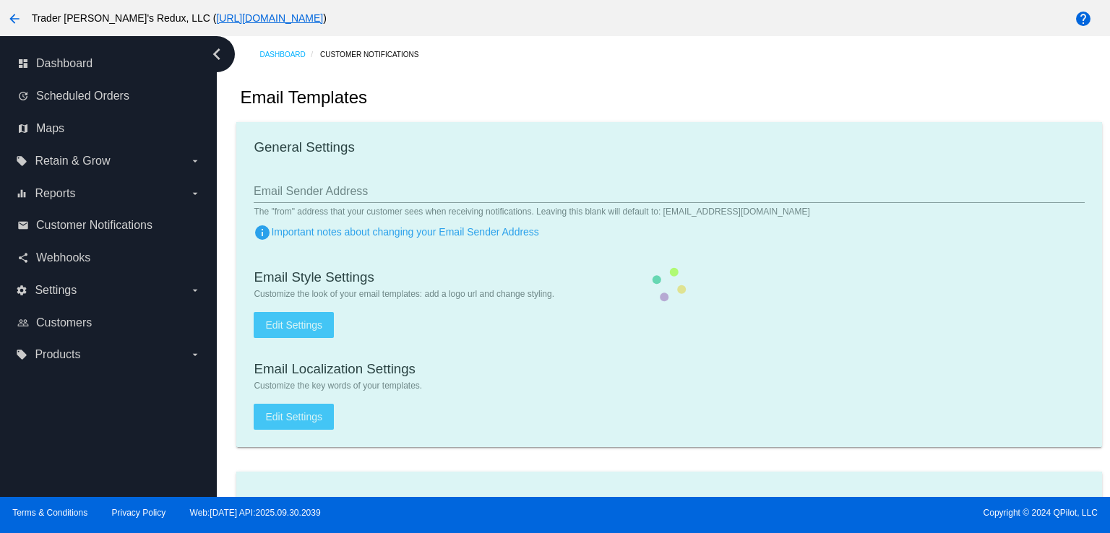
checkbox input "true"
type input "1"
checkbox input "true"
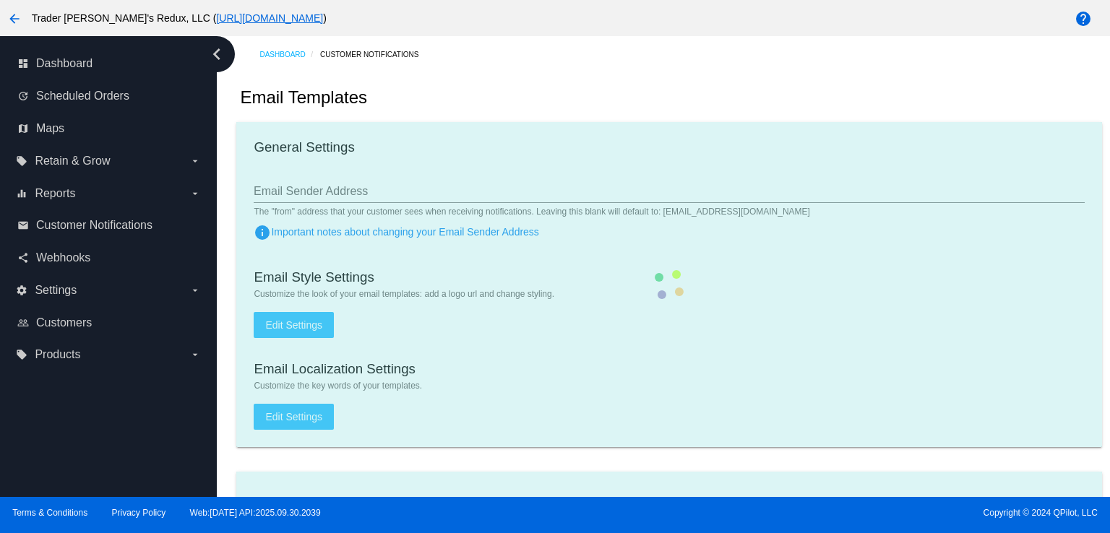
checkbox input "true"
type input "[EMAIL_ADDRESS][DOMAIN_NAME]"
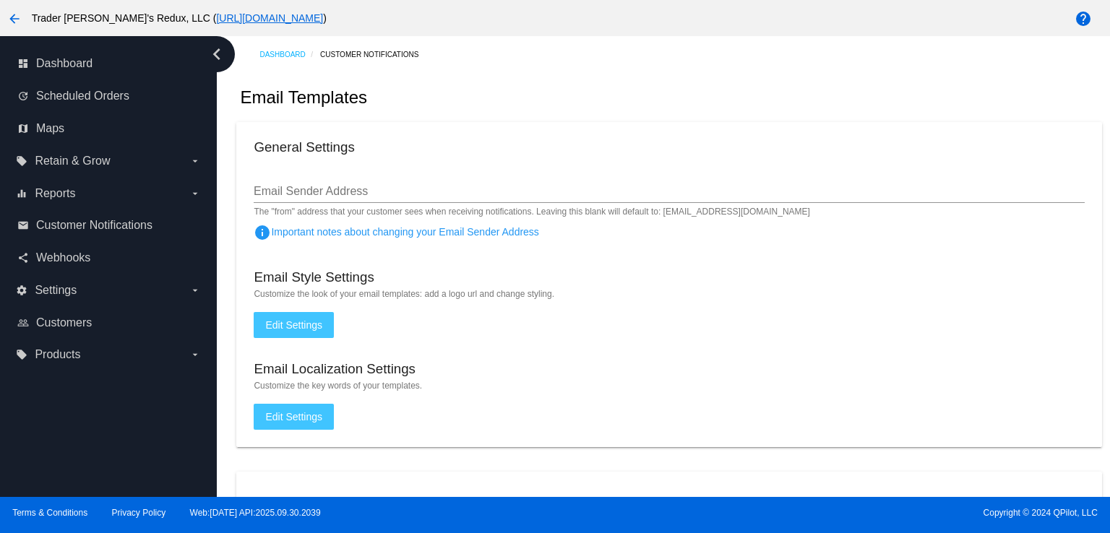
click at [558, 113] on div "Email Templates" at bounding box center [668, 97] width 865 height 49
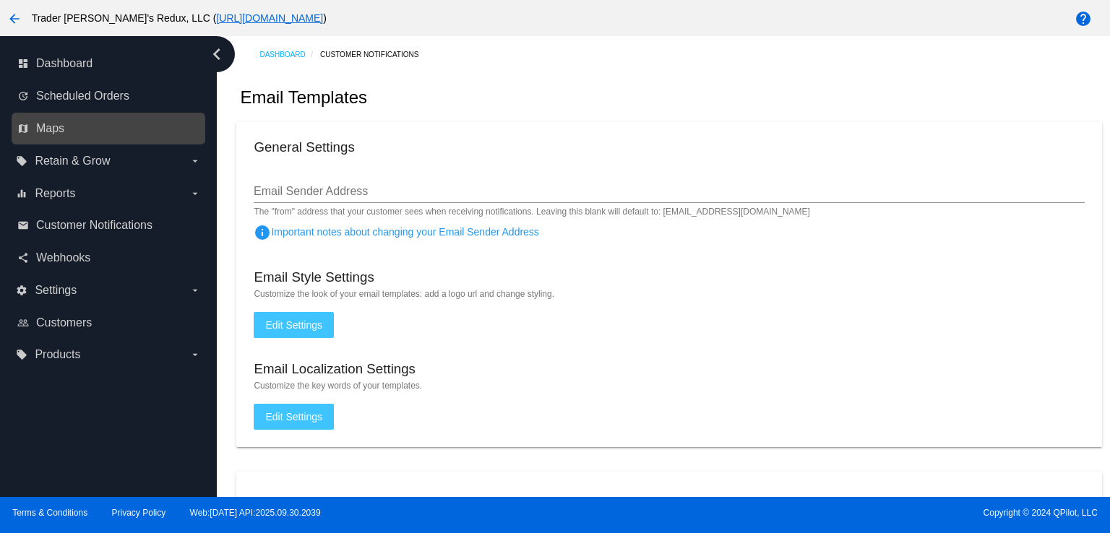
click at [75, 136] on link "map Maps" at bounding box center [108, 128] width 183 height 23
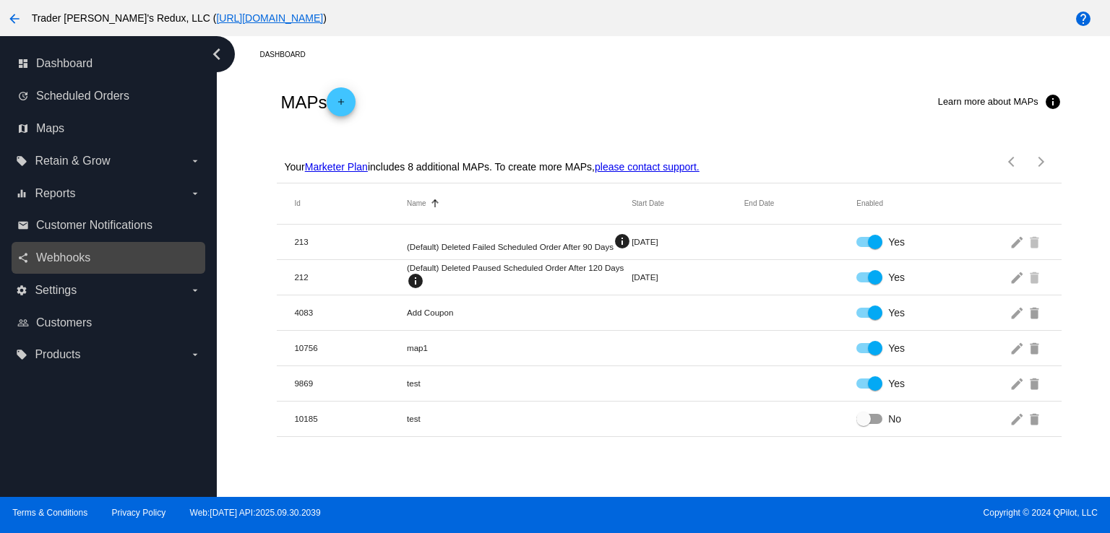
click at [69, 244] on div "share Webhooks" at bounding box center [109, 258] width 194 height 33
click at [75, 247] on link "share Webhooks" at bounding box center [108, 257] width 183 height 23
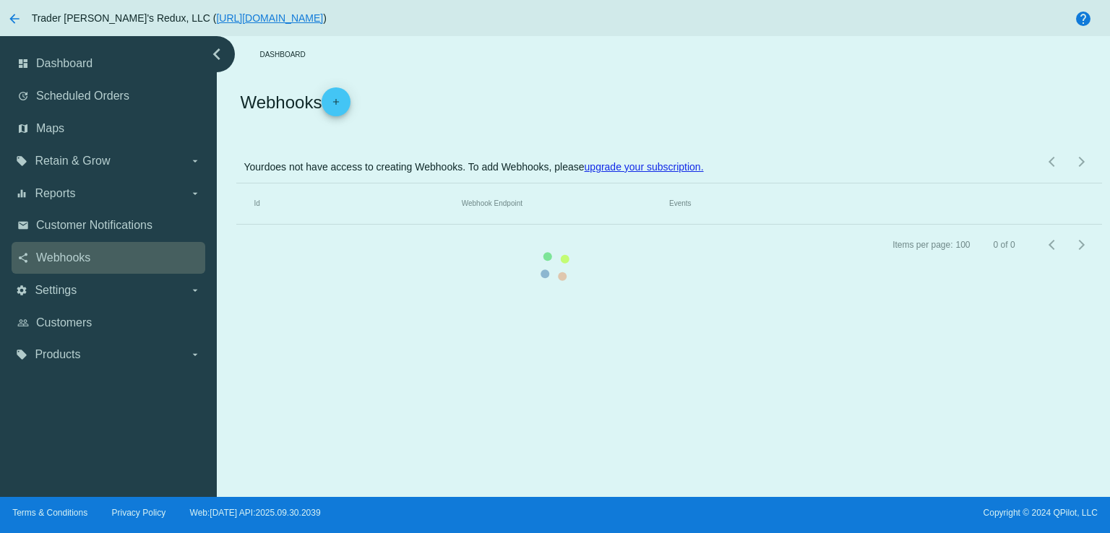
click at [236, 225] on mat-table "Id Webhook Endpoint Events" at bounding box center [668, 203] width 865 height 41
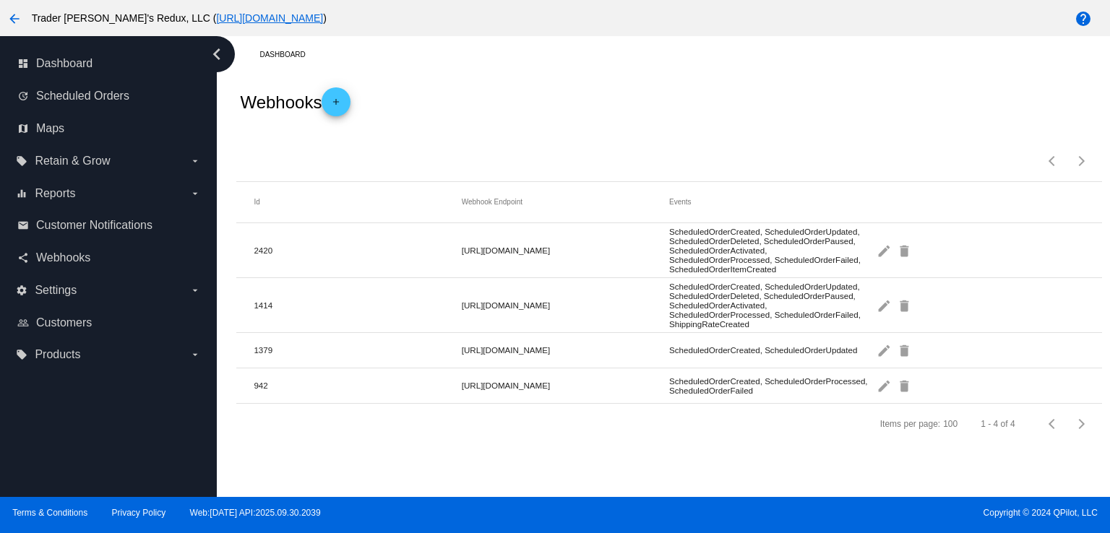
drag, startPoint x: 467, startPoint y: 116, endPoint x: 478, endPoint y: 144, distance: 30.2
click at [472, 129] on div "Webhooks add" at bounding box center [668, 102] width 865 height 58
click at [83, 256] on span "Webhooks" at bounding box center [63, 257] width 54 height 13
click at [572, 163] on div "Items per page: 100 1 - 4 of 4" at bounding box center [668, 156] width 865 height 51
click at [81, 246] on link "share Webhooks" at bounding box center [108, 257] width 183 height 23
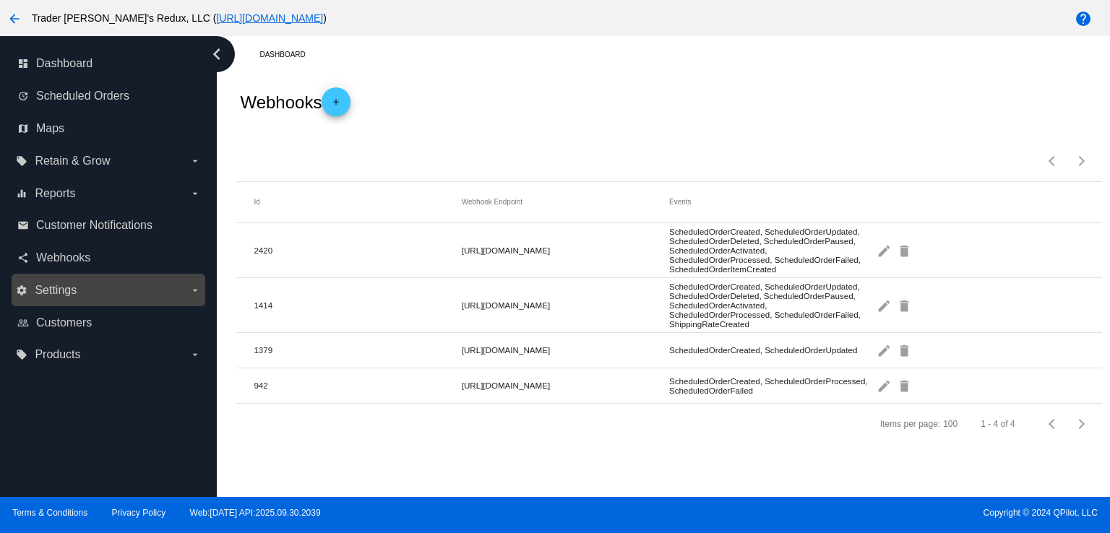
click at [71, 285] on span "Settings" at bounding box center [56, 290] width 42 height 13
click at [0, 0] on input "settings Settings arrow_drop_down" at bounding box center [0, 0] width 0 height 0
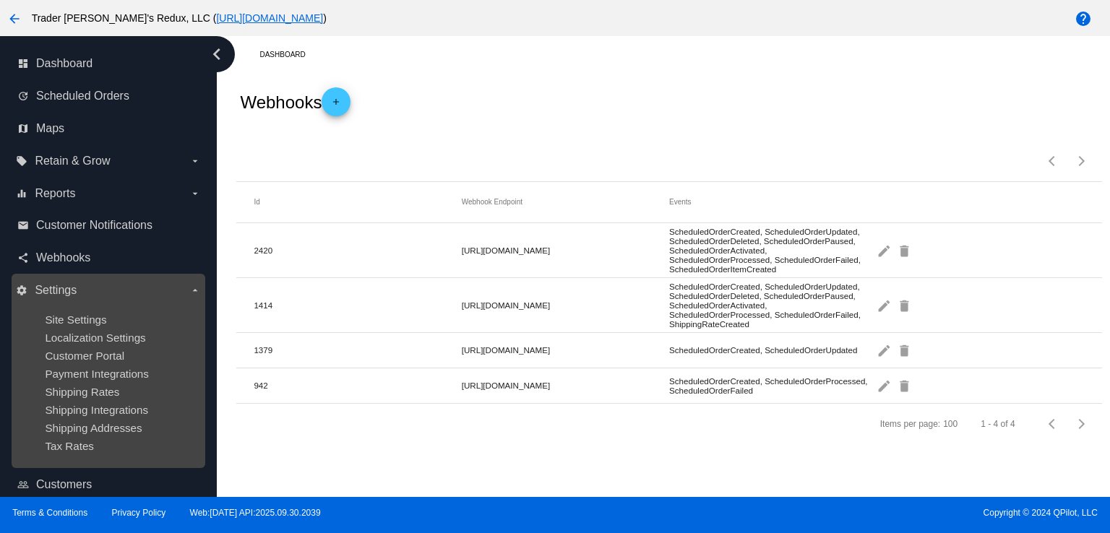
click at [51, 310] on ul "Site Settings Localization Settings Customer Portal Payment Integrations Shippi…" at bounding box center [108, 383] width 184 height 162
click at [53, 319] on span "Site Settings" at bounding box center [75, 320] width 61 height 12
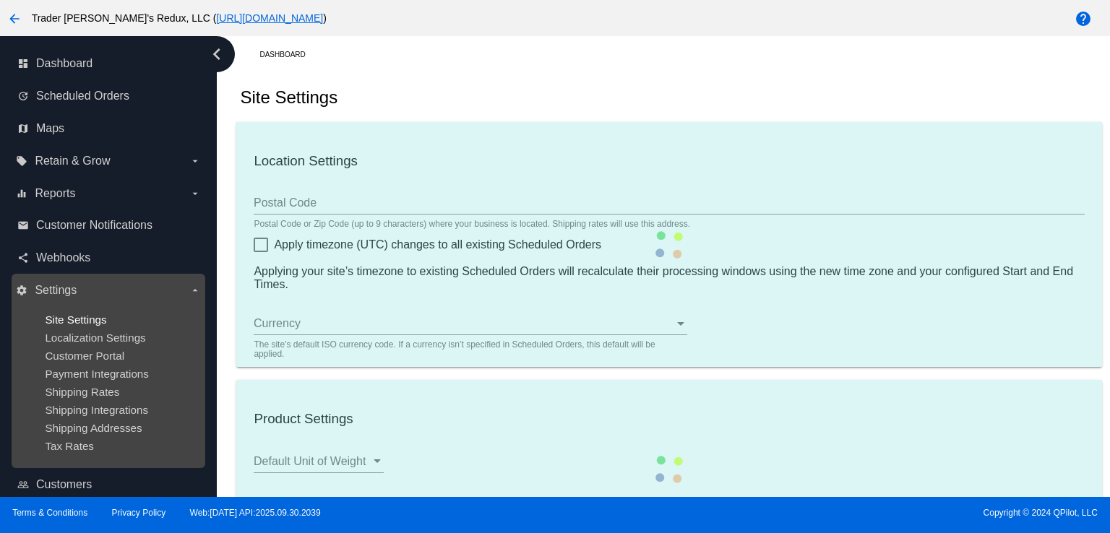
type input "80034"
checkbox input "true"
type input "09:00"
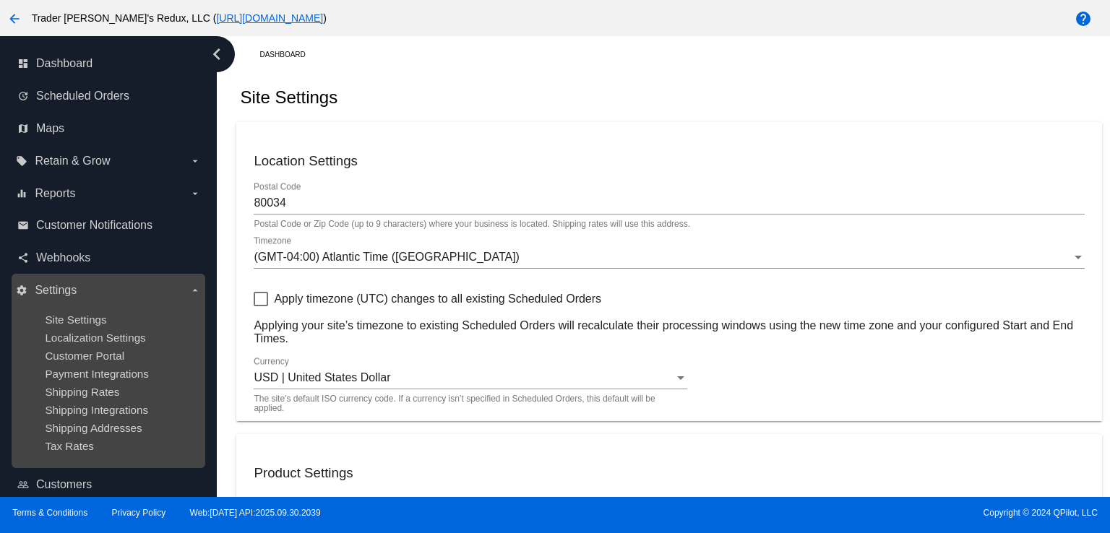
checkbox input "true"
drag, startPoint x: 228, startPoint y: 314, endPoint x: 141, endPoint y: 275, distance: 94.8
click at [152, 280] on div "dashboard Dashboard update Scheduled Orders map Maps local_offer Retain & Grow …" at bounding box center [555, 266] width 1110 height 461
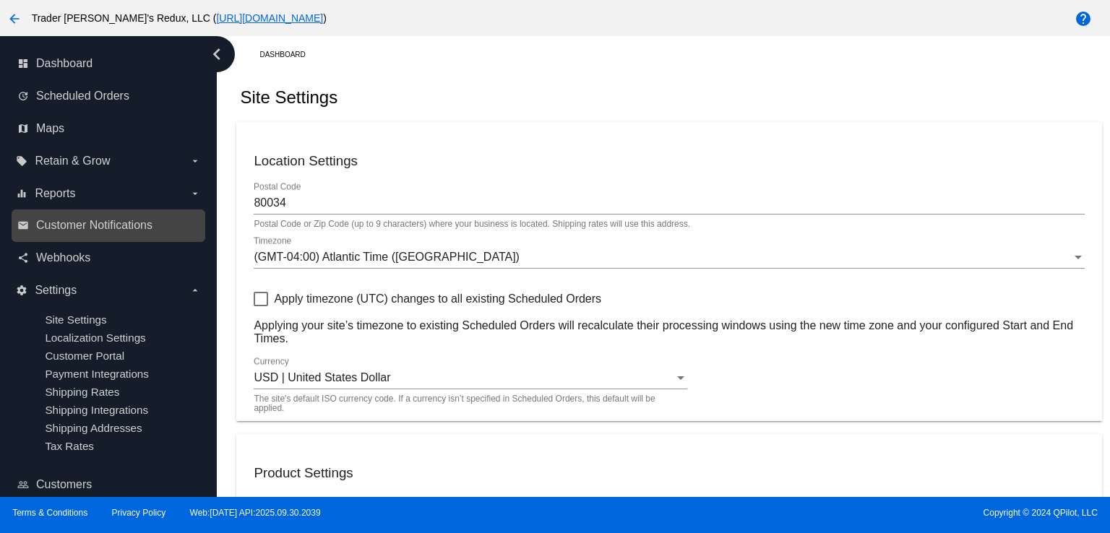
click at [100, 238] on div "email Customer Notifications" at bounding box center [109, 226] width 194 height 33
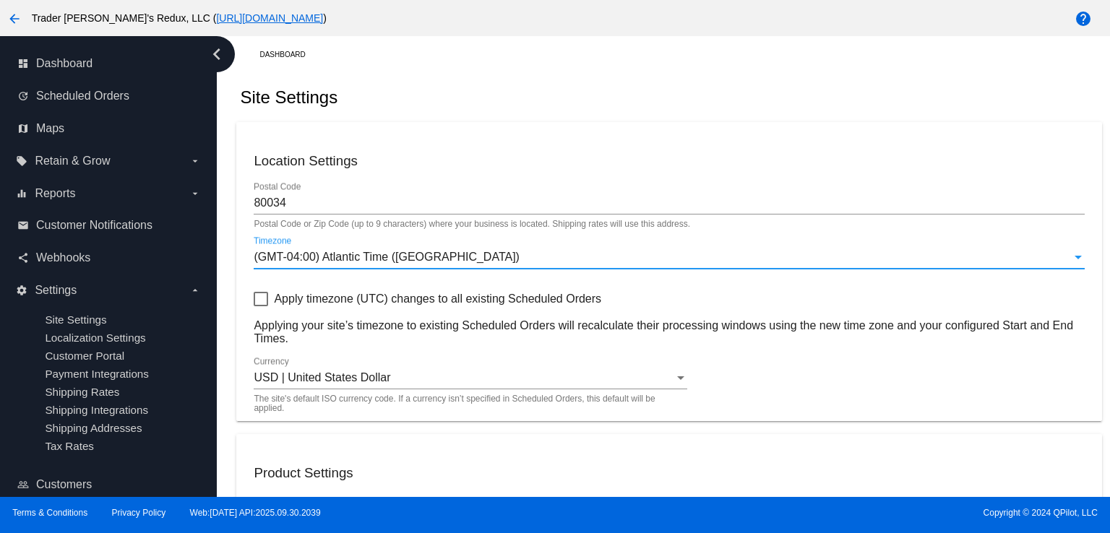
click at [287, 255] on span "(GMT-04:00) Atlantic Time ([GEOGRAPHIC_DATA])" at bounding box center [386, 257] width 265 height 12
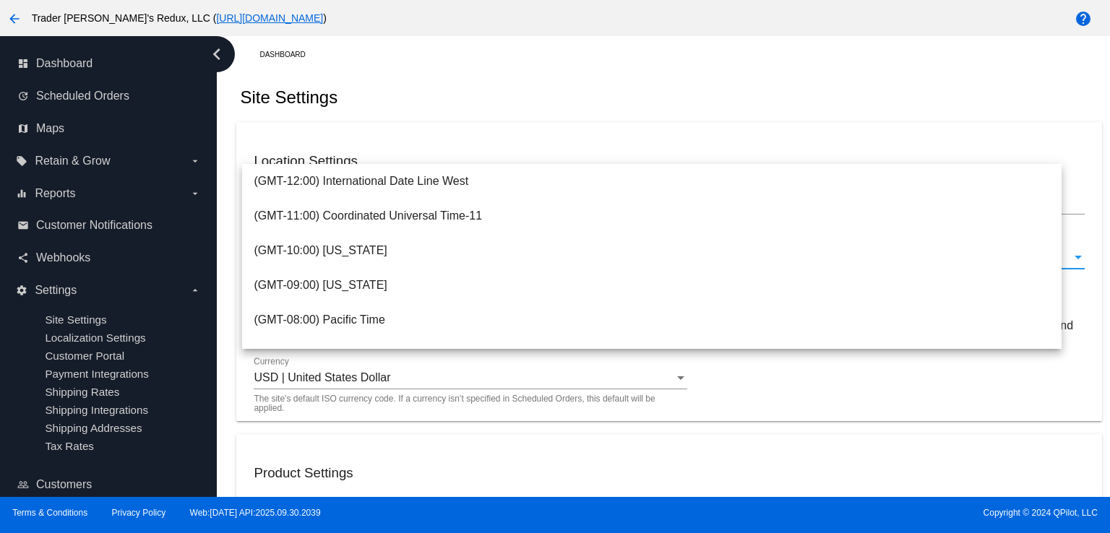
scroll to position [202, 0]
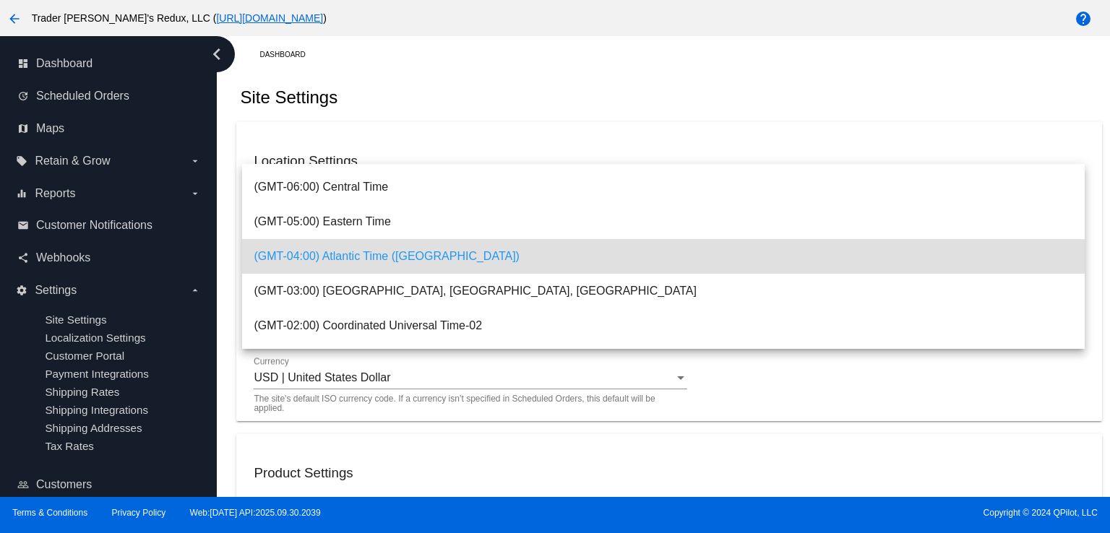
click at [365, 267] on span "(GMT-04:00) Atlantic Time ([GEOGRAPHIC_DATA])" at bounding box center [663, 256] width 819 height 35
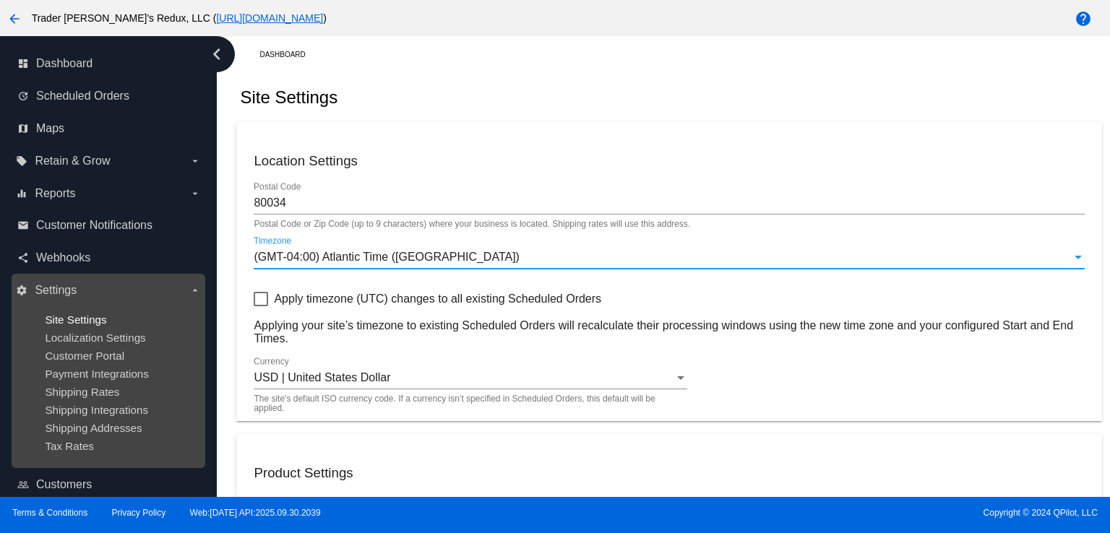
click at [104, 324] on span "Site Settings" at bounding box center [75, 320] width 61 height 12
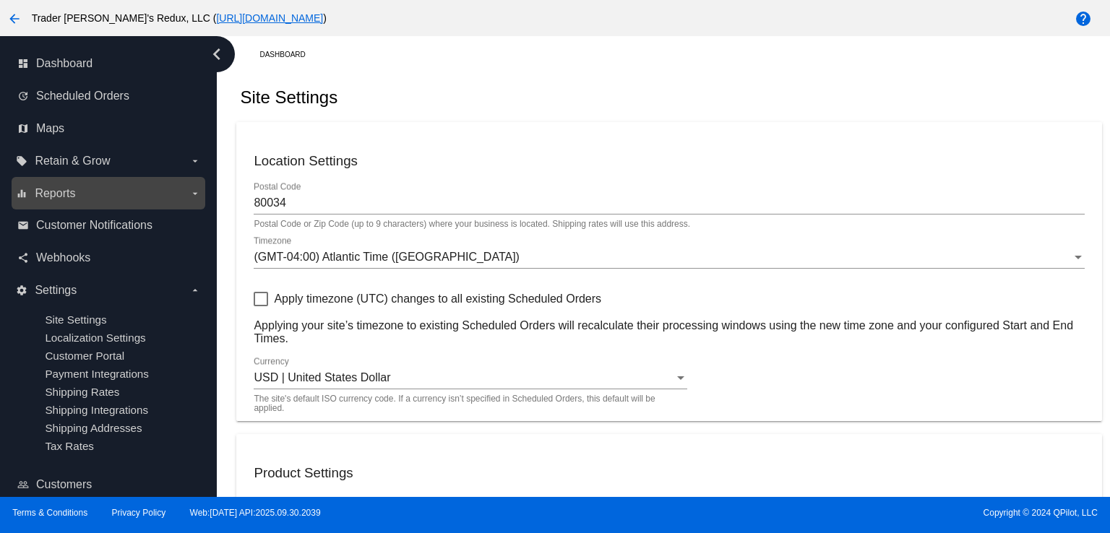
drag, startPoint x: 87, startPoint y: 226, endPoint x: 161, endPoint y: 204, distance: 77.0
click at [87, 228] on span "Customer Notifications" at bounding box center [94, 225] width 116 height 13
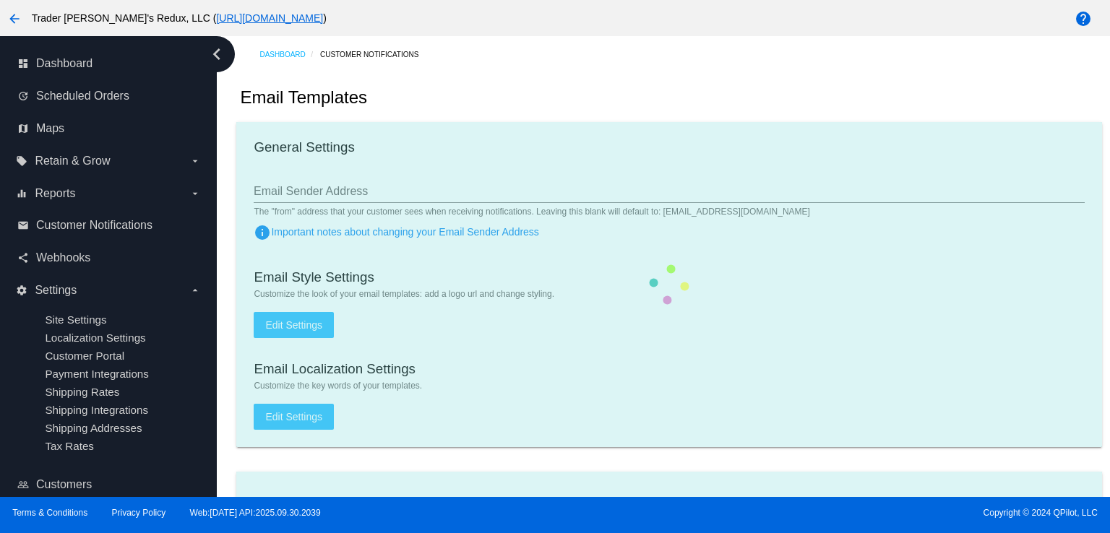
checkbox input "true"
type input "1"
checkbox input "true"
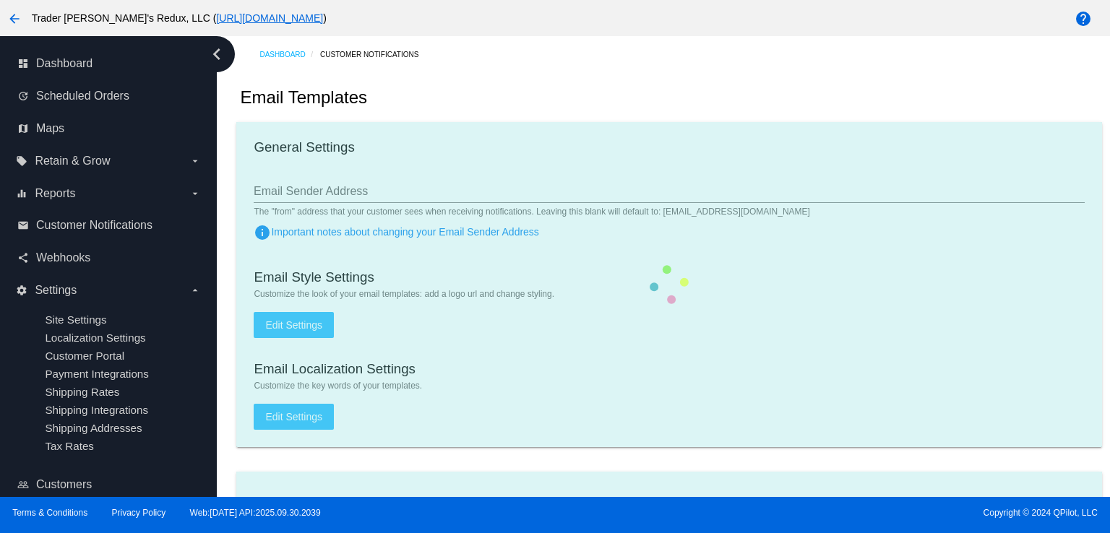
checkbox input "true"
type input "[EMAIL_ADDRESS][DOMAIN_NAME]"
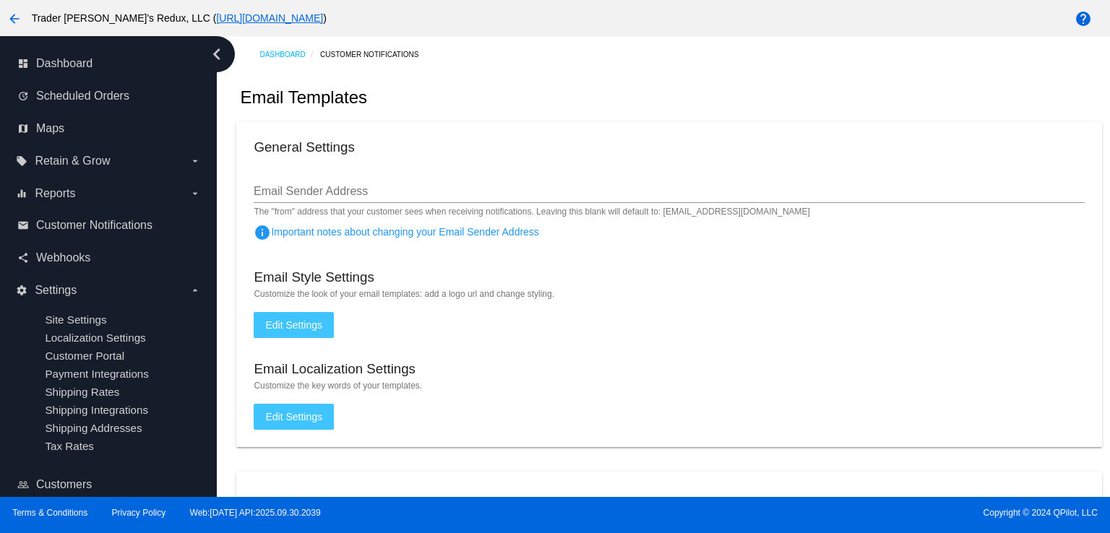
click at [586, 149] on div "General Settings" at bounding box center [669, 149] width 830 height 20
click at [101, 212] on div "email Customer Notifications" at bounding box center [109, 226] width 194 height 33
click at [47, 213] on div "email Customer Notifications" at bounding box center [109, 226] width 194 height 33
click at [468, 145] on div "General Settings" at bounding box center [669, 149] width 830 height 20
drag, startPoint x: 540, startPoint y: 119, endPoint x: 549, endPoint y: 137, distance: 19.4
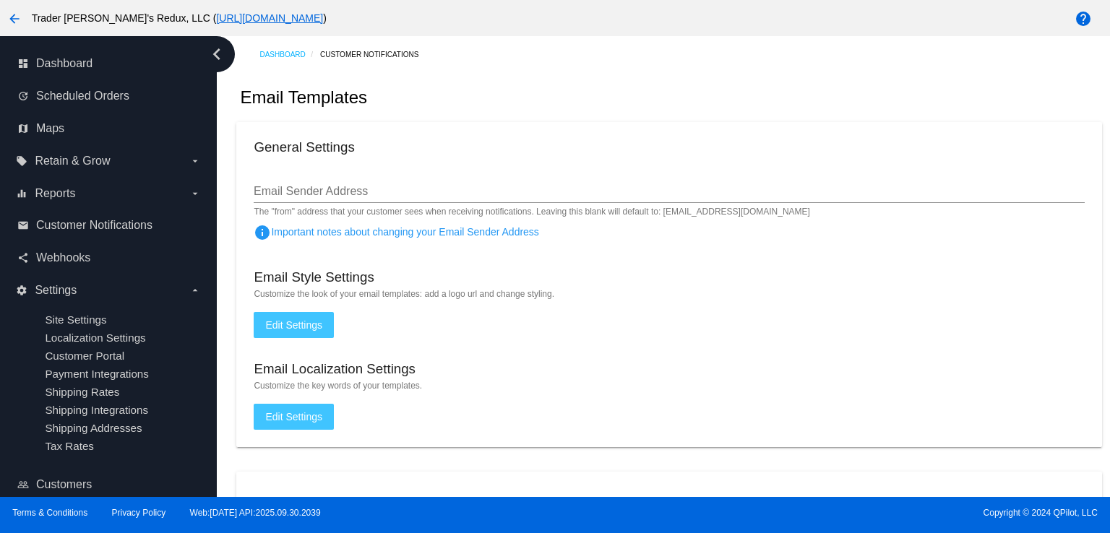
click at [541, 120] on div "Email Templates" at bounding box center [668, 97] width 865 height 49
drag, startPoint x: 876, startPoint y: 441, endPoint x: 864, endPoint y: 442, distance: 11.6
click at [867, 442] on mat-card "General Settings Email Sender Address The "from" address that your customer see…" at bounding box center [668, 284] width 865 height 325
drag, startPoint x: 926, startPoint y: 362, endPoint x: 921, endPoint y: 368, distance: 7.7
click at [922, 368] on div "Email Localization Settings" at bounding box center [669, 371] width 830 height 20
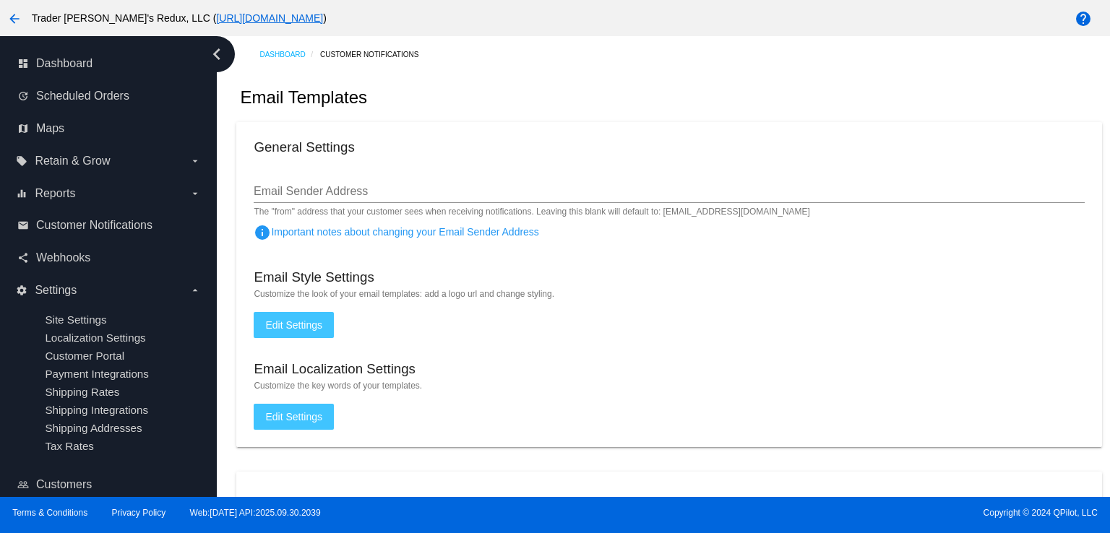
drag, startPoint x: 578, startPoint y: 314, endPoint x: 468, endPoint y: 309, distance: 109.9
click at [523, 324] on mat-card "General Settings Email Sender Address The "from" address that your customer see…" at bounding box center [668, 284] width 865 height 325
click at [286, 329] on span "Edit Settings" at bounding box center [293, 325] width 57 height 12
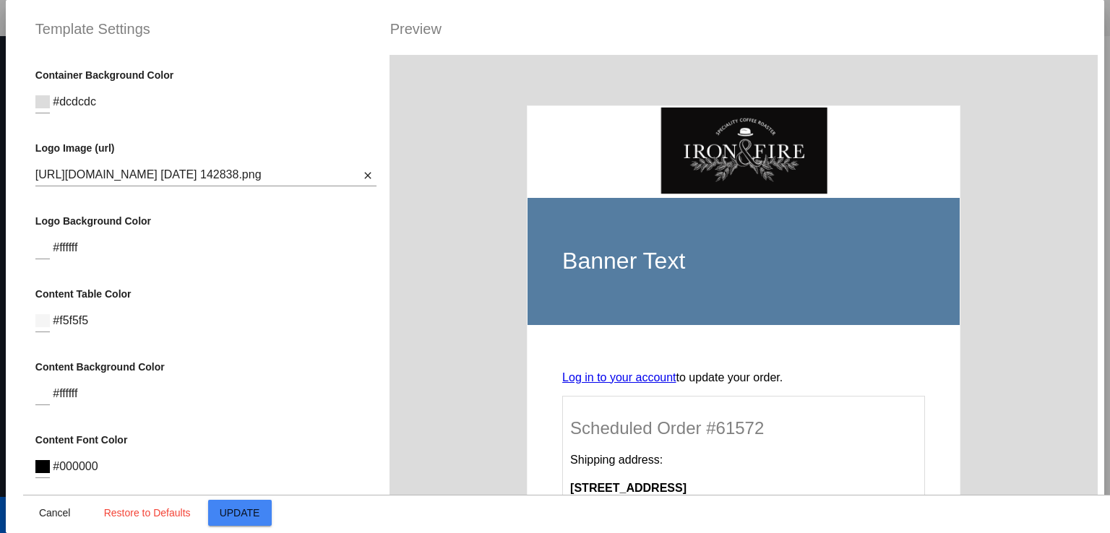
click at [694, 288] on th "Banner Text" at bounding box center [743, 261] width 433 height 127
drag, startPoint x: 14, startPoint y: 509, endPoint x: 34, endPoint y: 493, distance: 25.7
click at [25, 483] on mat-dialog-container "Template Settings Preview Container Background Color #dcdcdc Logo Image (url) […" at bounding box center [555, 266] width 1099 height 533
click at [40, 512] on span "Cancel" at bounding box center [55, 513] width 32 height 12
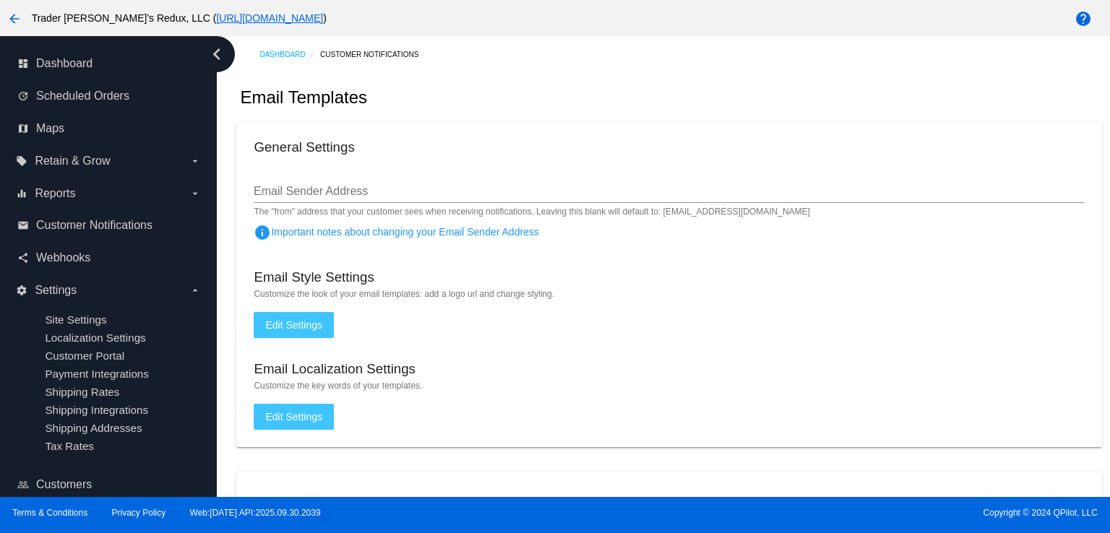
click at [676, 128] on mat-card "General Settings Email Sender Address The "from" address that your customer see…" at bounding box center [668, 284] width 865 height 325
click at [669, 119] on div "Email Templates" at bounding box center [668, 97] width 865 height 49
drag, startPoint x: 916, startPoint y: 262, endPoint x: 841, endPoint y: 177, distance: 113.6
click at [906, 261] on mat-card "General Settings Email Sender Address The "from" address that your customer see…" at bounding box center [668, 284] width 865 height 325
click at [594, 124] on mat-card "General Settings Email Sender Address The "from" address that your customer see…" at bounding box center [668, 284] width 865 height 325
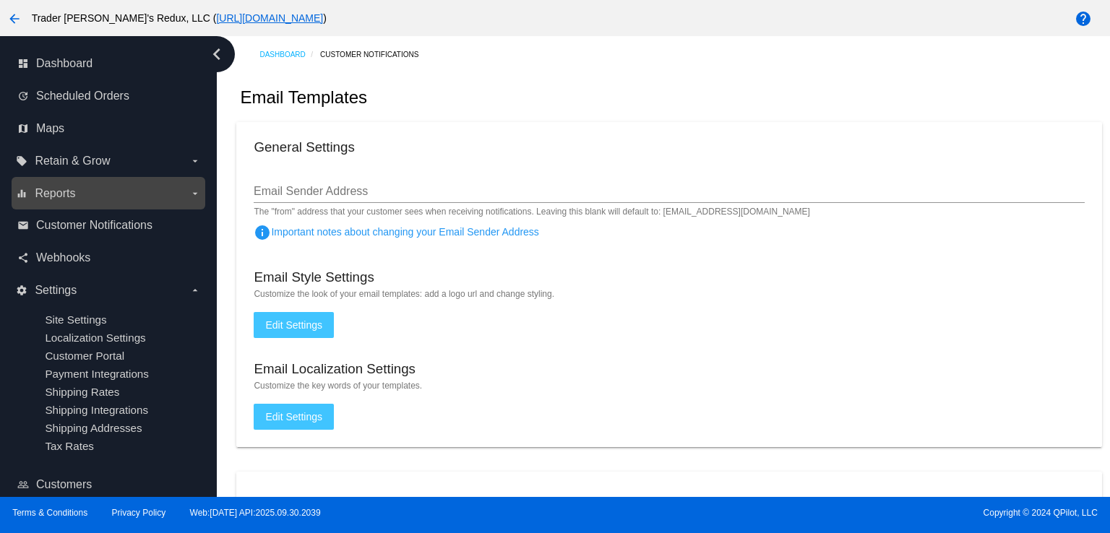
click at [35, 186] on label "equalizer Reports arrow_drop_down" at bounding box center [108, 193] width 184 height 23
click at [0, 0] on input "equalizer Reports arrow_drop_down" at bounding box center [0, 0] width 0 height 0
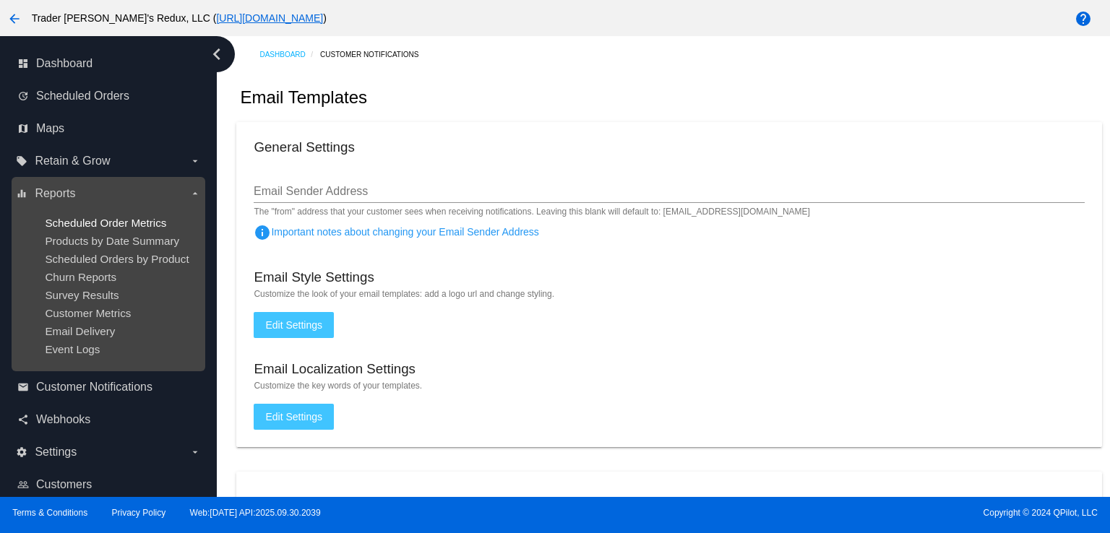
drag, startPoint x: 92, startPoint y: 221, endPoint x: 223, endPoint y: 244, distance: 133.5
click at [90, 220] on span "Scheduled Order Metrics" at bounding box center [105, 223] width 121 height 12
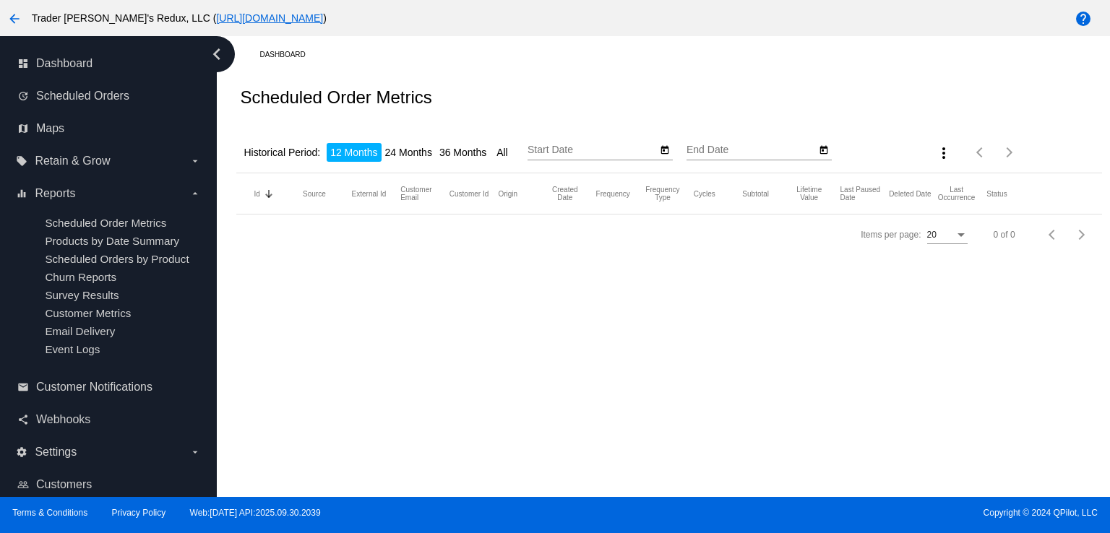
type input "[DATE]"
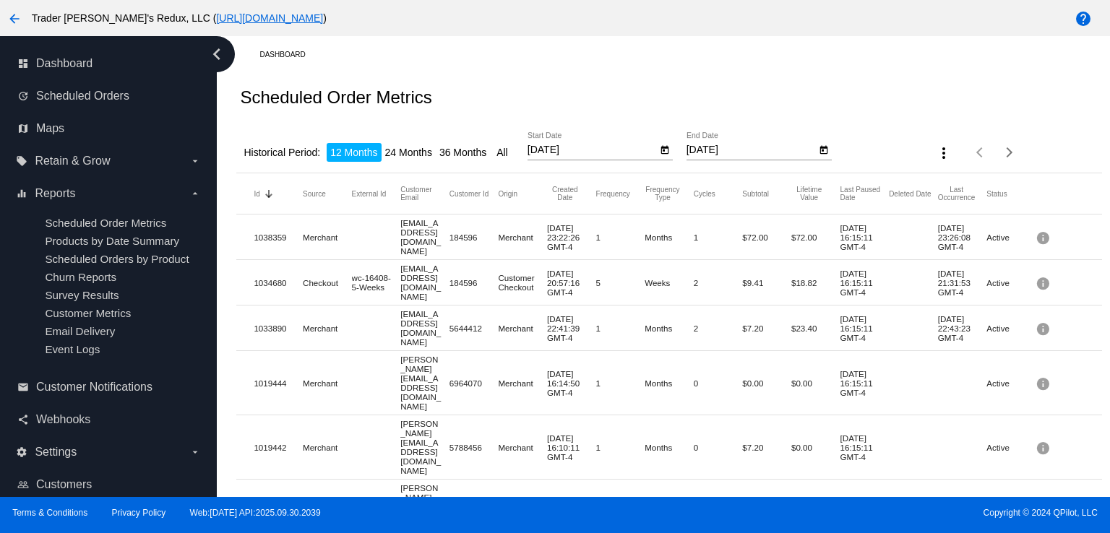
drag, startPoint x: 103, startPoint y: 221, endPoint x: 275, endPoint y: 187, distance: 176.0
click at [101, 222] on span "Scheduled Order Metrics" at bounding box center [105, 223] width 121 height 12
click at [592, 117] on div "Scheduled Order Metrics" at bounding box center [668, 97] width 865 height 49
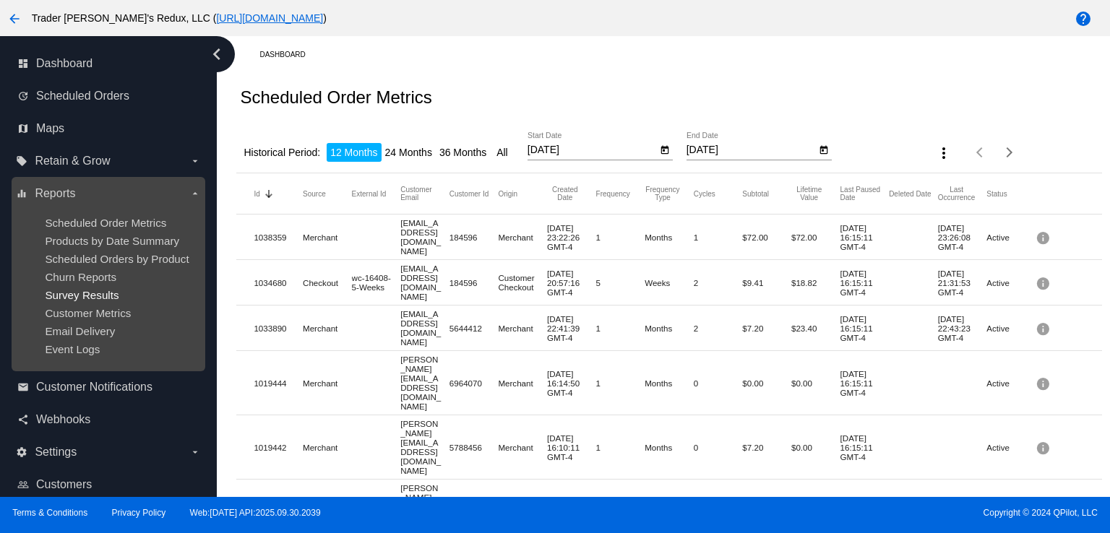
click at [78, 301] on span "Survey Results" at bounding box center [82, 295] width 74 height 12
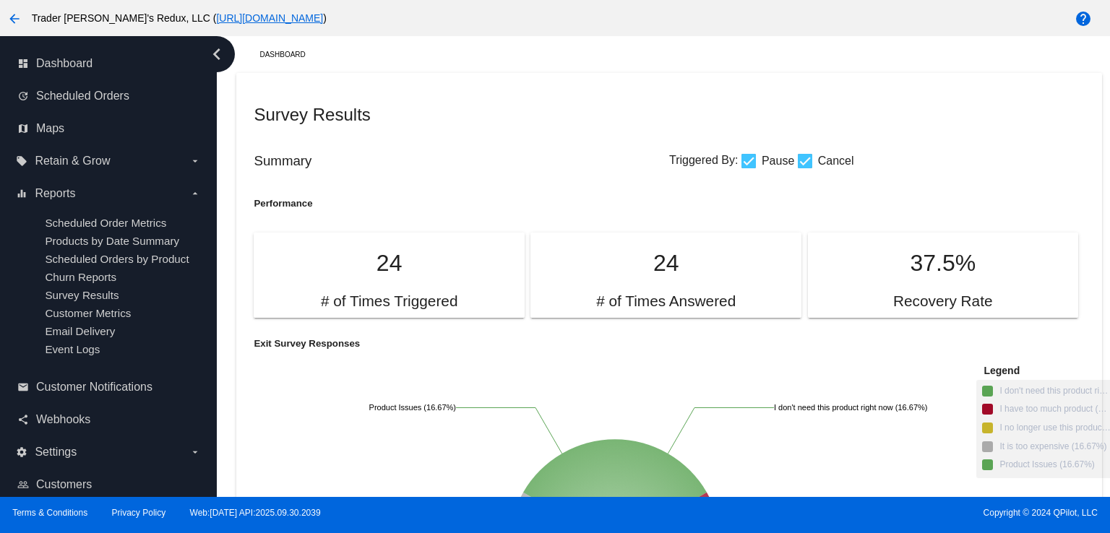
drag, startPoint x: 630, startPoint y: 99, endPoint x: 639, endPoint y: 93, distance: 10.4
click at [636, 95] on div "Survey Results" at bounding box center [669, 114] width 830 height 49
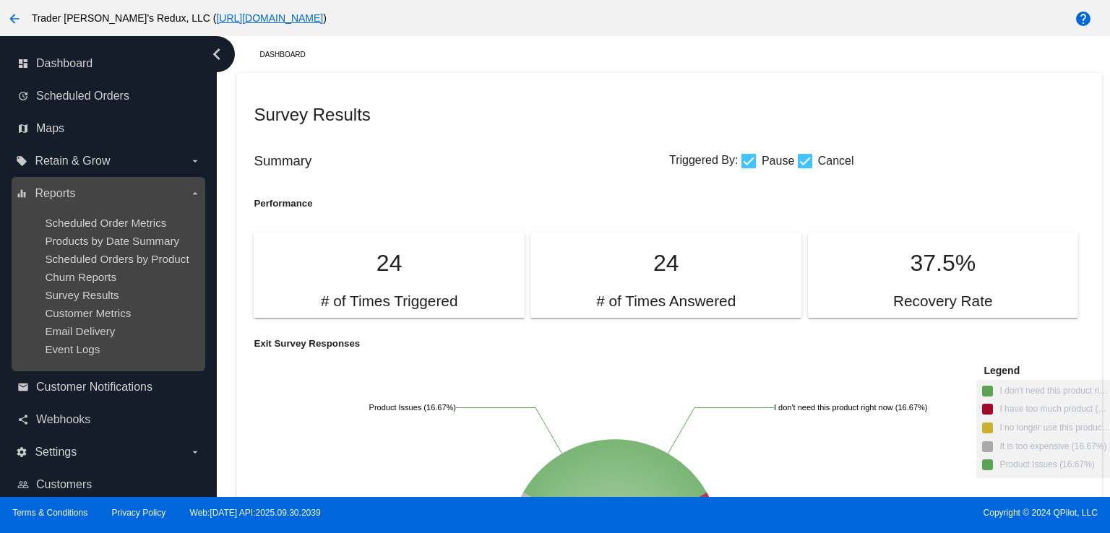
click at [121, 292] on div "Survey Results" at bounding box center [120, 295] width 150 height 12
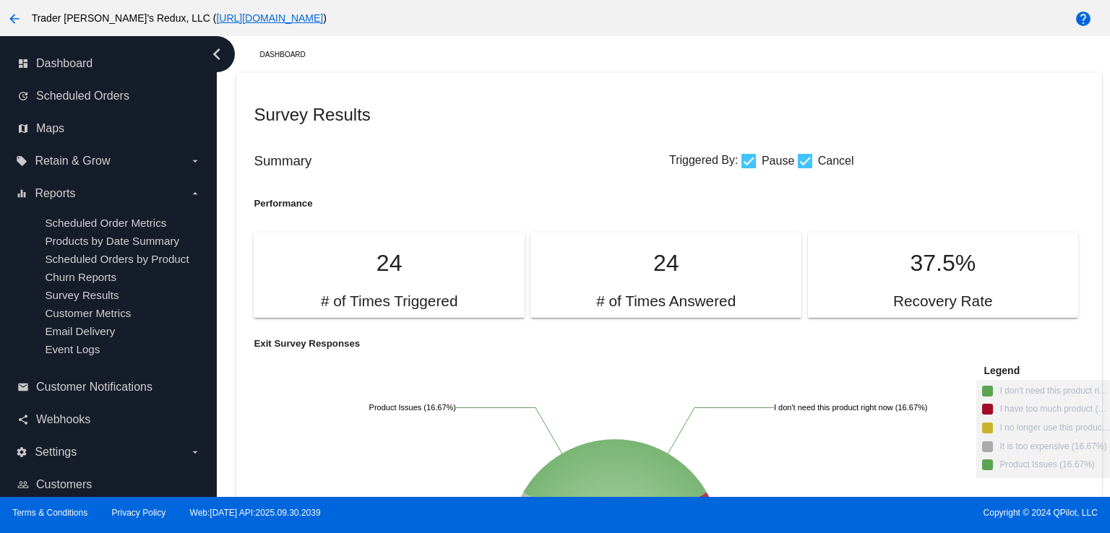
click at [503, 146] on div "Summary Triggered By: Pause Cancel" at bounding box center [669, 160] width 830 height 43
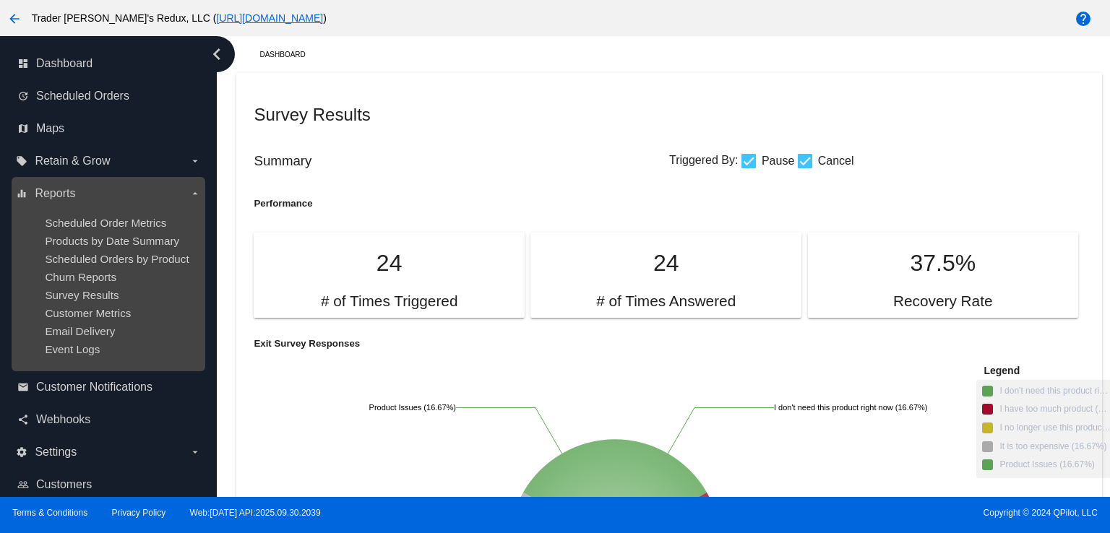
click at [159, 250] on ul "Scheduled Order Metrics Products by Date Summary Scheduled Orders by Product Ch…" at bounding box center [108, 286] width 184 height 162
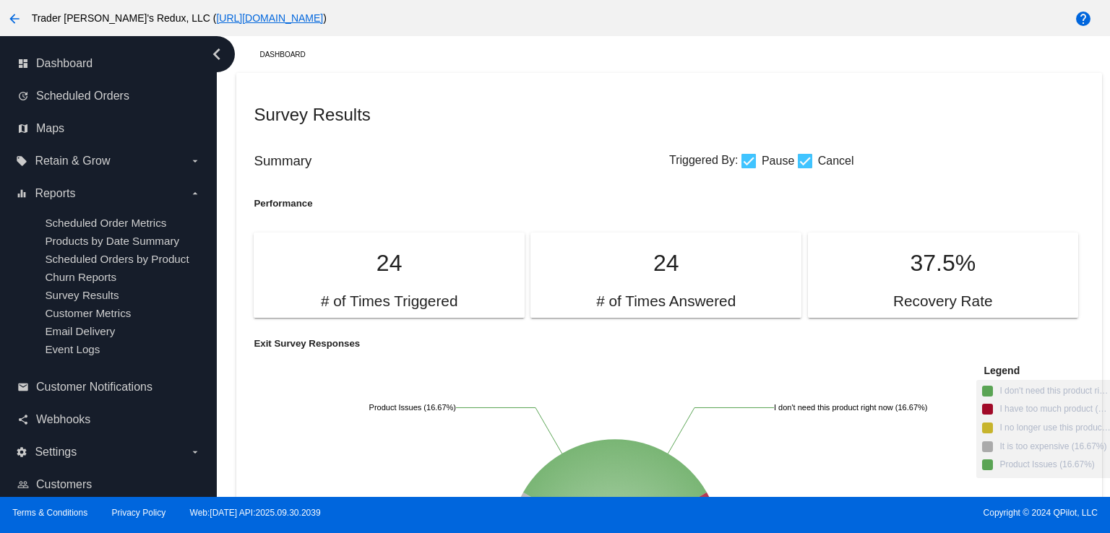
click at [621, 92] on div "Survey Results" at bounding box center [669, 114] width 830 height 49
drag, startPoint x: 656, startPoint y: 374, endPoint x: 621, endPoint y: 391, distance: 38.5
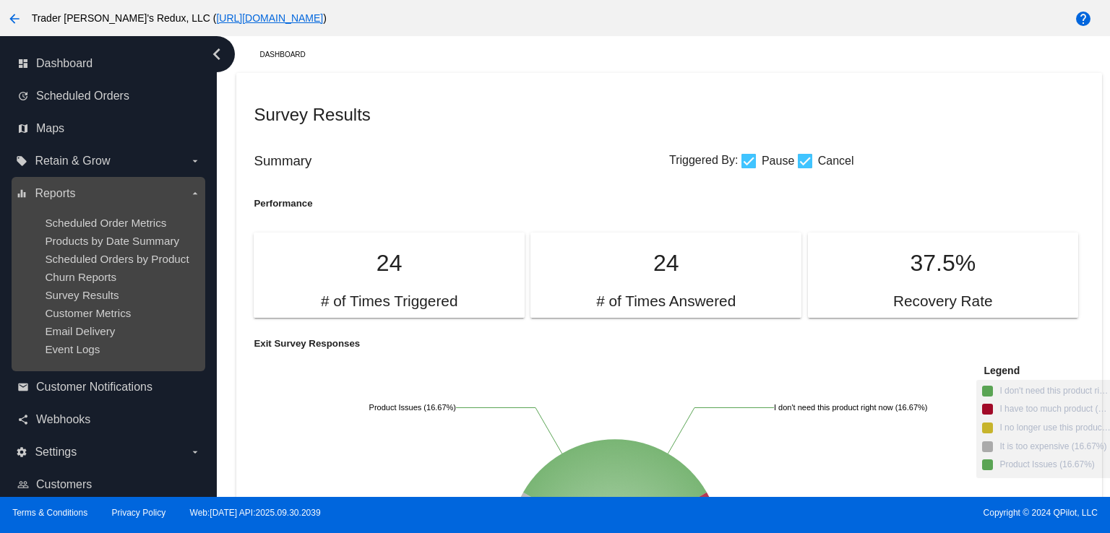
click at [116, 252] on ul "Scheduled Order Metrics Products by Date Summary Scheduled Orders by Product Ch…" at bounding box center [108, 286] width 184 height 162
drag, startPoint x: 264, startPoint y: 243, endPoint x: 174, endPoint y: 229, distance: 91.3
click at [222, 236] on div "Dashboard Survey Results Summary Triggered By: Pause Cancel Performance 24 # of…" at bounding box center [663, 266] width 893 height 461
drag, startPoint x: 75, startPoint y: 234, endPoint x: 123, endPoint y: 249, distance: 50.0
click at [79, 234] on ul "Scheduled Order Metrics Products by Date Summary Scheduled Orders by Product Ch…" at bounding box center [108, 286] width 184 height 162
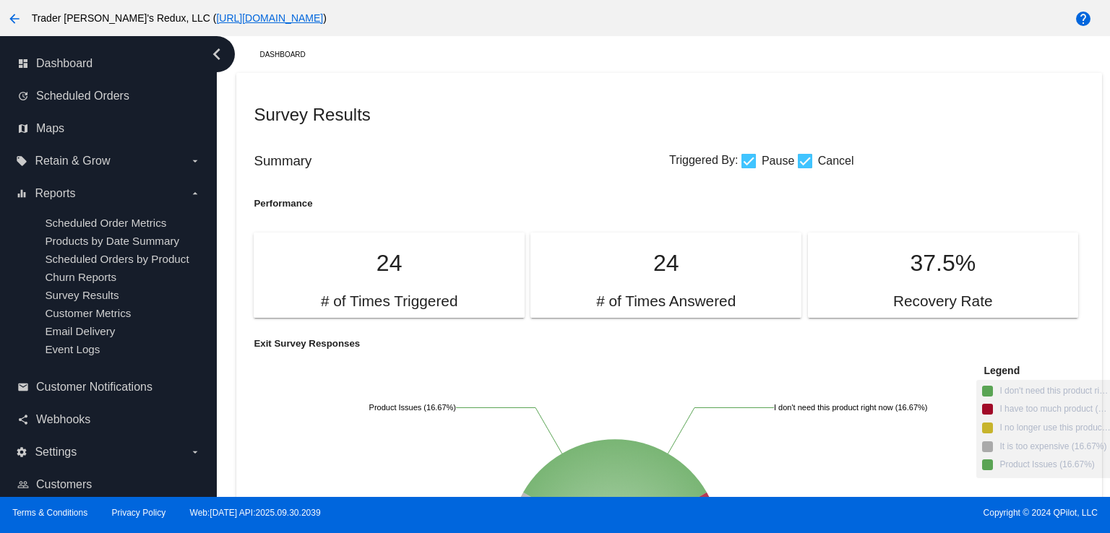
drag, startPoint x: 849, startPoint y: 166, endPoint x: 846, endPoint y: 157, distance: 9.8
click at [846, 157] on div "Summary Triggered By: Pause Cancel" at bounding box center [669, 160] width 830 height 43
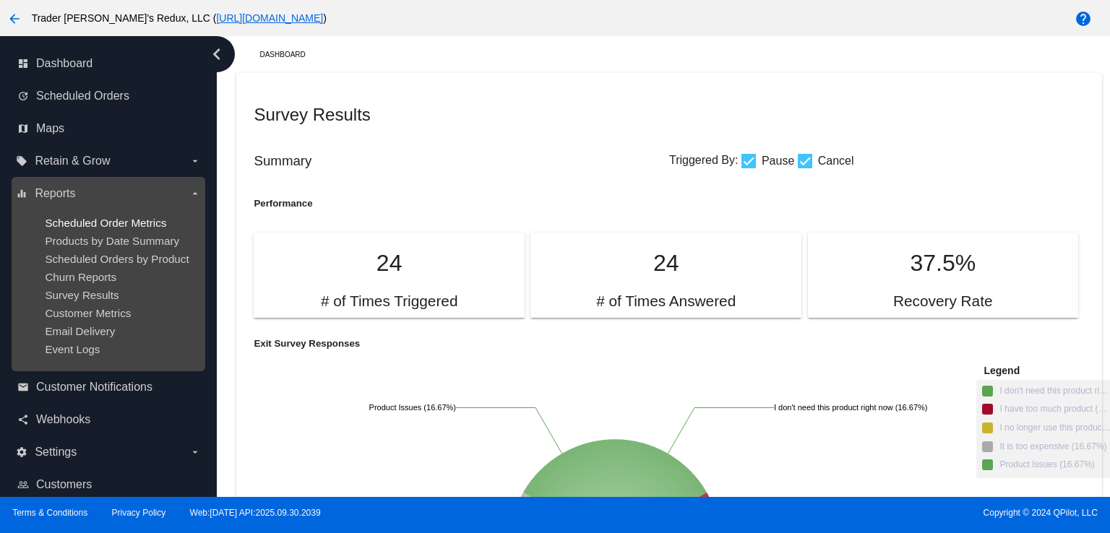
click at [105, 221] on span "Scheduled Order Metrics" at bounding box center [105, 223] width 121 height 12
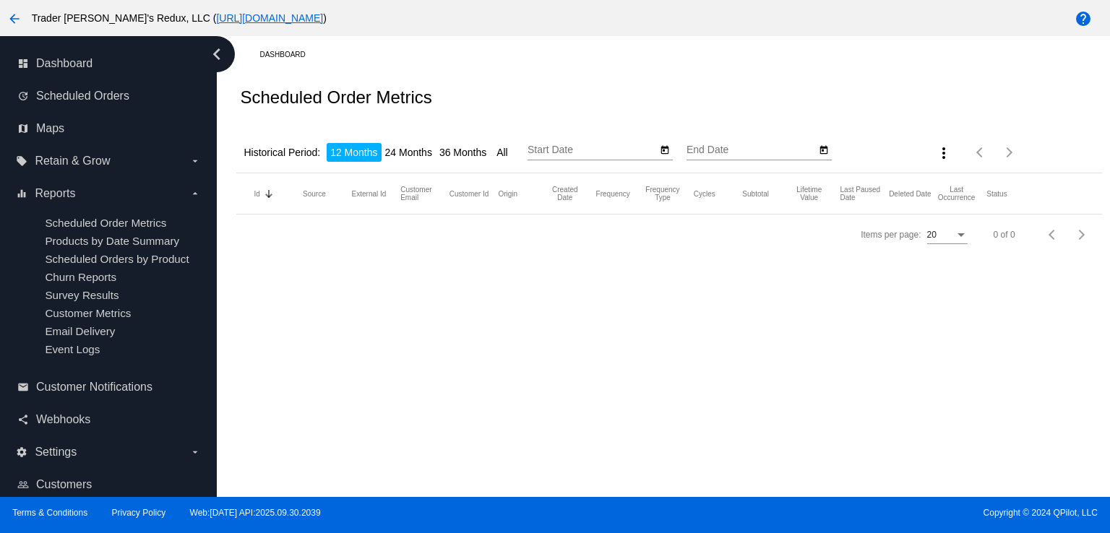
type input "[DATE]"
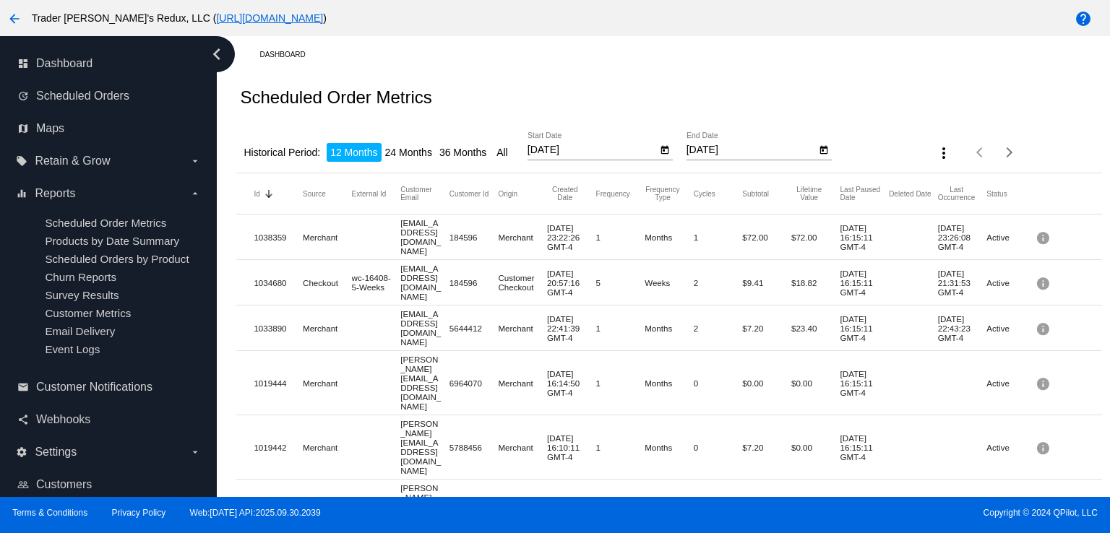
click at [202, 204] on div "equalizer Reports arrow_drop_down Scheduled Order Metrics Products by Date Summ…" at bounding box center [109, 274] width 194 height 194
drag, startPoint x: 285, startPoint y: 90, endPoint x: 334, endPoint y: 0, distance: 102.5
click at [284, 85] on div "Scheduled Order Metrics" at bounding box center [668, 97] width 865 height 49
click at [613, 129] on div "Historical Period: 12 Months 24 Months 36 Months All [DATE] Start Date [DATE] E…" at bounding box center [668, 147] width 865 height 51
click at [653, 480] on mat-row "1019441 Merchant [EMAIL_ADDRESS][DOMAIN_NAME] 5788456 Merchant [DATE] 16:09:43 …" at bounding box center [668, 512] width 865 height 64
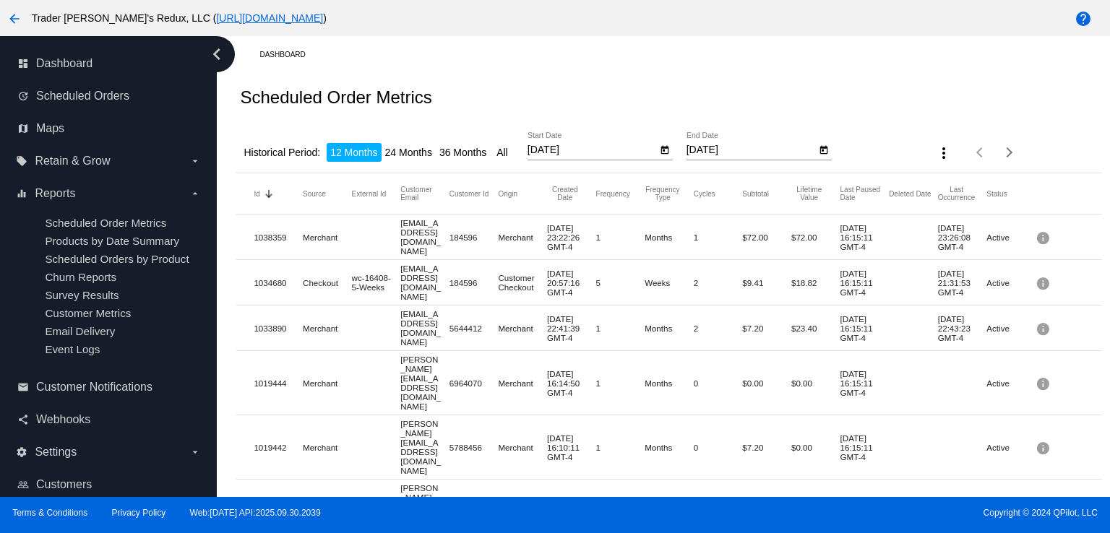
drag, startPoint x: 737, startPoint y: 288, endPoint x: 740, endPoint y: 316, distance: 28.3
click at [733, 306] on mat-row "1033890 Merchant [EMAIL_ADDRESS][DOMAIN_NAME] 5644412 Merchant [DATE] 22:41:39 …" at bounding box center [668, 329] width 865 height 46
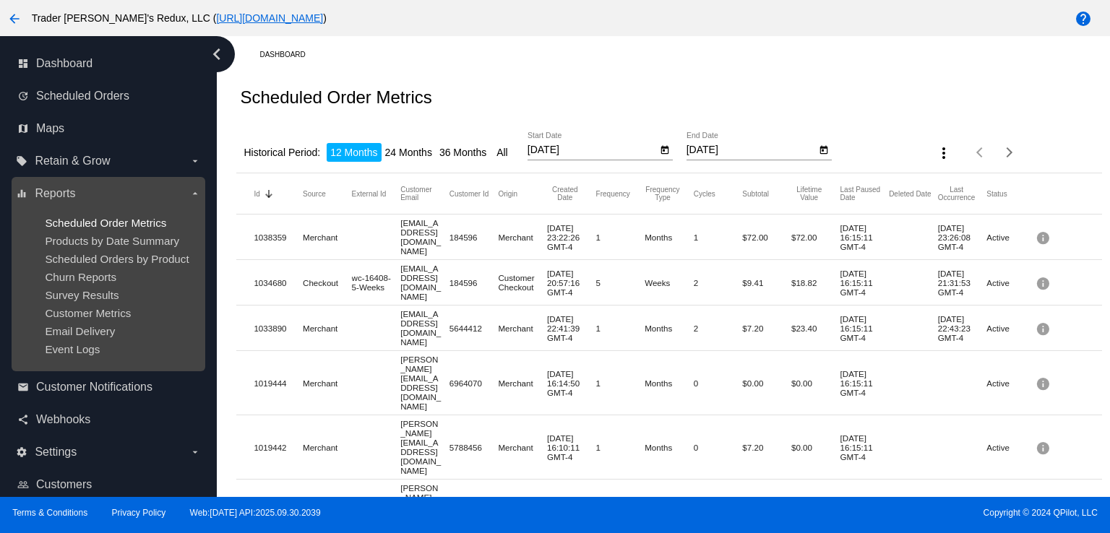
click at [156, 221] on span "Scheduled Order Metrics" at bounding box center [105, 223] width 121 height 12
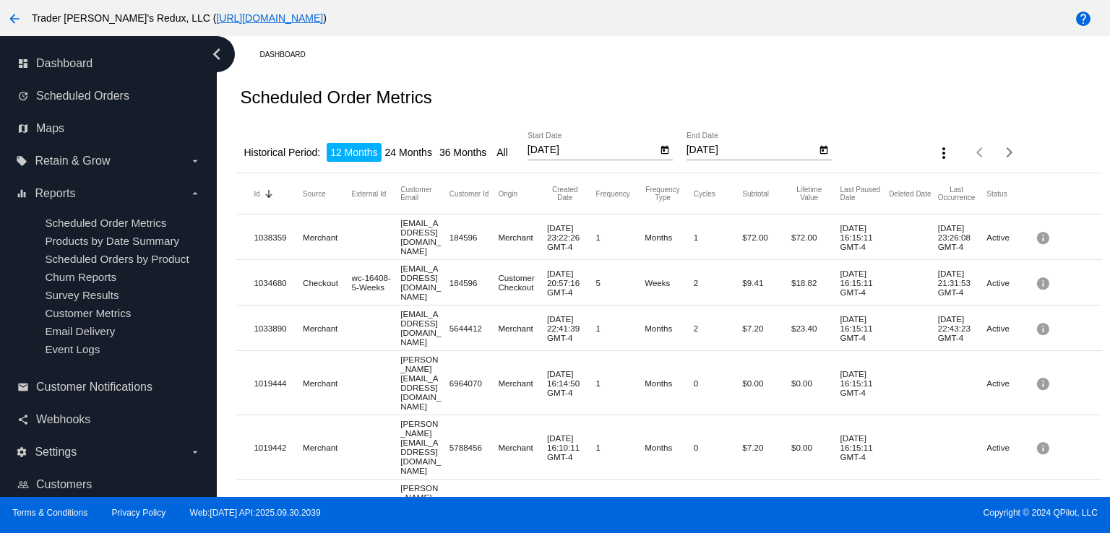
click at [618, 124] on div "Historical Period: 12 Months 24 Months 36 Months All [DATE] Start Date [DATE] E…" at bounding box center [668, 147] width 865 height 51
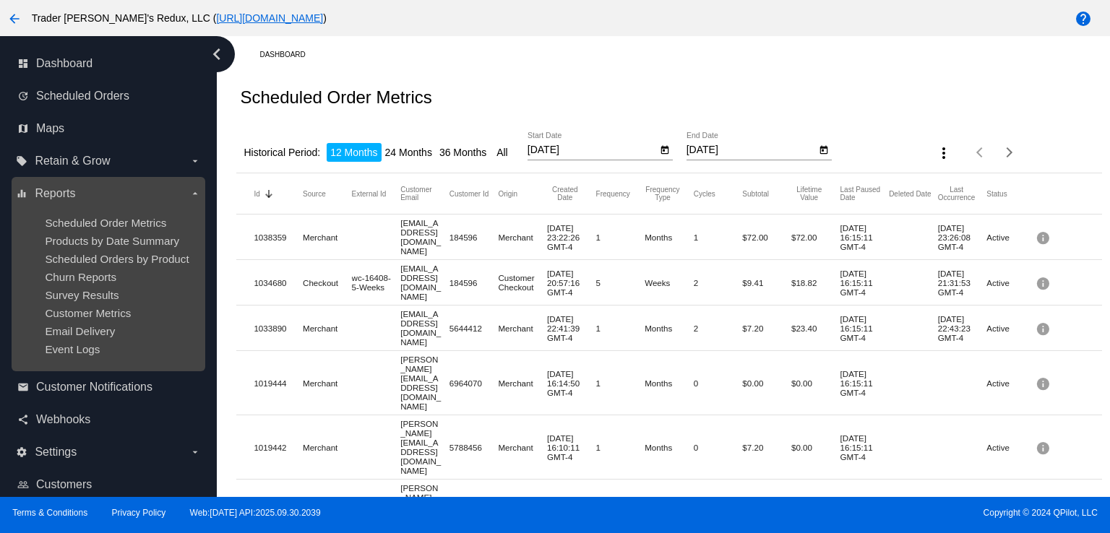
click at [79, 306] on ul "Scheduled Order Metrics Products by Date Summary Scheduled Orders by Product Ch…" at bounding box center [108, 286] width 184 height 162
click at [72, 281] on span "Churn Reports" at bounding box center [81, 277] width 72 height 12
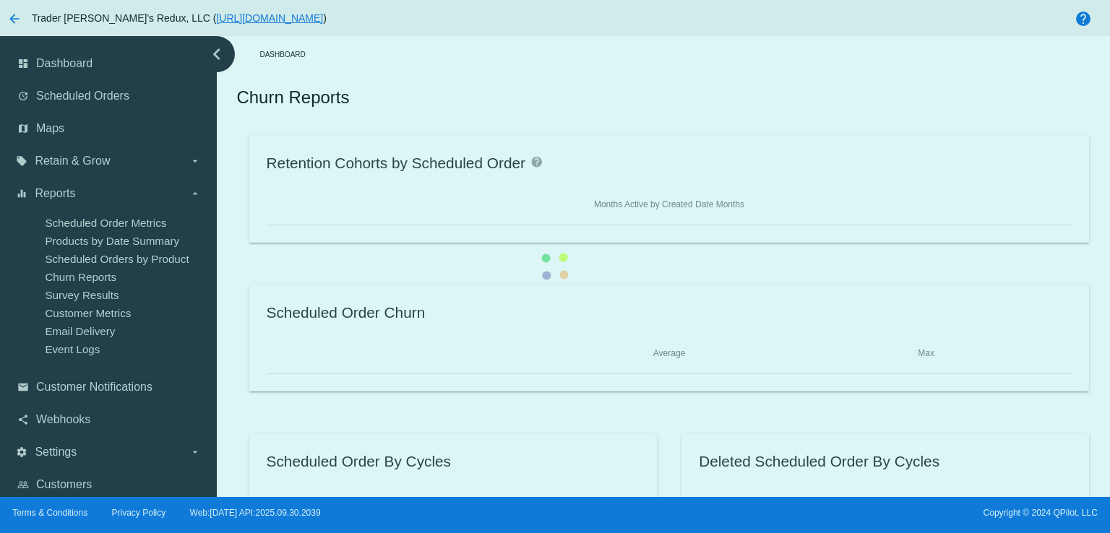
click at [236, 290] on div "Retention Cohorts by Scheduled Order help Months Active by Created Date Months …" at bounding box center [668, 337] width 865 height 405
click at [236, 296] on div "Retention Cohorts by Scheduled Order help Months Active by Created Date Months …" at bounding box center [668, 337] width 865 height 405
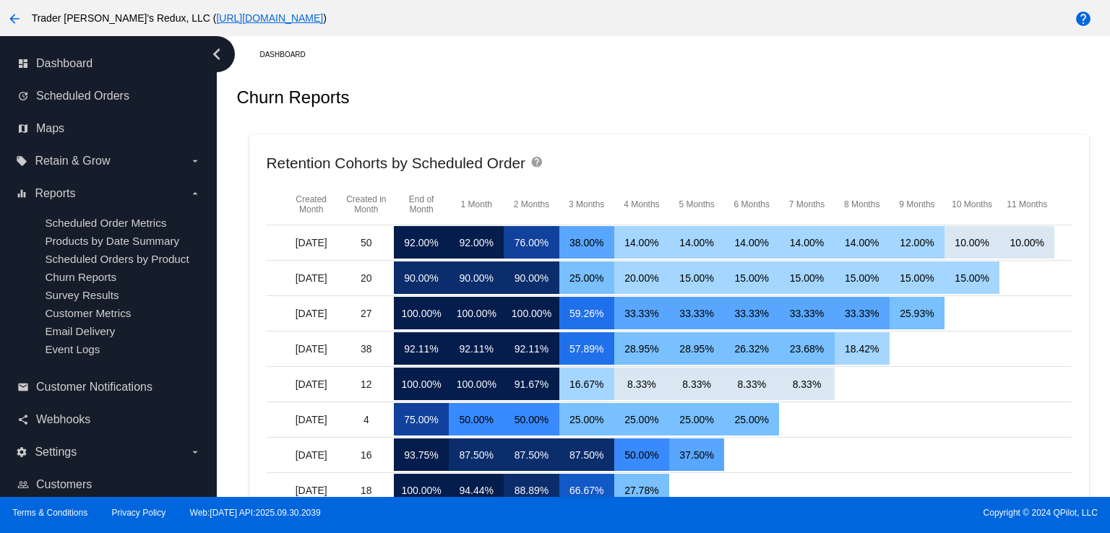
click at [636, 135] on mat-card "Retention Cohorts by Scheduled Order help Created Month Created in Month End of…" at bounding box center [669, 401] width 840 height 532
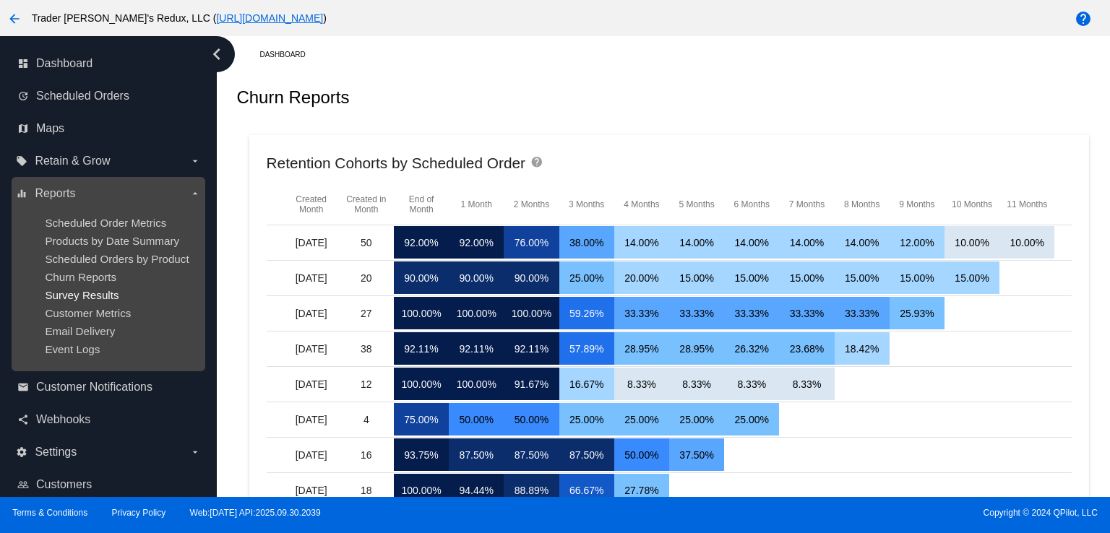
click at [75, 292] on span "Survey Results" at bounding box center [82, 295] width 74 height 12
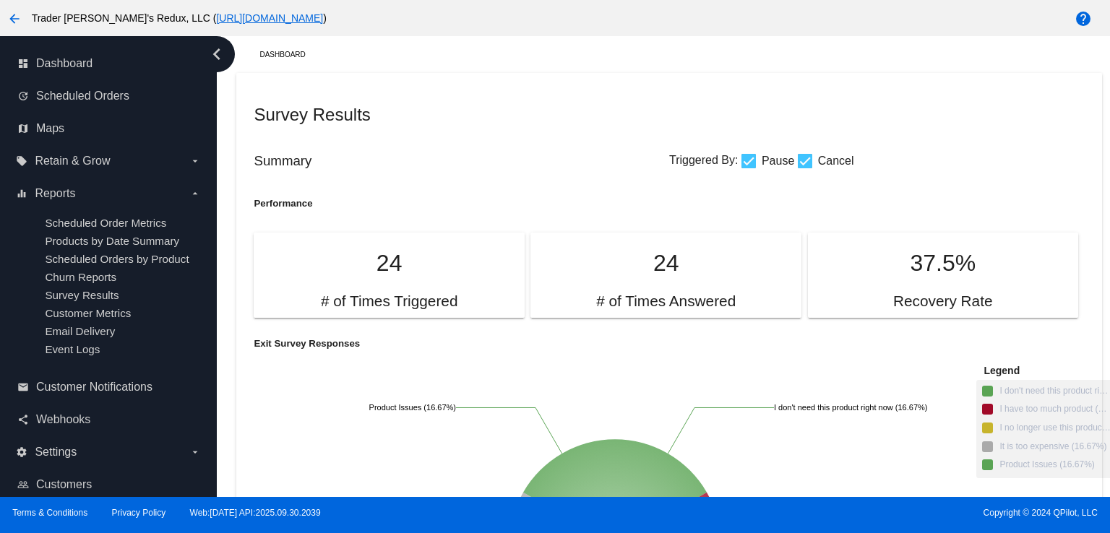
drag, startPoint x: 591, startPoint y: 113, endPoint x: 578, endPoint y: 118, distance: 14.0
click at [591, 113] on h2 "Survey Results" at bounding box center [461, 115] width 415 height 20
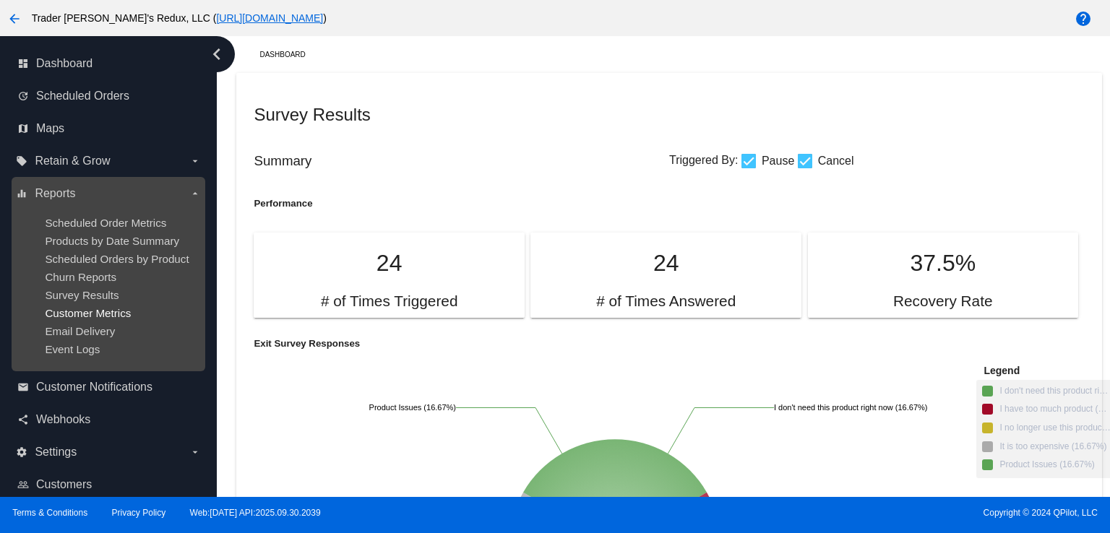
drag, startPoint x: 108, startPoint y: 298, endPoint x: 101, endPoint y: 308, distance: 12.4
click at [107, 300] on span "Survey Results" at bounding box center [82, 295] width 74 height 12
click at [100, 310] on span "Customer Metrics" at bounding box center [88, 313] width 86 height 12
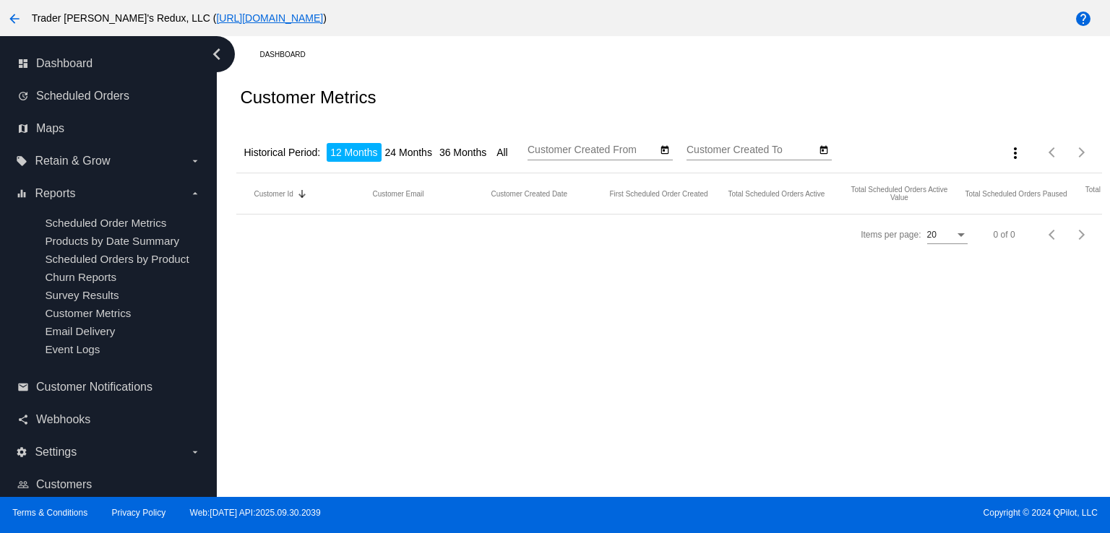
type input "[DATE]"
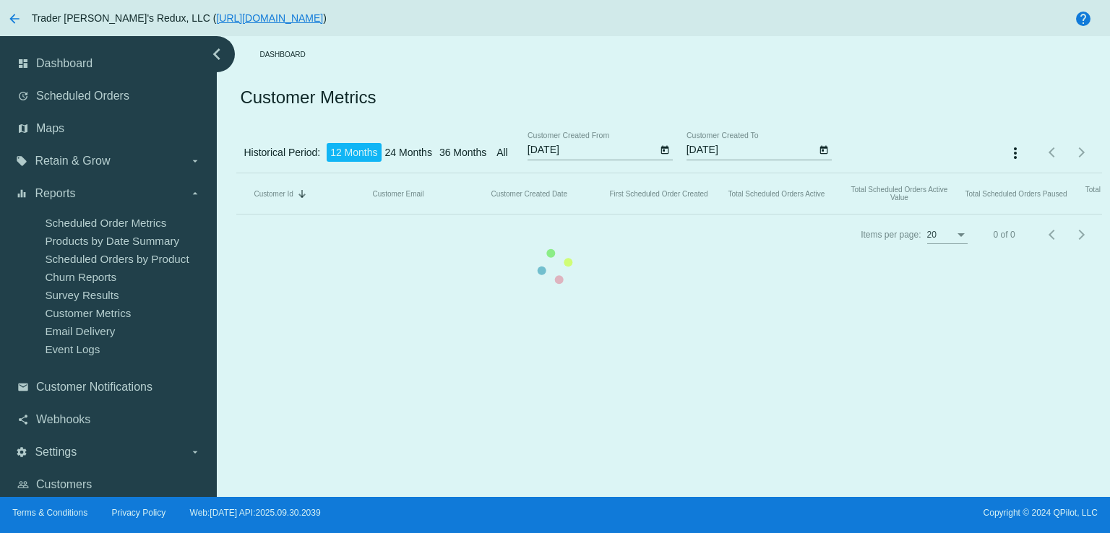
click at [236, 215] on mat-table "Customer Id Sorted by CustomerId descending Customer Email Customer Created Dat…" at bounding box center [668, 193] width 865 height 41
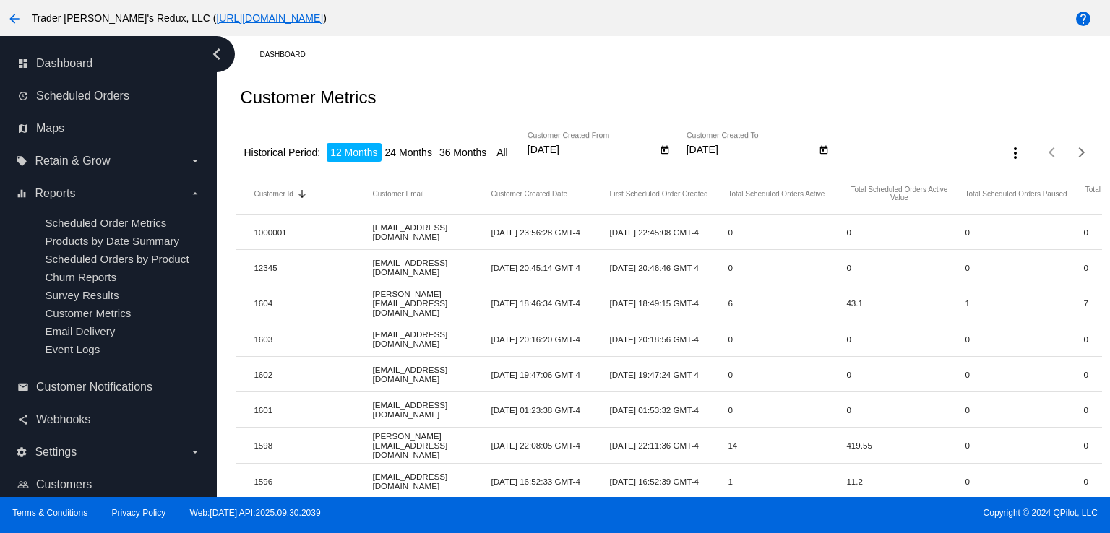
drag, startPoint x: 728, startPoint y: 126, endPoint x: 718, endPoint y: 112, distance: 17.0
click at [718, 112] on app-dashboard-customer-metrics-report "Customer Metrics Historical Period: 12 Months 24 Months 36 Months All [DATE] Cu…" at bounding box center [668, 520] width 865 height 894
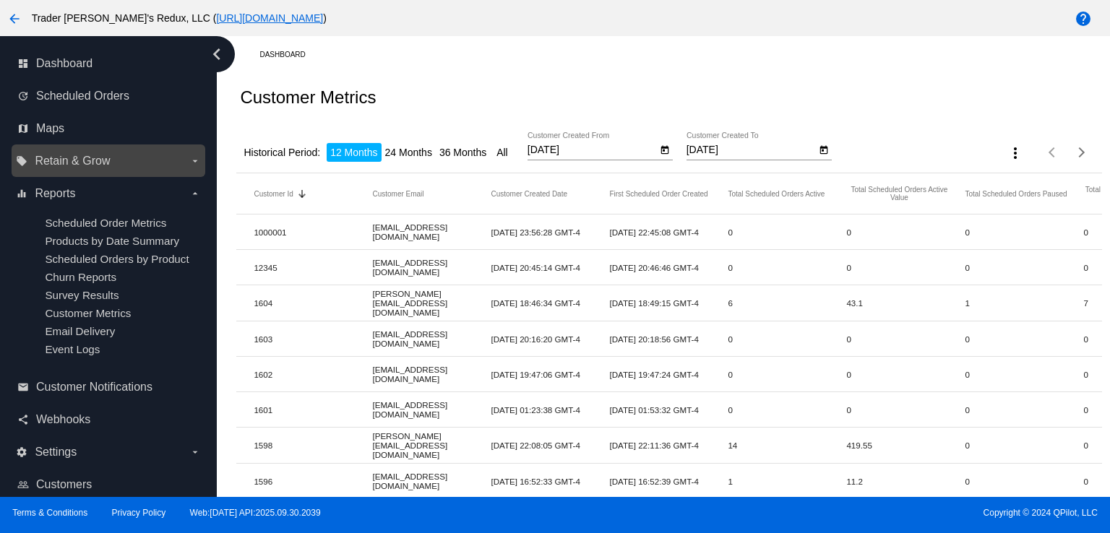
drag, startPoint x: 397, startPoint y: 299, endPoint x: 131, endPoint y: 174, distance: 294.4
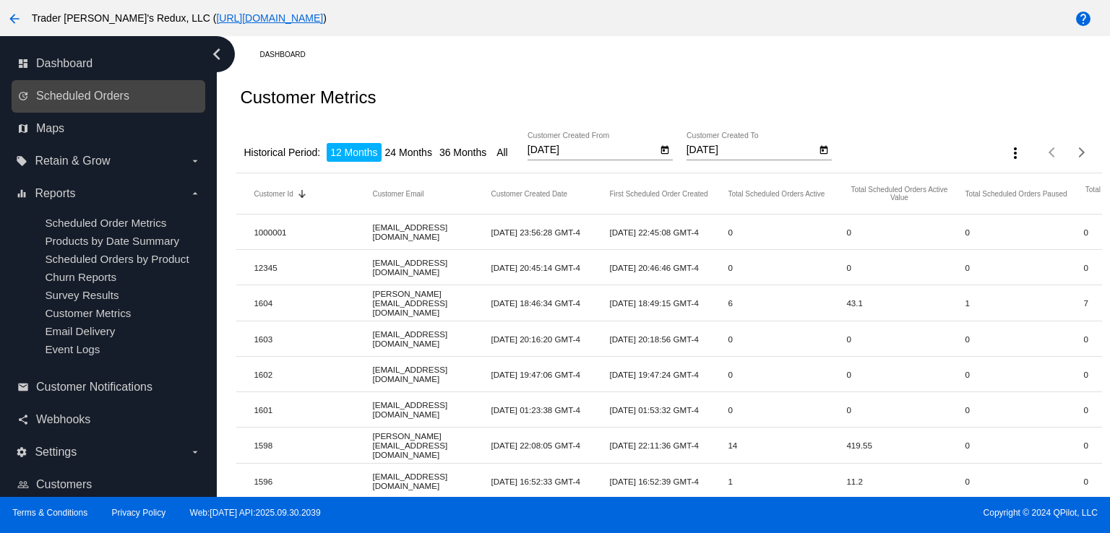
drag, startPoint x: 79, startPoint y: 111, endPoint x: 69, endPoint y: 111, distance: 9.4
click at [78, 111] on div "update Scheduled Orders" at bounding box center [109, 96] width 194 height 33
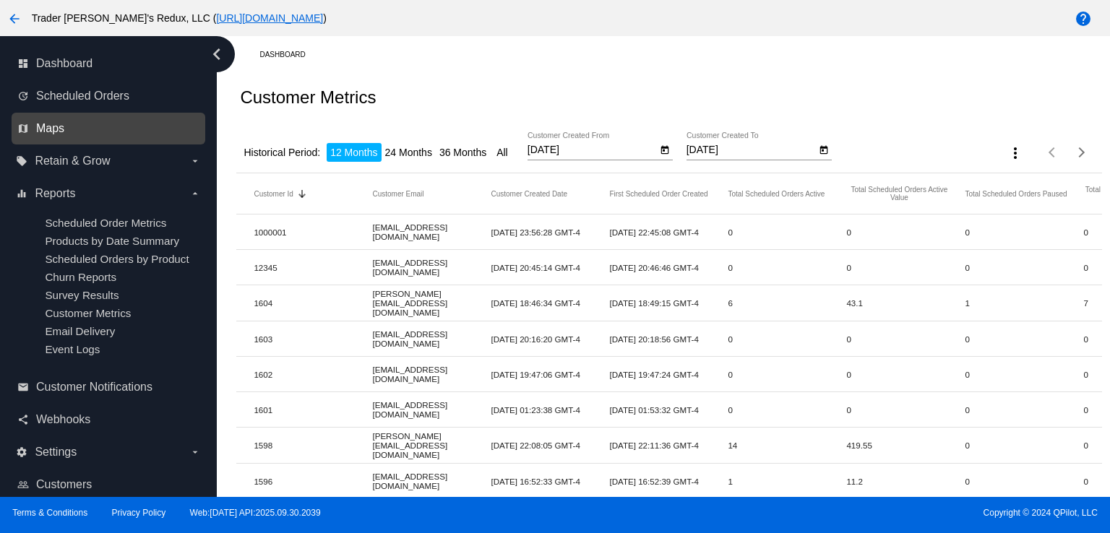
click at [43, 134] on span "Maps" at bounding box center [50, 128] width 28 height 13
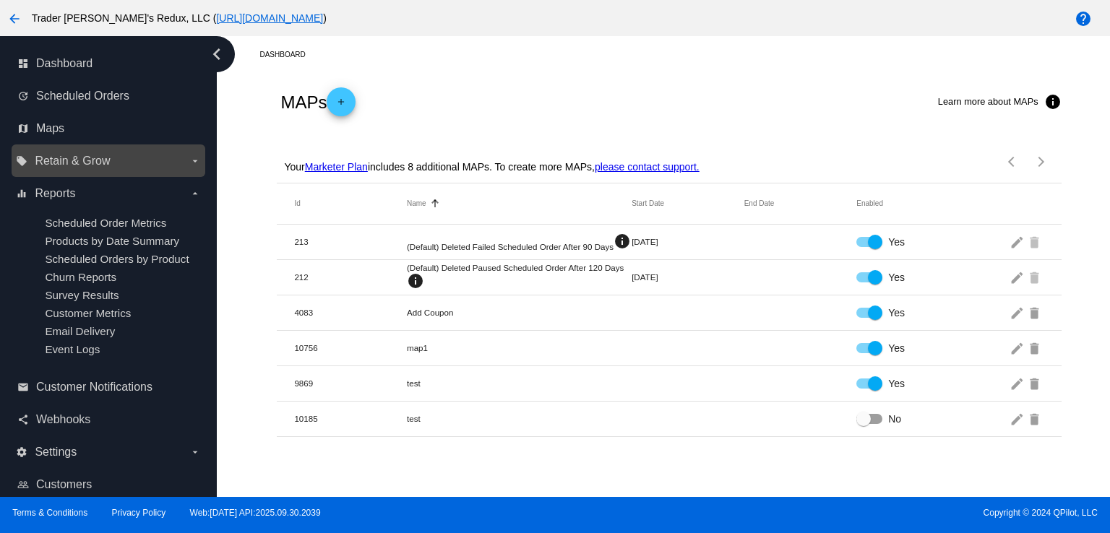
drag, startPoint x: 302, startPoint y: 184, endPoint x: 152, endPoint y: 153, distance: 153.4
click at [295, 191] on mat-header-row "Id Name Sorted by Name ascending Start Date End Date Enabled" at bounding box center [669, 203] width 784 height 41
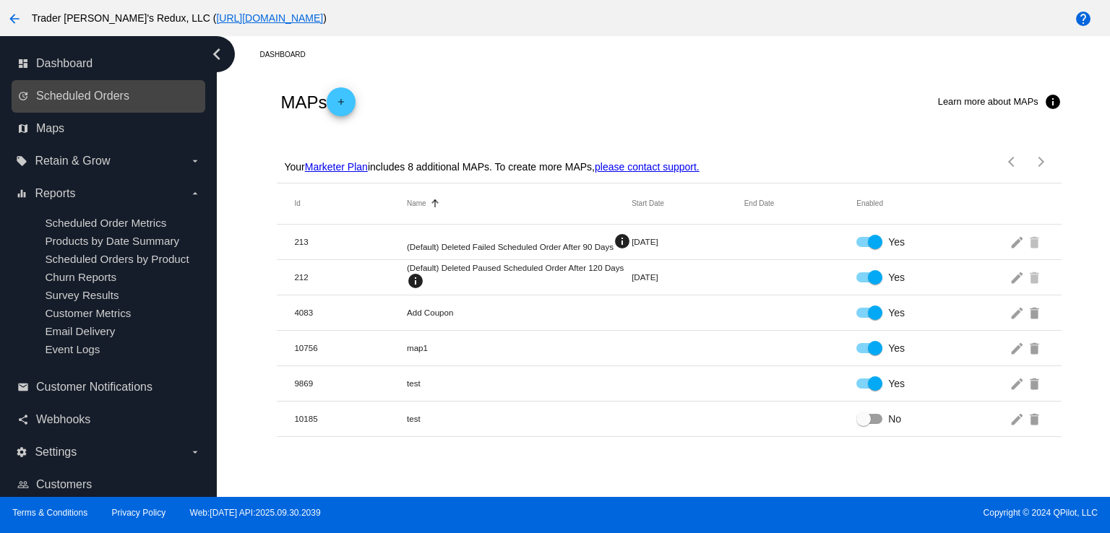
click at [63, 81] on div "update Scheduled Orders" at bounding box center [109, 96] width 194 height 33
click at [665, 99] on div "MAPs add Learn more about MAPs info" at bounding box center [669, 102] width 784 height 58
click at [66, 98] on span "Scheduled Orders" at bounding box center [82, 96] width 93 height 13
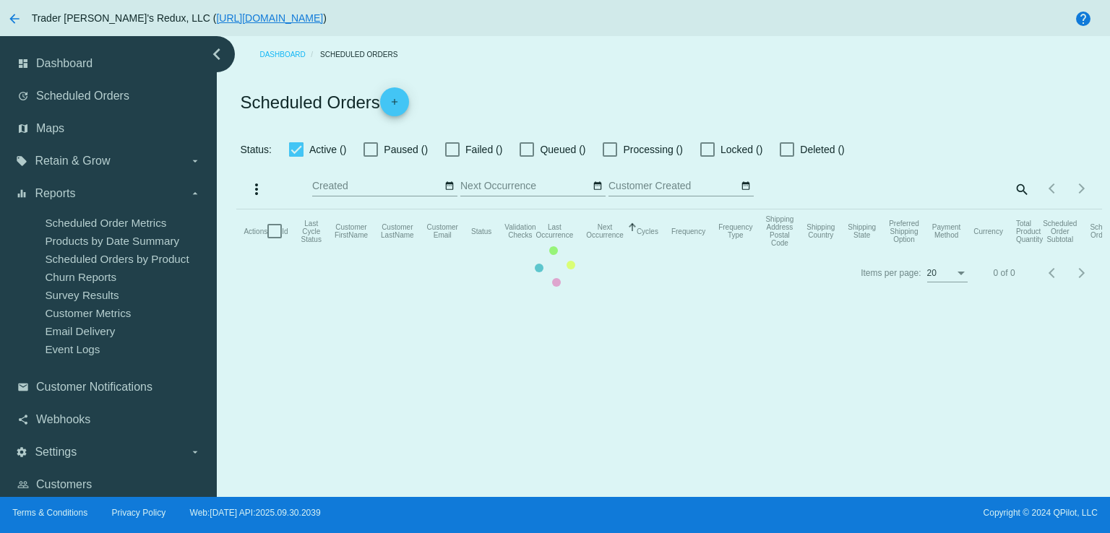
checkbox input "false"
checkbox input "true"
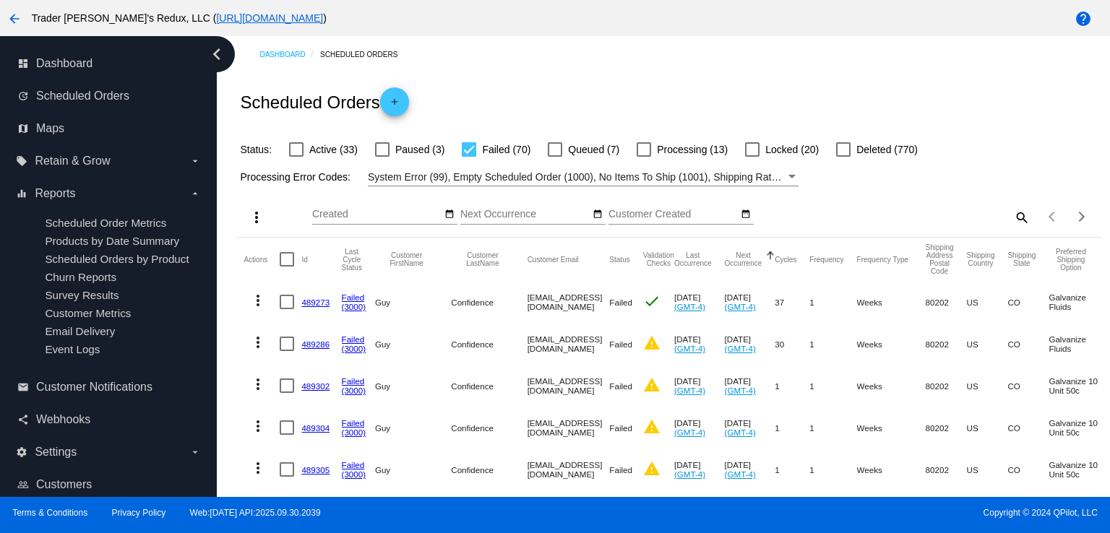
drag, startPoint x: 514, startPoint y: 321, endPoint x: 519, endPoint y: 334, distance: 14.2
click at [532, 98] on div "Scheduled Orders add" at bounding box center [668, 102] width 865 height 58
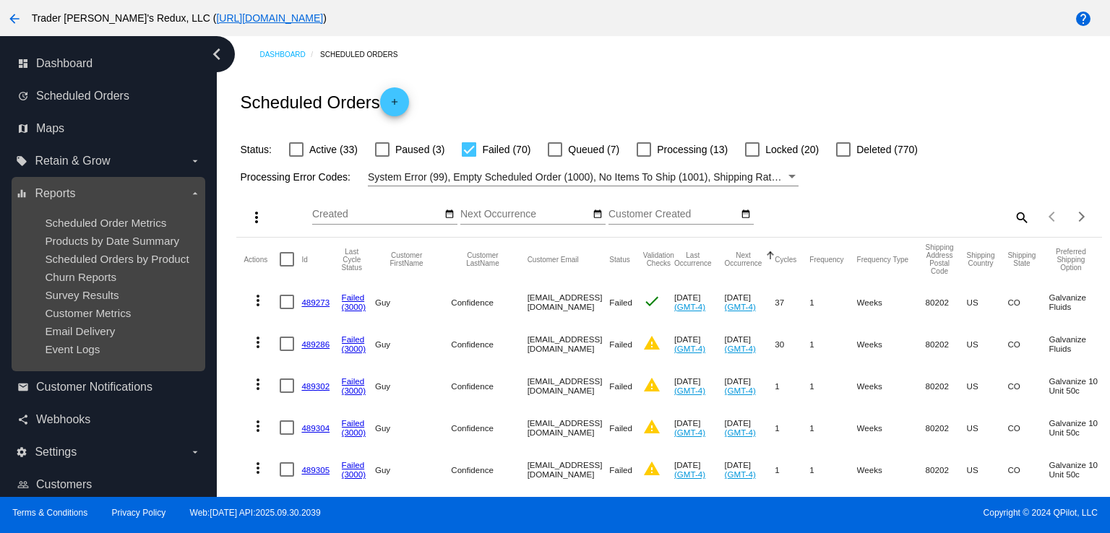
click at [126, 229] on ul "Scheduled Order Metrics Products by Date Summary Scheduled Orders by Product Ch…" at bounding box center [108, 286] width 184 height 162
click at [130, 245] on span "Products by Date Summary" at bounding box center [112, 241] width 134 height 12
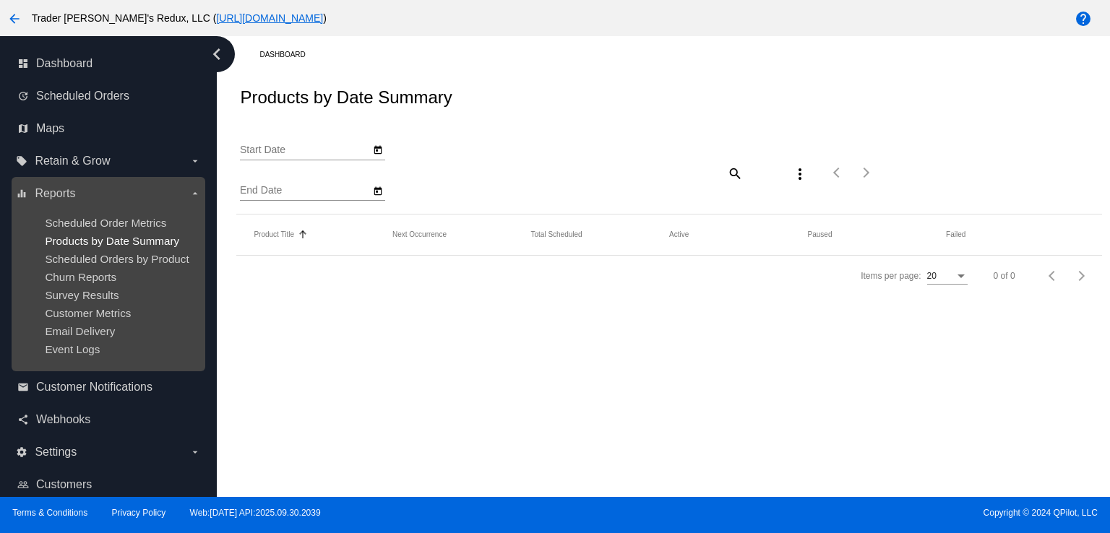
click at [126, 241] on div "dashboard Dashboard update Scheduled Orders map Maps local_offer Retain & Grow …" at bounding box center [555, 266] width 1110 height 461
type input "[DATE]"
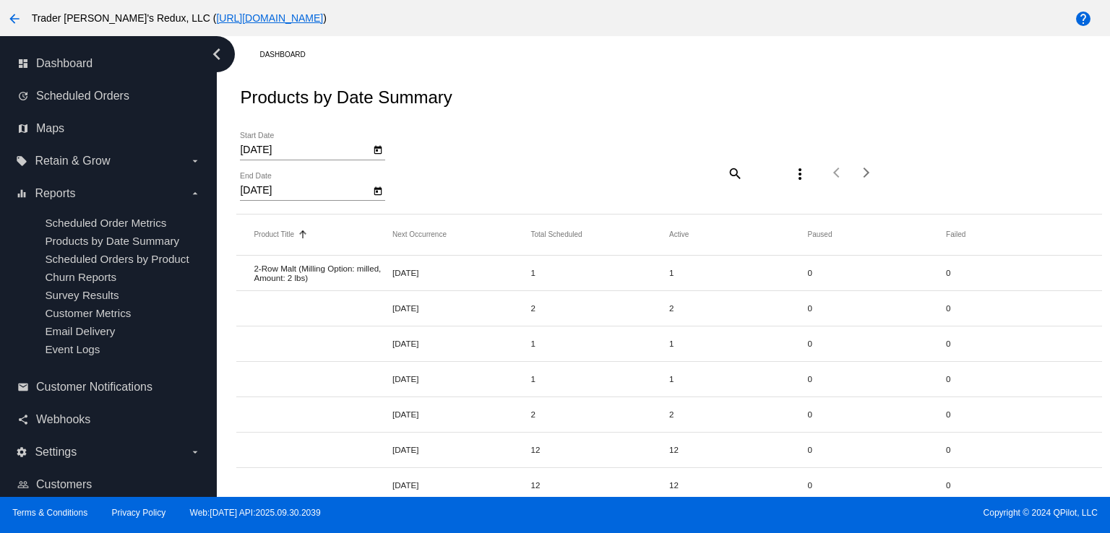
click at [581, 168] on div "search" at bounding box center [634, 173] width 215 height 22
click at [769, 266] on mat-cell "1" at bounding box center [738, 272] width 139 height 17
drag, startPoint x: 595, startPoint y: 222, endPoint x: 373, endPoint y: 167, distance: 227.8
click at [575, 217] on mat-header-row "Product Title Sorted by Title ascending Next Occurrence Total Scheduled Active …" at bounding box center [668, 235] width 865 height 41
click at [109, 93] on span "Scheduled Orders" at bounding box center [82, 96] width 93 height 13
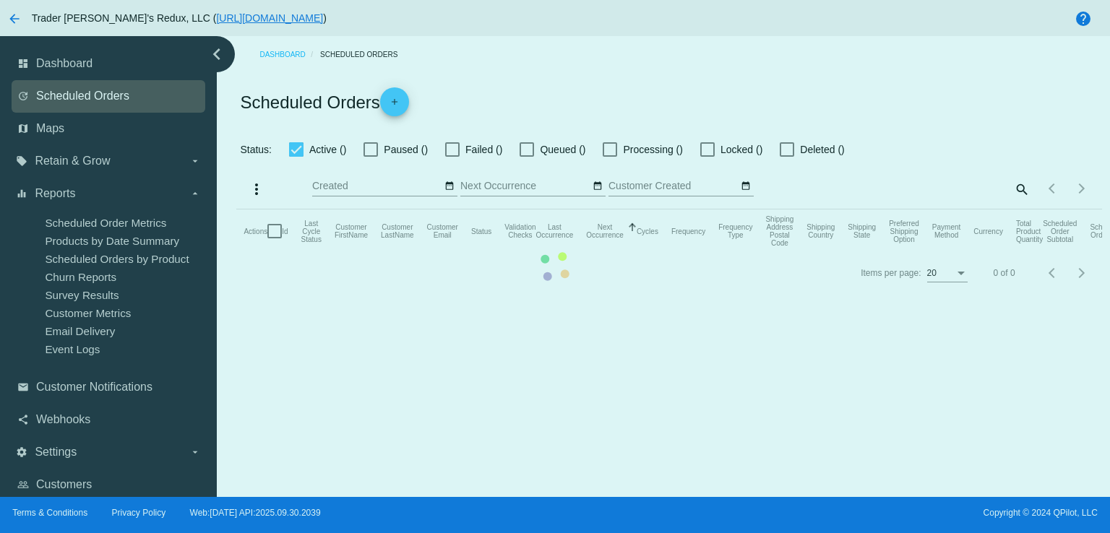
click at [236, 210] on mat-table "Actions Id Last Cycle Status Customer FirstName Customer LastName Customer Emai…" at bounding box center [668, 231] width 865 height 43
checkbox input "false"
checkbox input "true"
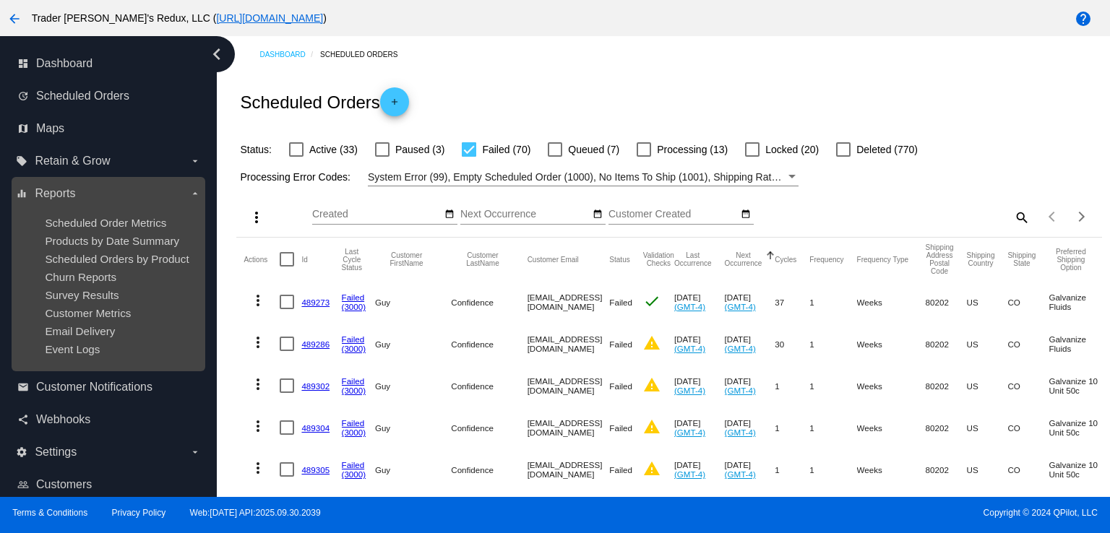
click at [104, 213] on ul "Scheduled Order Metrics Products by Date Summary Scheduled Orders by Product Ch…" at bounding box center [108, 286] width 184 height 162
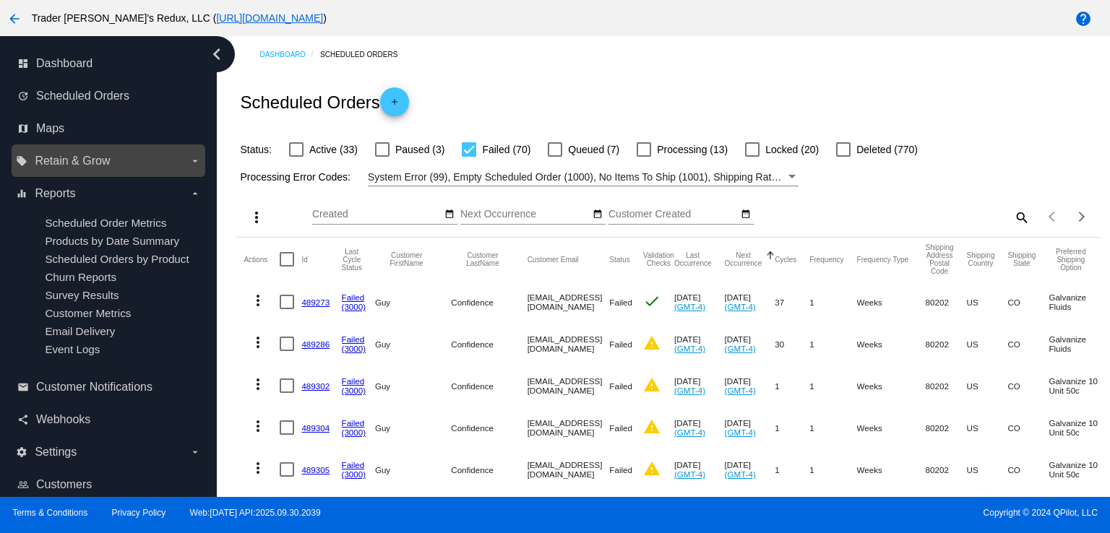
click at [84, 147] on div "local_offer Retain & Grow arrow_drop_down" at bounding box center [109, 160] width 194 height 33
click at [84, 159] on span "Retain & Grow" at bounding box center [72, 161] width 75 height 13
click at [0, 0] on input "local_offer Retain & Grow arrow_drop_down" at bounding box center [0, 0] width 0 height 0
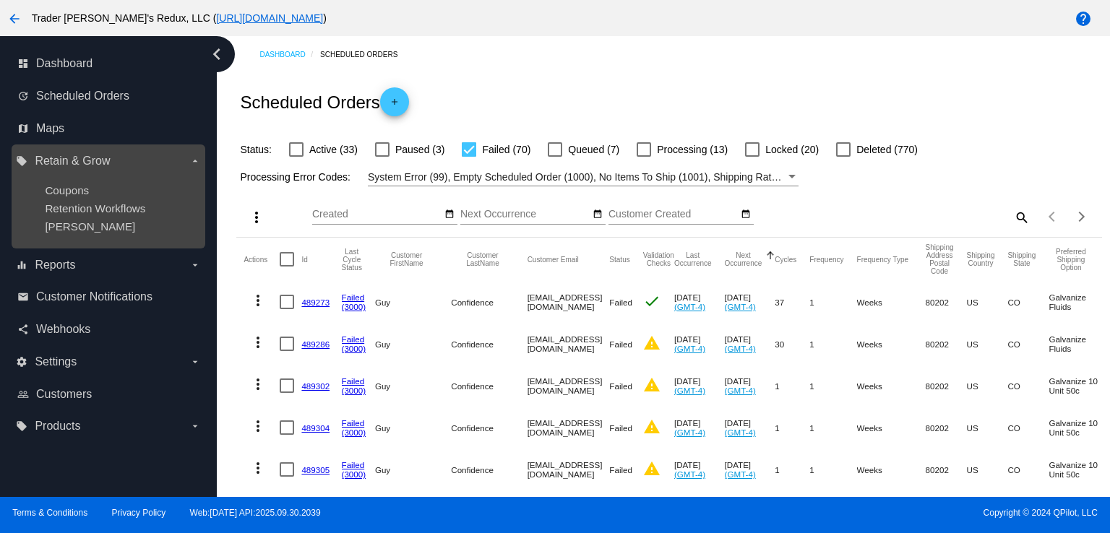
click at [82, 181] on ul "Coupons Retention Workflows [PERSON_NAME]" at bounding box center [108, 209] width 184 height 72
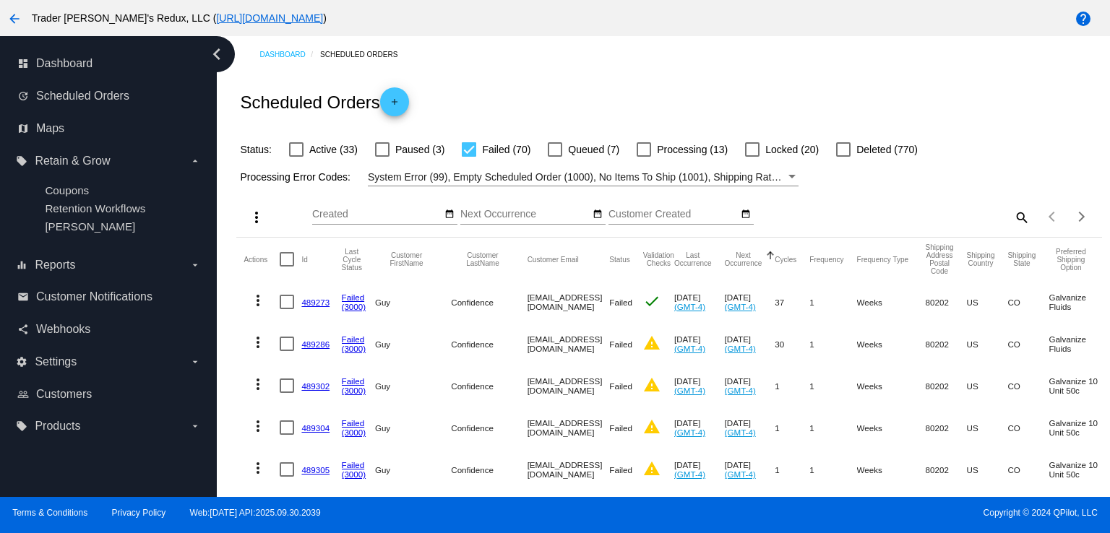
click at [618, 196] on div "Oct Jan Feb Mar Apr Su Mo Tu We Th" at bounding box center [673, 210] width 130 height 28
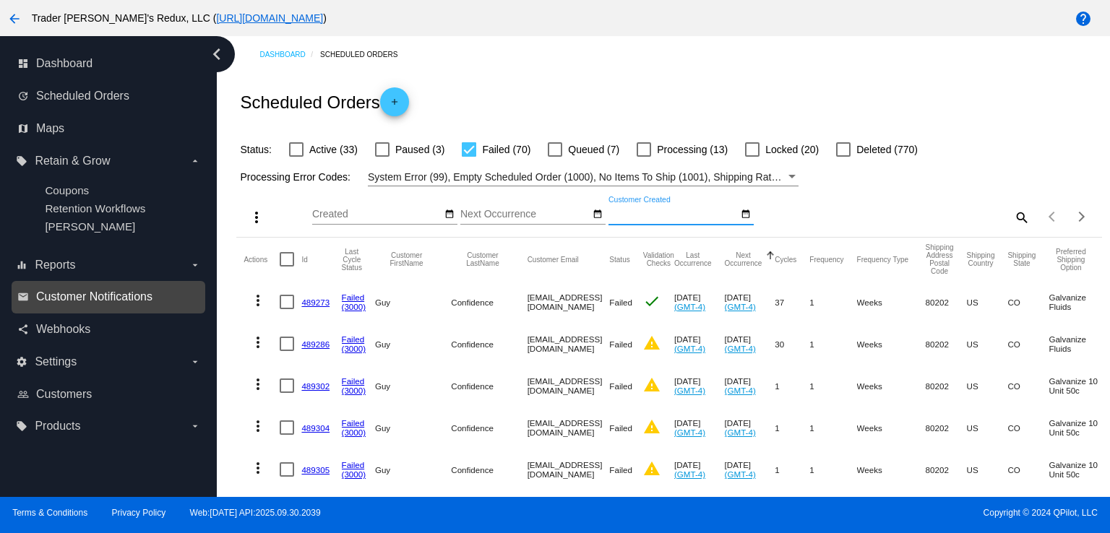
click at [120, 295] on span "Customer Notifications" at bounding box center [94, 296] width 116 height 13
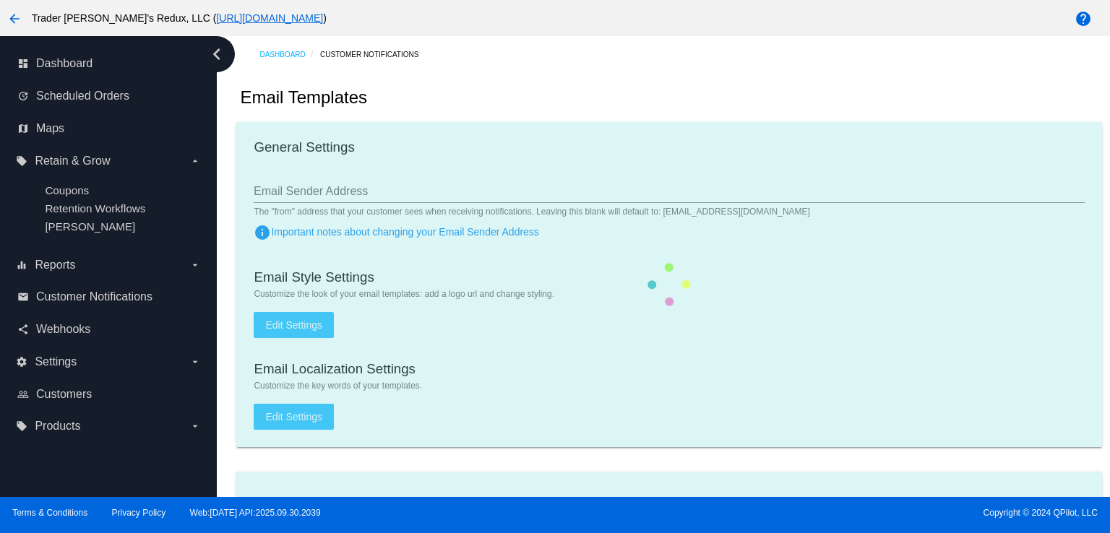
checkbox input "true"
type input "1"
checkbox input "true"
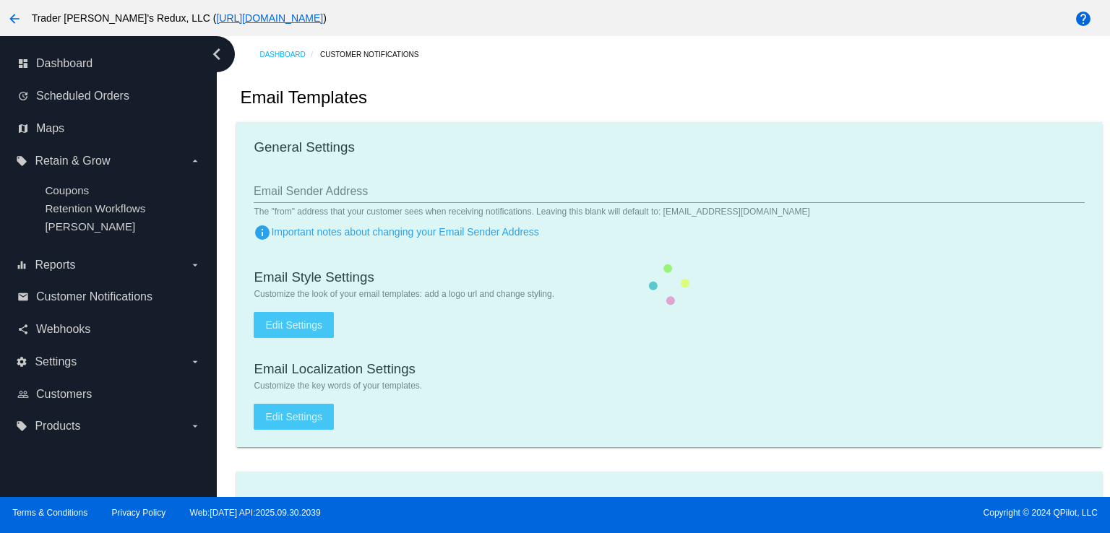
checkbox input "true"
type input "[EMAIL_ADDRESS][DOMAIN_NAME]"
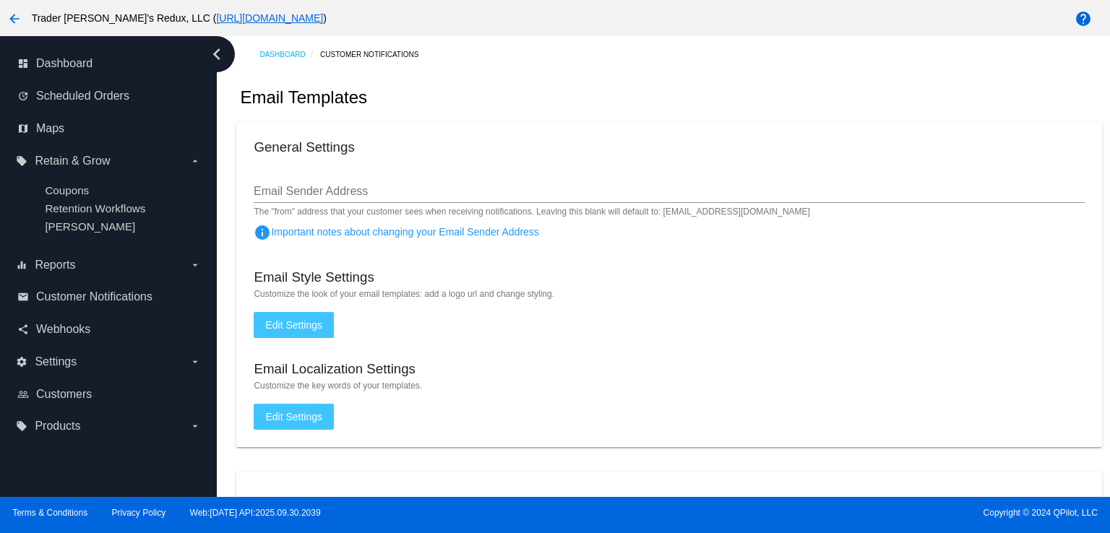
click at [502, 142] on div "General Settings" at bounding box center [669, 149] width 830 height 20
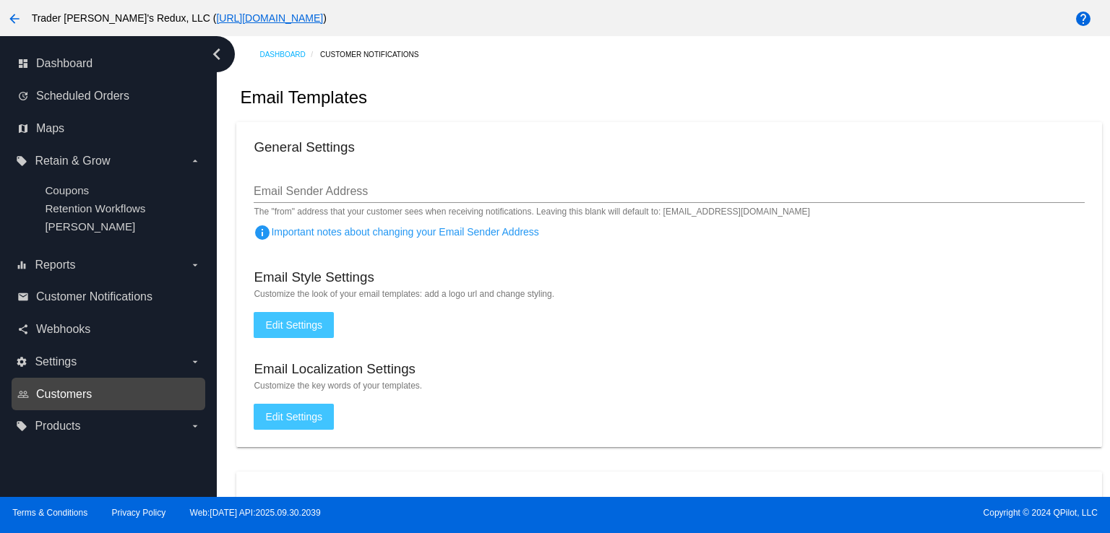
click at [43, 397] on span "Customers" at bounding box center [64, 394] width 56 height 13
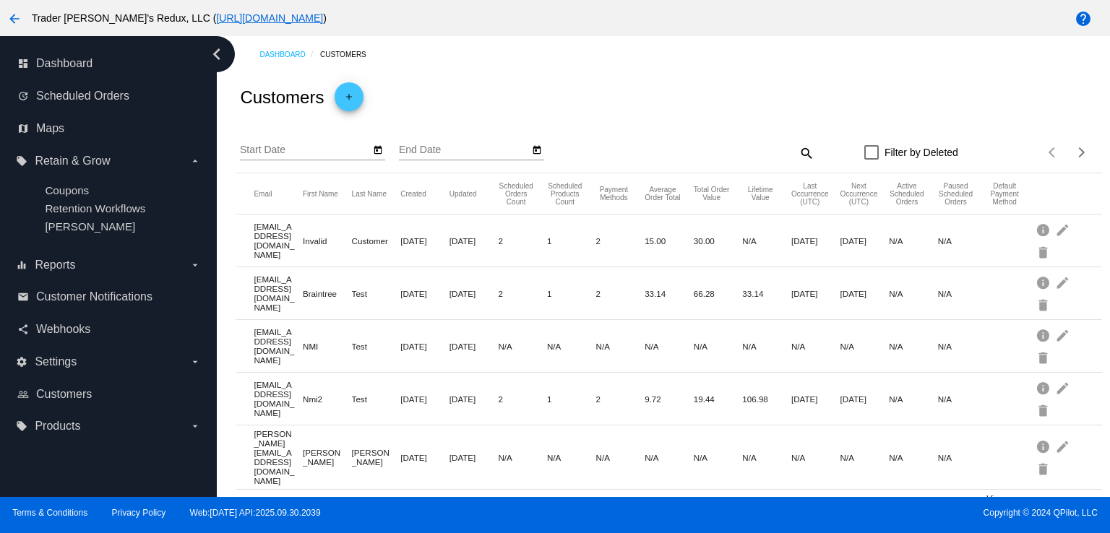
click at [462, 427] on mat-row "[PERSON_NAME][EMAIL_ADDRESS][DOMAIN_NAME] [PERSON_NAME] [DATE] [DATE] N/A N/A N…" at bounding box center [668, 458] width 865 height 64
drag, startPoint x: 484, startPoint y: 436, endPoint x: 402, endPoint y: 428, distance: 82.7
click at [466, 437] on mat-row "[PERSON_NAME][EMAIL_ADDRESS][DOMAIN_NAME] [PERSON_NAME] [DATE] [DATE] N/A N/A N…" at bounding box center [668, 458] width 865 height 64
click at [96, 295] on span "Customer Notifications" at bounding box center [94, 296] width 116 height 13
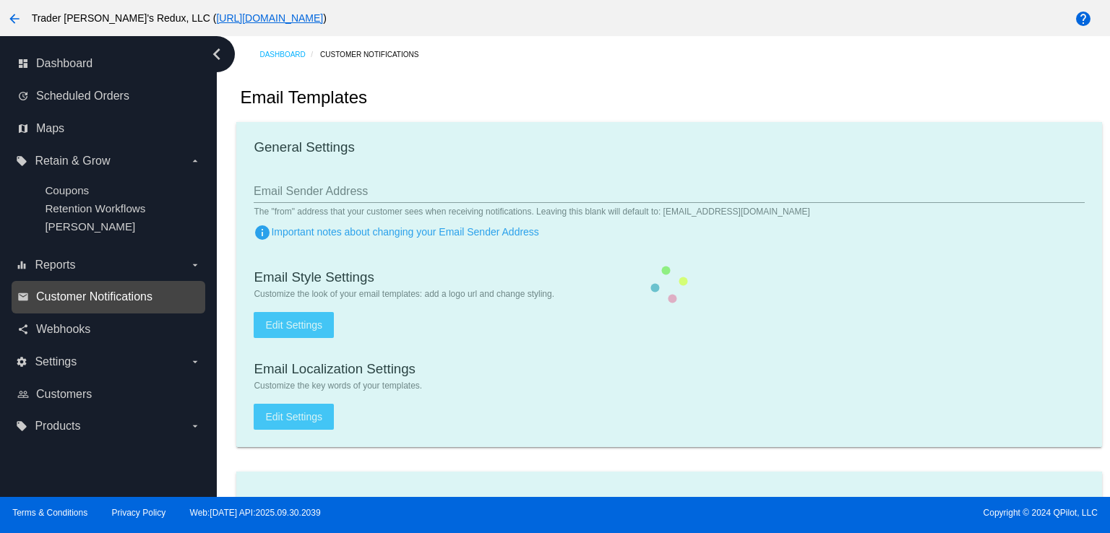
checkbox input "true"
type input "1"
checkbox input "true"
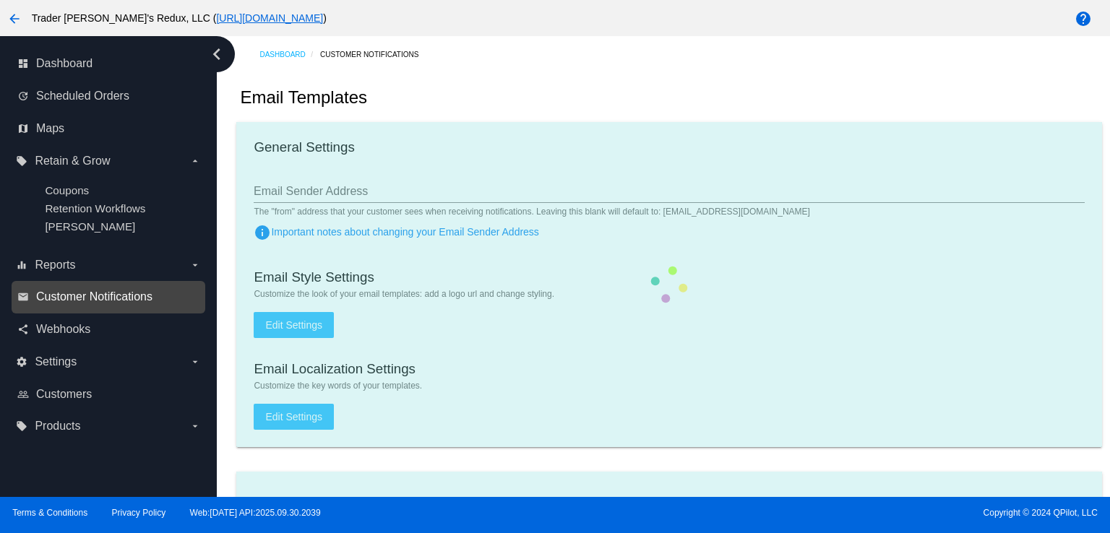
checkbox input "true"
type input "[EMAIL_ADDRESS][DOMAIN_NAME]"
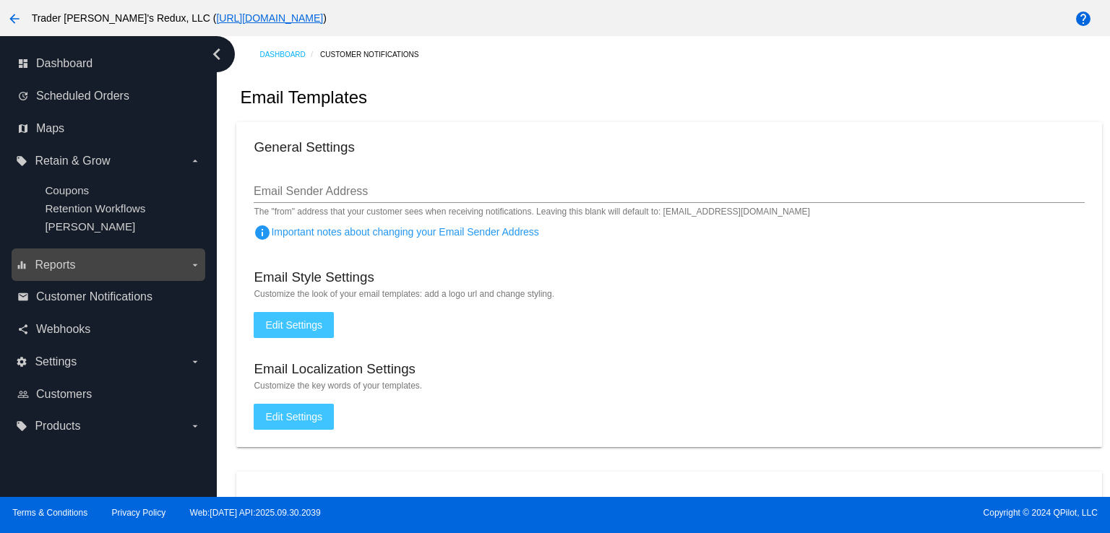
click at [82, 272] on label "equalizer Reports arrow_drop_down" at bounding box center [108, 265] width 184 height 23
click at [0, 0] on input "equalizer Reports arrow_drop_down" at bounding box center [0, 0] width 0 height 0
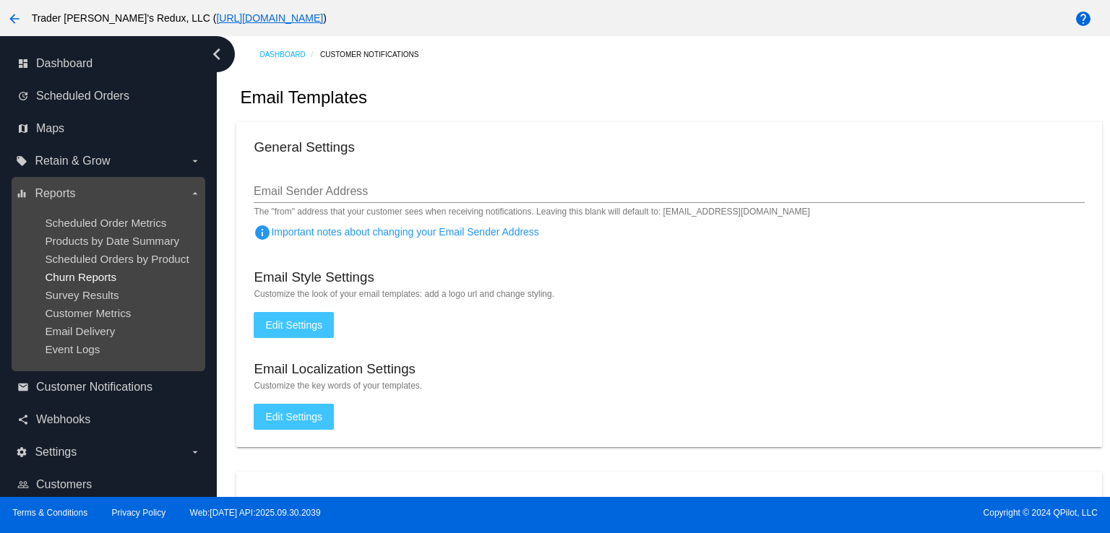
click at [74, 275] on span "Churn Reports" at bounding box center [81, 277] width 72 height 12
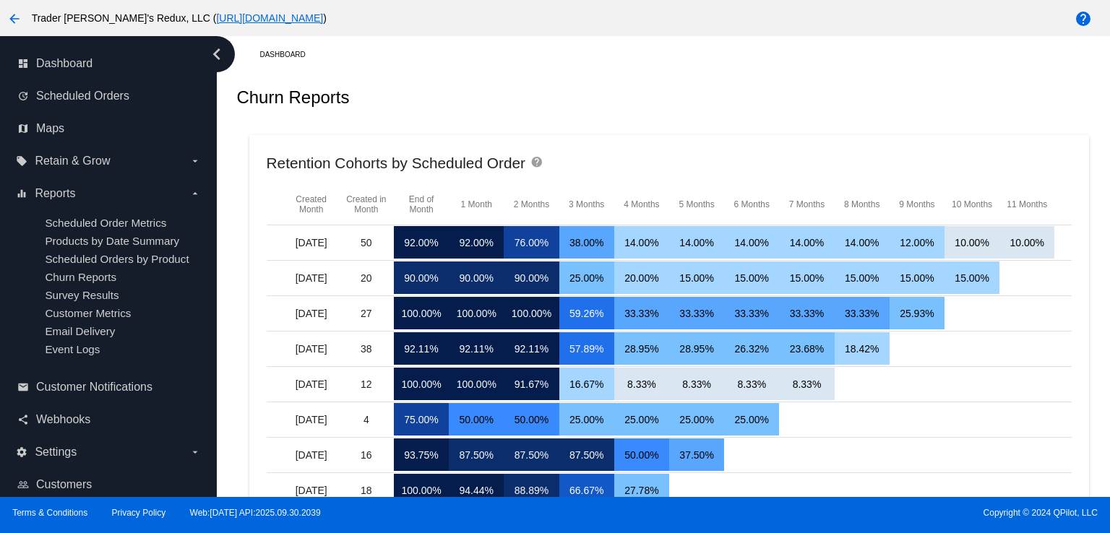
drag, startPoint x: 574, startPoint y: 148, endPoint x: 407, endPoint y: 108, distance: 170.8
click at [544, 139] on mat-card "Retention Cohorts by Scheduled Order help Created Month Created in Month End of…" at bounding box center [669, 401] width 840 height 532
click at [110, 59] on link "dashboard Dashboard" at bounding box center [108, 63] width 183 height 23
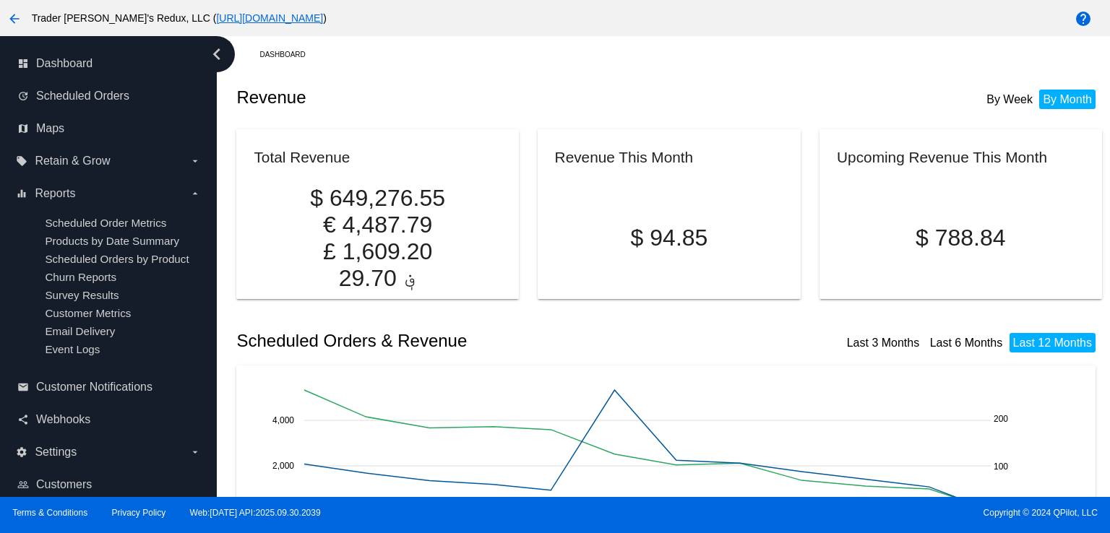
drag, startPoint x: 458, startPoint y: 321, endPoint x: 275, endPoint y: 275, distance: 188.5
click at [457, 321] on div "Scheduled Orders & Revenue Last 3 Months Last 6 Months Last 12 Months" at bounding box center [668, 340] width 865 height 49
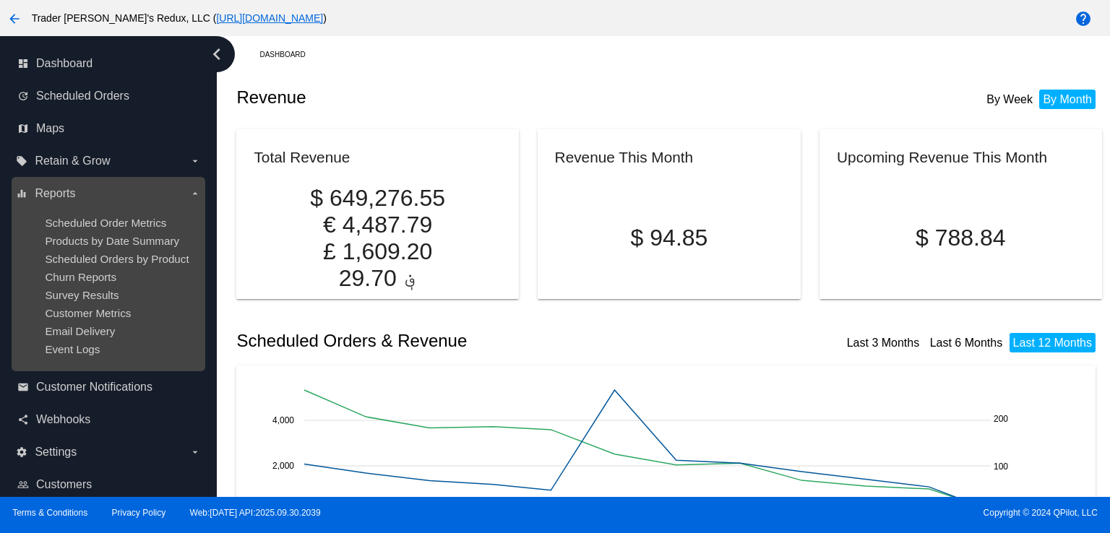
click at [119, 274] on div "Churn Reports" at bounding box center [120, 277] width 150 height 12
click at [98, 275] on span "Churn Reports" at bounding box center [81, 277] width 72 height 12
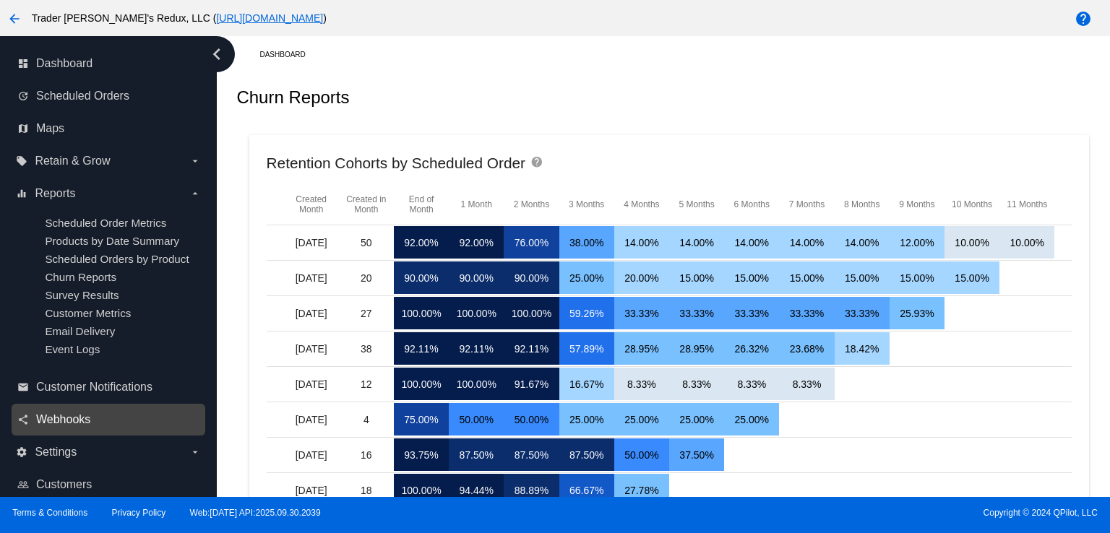
click at [59, 422] on span "Webhooks" at bounding box center [63, 419] width 54 height 13
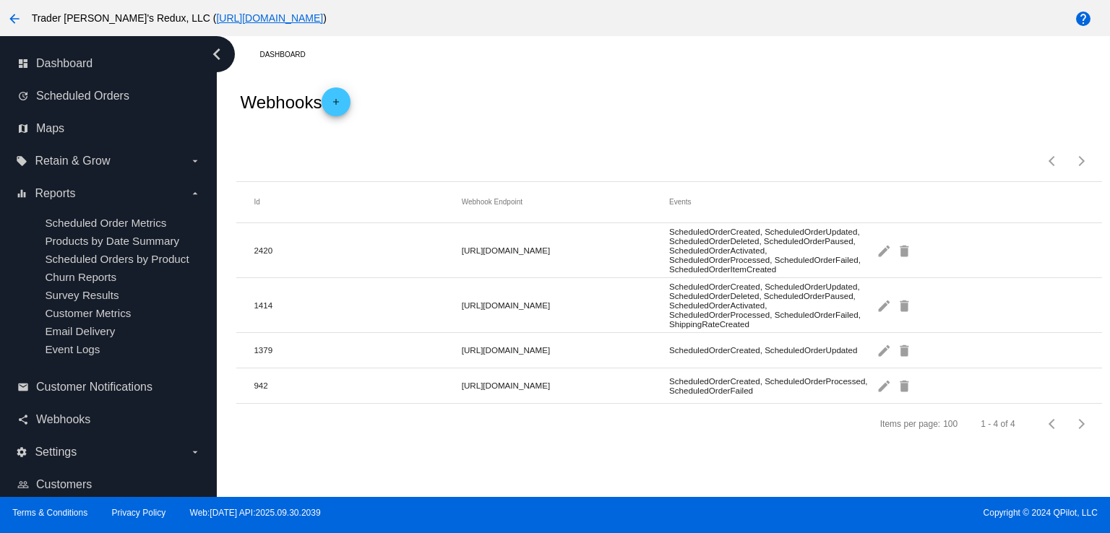
click at [266, 303] on mat-cell "1414" at bounding box center [357, 305] width 207 height 17
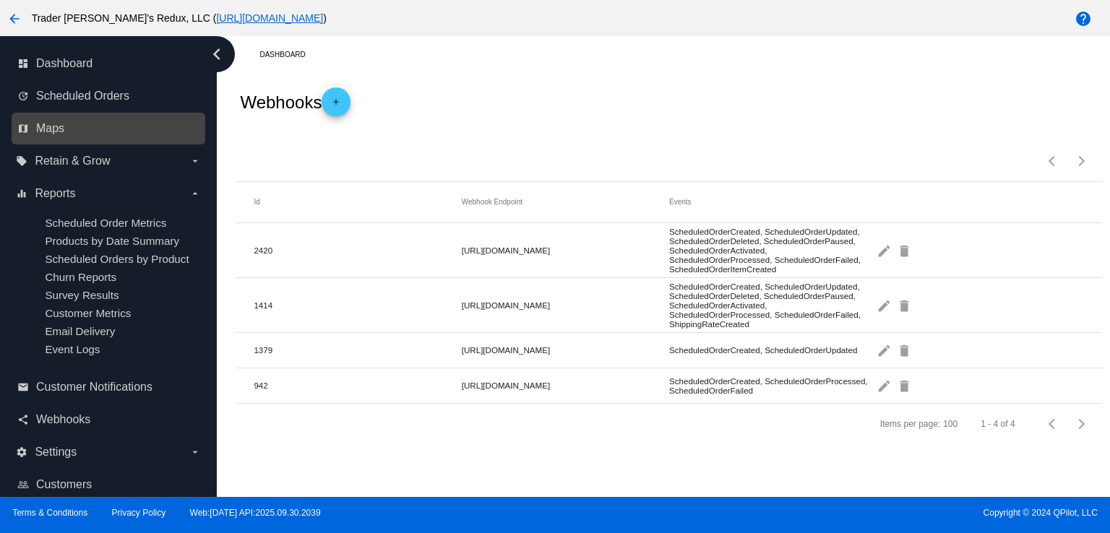
click at [66, 128] on link "map Maps" at bounding box center [108, 128] width 183 height 23
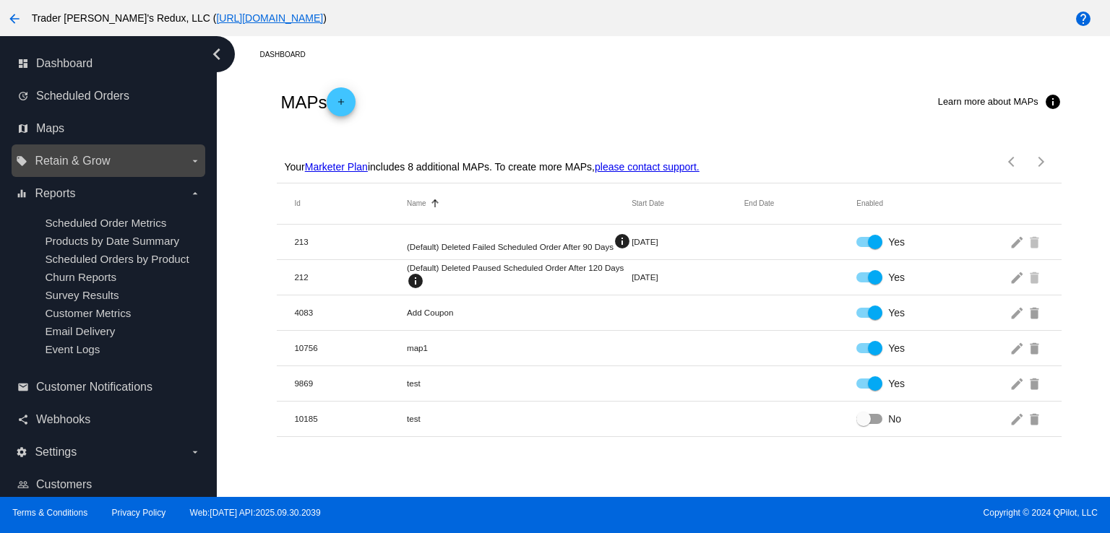
click at [75, 165] on span "Retain & Grow" at bounding box center [72, 161] width 75 height 13
click at [0, 0] on input "local_offer Retain & Grow arrow_drop_down" at bounding box center [0, 0] width 0 height 0
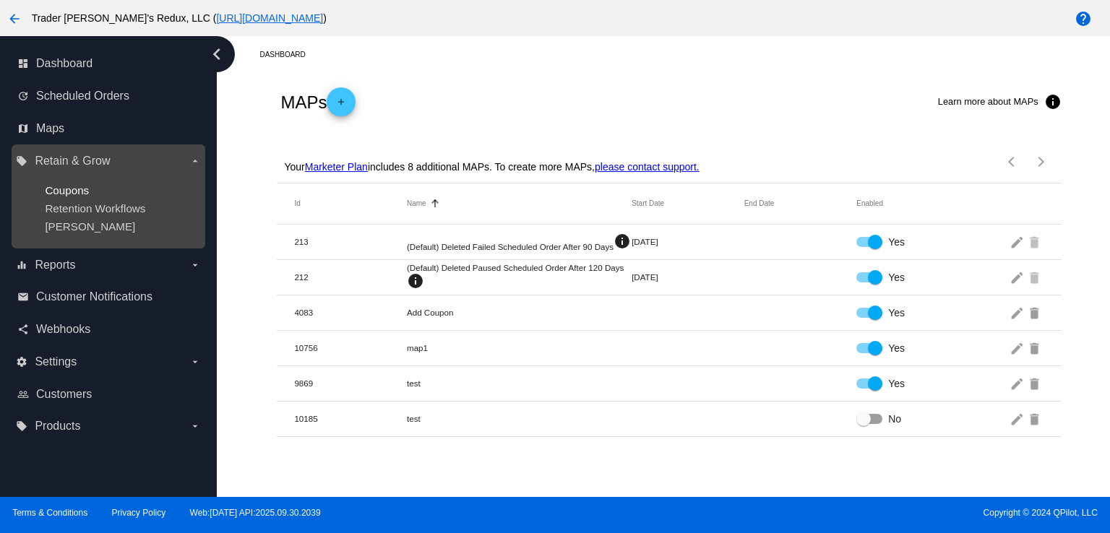
click at [65, 184] on span "Coupons" at bounding box center [67, 190] width 44 height 12
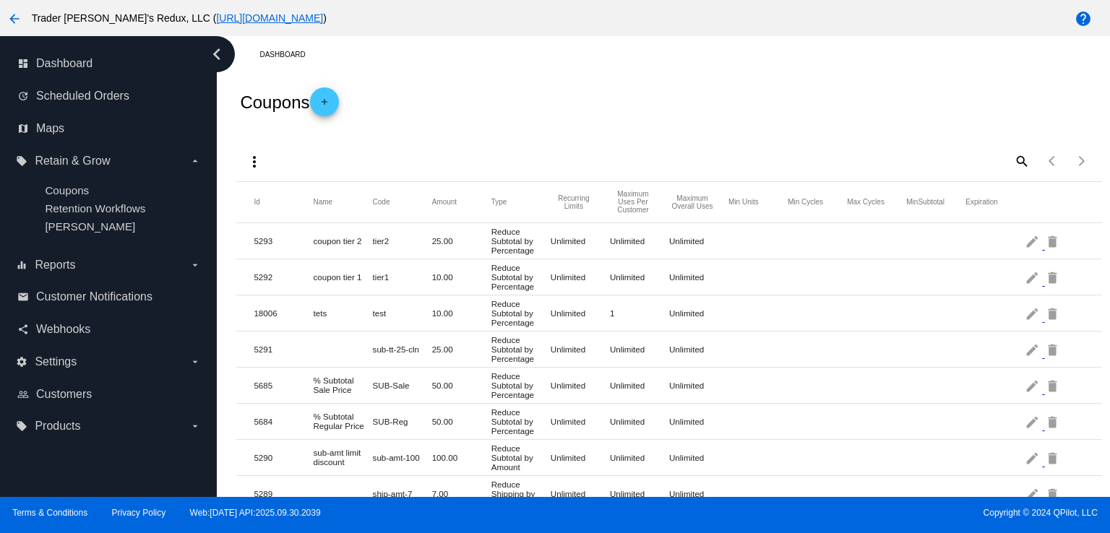
click at [525, 183] on mat-header-row "Id Name Code Amount Type Recurring Limits Maximum Uses Per Customer Maximum Ove…" at bounding box center [668, 202] width 865 height 41
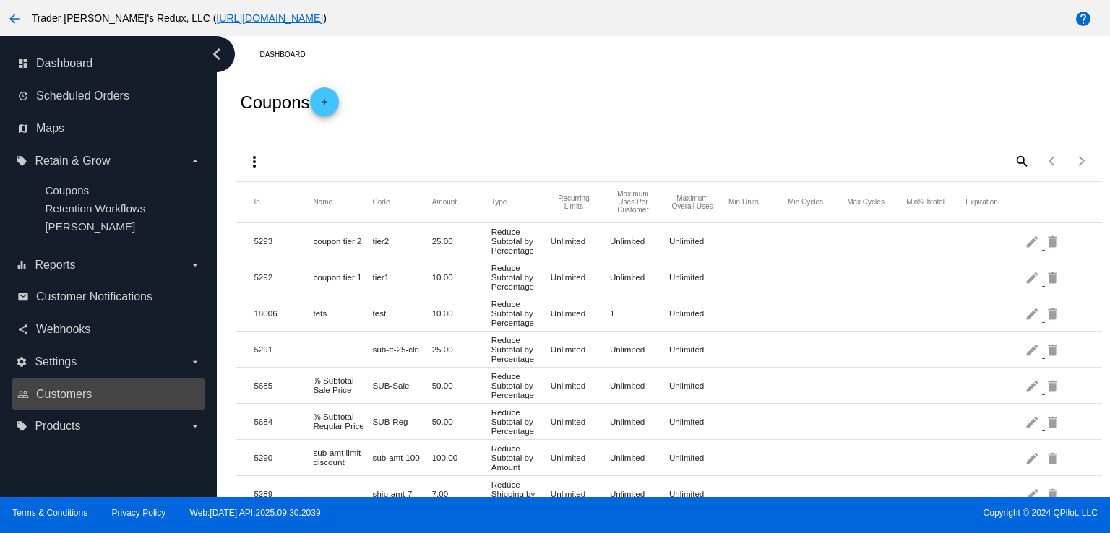
click at [27, 398] on icon "people_outline" at bounding box center [23, 395] width 12 height 12
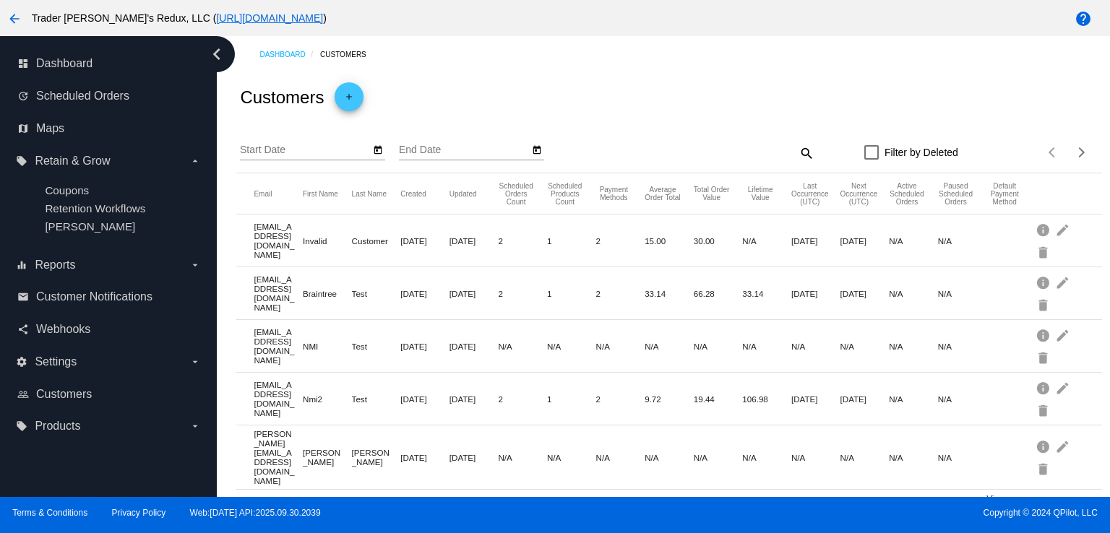
click at [665, 157] on div "search" at bounding box center [706, 153] width 215 height 22
click at [347, 96] on mat-icon "add" at bounding box center [348, 100] width 17 height 17
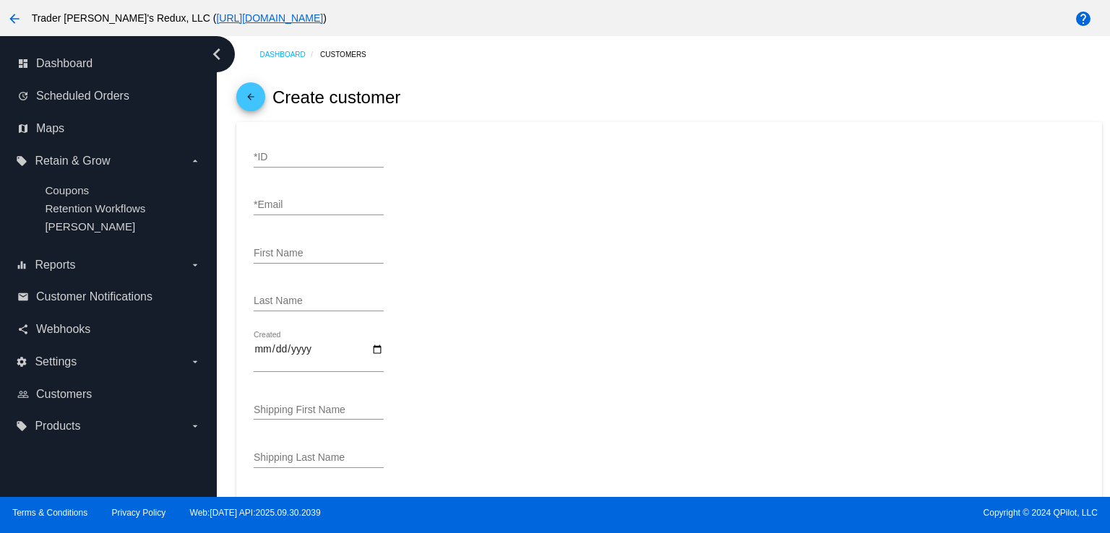
click at [558, 154] on div "*ID" at bounding box center [669, 159] width 830 height 41
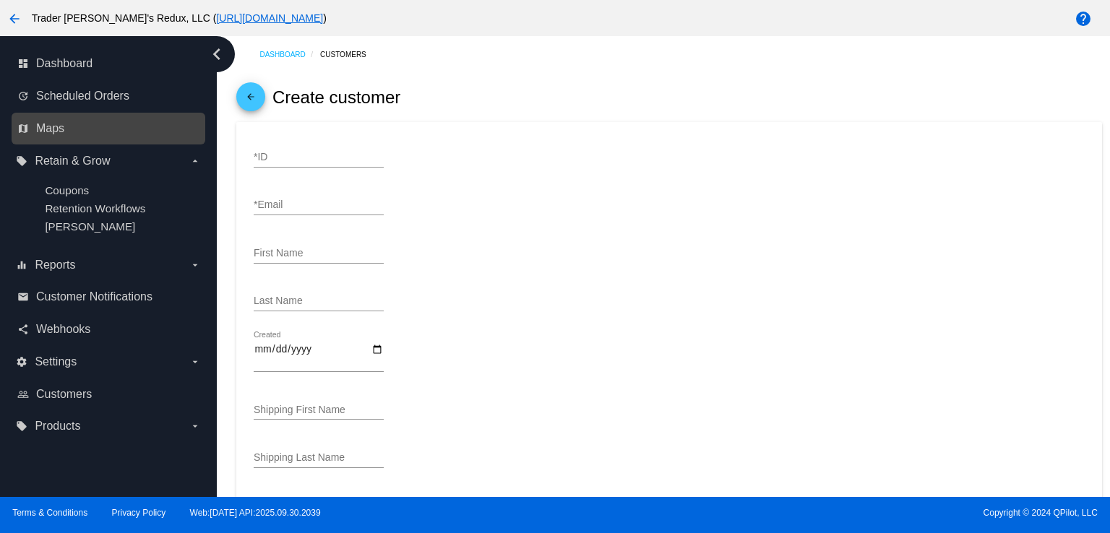
click at [81, 135] on link "map Maps" at bounding box center [108, 128] width 183 height 23
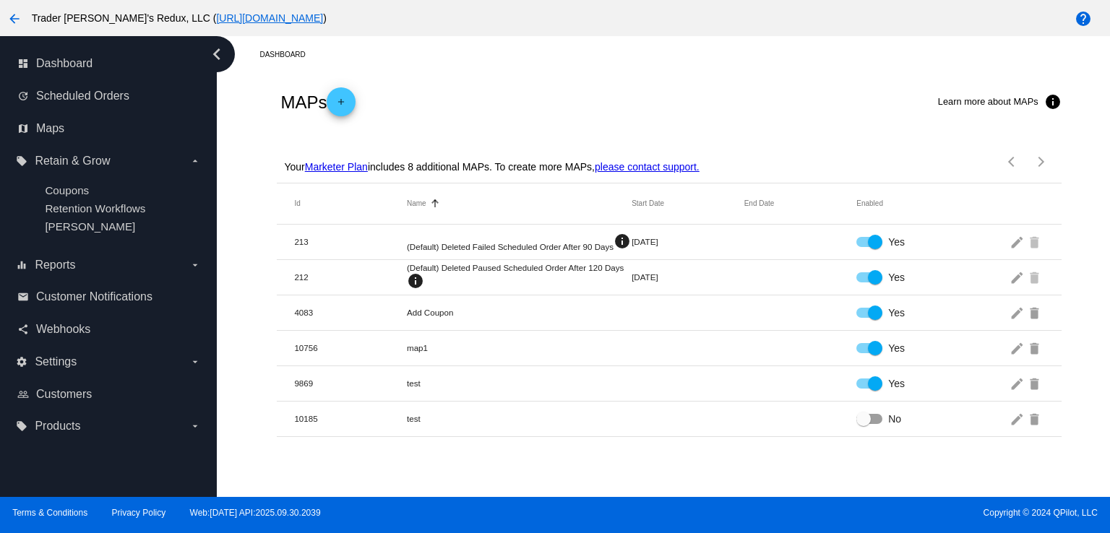
drag, startPoint x: 503, startPoint y: 94, endPoint x: 439, endPoint y: 93, distance: 64.3
click at [493, 93] on div "MAPs add Learn more about MAPs info" at bounding box center [669, 102] width 784 height 58
click at [342, 100] on mat-icon "add" at bounding box center [340, 105] width 17 height 17
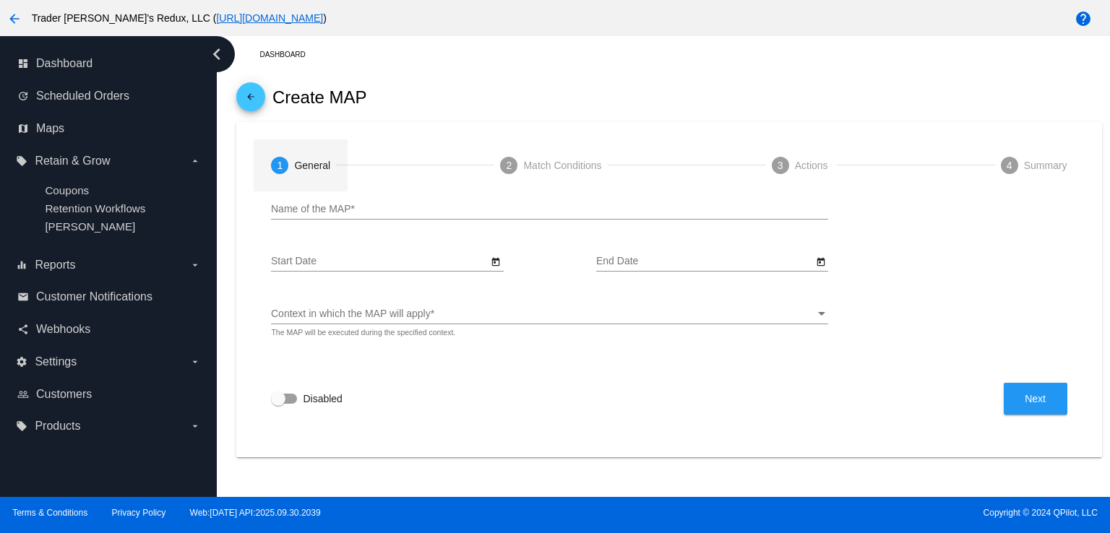
click at [280, 172] on div "1" at bounding box center [279, 165] width 17 height 17
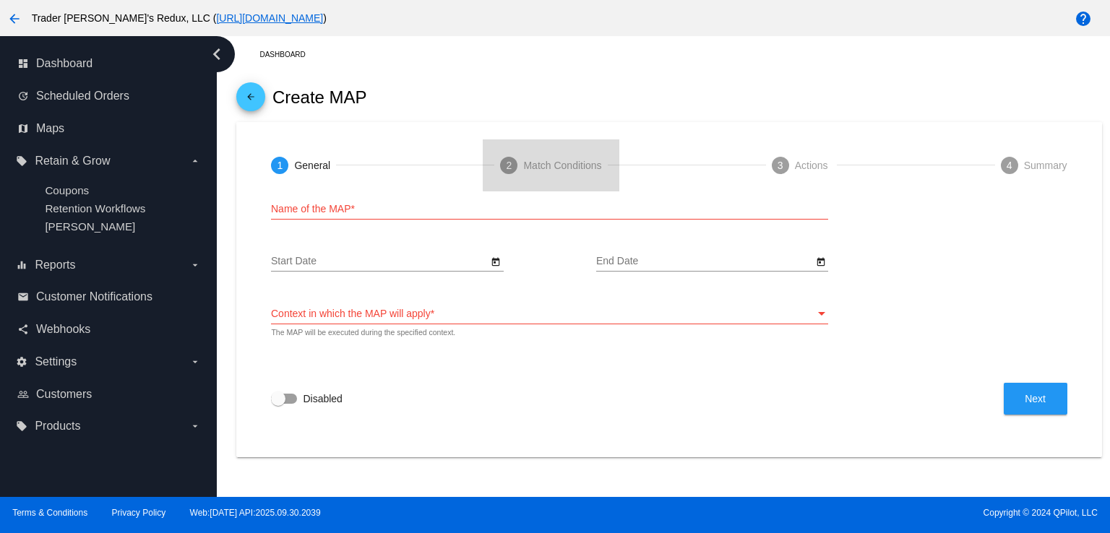
click at [577, 161] on div "Match Conditions" at bounding box center [562, 166] width 78 height 12
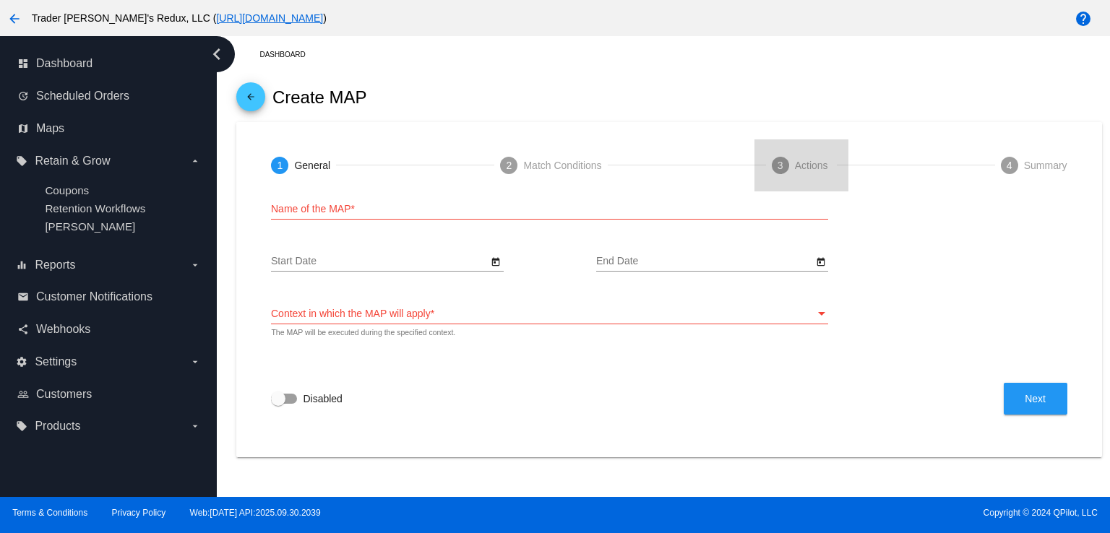
click at [823, 178] on mat-step-header "3 Actions" at bounding box center [801, 165] width 94 height 52
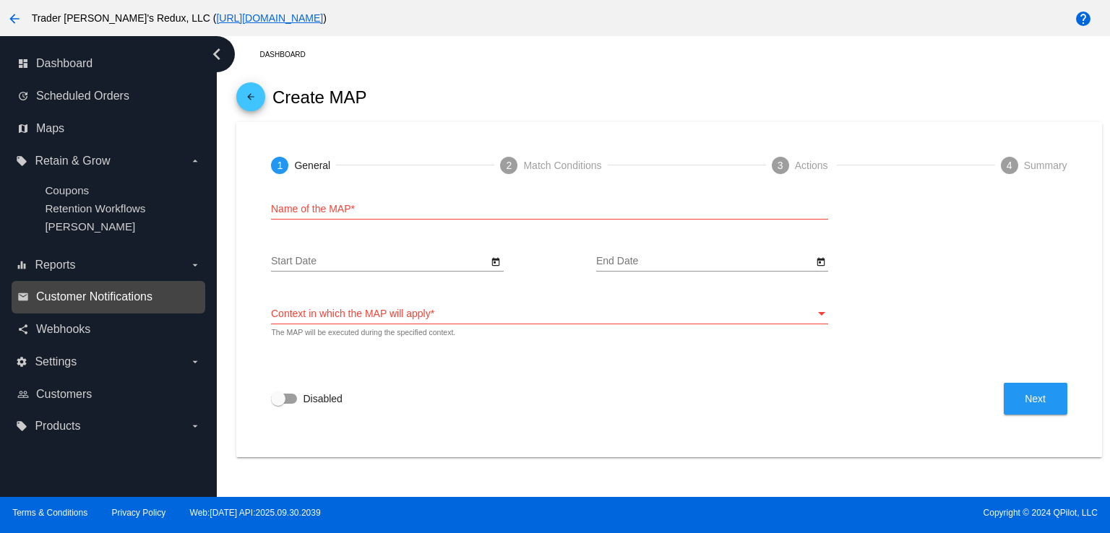
click at [81, 300] on span "Customer Notifications" at bounding box center [94, 296] width 116 height 13
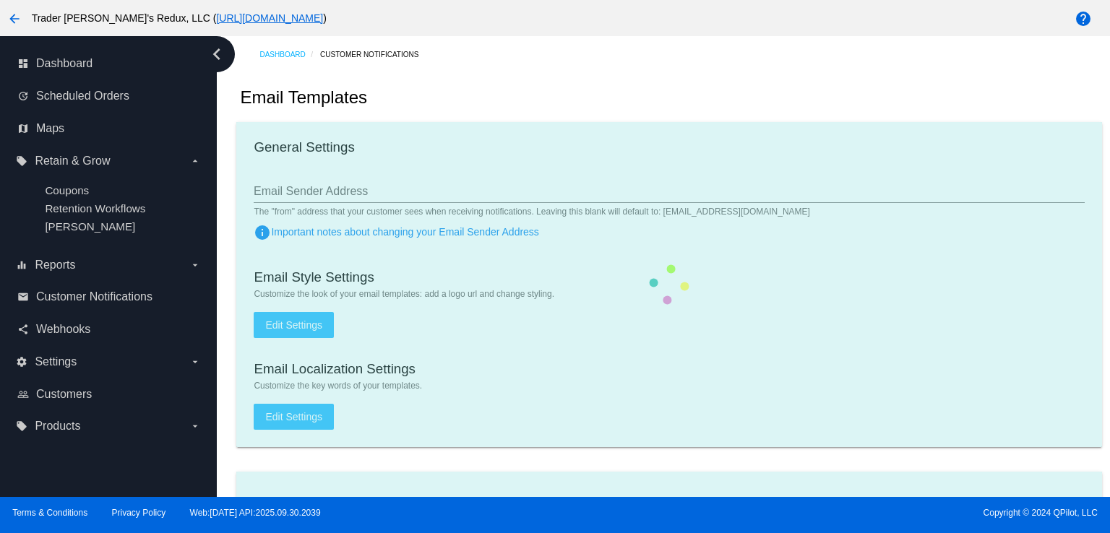
checkbox input "true"
type input "1"
checkbox input "true"
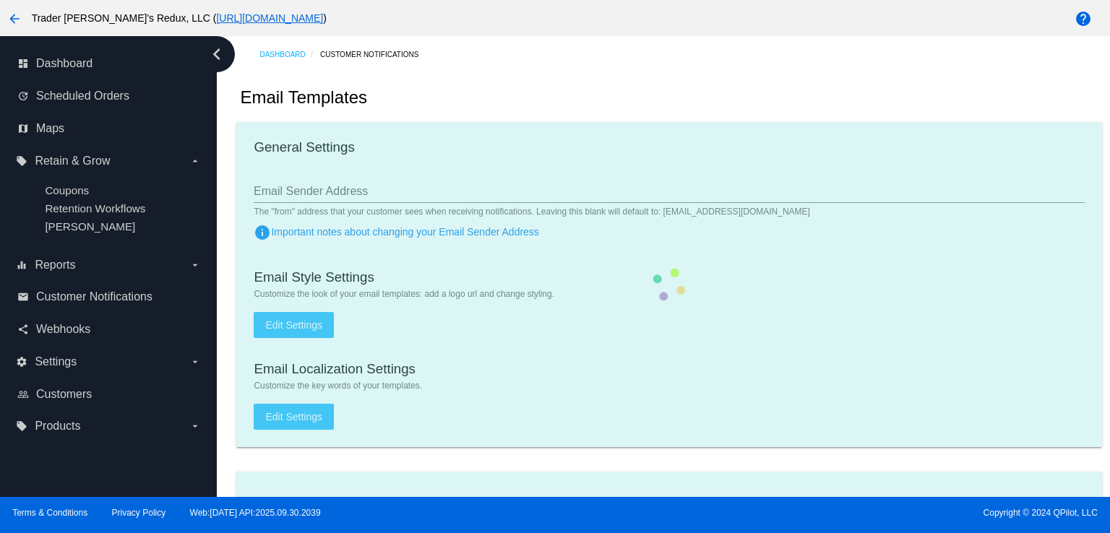
checkbox input "true"
type input "[EMAIL_ADDRESS][DOMAIN_NAME]"
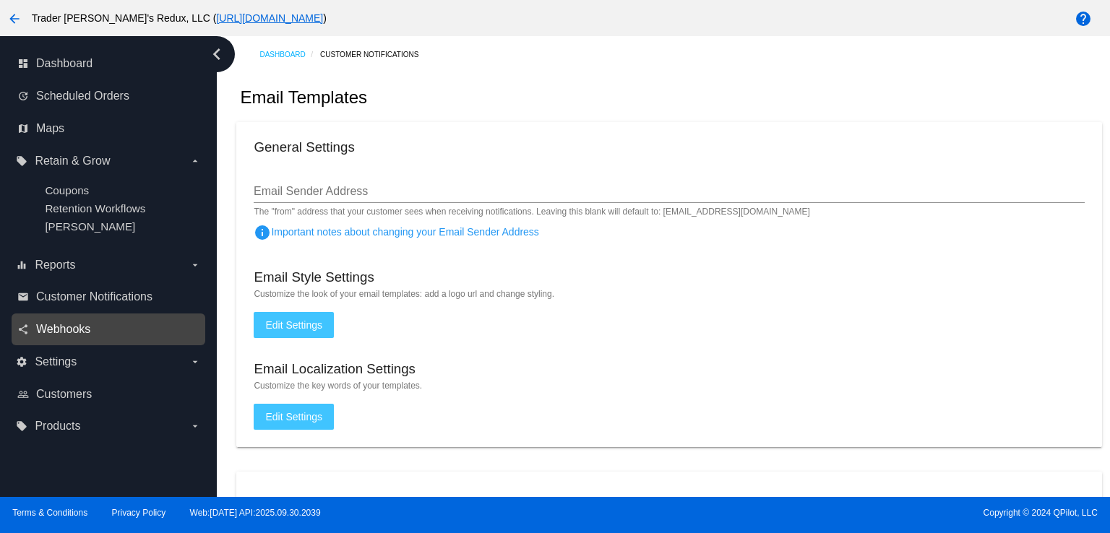
click at [58, 326] on span "Webhooks" at bounding box center [63, 329] width 54 height 13
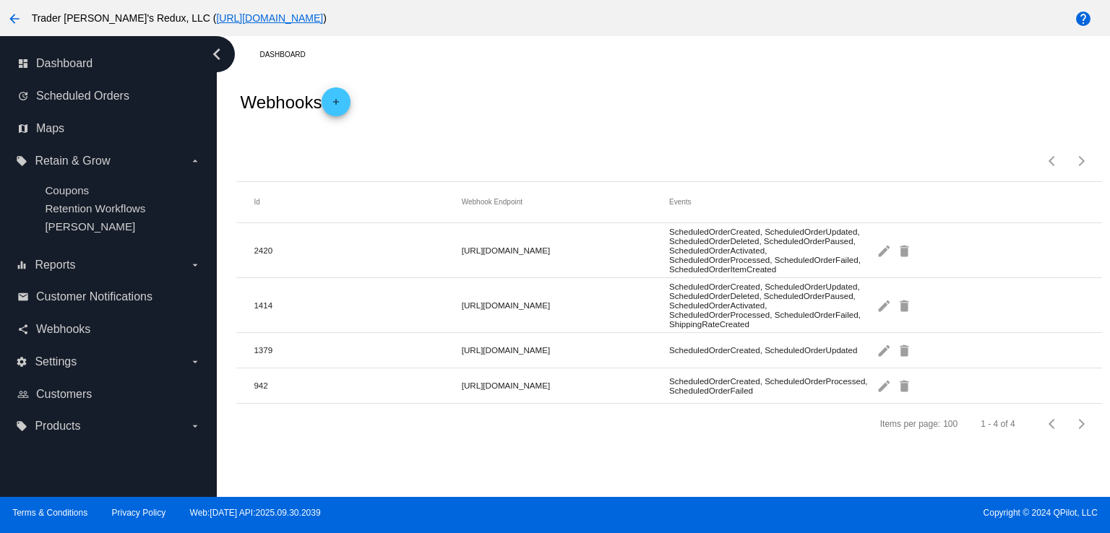
drag, startPoint x: 517, startPoint y: 111, endPoint x: 271, endPoint y: 113, distance: 245.6
click at [512, 112] on div "Webhooks add" at bounding box center [668, 102] width 865 height 58
click at [343, 95] on span "add" at bounding box center [335, 104] width 17 height 35
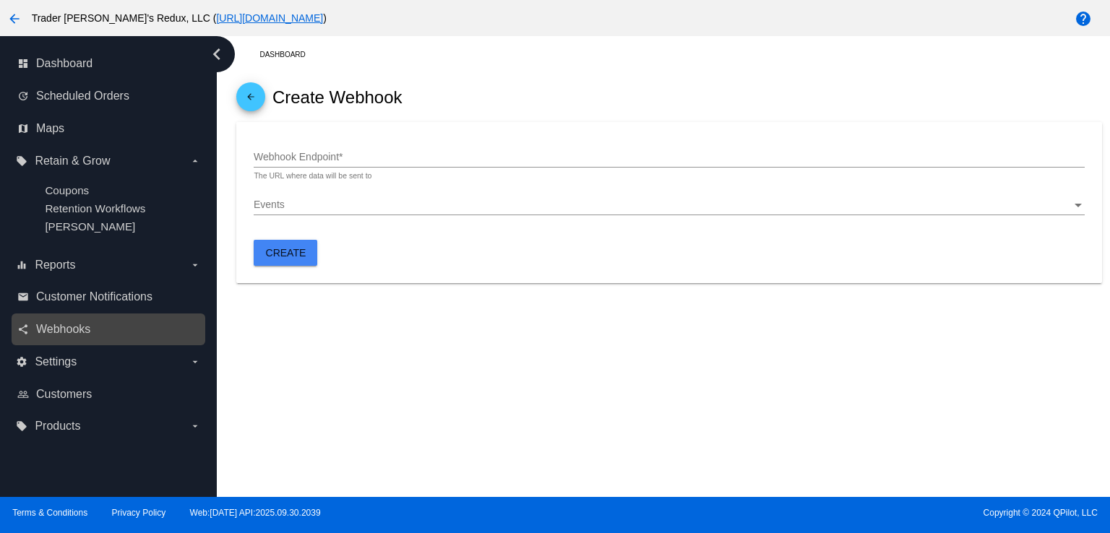
click at [135, 316] on div "share Webhooks" at bounding box center [109, 330] width 194 height 33
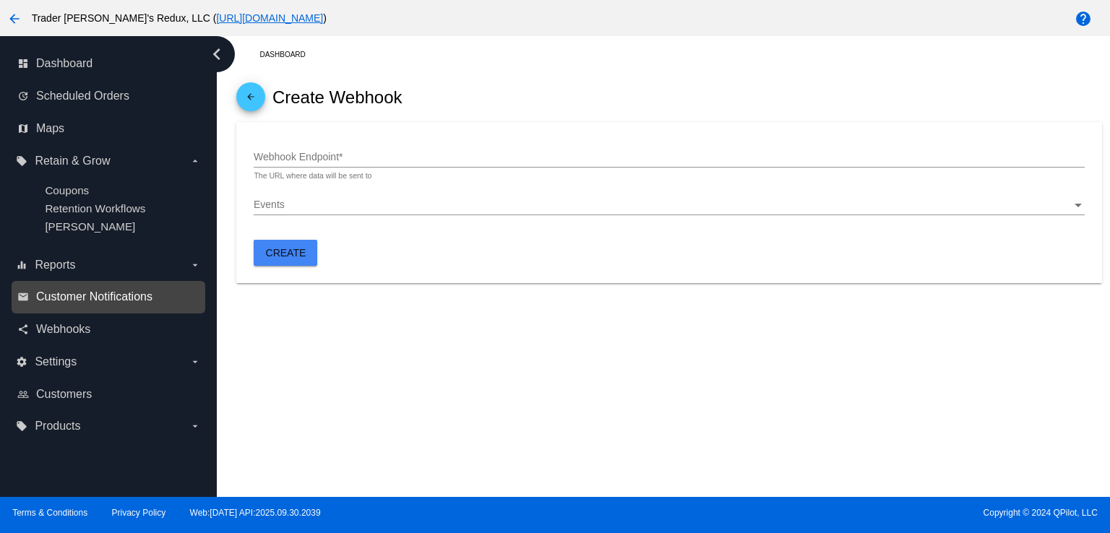
click at [118, 293] on span "Customer Notifications" at bounding box center [94, 296] width 116 height 13
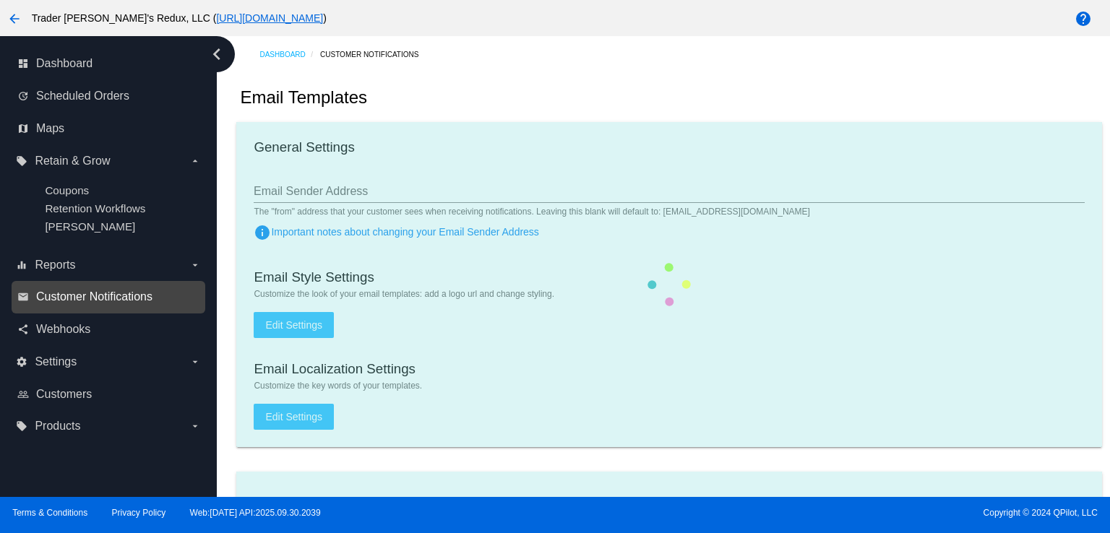
checkbox input "true"
type input "1"
checkbox input "true"
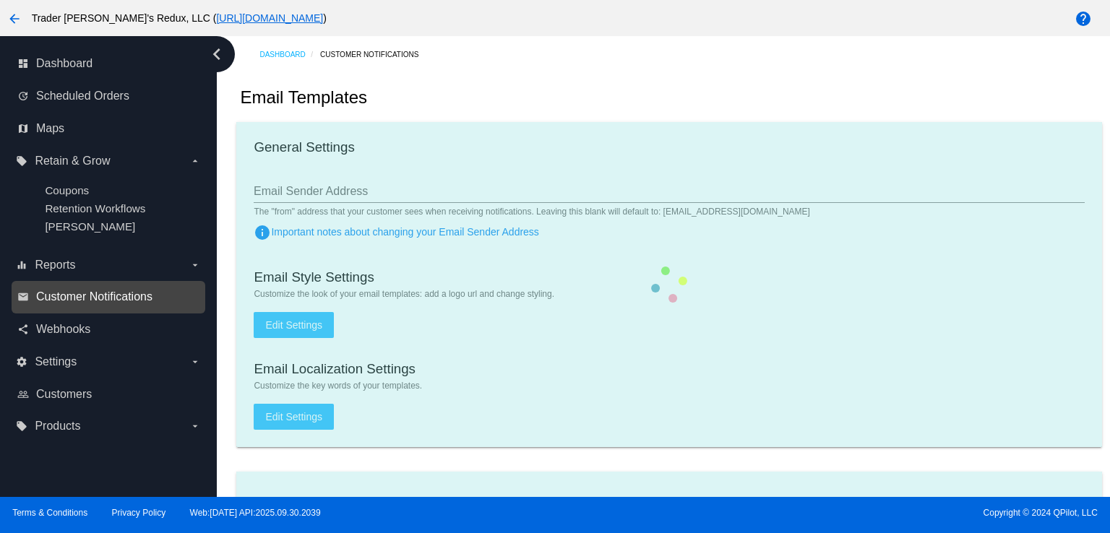
checkbox input "true"
type input "[EMAIL_ADDRESS][DOMAIN_NAME]"
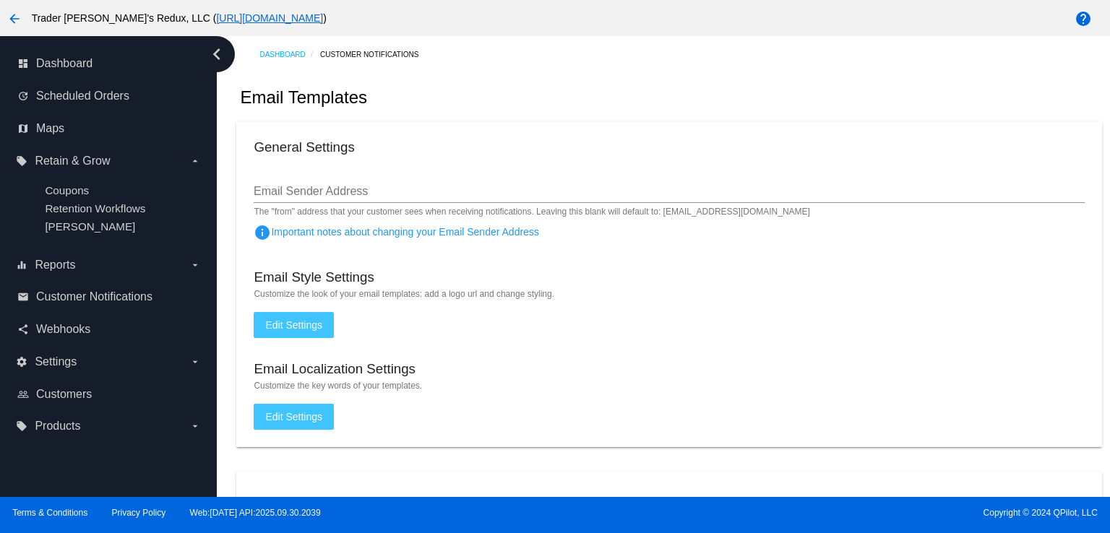
click at [266, 328] on span "Edit Settings" at bounding box center [293, 325] width 57 height 12
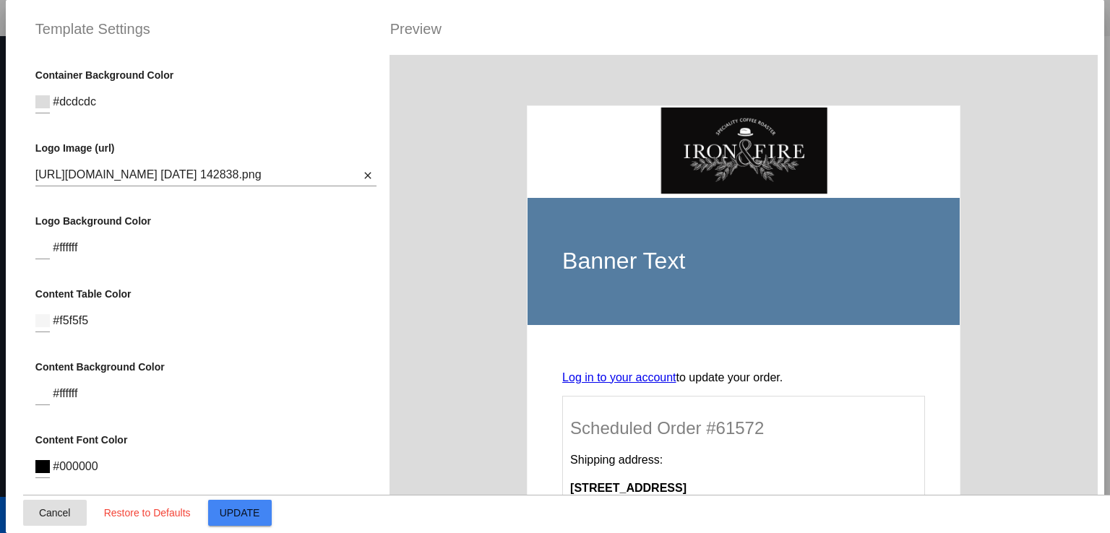
drag, startPoint x: 58, startPoint y: 532, endPoint x: 48, endPoint y: 514, distance: 20.7
click at [53, 523] on mat-dialog-actions "Cancel Restore to Defaults Update" at bounding box center [578, 515] width 1110 height 40
click at [46, 511] on span "Cancel" at bounding box center [55, 513] width 32 height 12
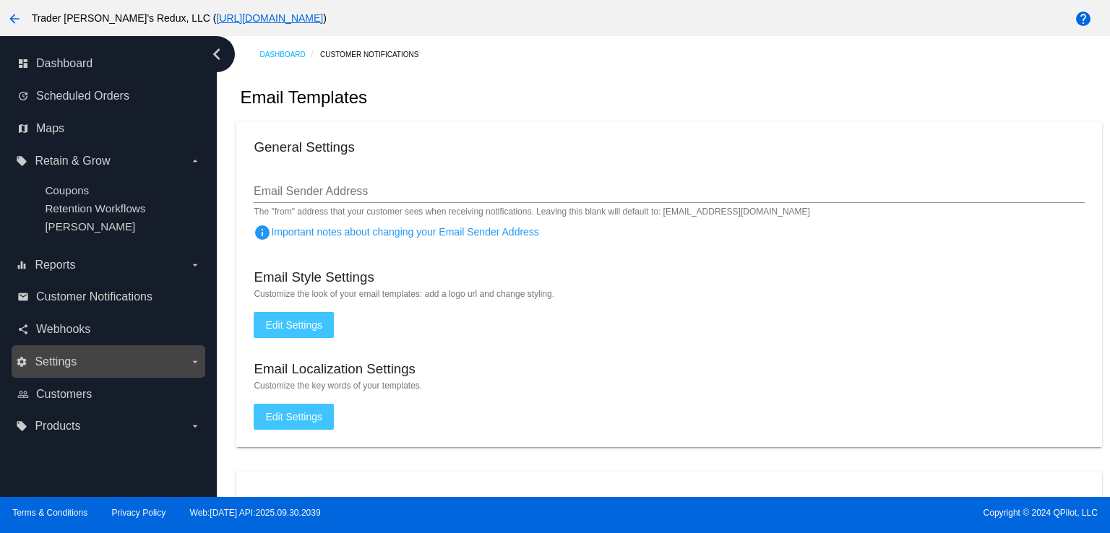
click at [68, 349] on div "settings Settings arrow_drop_down" at bounding box center [109, 361] width 194 height 33
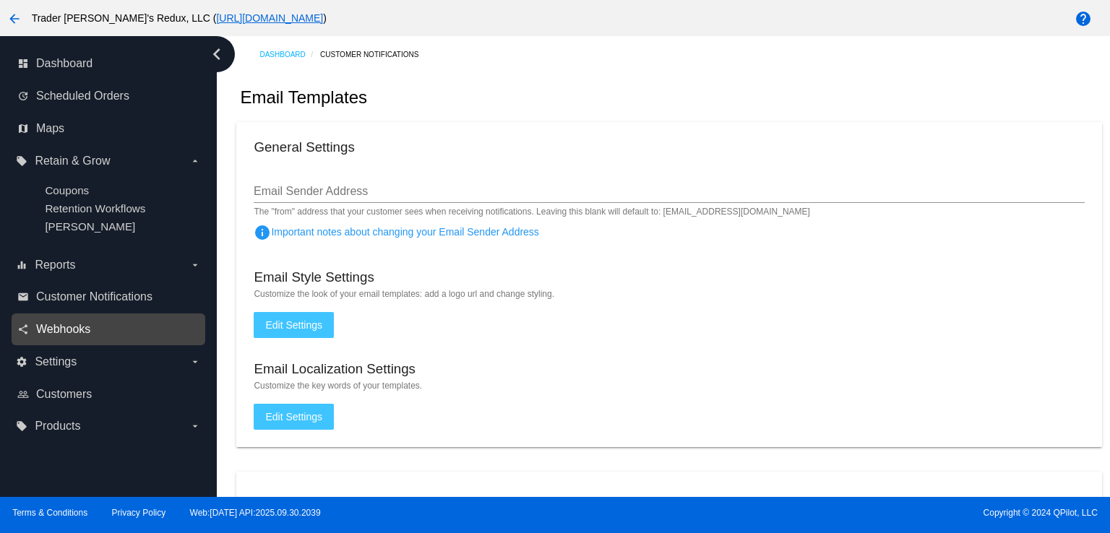
click at [63, 330] on span "Webhooks" at bounding box center [63, 329] width 54 height 13
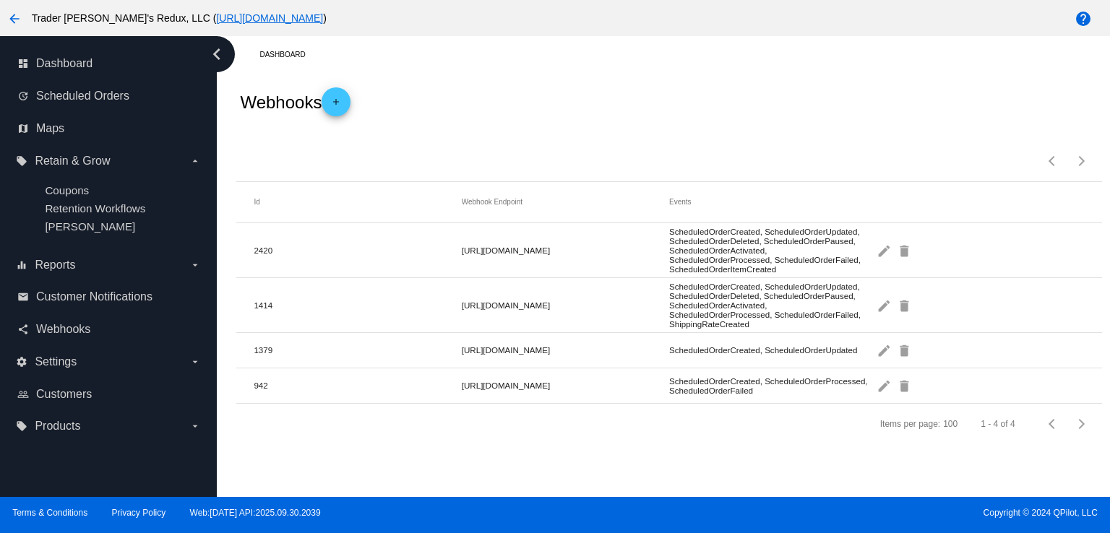
drag, startPoint x: 904, startPoint y: 126, endPoint x: 897, endPoint y: 131, distance: 8.8
click at [899, 130] on div "Webhooks add" at bounding box center [668, 102] width 865 height 58
click at [113, 69] on link "dashboard Dashboard" at bounding box center [108, 63] width 183 height 23
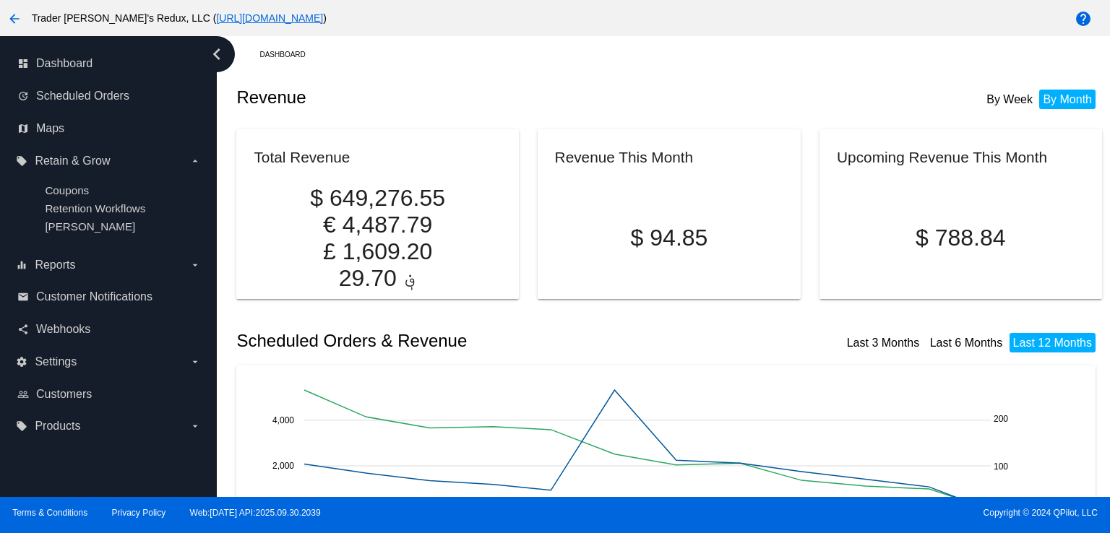
drag, startPoint x: 283, startPoint y: 144, endPoint x: 690, endPoint y: 133, distance: 406.9
click at [647, 144] on div "Total Revenue $ 649,276.55 € 4,487.79 £ 1,609.20 ؋ 29.70 Revenue This Month $ 9…" at bounding box center [668, 207] width 865 height 170
click at [988, 92] on li "By Week" at bounding box center [1008, 100] width 53 height 20
click at [550, 132] on mat-card "Revenue This Week $ 94.85" at bounding box center [669, 214] width 264 height 170
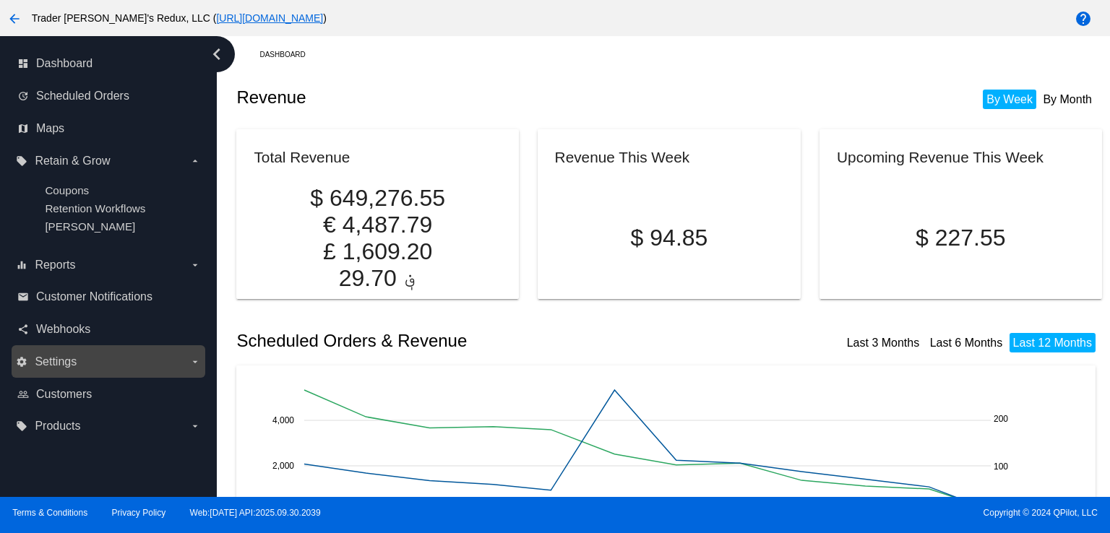
click at [64, 358] on span "Settings" at bounding box center [56, 361] width 42 height 13
click at [0, 0] on input "settings Settings arrow_drop_down" at bounding box center [0, 0] width 0 height 0
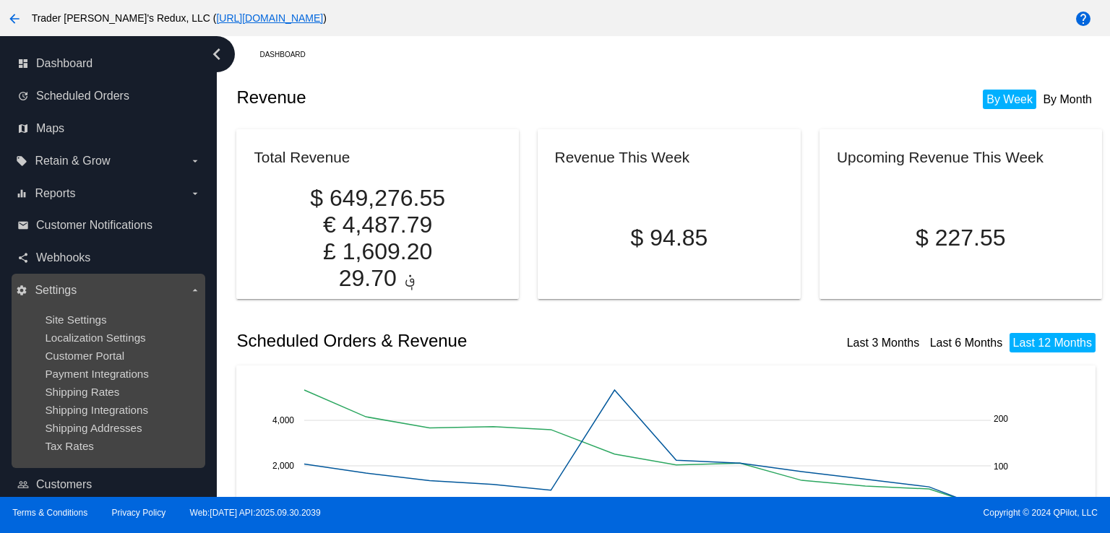
click at [64, 358] on span "Customer Portal" at bounding box center [84, 356] width 79 height 12
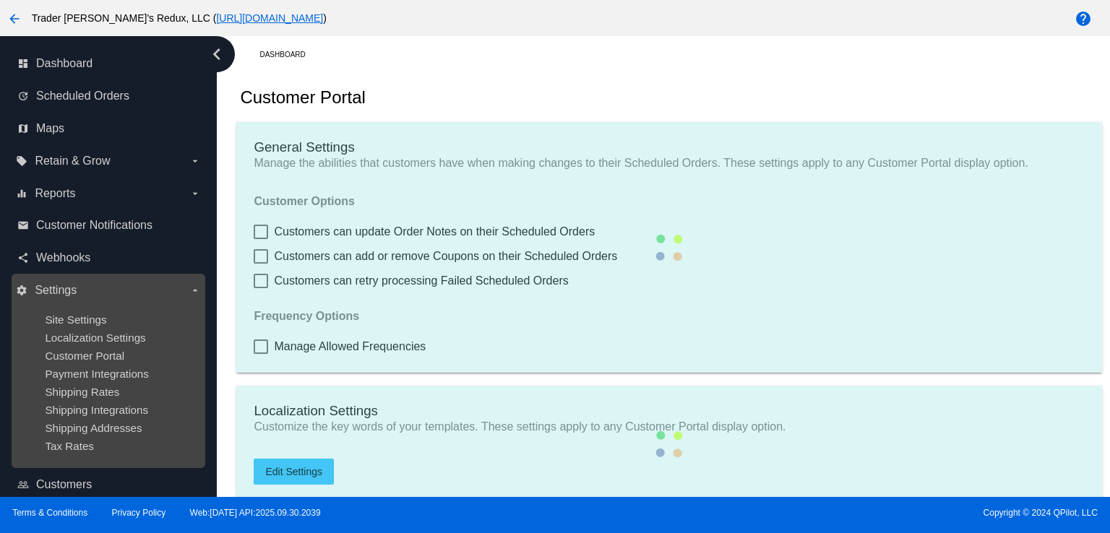
checkbox input "true"
type input "Create a Subscription"
type input "[URL][DOMAIN_NAME]"
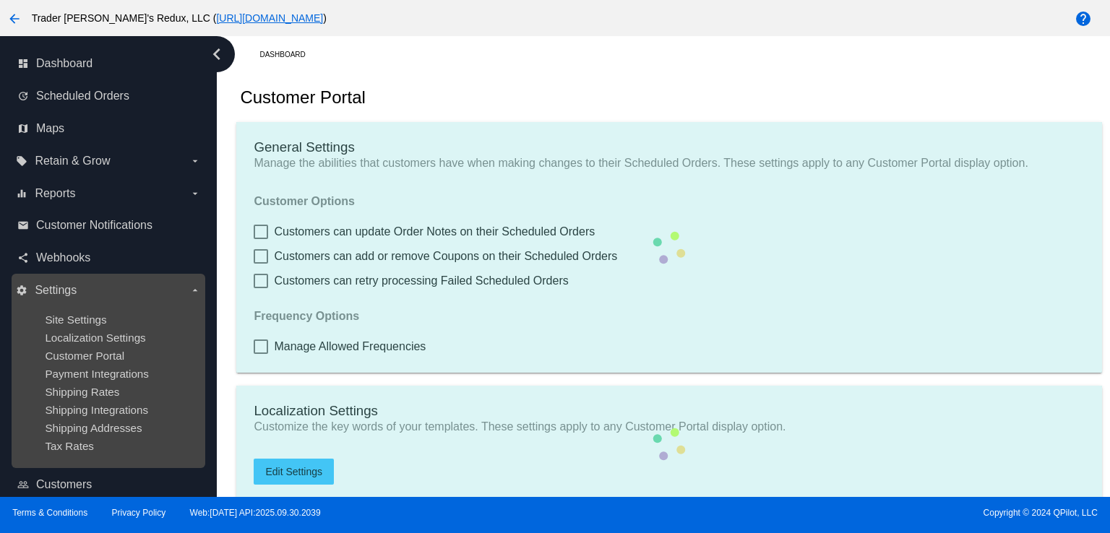
checkbox input "true"
type input "1"
type input "20"
type input "500"
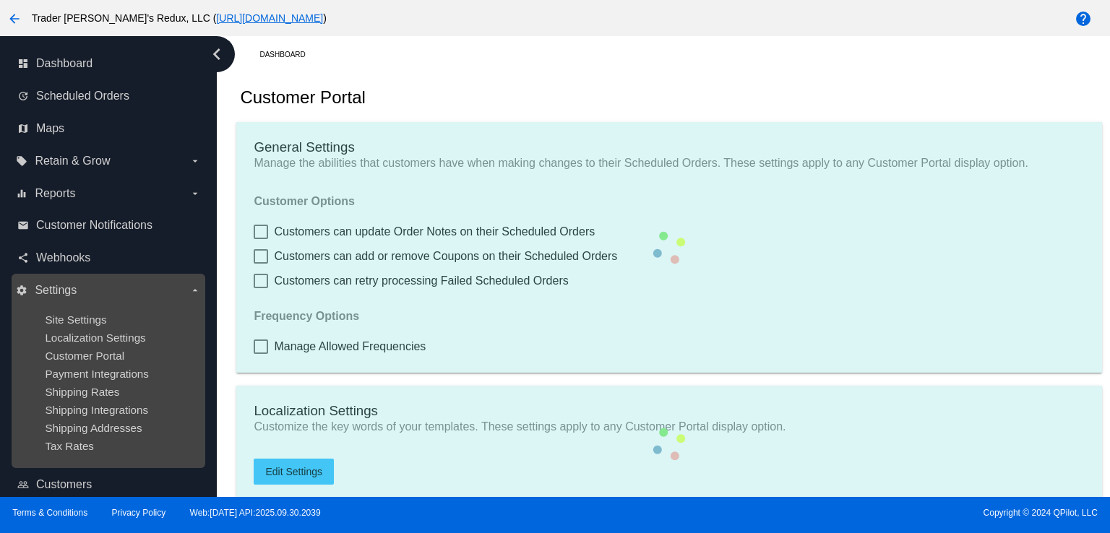
type input "500"
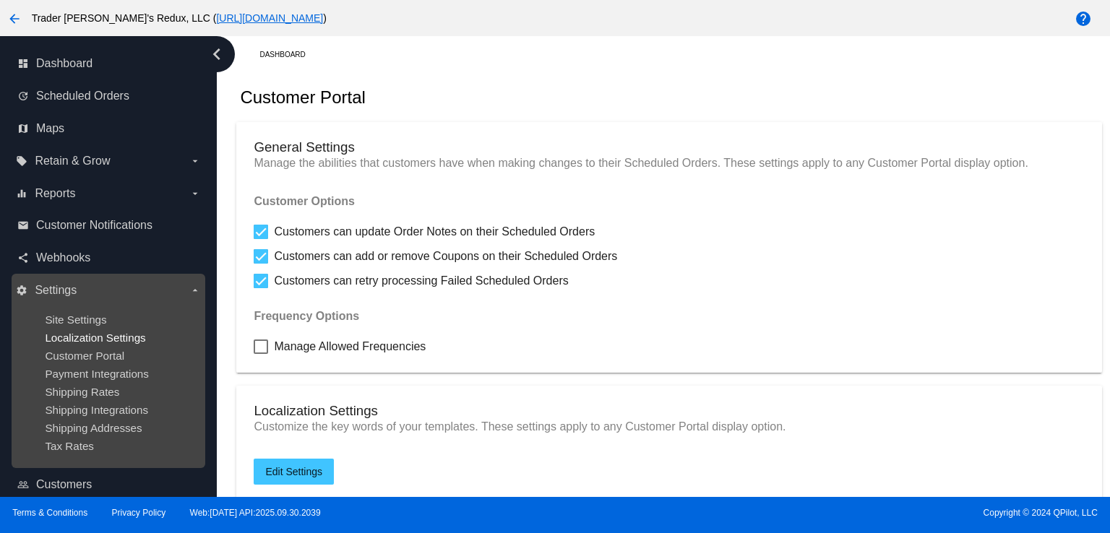
click at [99, 342] on span "Localization Settings" at bounding box center [95, 338] width 100 height 12
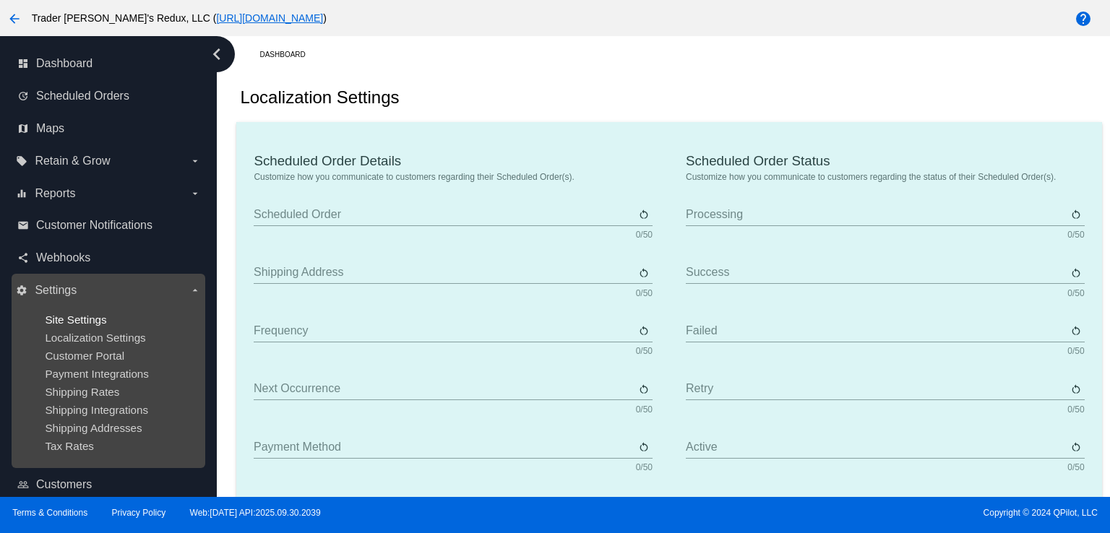
type input "Scheduled Order"
type input "Shipping address"
type input "Frequency"
type input "Next occurrence"
type input "Payment method"
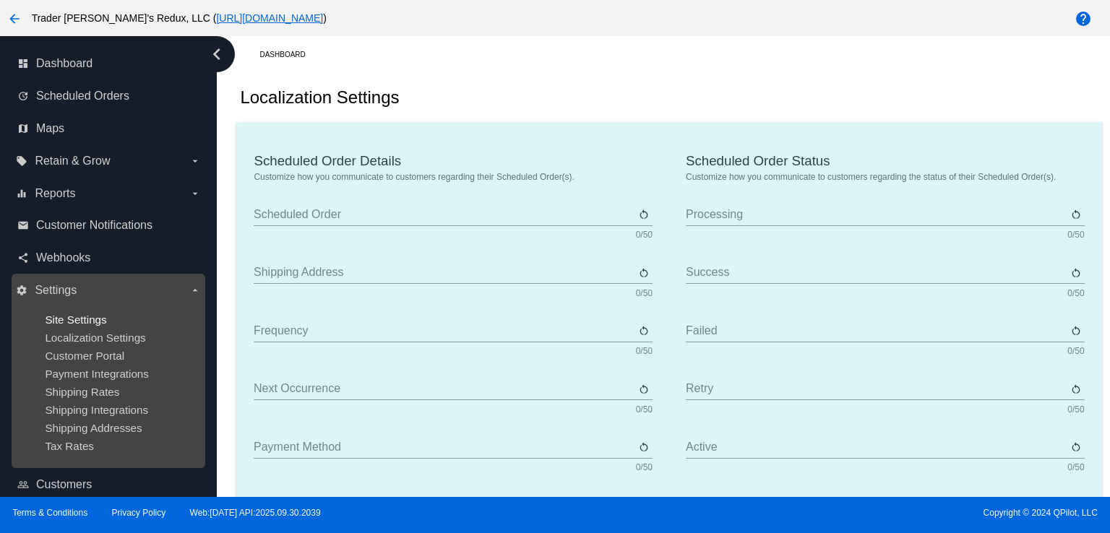
type input "Product"
type input "Quantity"
type input "Price"
type input "Out of stock"
type input "Subtotal"
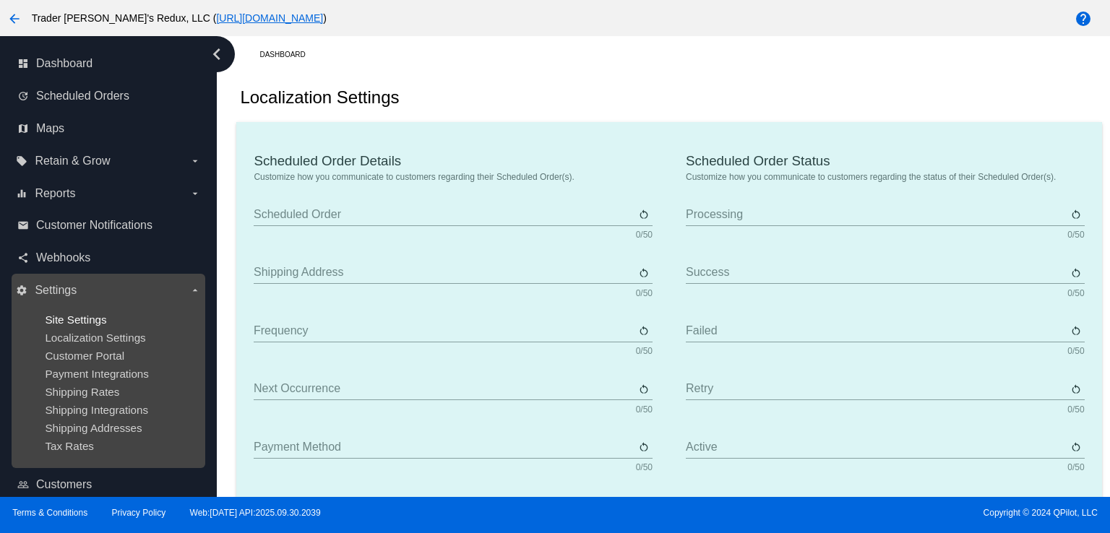
type input "Shipping"
type input "Tax"
type input "TBD"
type input "Total"
type input "No payment method"
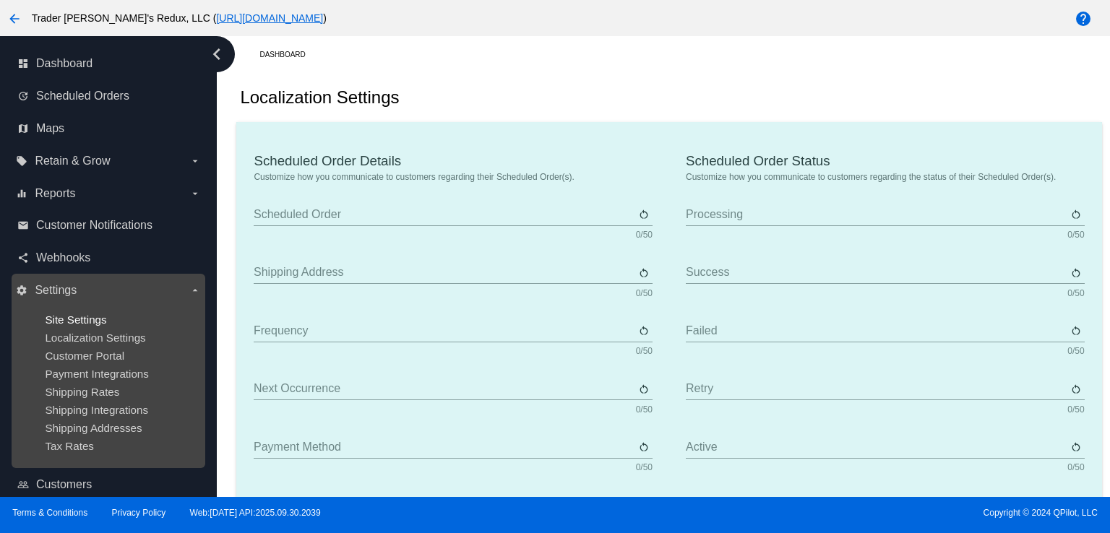
type input "Subscribe"
click at [87, 319] on span "Site Settings" at bounding box center [75, 320] width 61 height 12
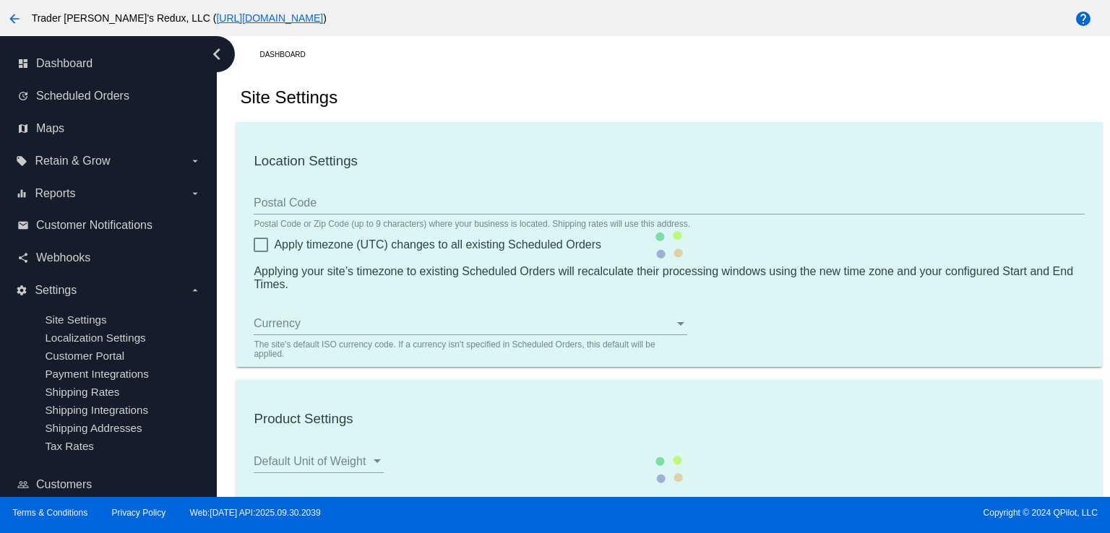
type input "80034"
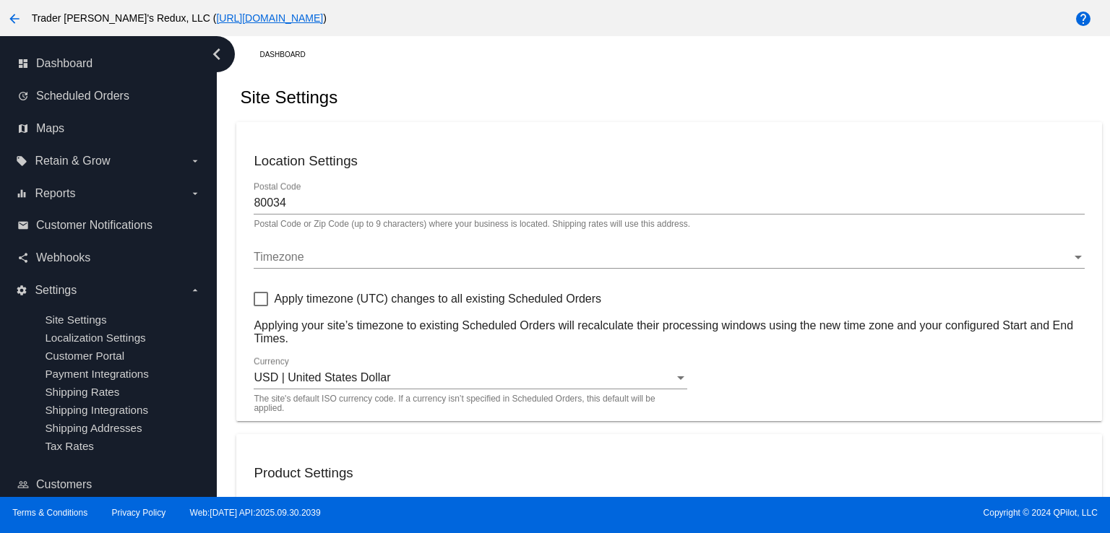
drag, startPoint x: 626, startPoint y: 267, endPoint x: 650, endPoint y: 156, distance: 113.1
click at [636, 231] on mat-card "Location Settings 80034 Postal Code Postal Code or Zip Code (up to 9 characters…" at bounding box center [668, 271] width 865 height 299
click at [653, 214] on div at bounding box center [669, 214] width 830 height 1
drag, startPoint x: 469, startPoint y: 18, endPoint x: 485, endPoint y: 18, distance: 15.9
click at [477, 18] on div "arrow_back Trader [PERSON_NAME]'s Redux, LLC ( [URL][DOMAIN_NAME] )" at bounding box center [462, 18] width 925 height 29
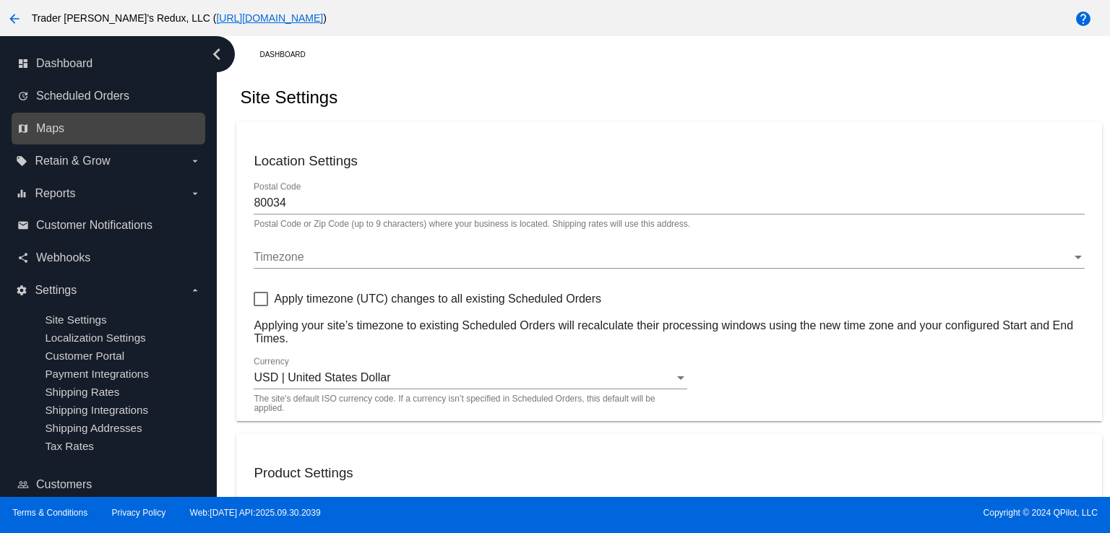
click at [35, 123] on link "map Maps" at bounding box center [108, 128] width 183 height 23
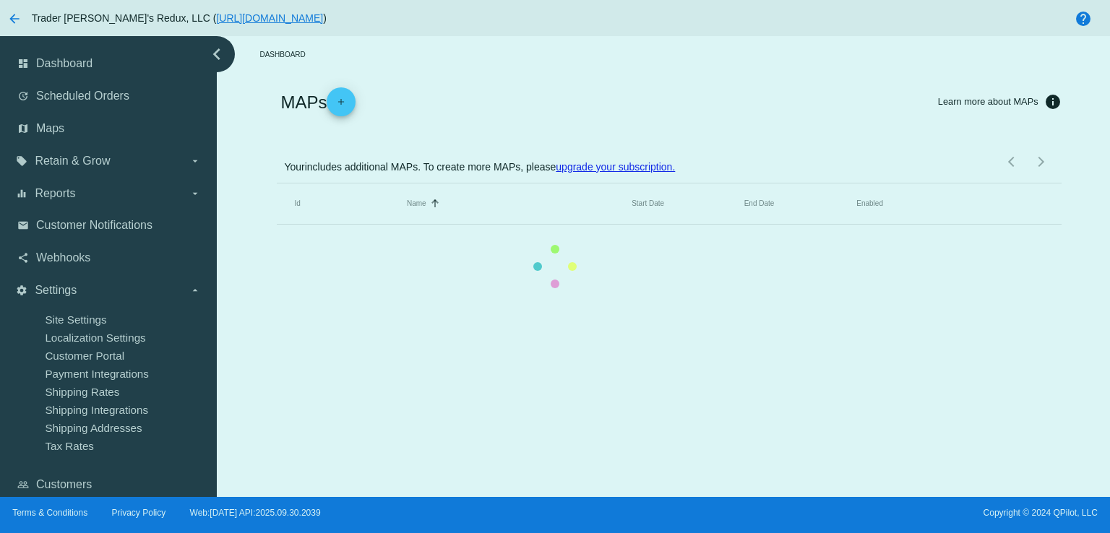
click at [277, 183] on mat-table "Id Name Sorted by Name ascending Start Date End Date Enabled" at bounding box center [669, 203] width 784 height 41
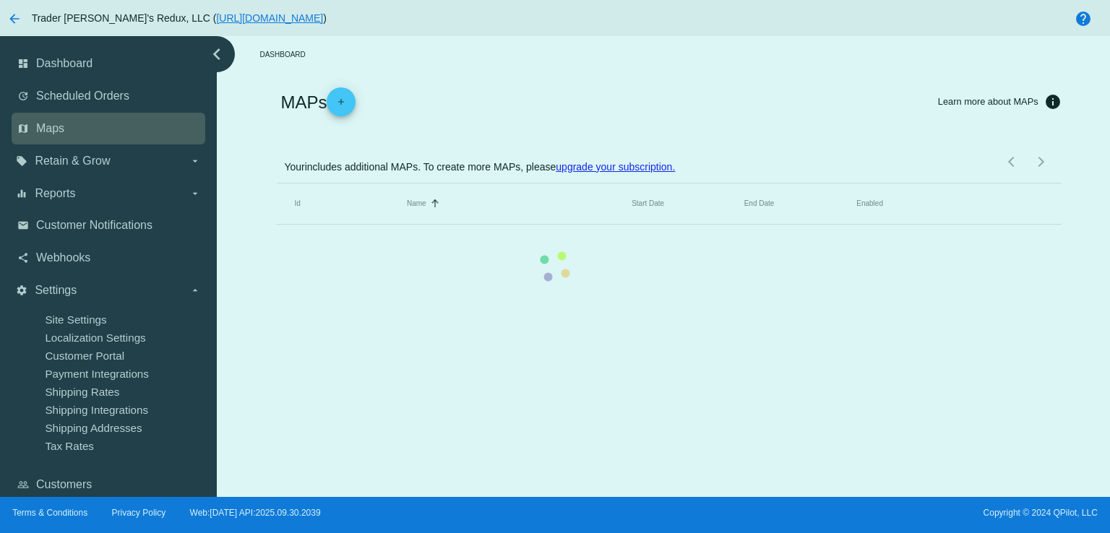
drag, startPoint x: 35, startPoint y: 123, endPoint x: 79, endPoint y: 139, distance: 47.8
click at [69, 139] on div "dashboard Dashboard update Scheduled Orders map Maps local_offer Retain & Grow …" at bounding box center [555, 266] width 1110 height 461
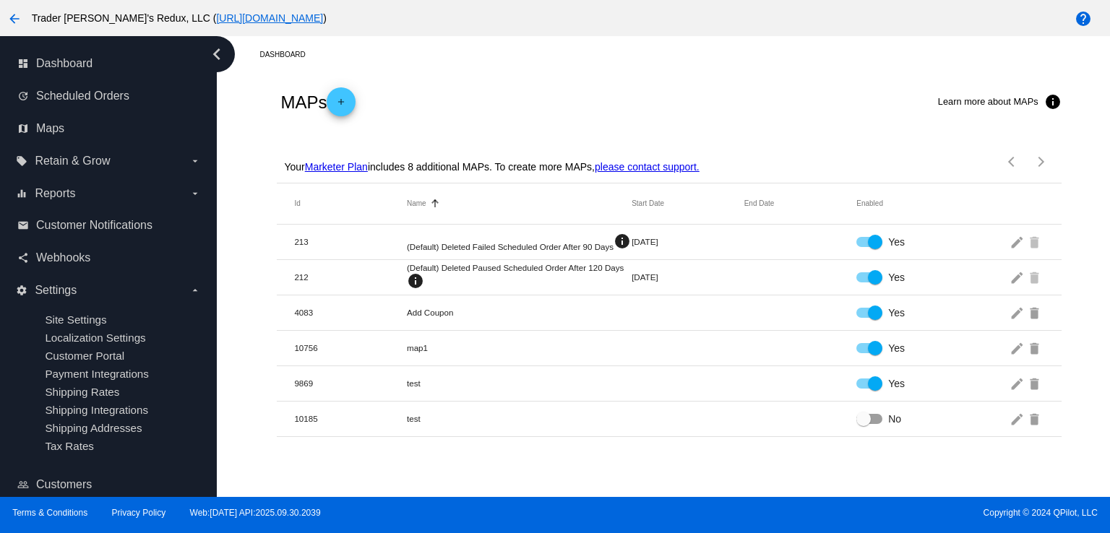
click at [498, 111] on div "MAPs add Learn more about MAPs info" at bounding box center [669, 102] width 784 height 58
click at [482, 138] on div "Your Marketer Plan includes 8 additional MAPs. To create more MAPs, please cont…" at bounding box center [669, 157] width 784 height 52
click at [43, 177] on div "equalizer Reports arrow_drop_down" at bounding box center [109, 193] width 194 height 33
click at [89, 186] on label "equalizer Reports arrow_drop_down" at bounding box center [108, 193] width 184 height 23
click at [0, 0] on input "equalizer Reports arrow_drop_down" at bounding box center [0, 0] width 0 height 0
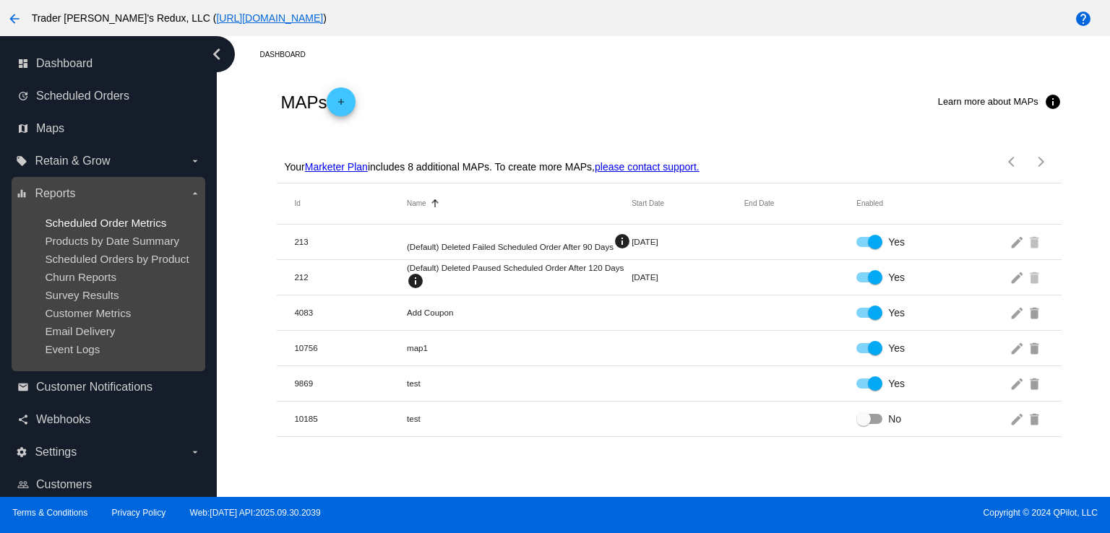
click at [109, 217] on span "Scheduled Order Metrics" at bounding box center [105, 223] width 121 height 12
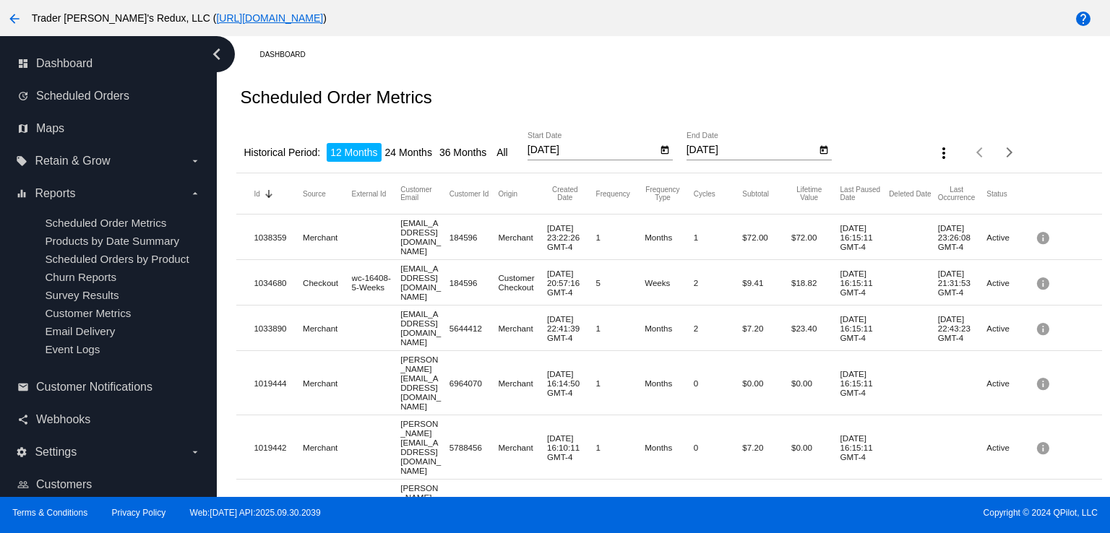
click at [494, 44] on div "Dashboard" at bounding box center [680, 54] width 842 height 22
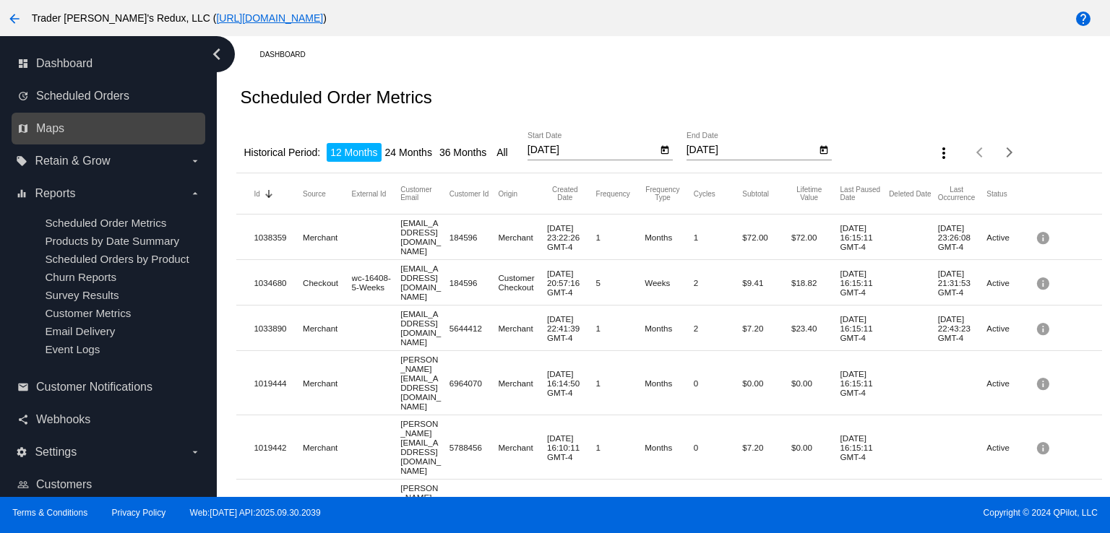
click at [98, 124] on link "map Maps" at bounding box center [108, 128] width 183 height 23
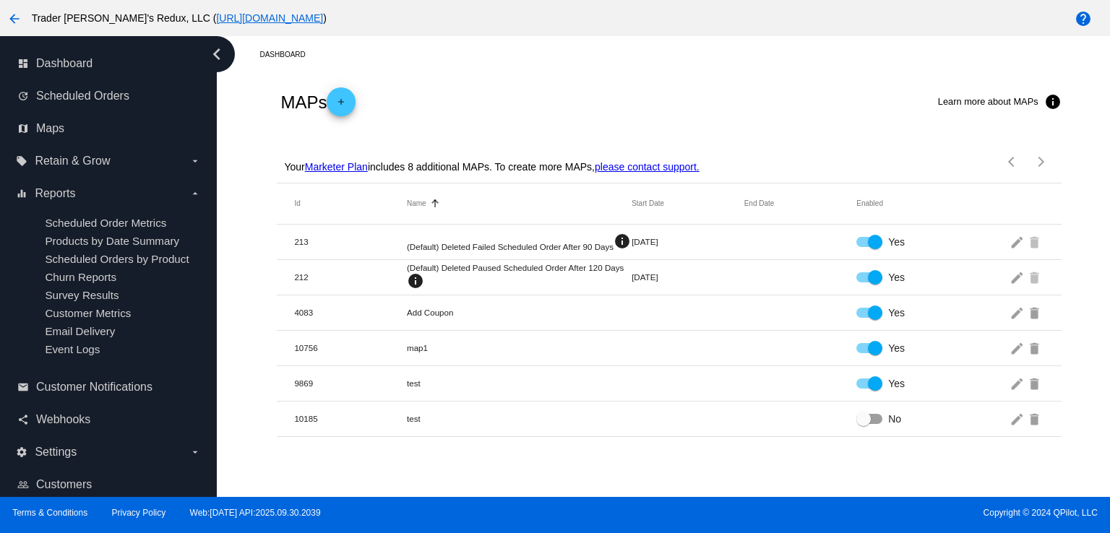
click at [535, 61] on div "Dashboard" at bounding box center [680, 54] width 842 height 22
click at [118, 93] on span "Scheduled Orders" at bounding box center [82, 96] width 93 height 13
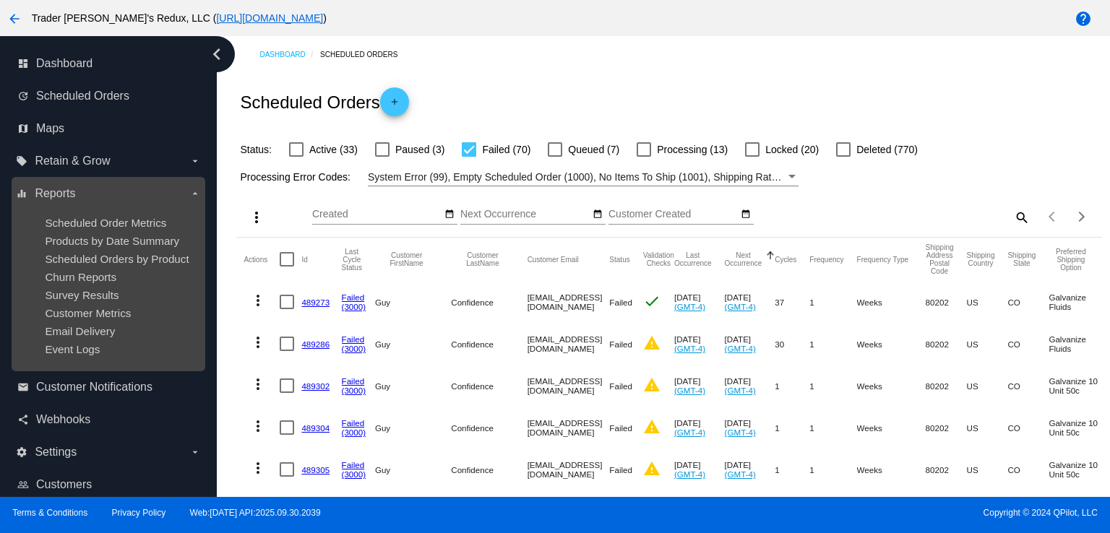
click at [118, 248] on ul "Scheduled Order Metrics Products by Date Summary Scheduled Orders by Product Ch…" at bounding box center [108, 286] width 184 height 162
click at [113, 224] on span "Scheduled Order Metrics" at bounding box center [105, 223] width 121 height 12
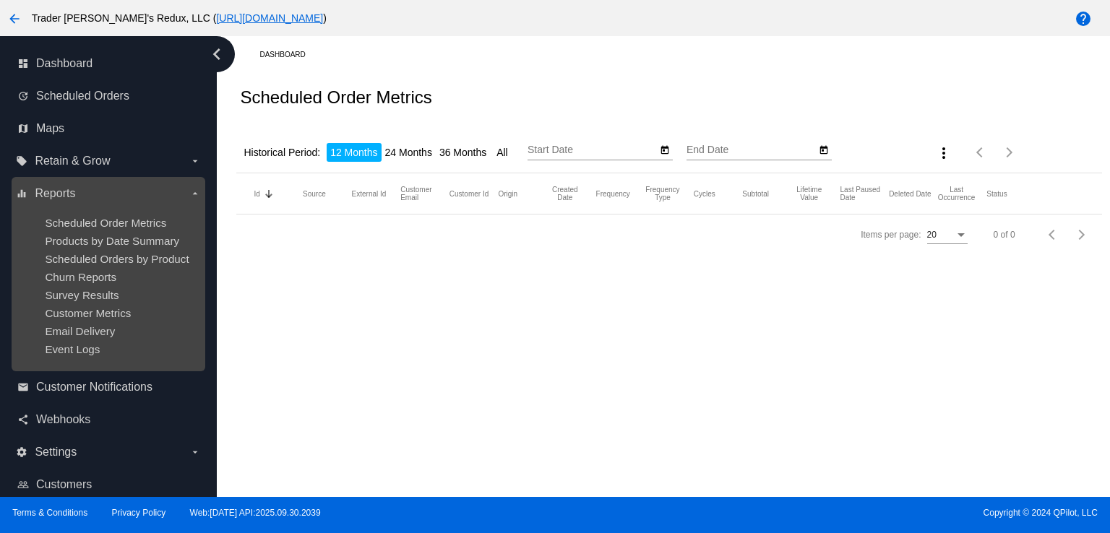
click at [113, 215] on ul "Scheduled Order Metrics Products by Date Summary Scheduled Orders by Product Ch…" at bounding box center [108, 286] width 184 height 162
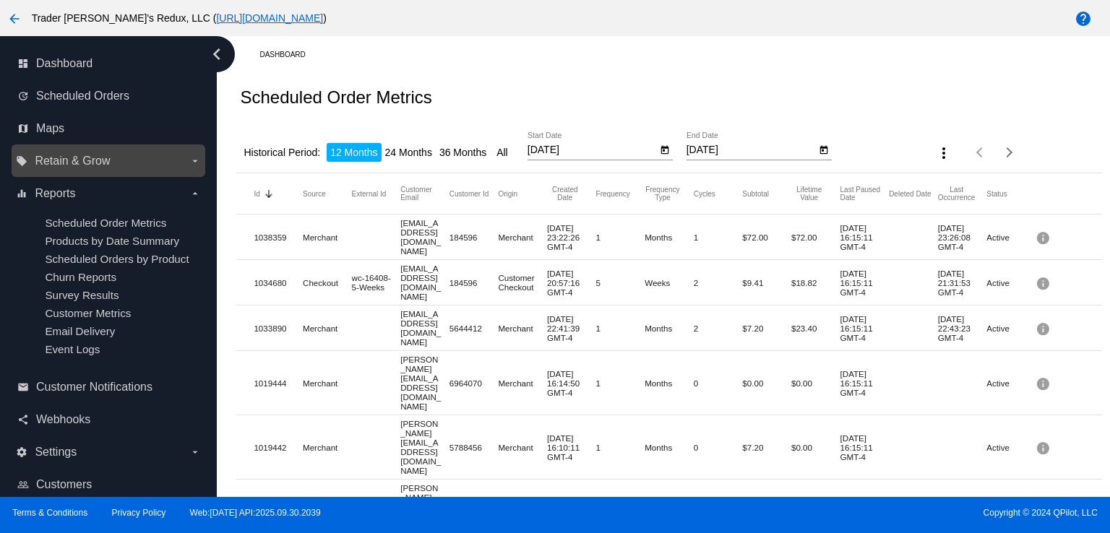
click at [70, 165] on span "Retain & Grow" at bounding box center [72, 161] width 75 height 13
click at [0, 0] on input "local_offer Retain & Grow arrow_drop_down" at bounding box center [0, 0] width 0 height 0
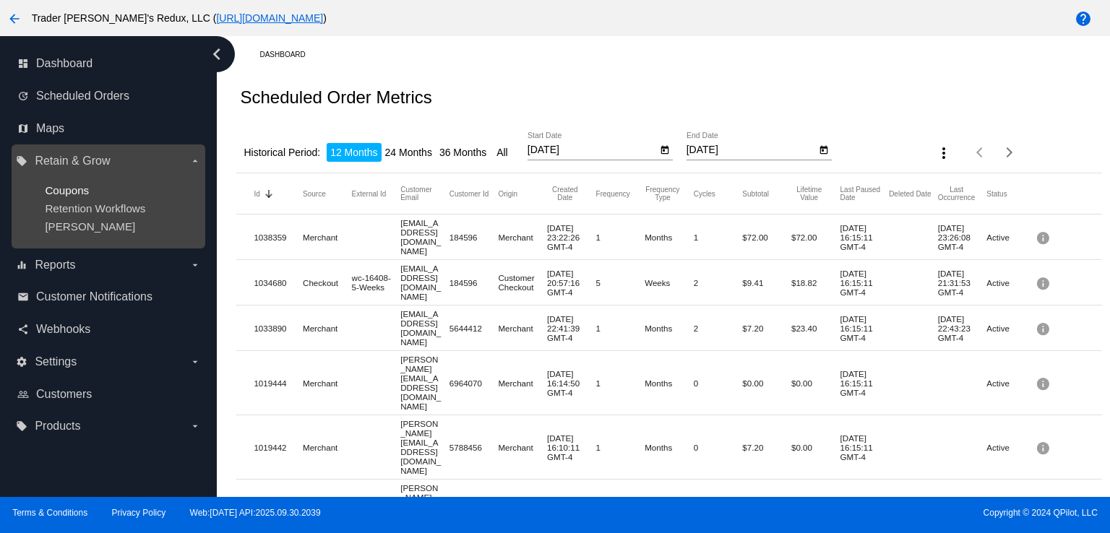
click at [71, 191] on span "Coupons" at bounding box center [67, 190] width 44 height 12
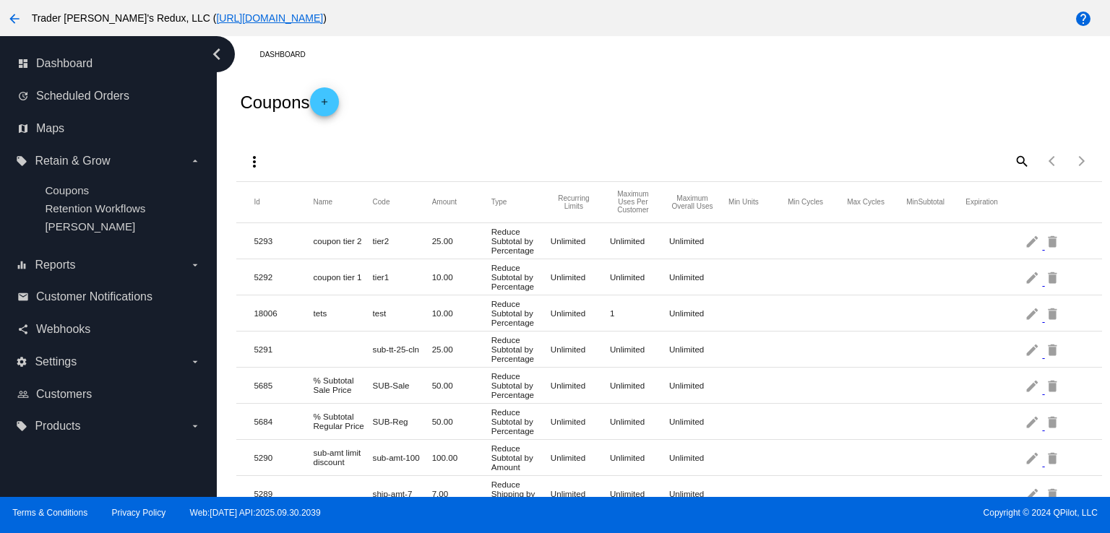
click at [819, 167] on div "search" at bounding box center [921, 161] width 215 height 22
click at [600, 150] on div "more_vert search Items per page: 100 1 - 41 of 41" at bounding box center [668, 156] width 865 height 51
click at [366, 200] on div "Name" at bounding box center [343, 202] width 59 height 9
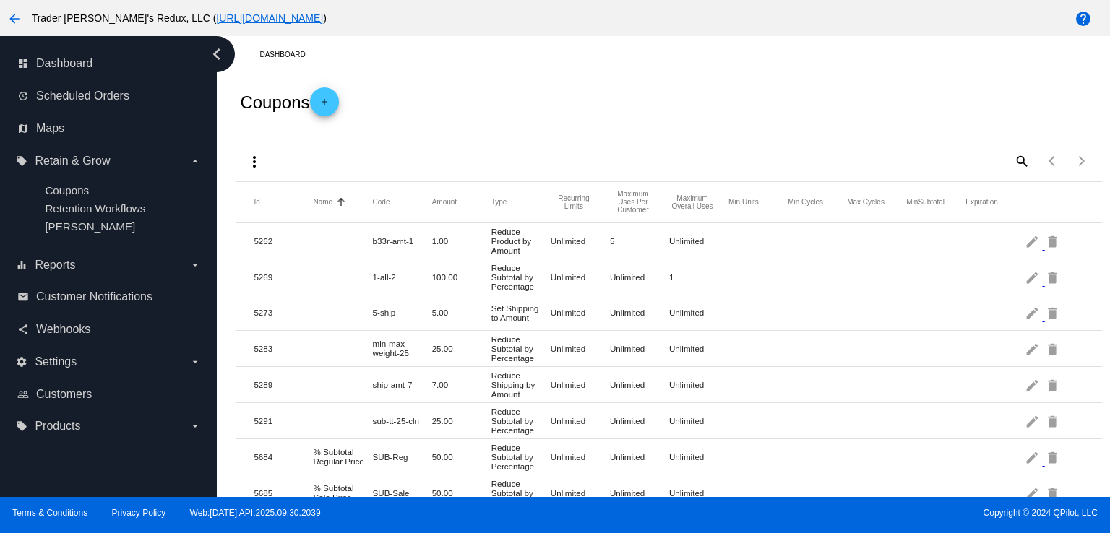
click at [522, 132] on div "more_vert search Items per page: 100 1 - 41 of 41" at bounding box center [668, 156] width 865 height 51
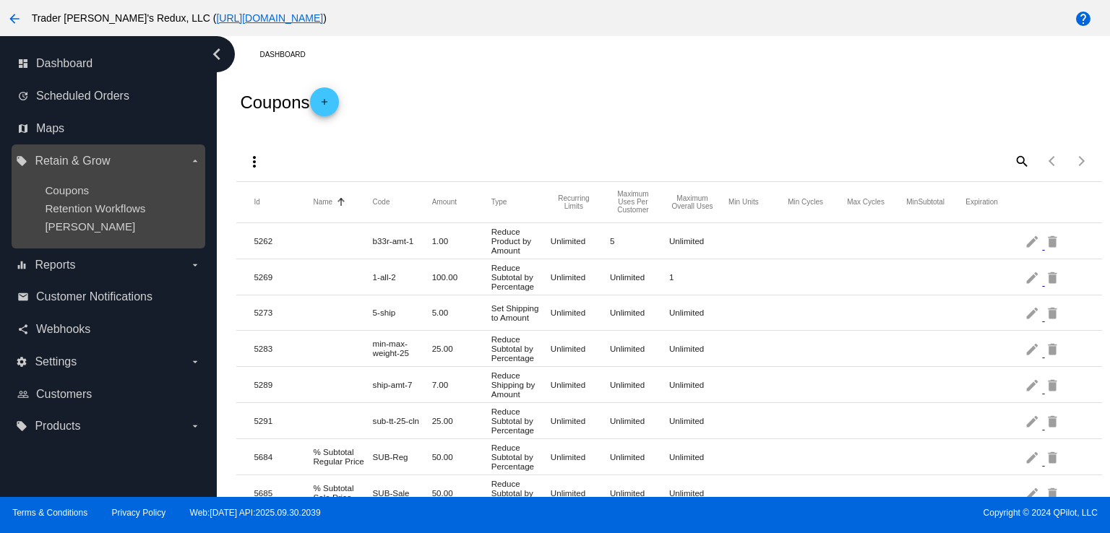
click at [131, 216] on ul "Coupons Retention Workflows [PERSON_NAME]" at bounding box center [108, 209] width 184 height 72
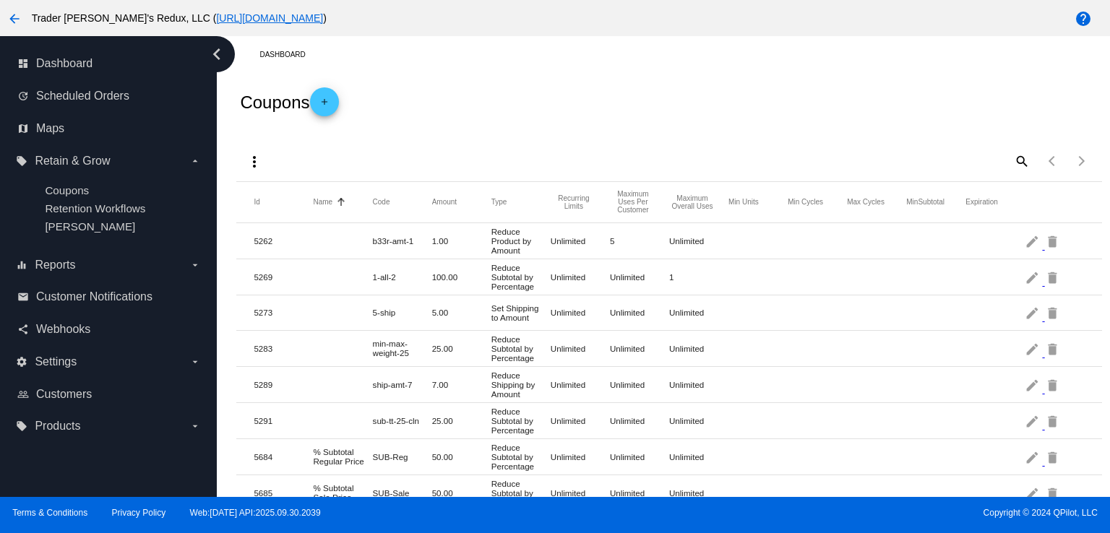
drag, startPoint x: 595, startPoint y: 125, endPoint x: 574, endPoint y: 132, distance: 22.8
click at [592, 126] on div "Coupons add" at bounding box center [668, 102] width 865 height 58
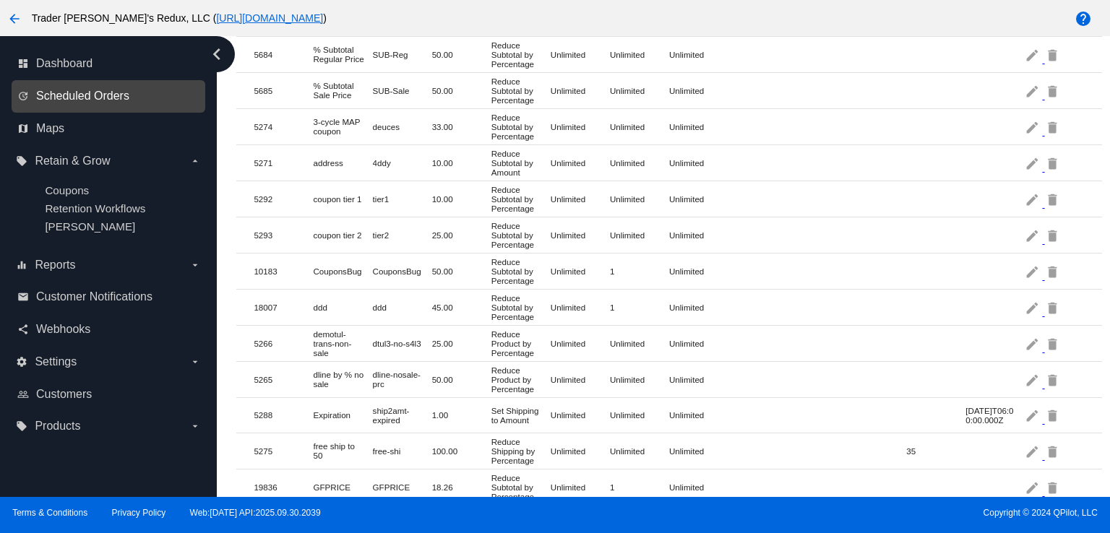
click at [74, 92] on span "Scheduled Orders" at bounding box center [82, 96] width 93 height 13
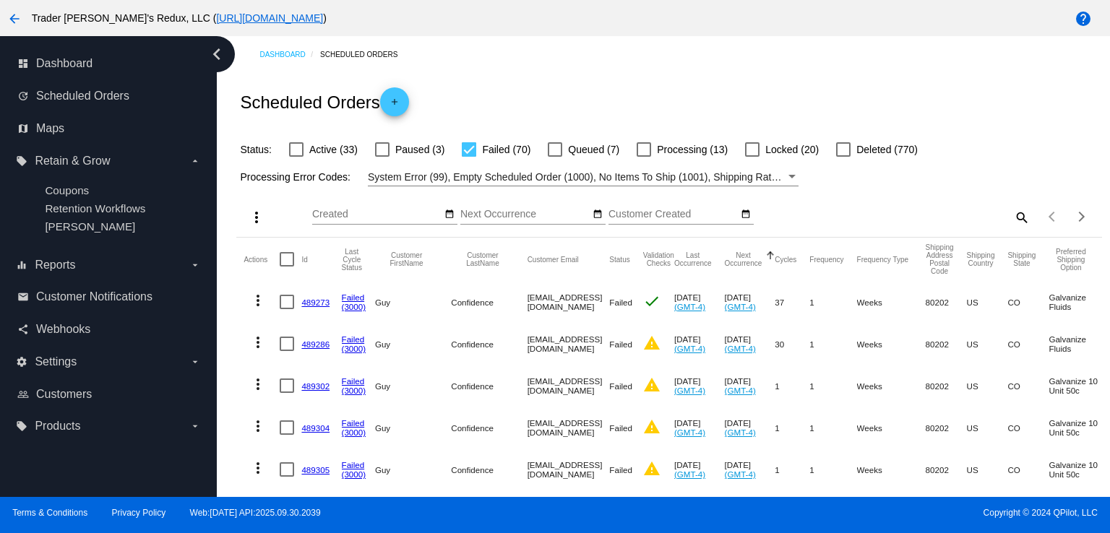
click at [611, 129] on div "Scheduled Orders add" at bounding box center [668, 102] width 865 height 58
drag, startPoint x: 340, startPoint y: 350, endPoint x: 285, endPoint y: 327, distance: 59.6
click at [301, 353] on mat-row "more_vert 489286 Failed (3000) Guy Confidence [EMAIL_ADDRESS][DOMAIN_NAME] Fail…" at bounding box center [789, 344] width 1092 height 42
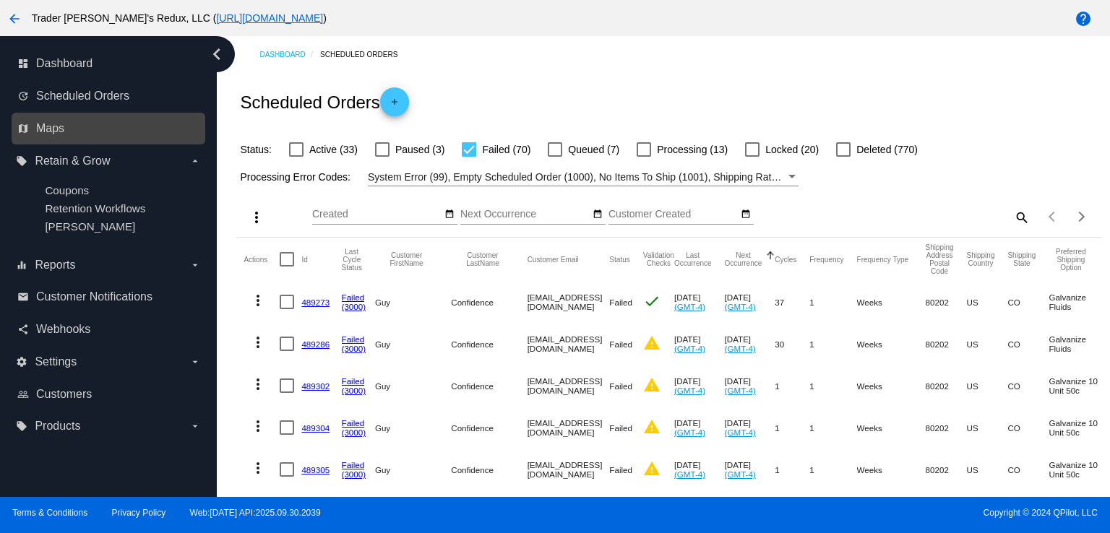
click at [64, 128] on link "map Maps" at bounding box center [108, 128] width 183 height 23
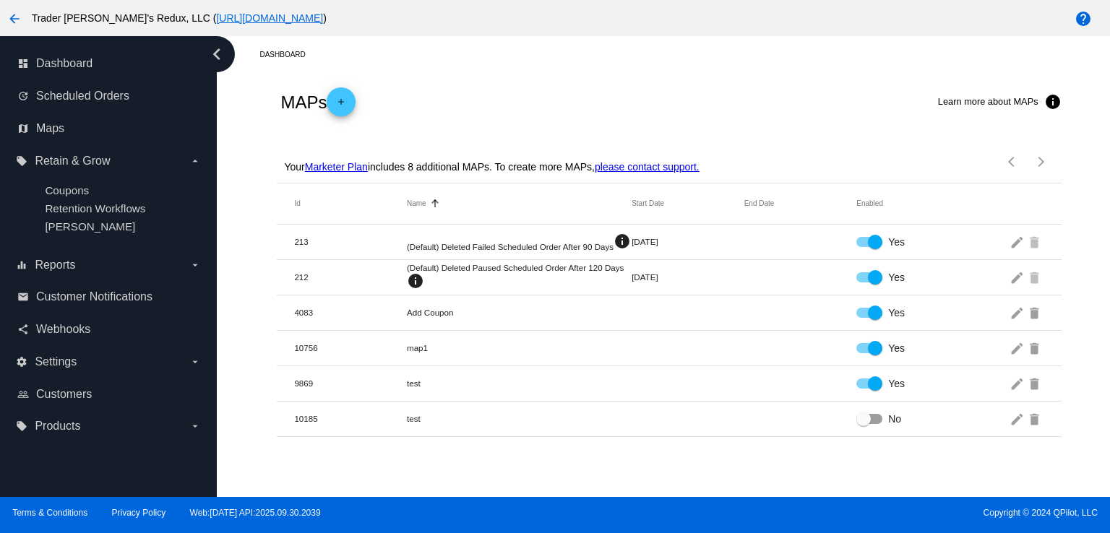
click at [537, 138] on div "Your Marketer Plan includes 8 additional MAPs. To create more MAPs, please cont…" at bounding box center [669, 157] width 784 height 52
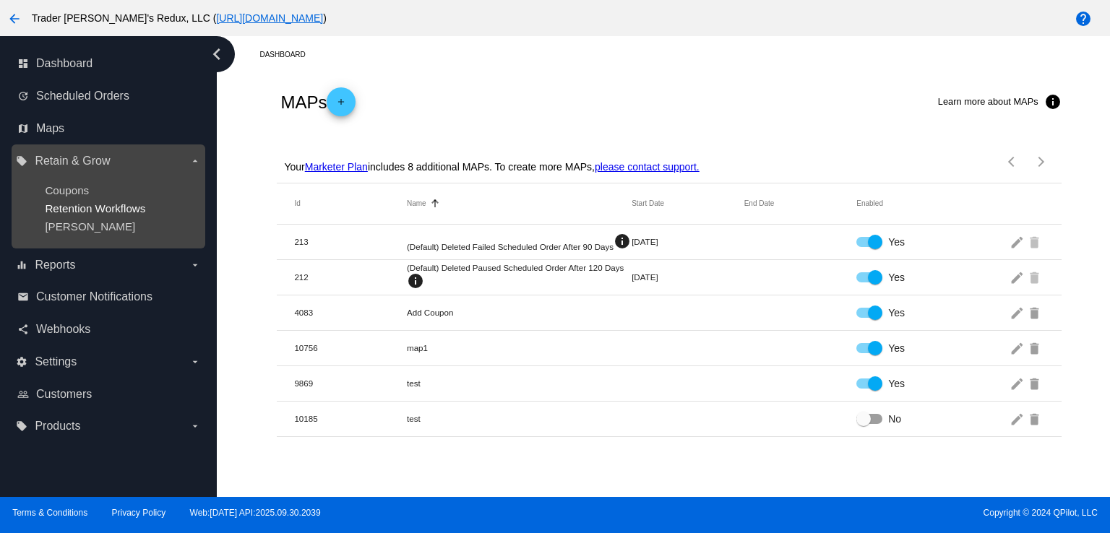
click at [120, 209] on span "Retention Workflows" at bounding box center [95, 208] width 100 height 12
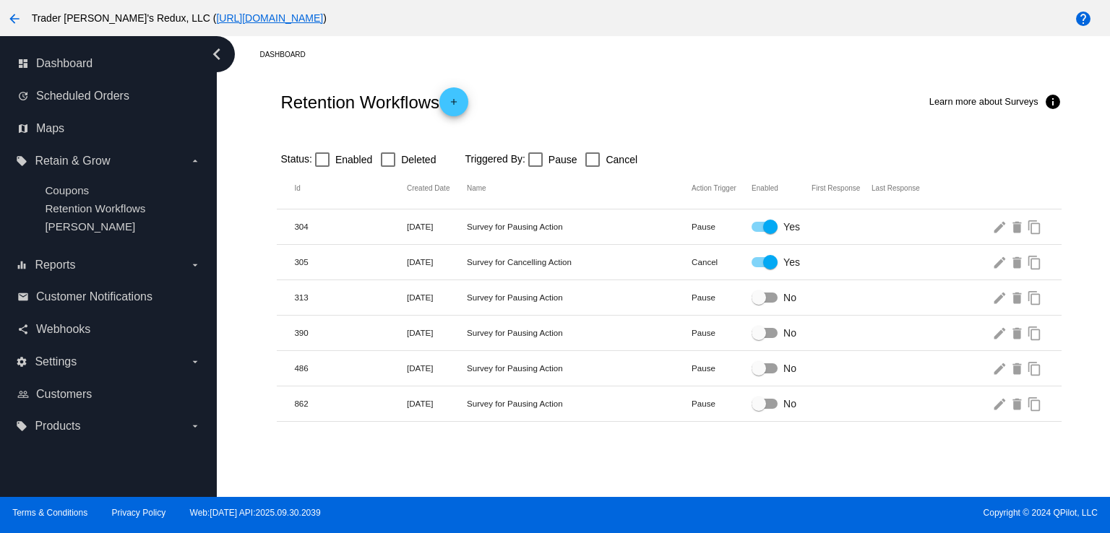
click at [589, 87] on div "Retention Workflows add Learn more about Surveys info" at bounding box center [669, 102] width 784 height 58
drag, startPoint x: 1074, startPoint y: 361, endPoint x: 1109, endPoint y: 284, distance: 84.7
click at [1074, 356] on app-retain-and-grow "Retention Workflows add Learn more about Surveys info Status: Enabled Deleted T…" at bounding box center [668, 247] width 865 height 349
drag, startPoint x: 636, startPoint y: 80, endPoint x: 462, endPoint y: 98, distance: 175.0
click at [605, 92] on div "Retention Workflows add Learn more about Surveys info" at bounding box center [669, 102] width 784 height 58
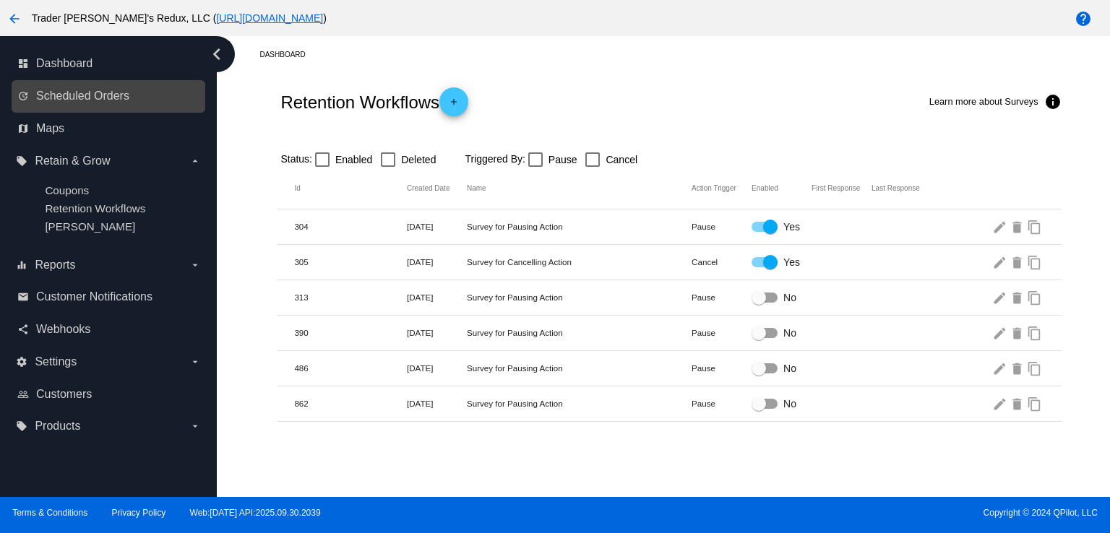
click at [87, 88] on link "update Scheduled Orders" at bounding box center [108, 96] width 183 height 23
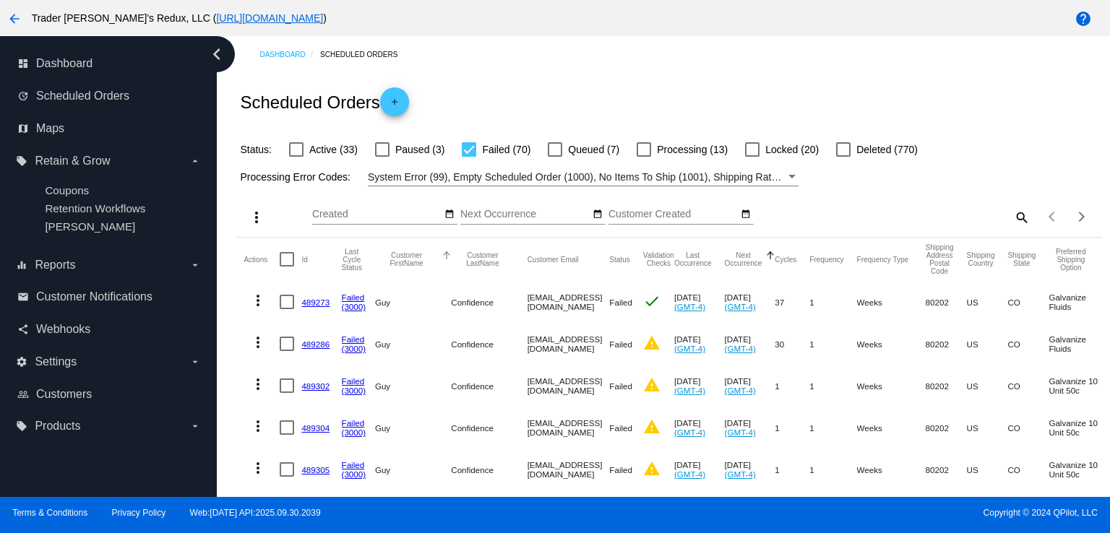
click at [378, 259] on button "Customer FirstName" at bounding box center [406, 259] width 63 height 16
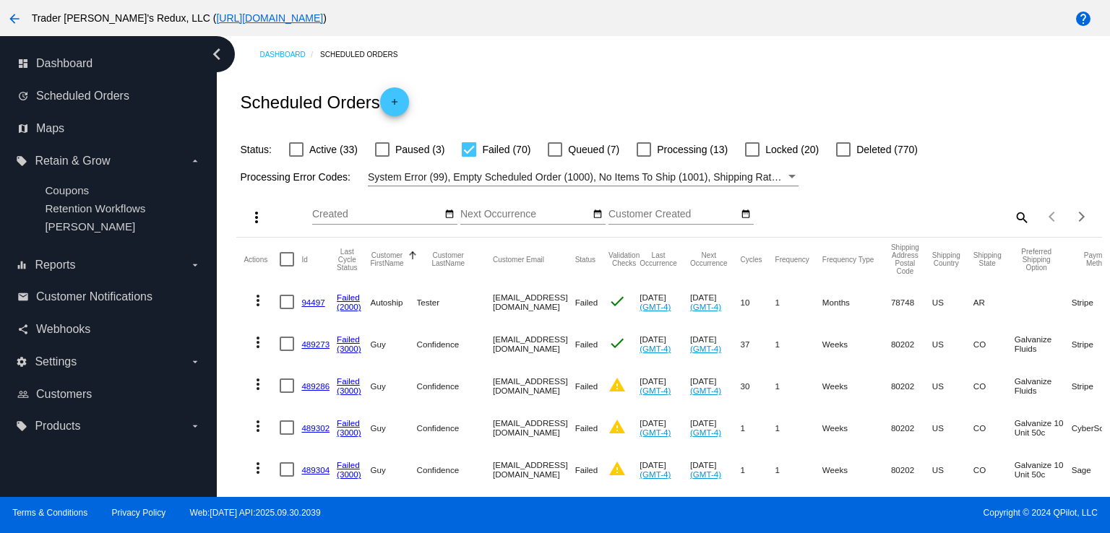
drag, startPoint x: 897, startPoint y: 325, endPoint x: 1109, endPoint y: 209, distance: 241.5
click at [891, 324] on mat-cell "Weeks" at bounding box center [856, 344] width 69 height 42
drag, startPoint x: 614, startPoint y: 105, endPoint x: 591, endPoint y: 113, distance: 24.4
click at [607, 109] on div "Scheduled Orders add" at bounding box center [668, 102] width 865 height 58
click at [108, 98] on span "Scheduled Orders" at bounding box center [82, 96] width 93 height 13
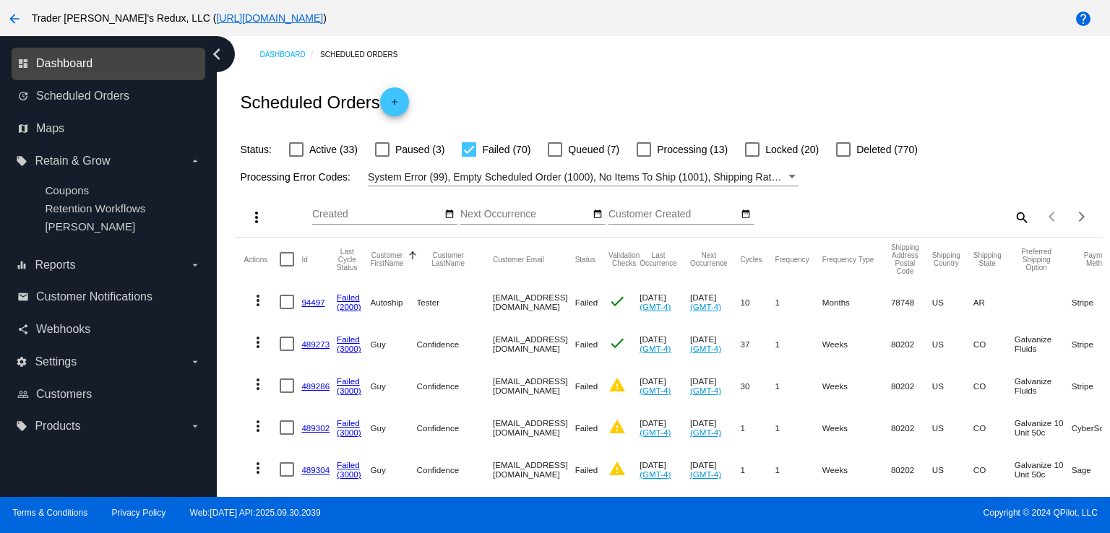
click at [61, 57] on span "Dashboard" at bounding box center [64, 63] width 56 height 13
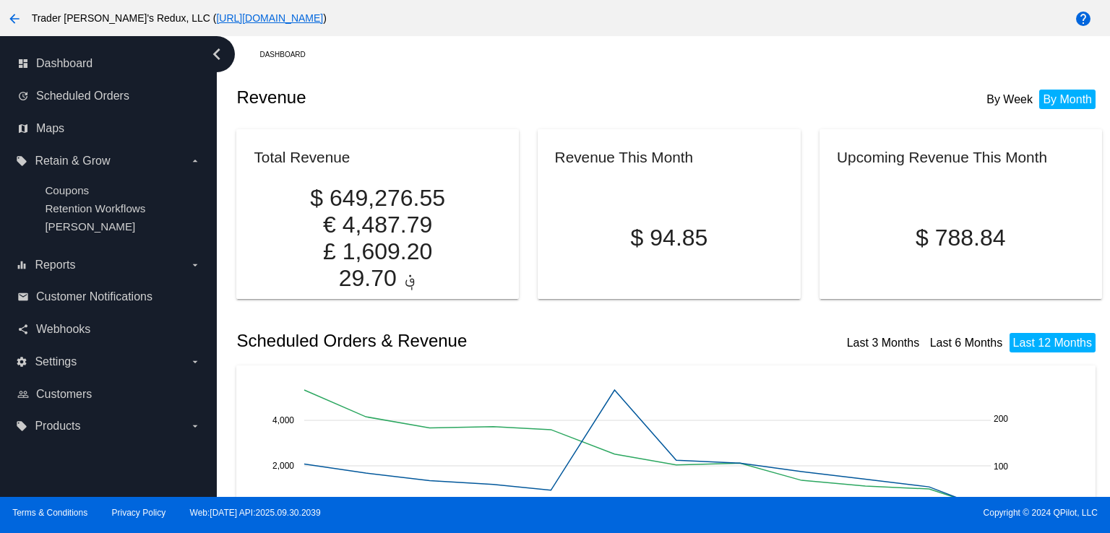
click at [306, 157] on h2 "Total Revenue" at bounding box center [302, 157] width 96 height 17
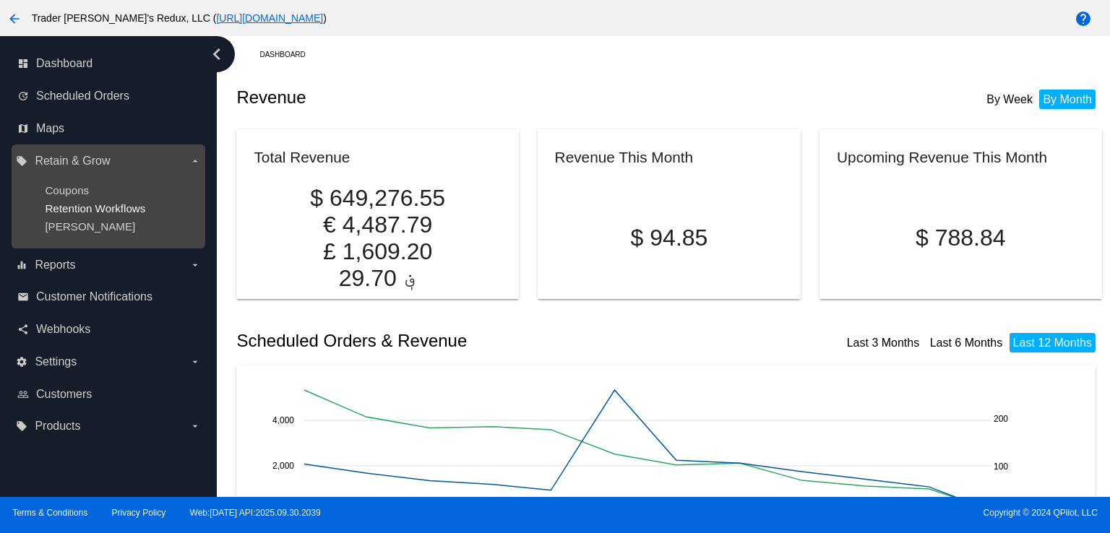
click at [101, 203] on span "Retention Workflows" at bounding box center [95, 208] width 100 height 12
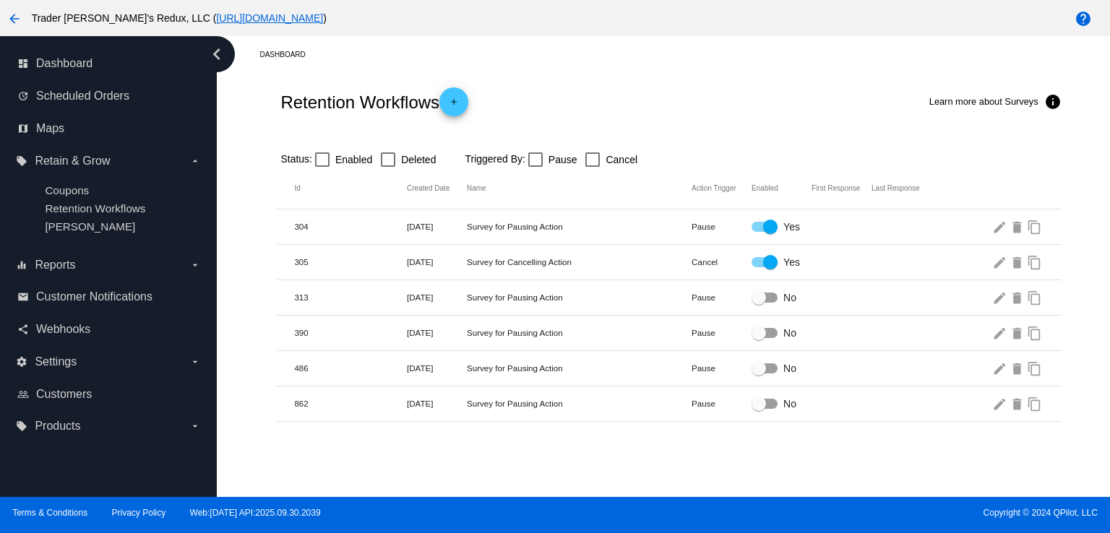
click at [670, 96] on div "Retention Workflows add Learn more about Surveys info" at bounding box center [669, 102] width 784 height 58
drag, startPoint x: 455, startPoint y: 105, endPoint x: 303, endPoint y: 78, distance: 154.2
click at [431, 124] on div "Retention Workflows add Learn more about Surveys info" at bounding box center [669, 102] width 784 height 58
click at [600, 60] on div "Dashboard" at bounding box center [680, 54] width 842 height 22
drag, startPoint x: 451, startPoint y: 301, endPoint x: 427, endPoint y: 319, distance: 29.9
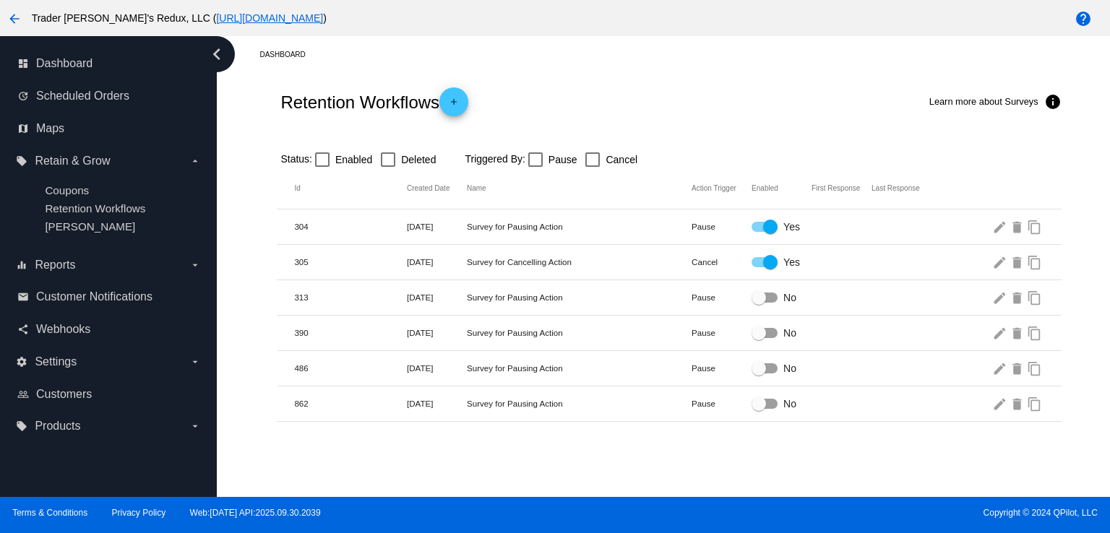
click at [441, 308] on mat-row "313 [DATE] Survey for Pausing Action Pause No edit delete content_copy" at bounding box center [669, 297] width 784 height 35
click at [457, 95] on span "add" at bounding box center [453, 104] width 17 height 35
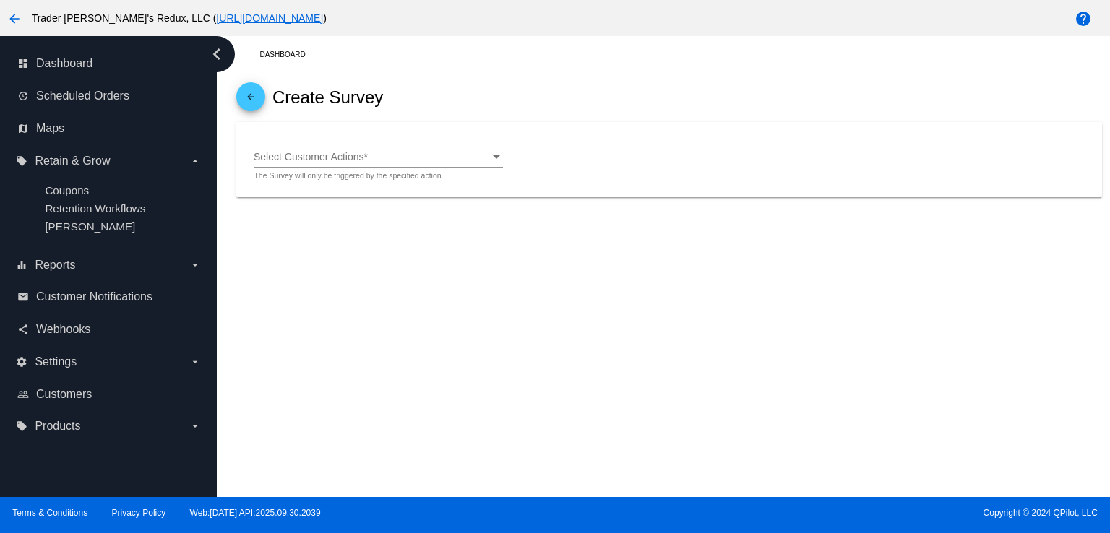
click at [549, 108] on div "arrow_back Create Survey" at bounding box center [668, 97] width 865 height 49
drag, startPoint x: 216, startPoint y: 276, endPoint x: 137, endPoint y: 321, distance: 91.6
click at [210, 275] on nav "dashboard Dashboard update Scheduled Orders map Maps local_offer Retain & Grow …" at bounding box center [108, 245] width 217 height 418
click at [546, 170] on div "Select Customer Actions Select Customer Actions * The Survey will only be trigg…" at bounding box center [669, 159] width 830 height 41
drag, startPoint x: 616, startPoint y: 456, endPoint x: 662, endPoint y: 179, distance: 280.6
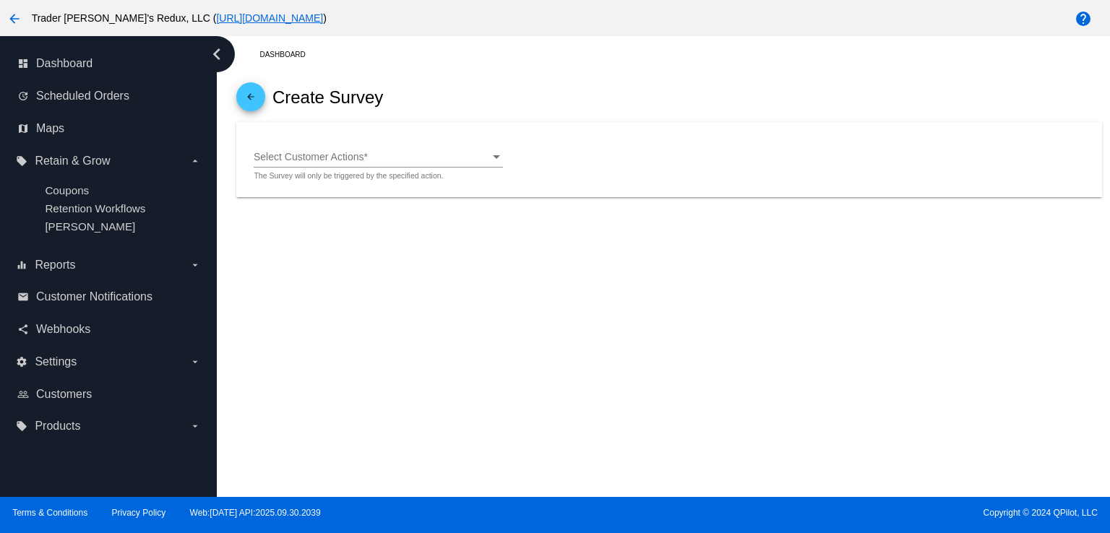
click at [618, 411] on div "Dashboard arrow_back Create Survey Select Customer Actions Select Customer Acti…" at bounding box center [663, 266] width 893 height 461
click at [501, 98] on div "arrow_back Create Survey" at bounding box center [668, 97] width 865 height 49
drag, startPoint x: 176, startPoint y: -92, endPoint x: 0, endPoint y: -92, distance: 176.3
click at [0, 0] on html "arrow_back Trader [PERSON_NAME]'s Redux, LLC ( [URL][DOMAIN_NAME] ) help dashbo…" at bounding box center [555, 266] width 1110 height 533
drag, startPoint x: 601, startPoint y: 532, endPoint x: 627, endPoint y: 454, distance: 82.2
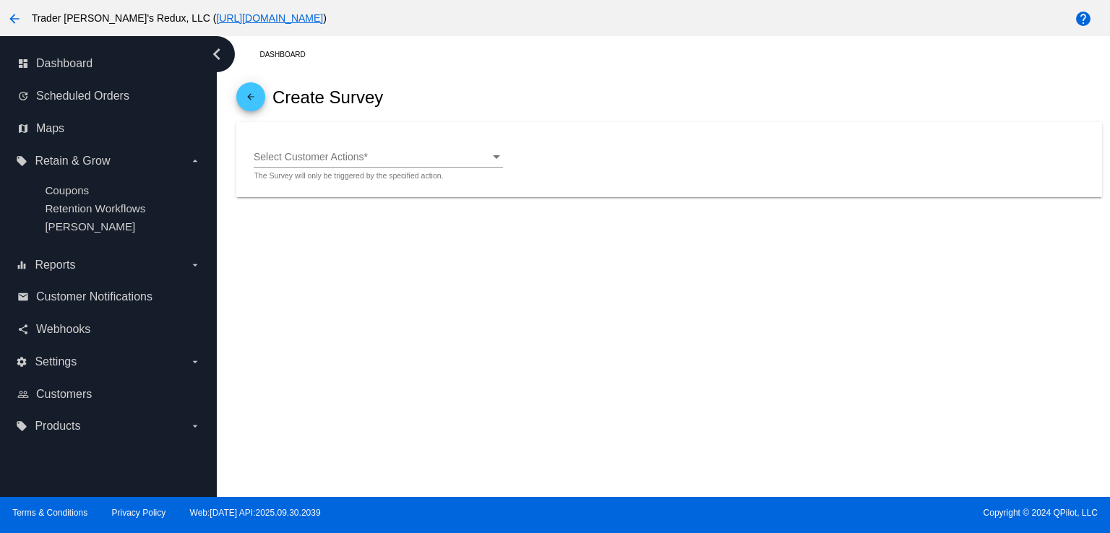
click at [613, 492] on div "arrow_back Trader [PERSON_NAME]'s Redux, LLC ( [URL][DOMAIN_NAME] ) help dashbo…" at bounding box center [555, 266] width 1110 height 533
click at [628, 119] on div "arrow_back Create Survey" at bounding box center [668, 97] width 865 height 49
click at [366, 152] on div "Select Customer Actions" at bounding box center [372, 158] width 236 height 12
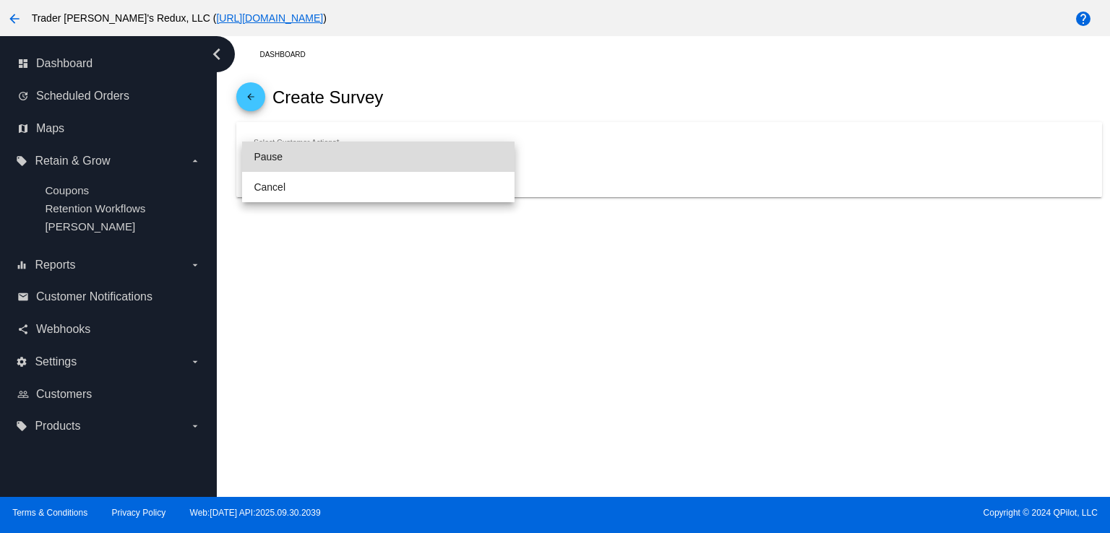
click at [265, 148] on span "Pause" at bounding box center [378, 157] width 249 height 30
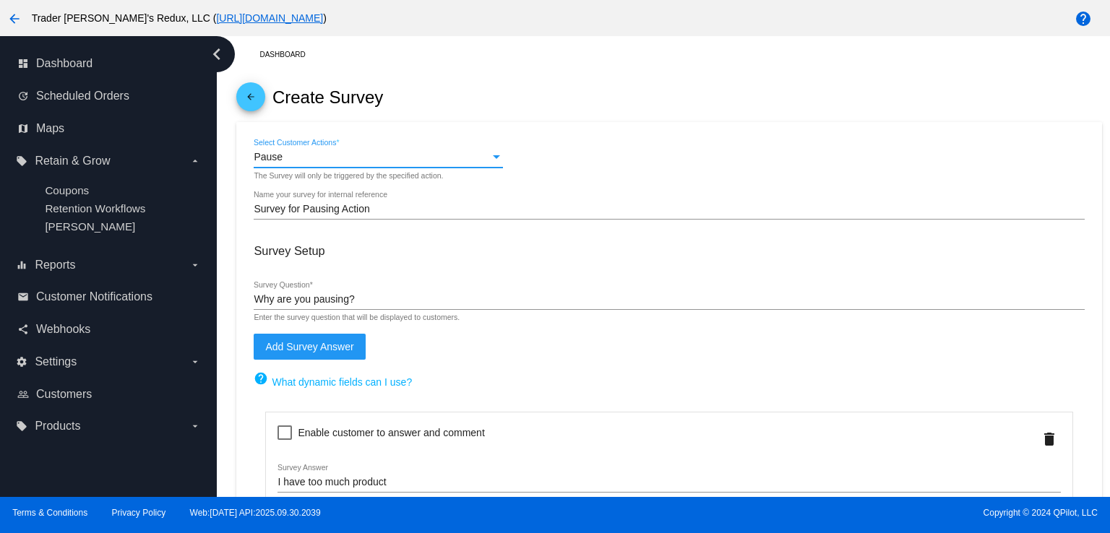
click at [468, 86] on div "arrow_back Create Survey" at bounding box center [668, 97] width 865 height 49
drag, startPoint x: 298, startPoint y: 349, endPoint x: 559, endPoint y: 63, distance: 387.6
click at [305, 341] on span "Add Survey Answer" at bounding box center [309, 347] width 88 height 12
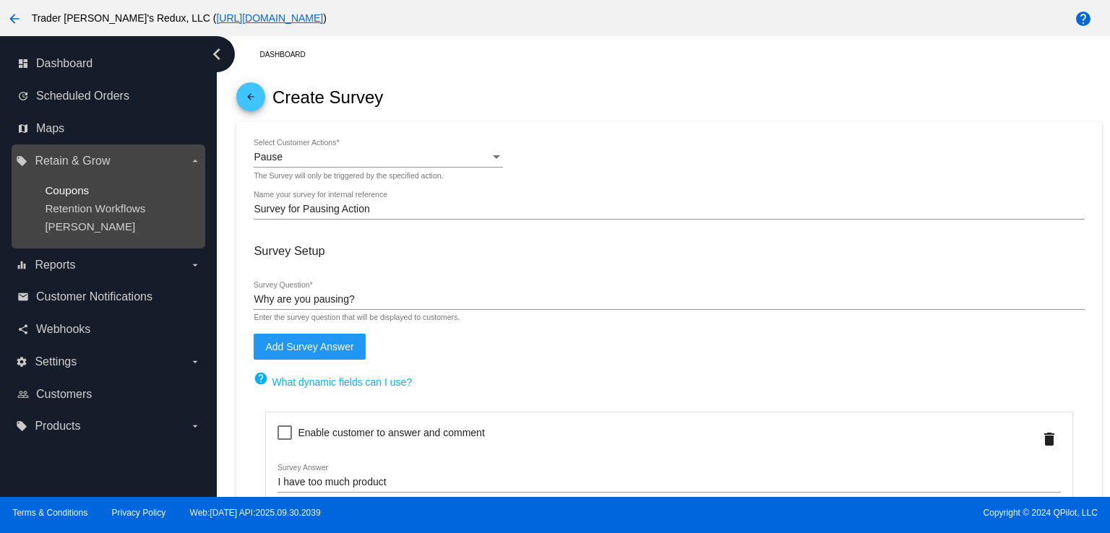
click at [70, 188] on span "Coupons" at bounding box center [67, 190] width 44 height 12
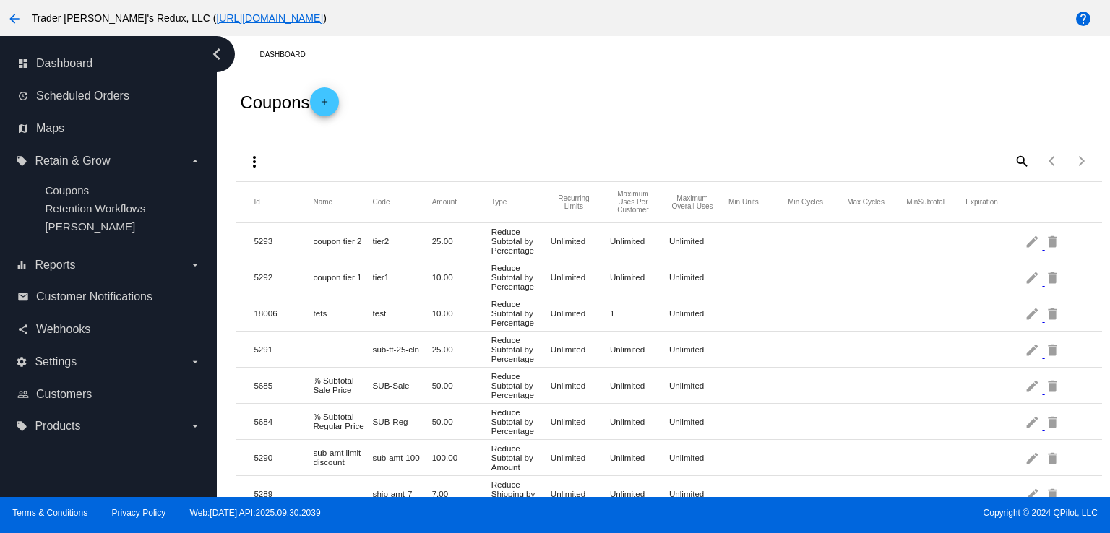
click at [538, 125] on div "Coupons add" at bounding box center [668, 102] width 865 height 58
drag, startPoint x: 558, startPoint y: 75, endPoint x: 563, endPoint y: 353, distance: 277.5
click at [403, 116] on div "Coupons add" at bounding box center [668, 102] width 865 height 58
click at [47, 77] on div "dashboard Dashboard" at bounding box center [109, 64] width 194 height 33
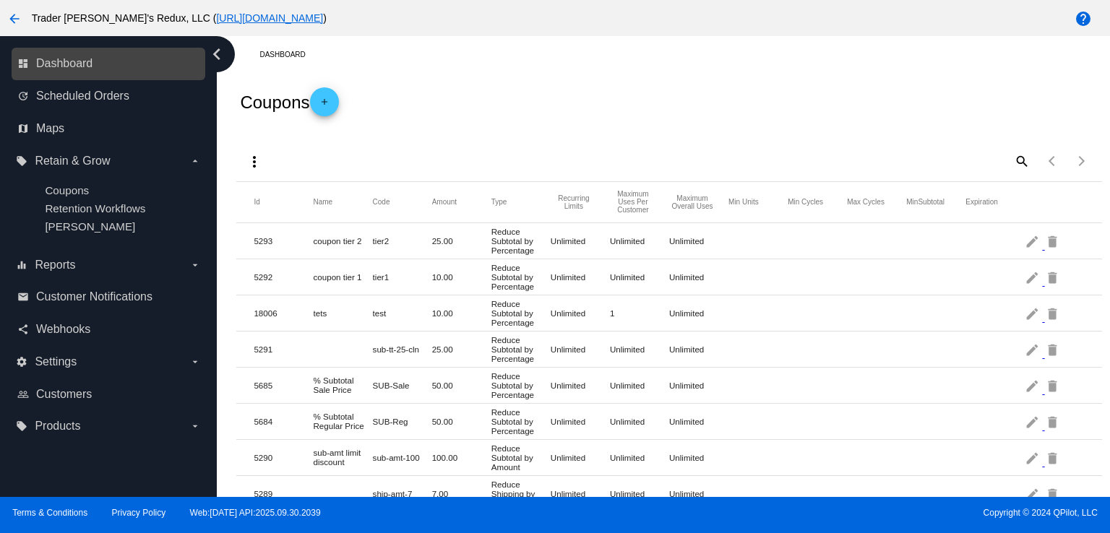
click at [63, 72] on link "dashboard Dashboard" at bounding box center [108, 63] width 183 height 23
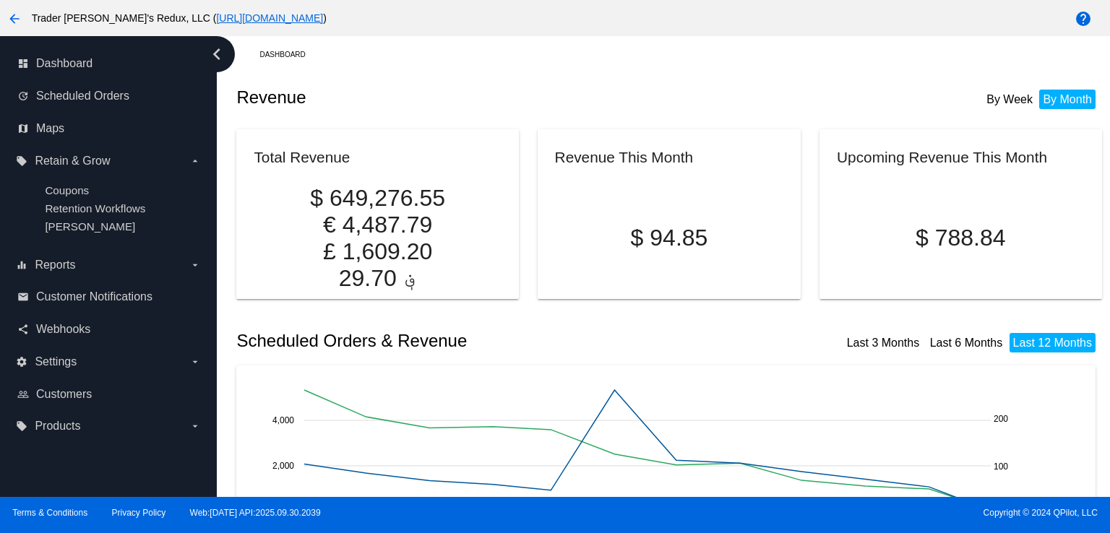
click at [445, 96] on h2 "Revenue" at bounding box center [452, 97] width 433 height 20
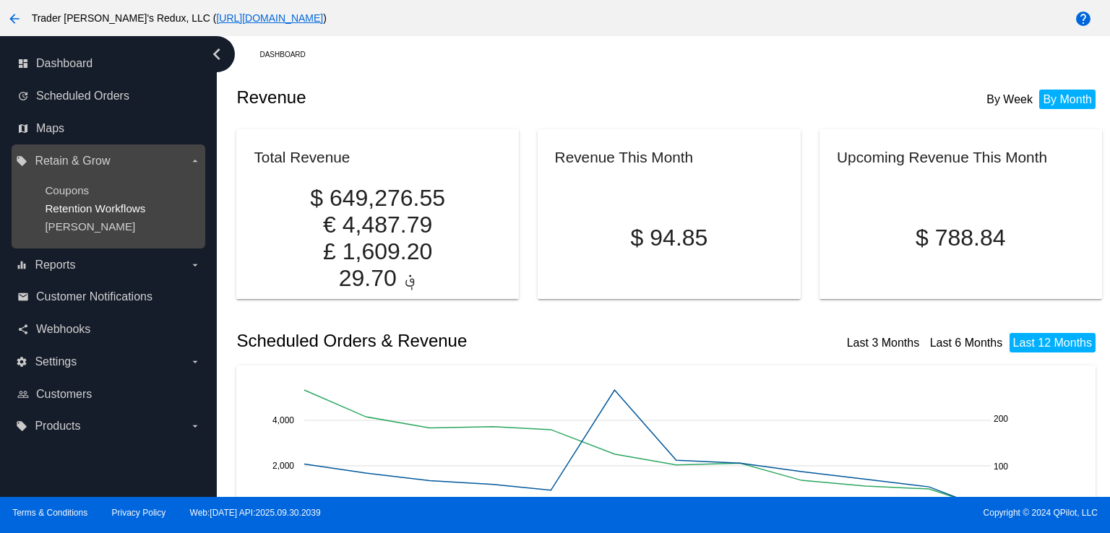
click at [65, 207] on span "Retention Workflows" at bounding box center [95, 208] width 100 height 12
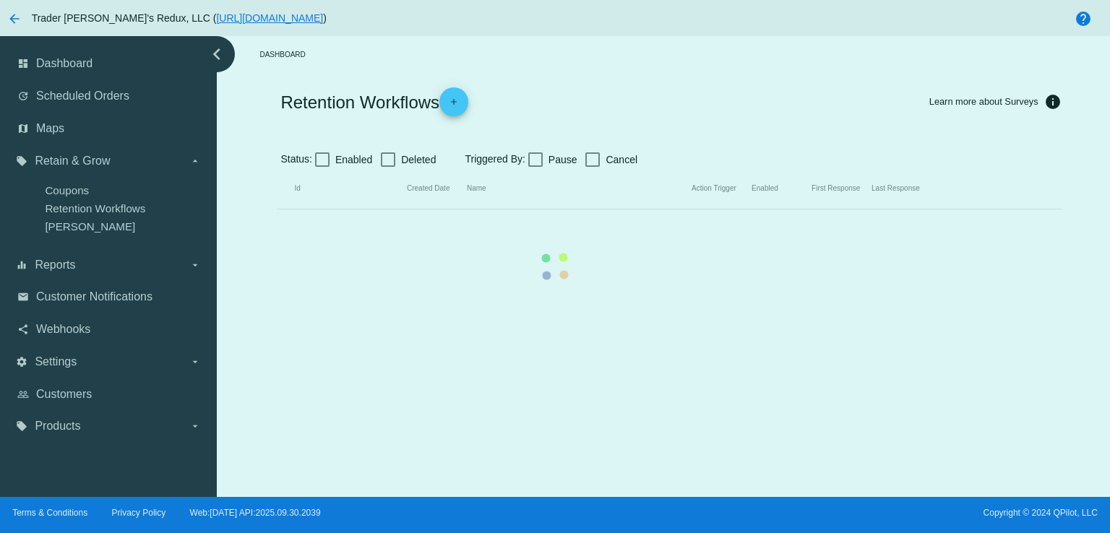
click at [277, 210] on mat-table "Id Created Date Name Action Trigger Enabled First Response Last Response" at bounding box center [669, 188] width 784 height 41
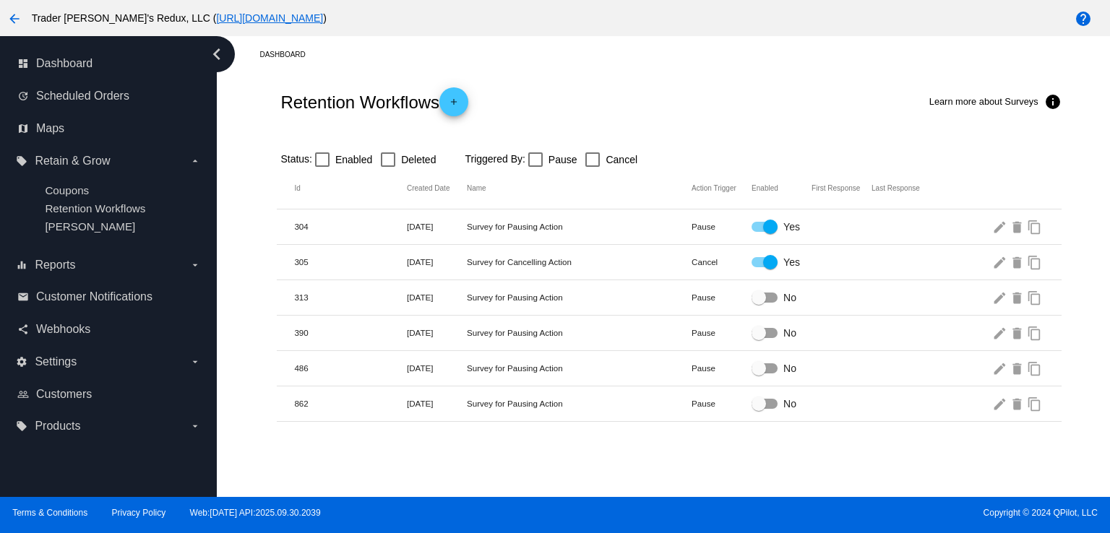
click at [589, 99] on div "Retention Workflows add Learn more about Surveys info" at bounding box center [669, 102] width 784 height 58
click at [389, 165] on div at bounding box center [388, 159] width 14 height 14
click at [388, 167] on input "Deleted" at bounding box center [387, 167] width 1 height 1
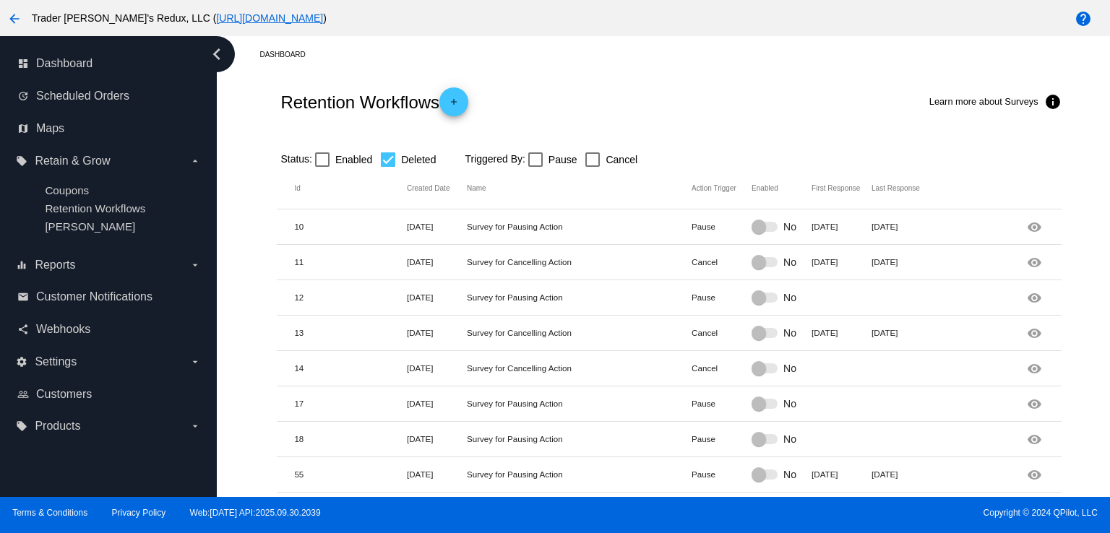
click at [593, 122] on div "Retention Workflows add Learn more about Surveys info" at bounding box center [669, 102] width 784 height 58
click at [399, 78] on div "Retention Workflows add Learn more about Surveys info" at bounding box center [669, 102] width 784 height 58
drag, startPoint x: 362, startPoint y: 134, endPoint x: 283, endPoint y: 137, distance: 78.8
click at [362, 134] on div at bounding box center [669, 136] width 784 height 10
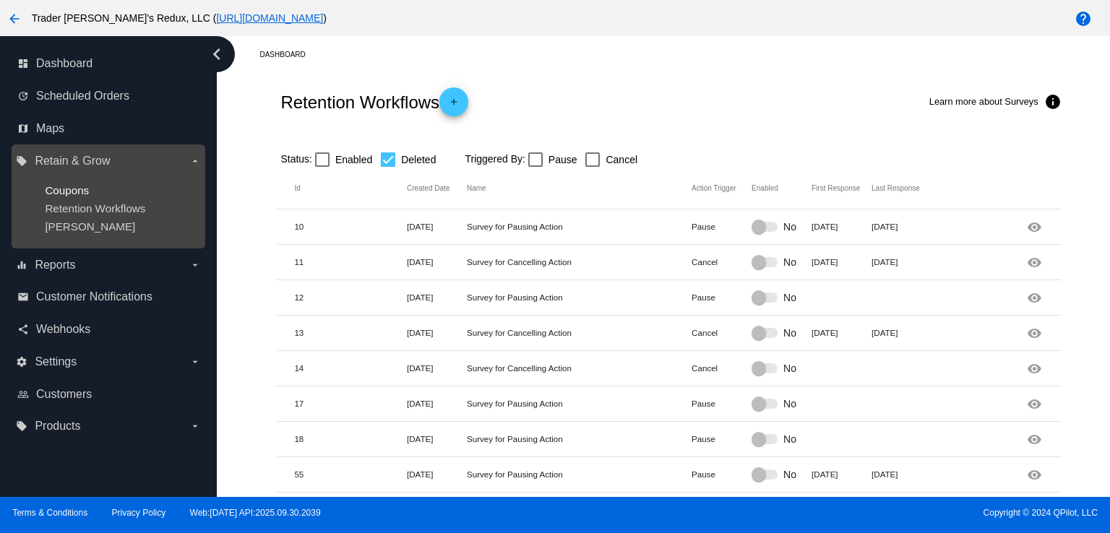
click at [76, 187] on span "Coupons" at bounding box center [67, 190] width 44 height 12
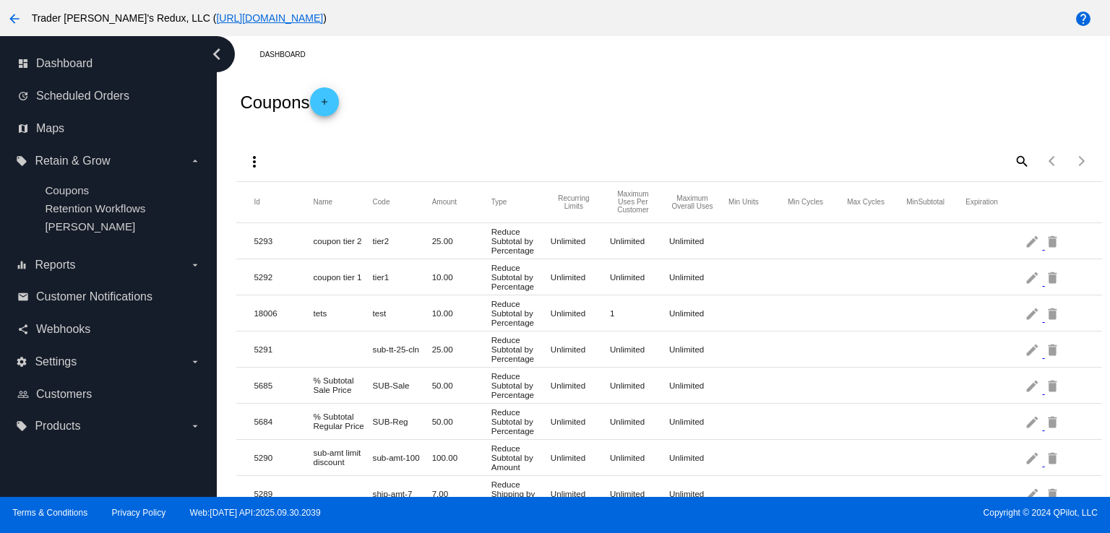
drag, startPoint x: 829, startPoint y: 194, endPoint x: 826, endPoint y: 201, distance: 8.1
click at [826, 201] on mat-header-row "Id Name Code Amount Type Recurring Limits Maximum Uses Per Customer Maximum Ove…" at bounding box center [668, 202] width 865 height 41
drag, startPoint x: 601, startPoint y: 111, endPoint x: 584, endPoint y: 8, distance: 104.8
click at [601, 101] on div "Coupons add" at bounding box center [668, 102] width 865 height 58
click at [68, 67] on span "Dashboard" at bounding box center [64, 63] width 56 height 13
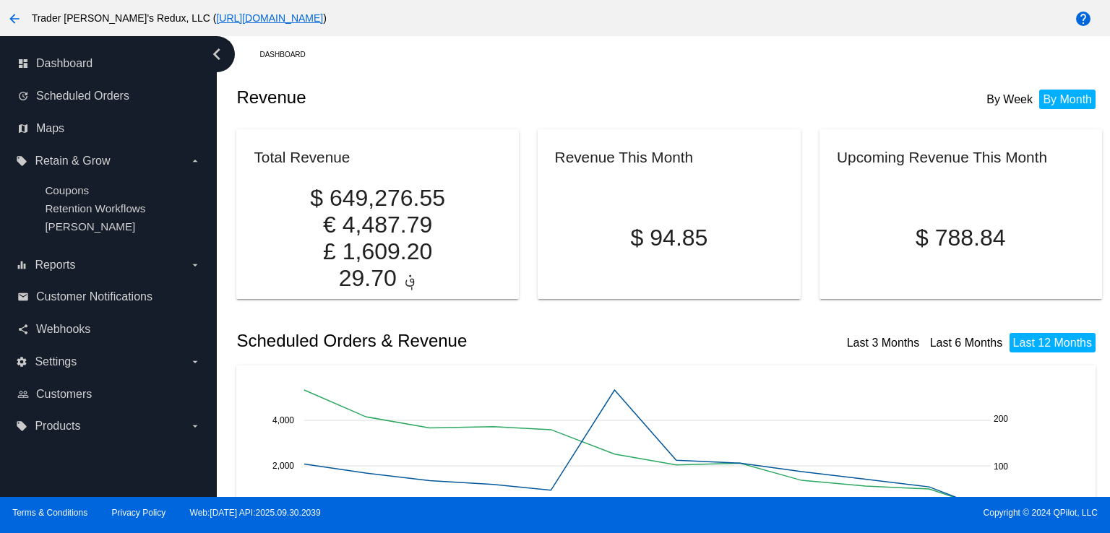
click at [407, 195] on p "$ 649,276.55" at bounding box center [377, 198] width 247 height 27
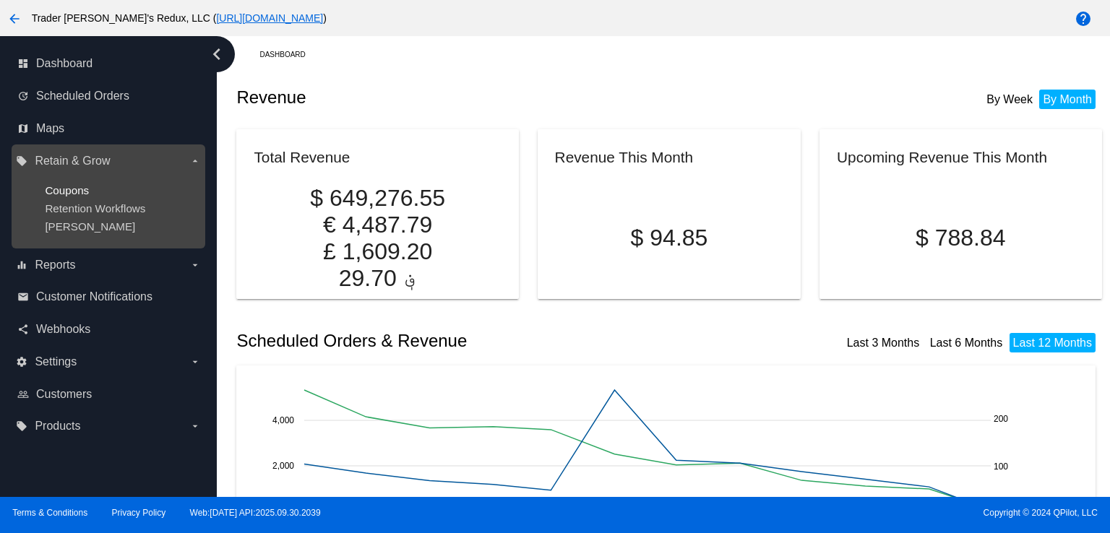
click at [80, 189] on span "Coupons" at bounding box center [67, 190] width 44 height 12
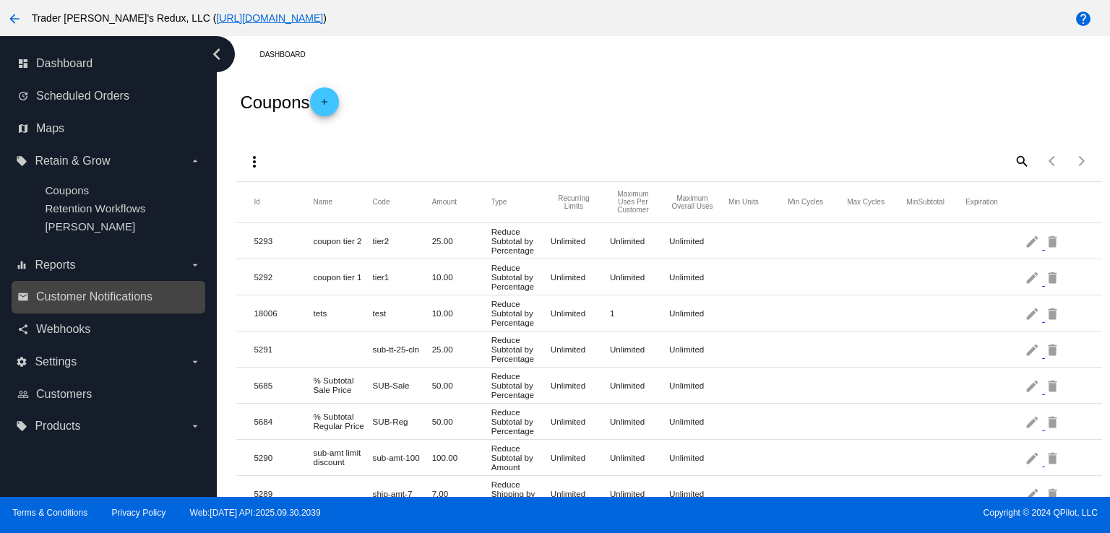
click at [84, 286] on div "email Customer Notifications" at bounding box center [109, 297] width 194 height 33
click at [97, 311] on div "email Customer Notifications" at bounding box center [109, 297] width 194 height 33
click at [471, 112] on div "Coupons add" at bounding box center [668, 102] width 865 height 58
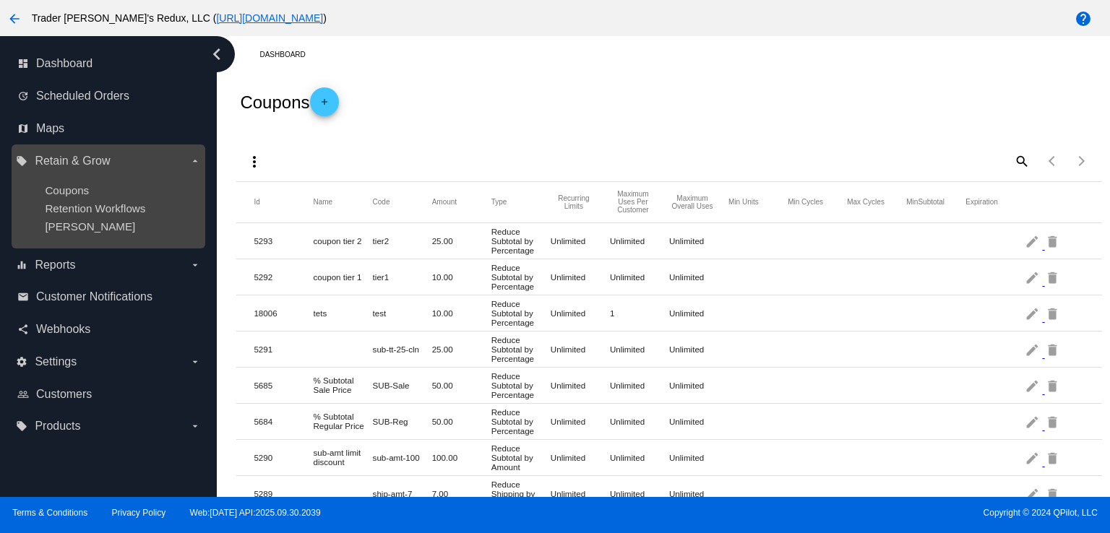
click at [51, 159] on span "Retain & Grow" at bounding box center [72, 161] width 75 height 13
click at [0, 0] on input "local_offer Retain & Grow arrow_drop_down" at bounding box center [0, 0] width 0 height 0
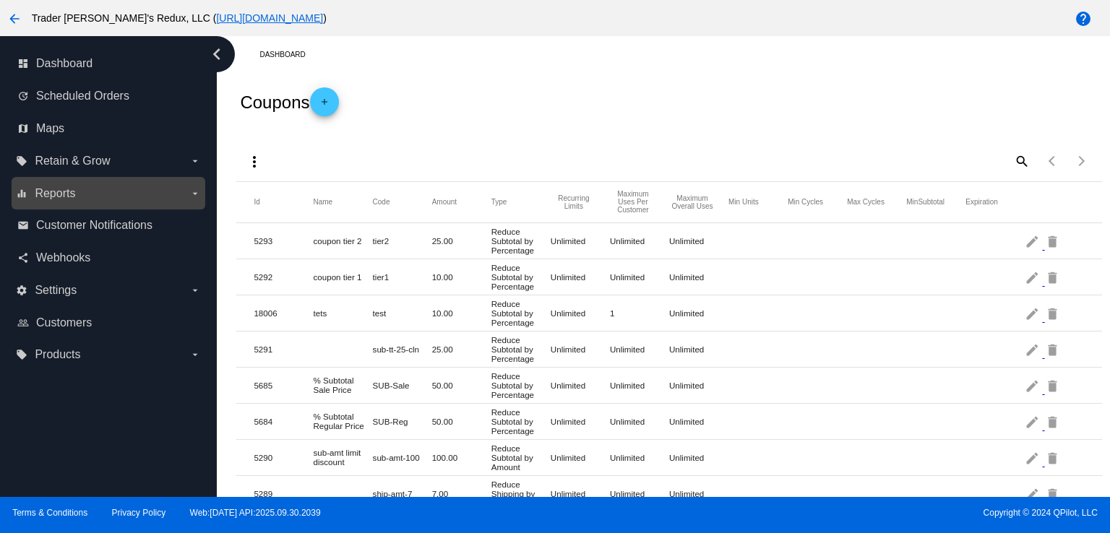
click at [73, 200] on label "equalizer Reports arrow_drop_down" at bounding box center [108, 193] width 184 height 23
click at [0, 0] on input "equalizer Reports arrow_drop_down" at bounding box center [0, 0] width 0 height 0
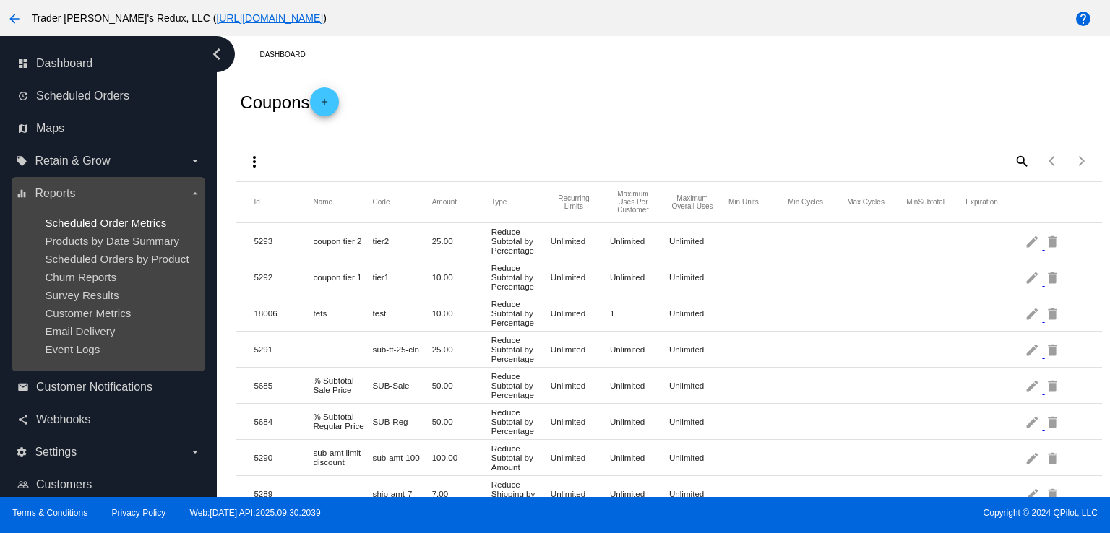
click at [83, 217] on span "Scheduled Order Metrics" at bounding box center [105, 223] width 121 height 12
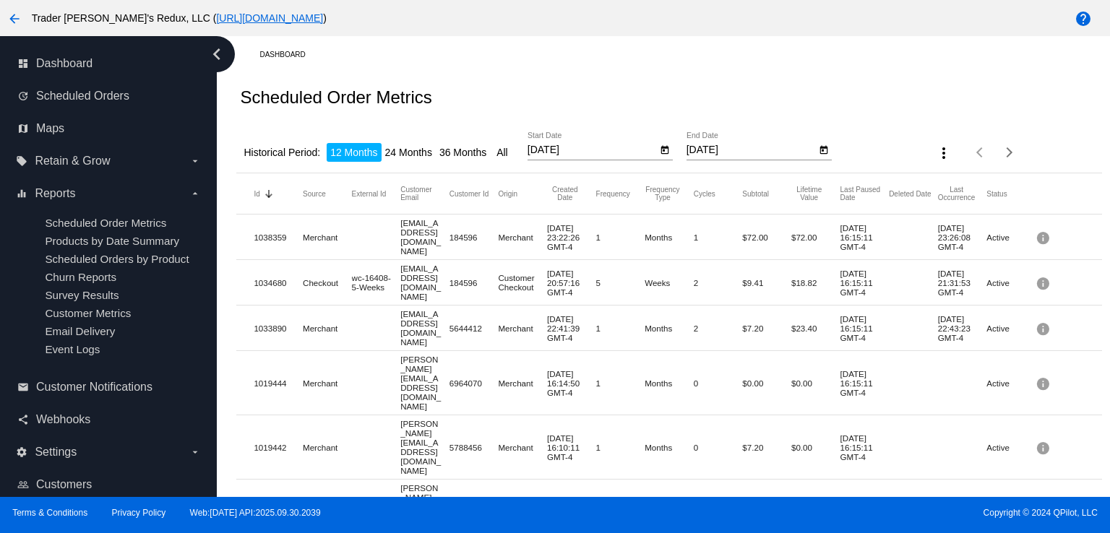
click at [407, 157] on li "24 Months" at bounding box center [408, 152] width 54 height 19
click at [585, 107] on div "Scheduled Order Metrics" at bounding box center [668, 97] width 865 height 49
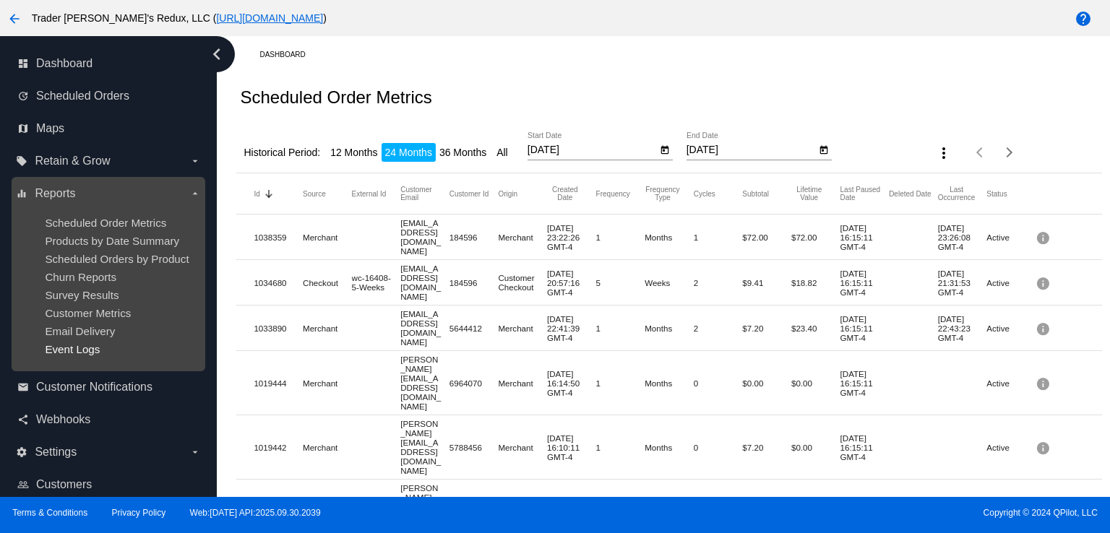
click at [54, 355] on span "Event Logs" at bounding box center [72, 349] width 55 height 12
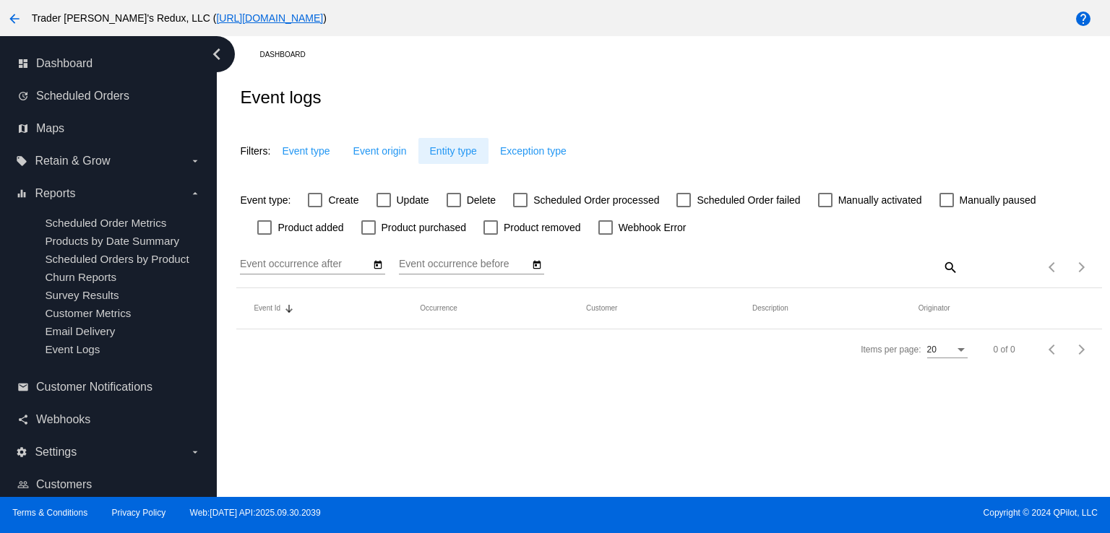
click at [433, 148] on span "Entity type" at bounding box center [453, 151] width 47 height 12
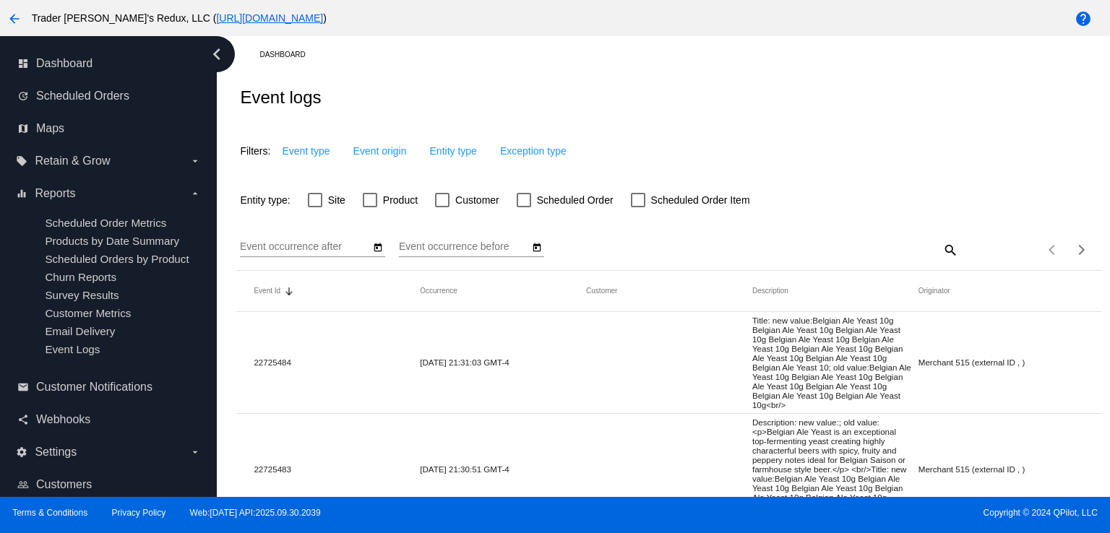
click at [431, 86] on div "Event logs" at bounding box center [668, 97] width 865 height 49
click at [41, 85] on div "update Scheduled Orders" at bounding box center [109, 96] width 194 height 33
click at [48, 92] on span "Scheduled Orders" at bounding box center [82, 96] width 93 height 13
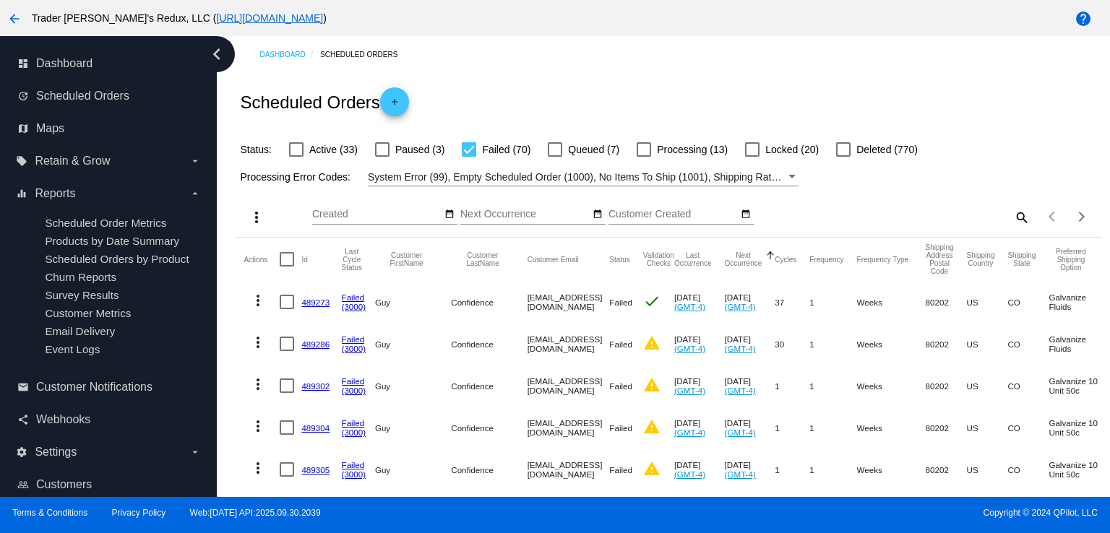
click at [457, 85] on div "Scheduled Orders add" at bounding box center [668, 102] width 865 height 58
drag, startPoint x: 394, startPoint y: 107, endPoint x: 474, endPoint y: 4, distance: 129.8
click at [396, 108] on mat-icon "add" at bounding box center [394, 105] width 17 height 17
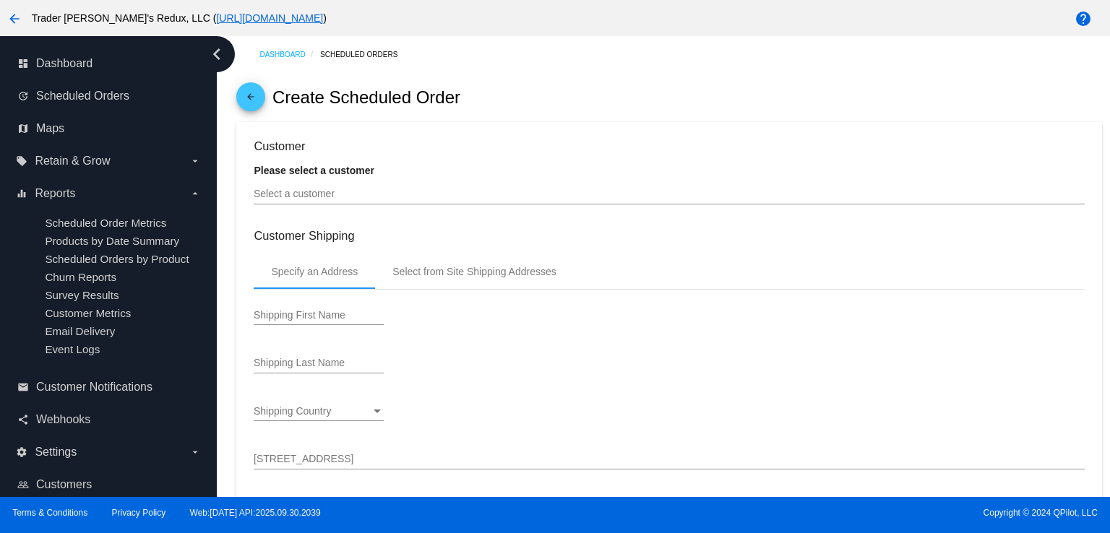
drag, startPoint x: 384, startPoint y: 111, endPoint x: 348, endPoint y: 124, distance: 38.6
click at [386, 112] on div "arrow_back Create Scheduled Order" at bounding box center [668, 97] width 865 height 49
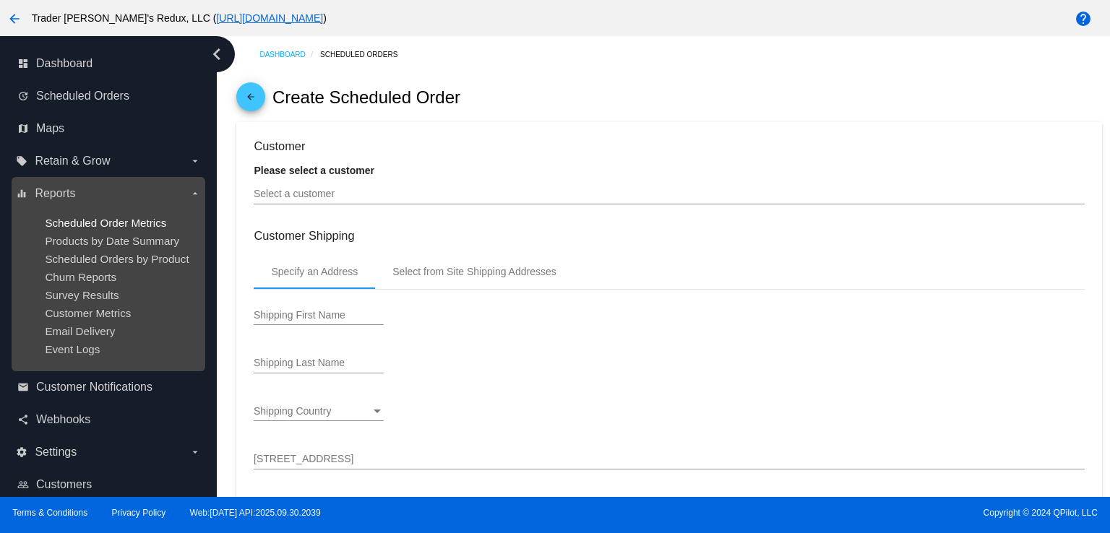
click at [138, 218] on span "Scheduled Order Metrics" at bounding box center [105, 223] width 121 height 12
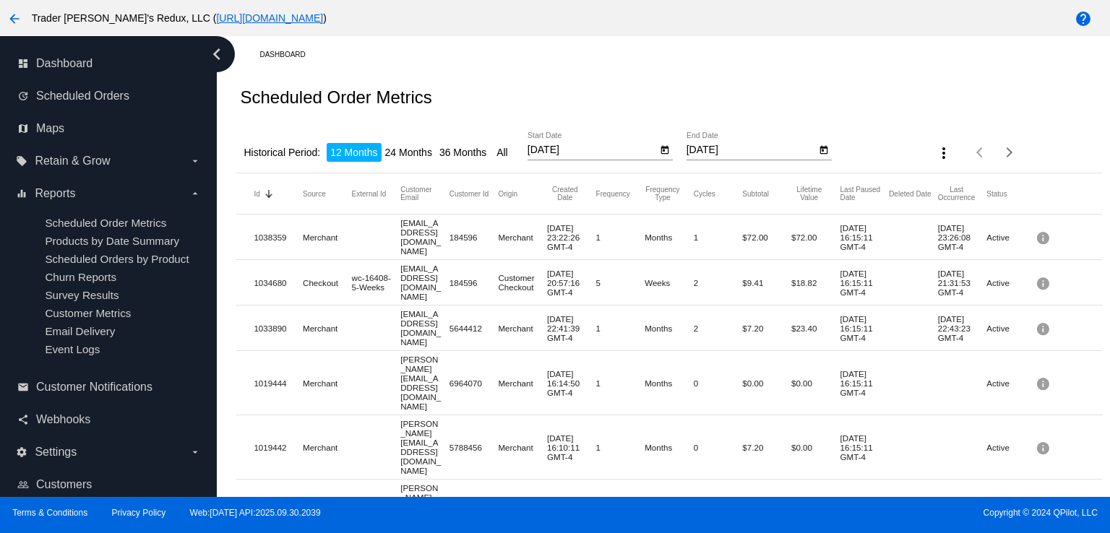
drag, startPoint x: 442, startPoint y: 99, endPoint x: 426, endPoint y: 99, distance: 15.9
click at [439, 99] on div "Scheduled Order Metrics" at bounding box center [668, 97] width 865 height 49
drag, startPoint x: 57, startPoint y: 50, endPoint x: 89, endPoint y: 66, distance: 35.5
click at [58, 50] on div "dashboard Dashboard" at bounding box center [109, 64] width 194 height 33
click at [95, 69] on link "dashboard Dashboard" at bounding box center [108, 63] width 183 height 23
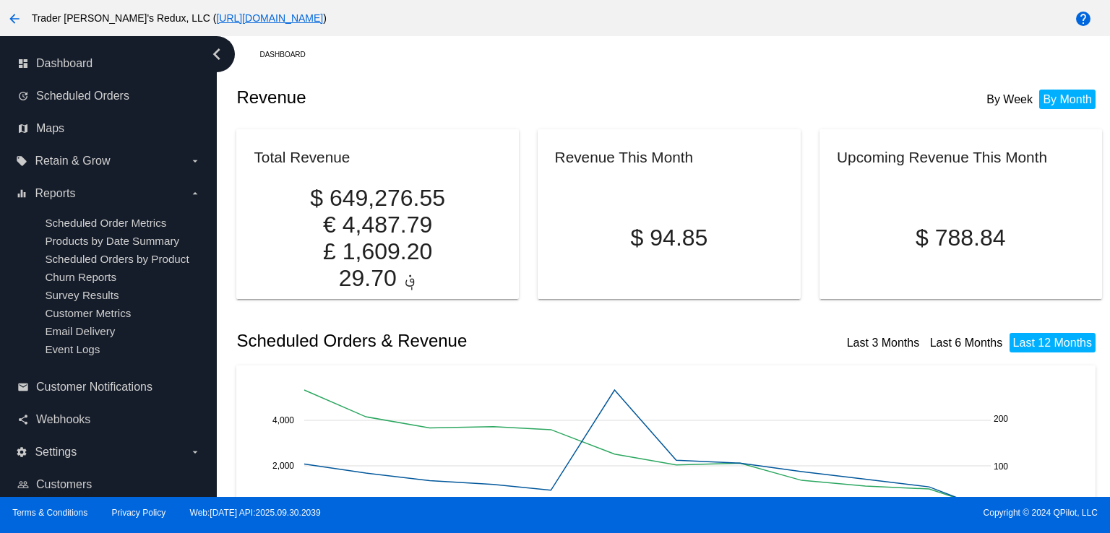
click at [461, 286] on mat-card "Total Revenue $ 649,276.55 € 4,487.79 £ 1,609.20 ؋ 29.70" at bounding box center [377, 214] width 282 height 170
click at [1003, 85] on div "By Week By Month" at bounding box center [1026, 89] width 138 height 33
click at [1007, 100] on li "By Week" at bounding box center [1008, 100] width 53 height 20
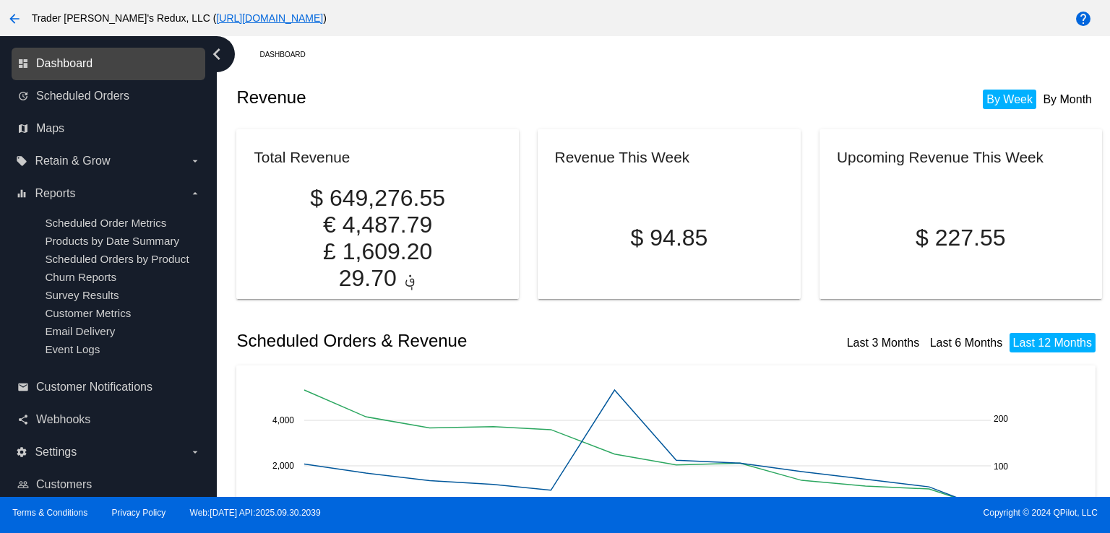
click at [61, 67] on span "Dashboard" at bounding box center [64, 63] width 56 height 13
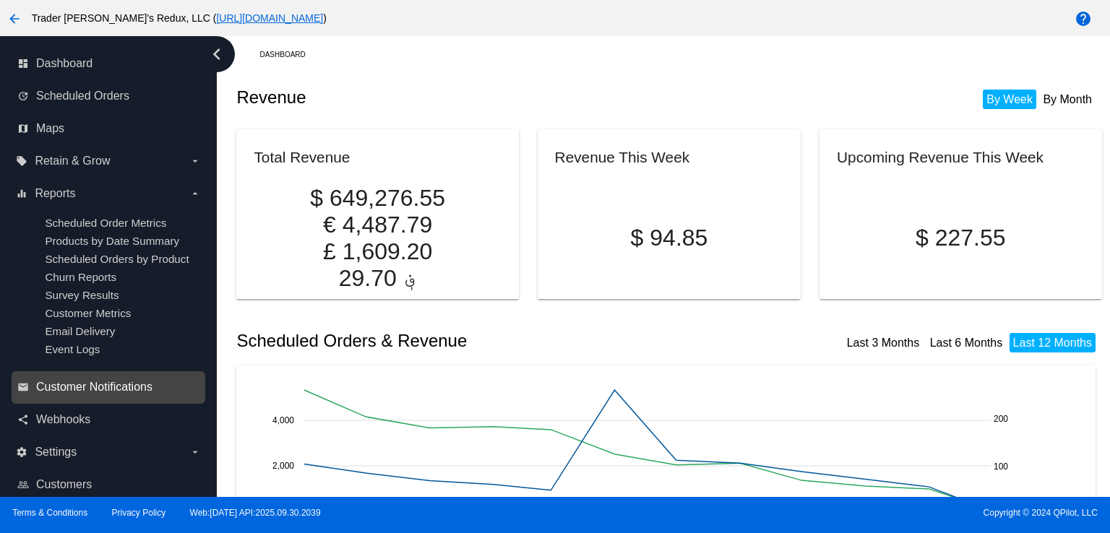
click at [96, 386] on span "Customer Notifications" at bounding box center [94, 387] width 116 height 13
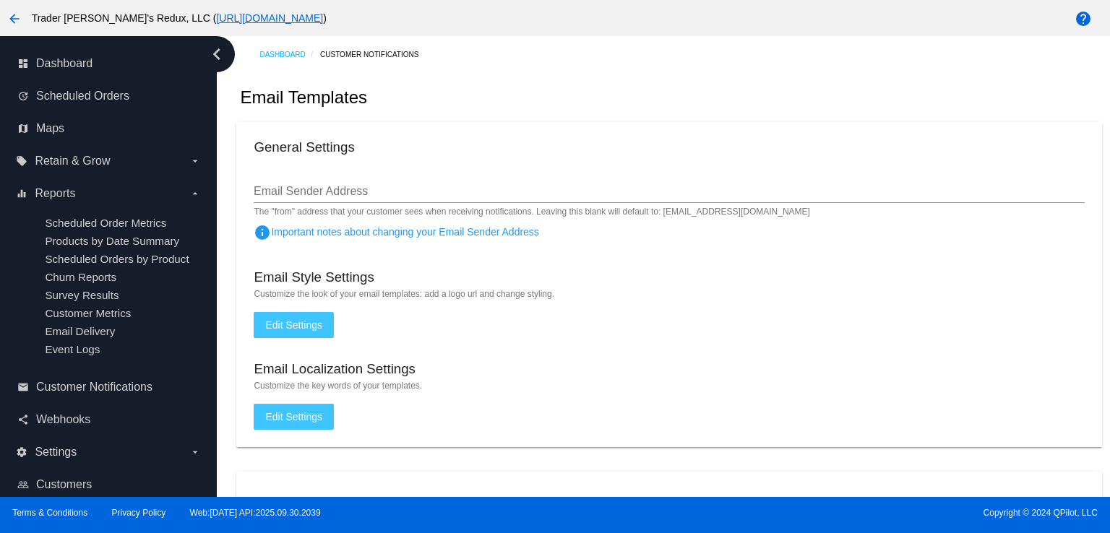
click at [370, 101] on div "Email Templates" at bounding box center [668, 97] width 865 height 49
click at [46, 82] on div "update Scheduled Orders" at bounding box center [109, 96] width 194 height 33
click at [428, 120] on div "Email Templates" at bounding box center [668, 97] width 865 height 49
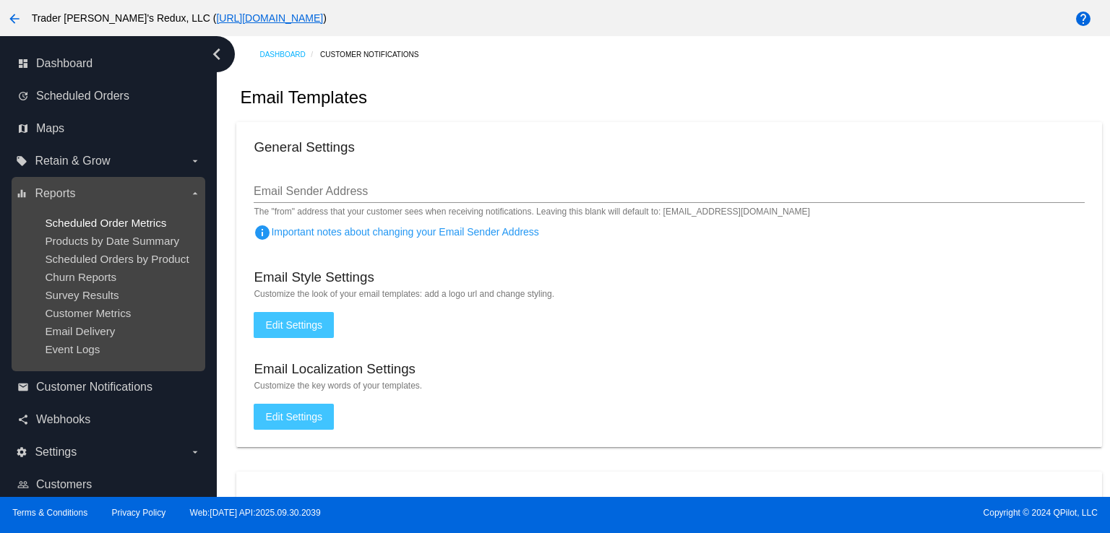
click at [137, 220] on span "Scheduled Order Metrics" at bounding box center [105, 223] width 121 height 12
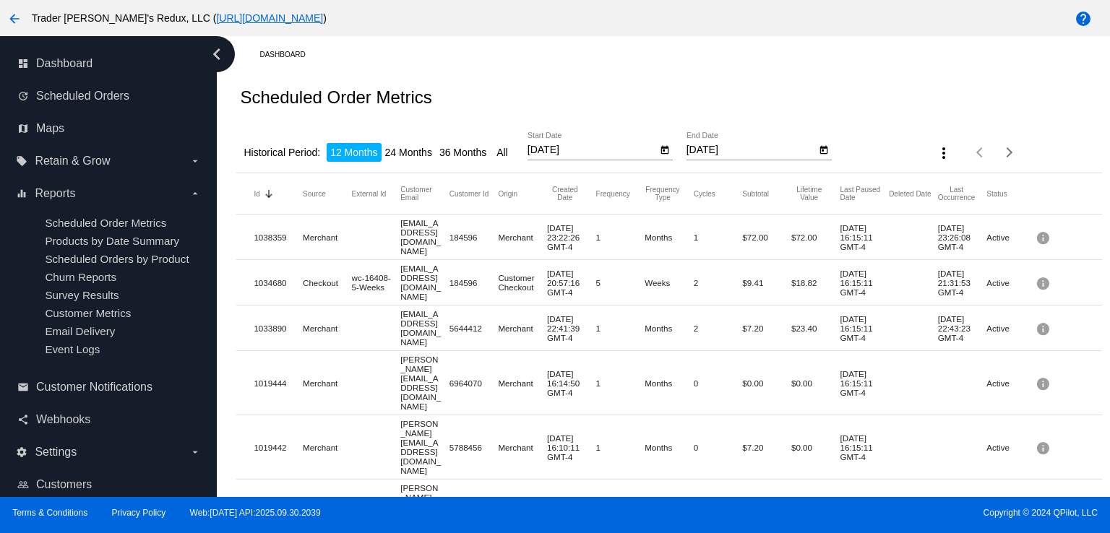
click at [441, 86] on div "Scheduled Order Metrics" at bounding box center [668, 97] width 865 height 49
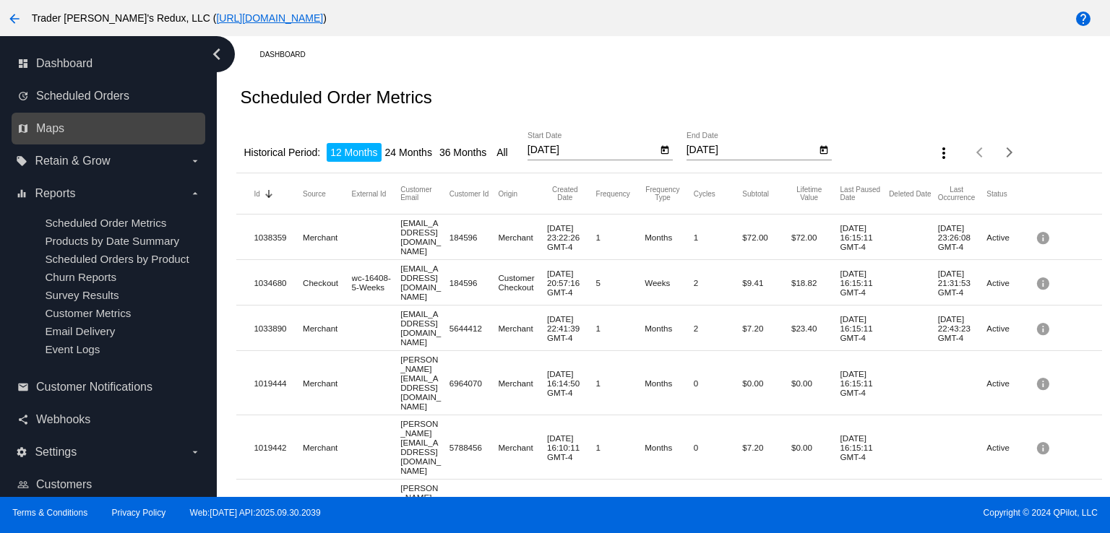
click at [95, 113] on div "map Maps" at bounding box center [109, 129] width 194 height 33
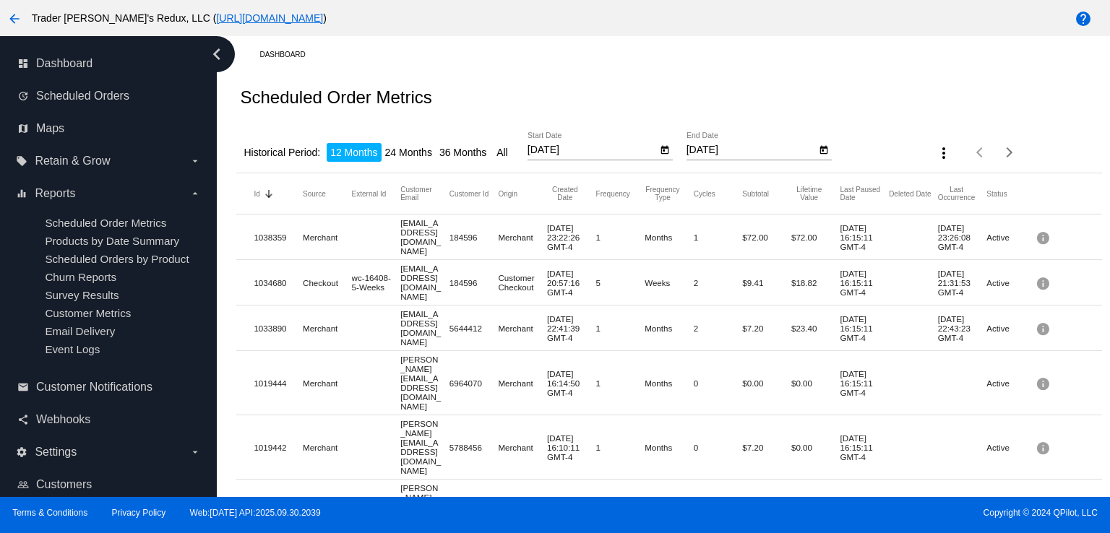
click at [465, 63] on div "Dashboard" at bounding box center [680, 54] width 842 height 22
click at [503, 415] on mat-row "1019442 Merchant [EMAIL_ADDRESS][DOMAIN_NAME] 5788456 Merchant [DATE] 16:10:11 …" at bounding box center [668, 447] width 865 height 64
click at [480, 57] on div "Dashboard" at bounding box center [680, 54] width 842 height 22
